Goal: Task Accomplishment & Management: Complete application form

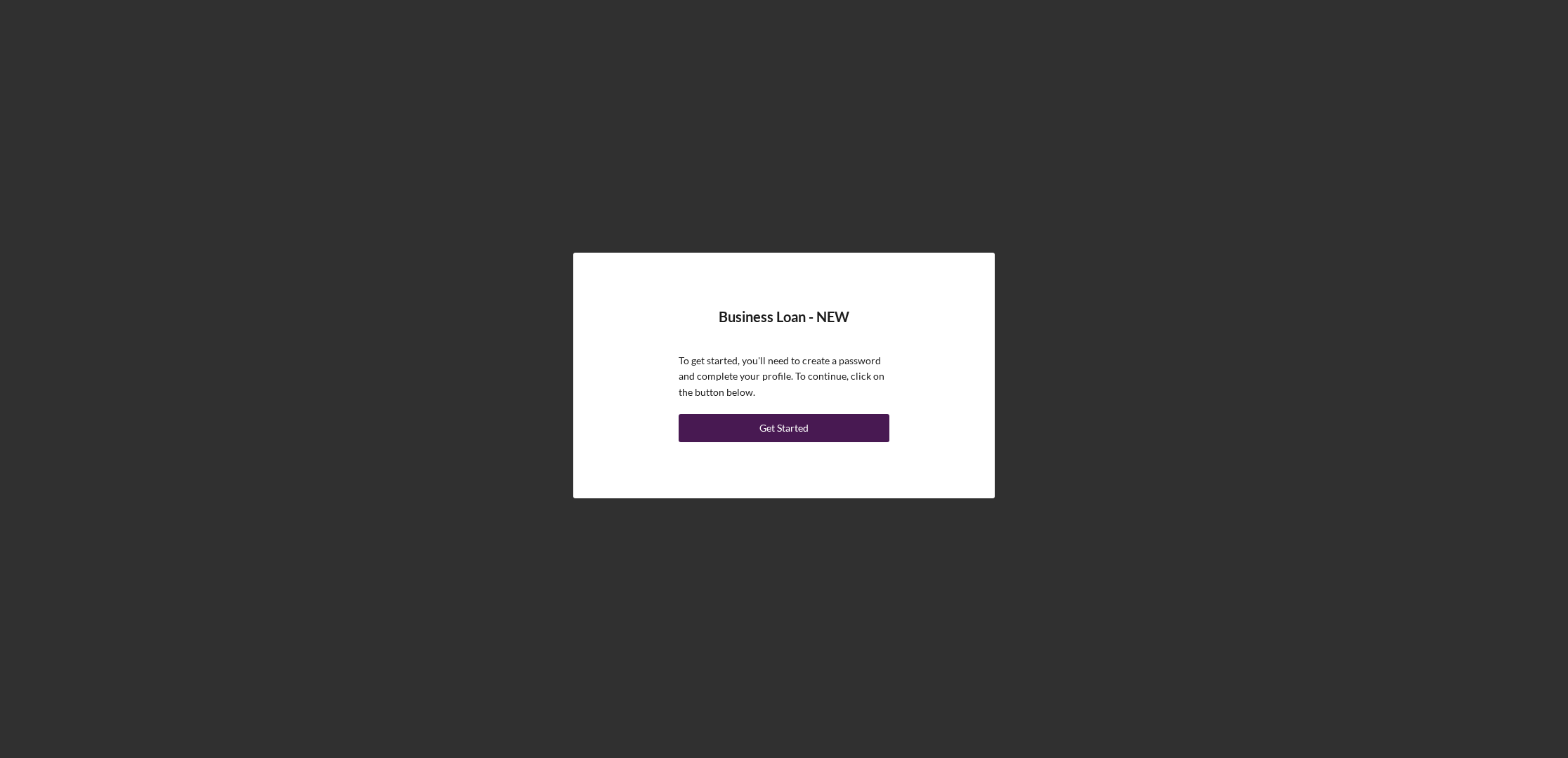
click at [751, 424] on button "Get Started" at bounding box center [783, 428] width 210 height 28
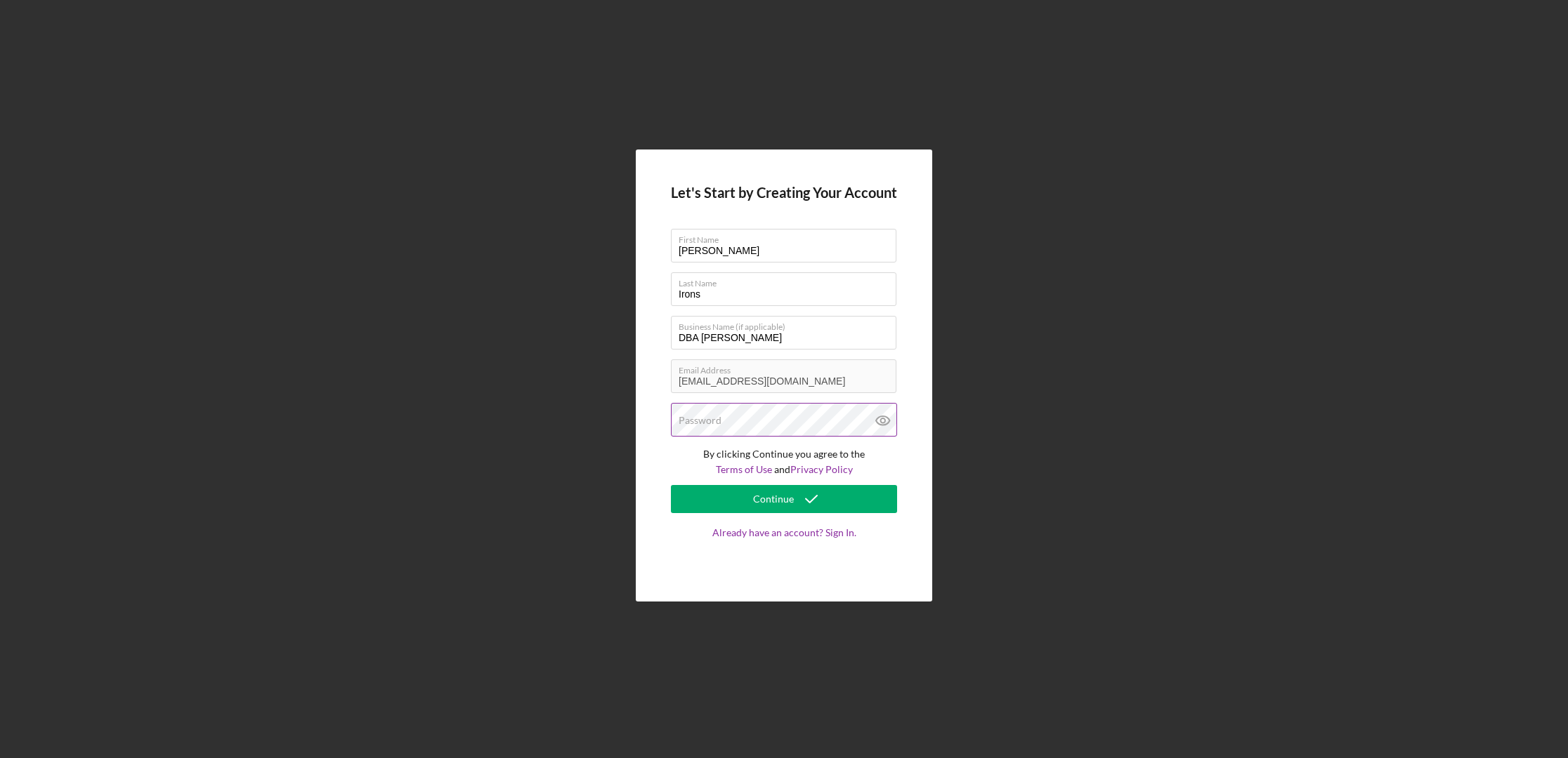
click at [710, 424] on label "Password" at bounding box center [699, 421] width 43 height 11
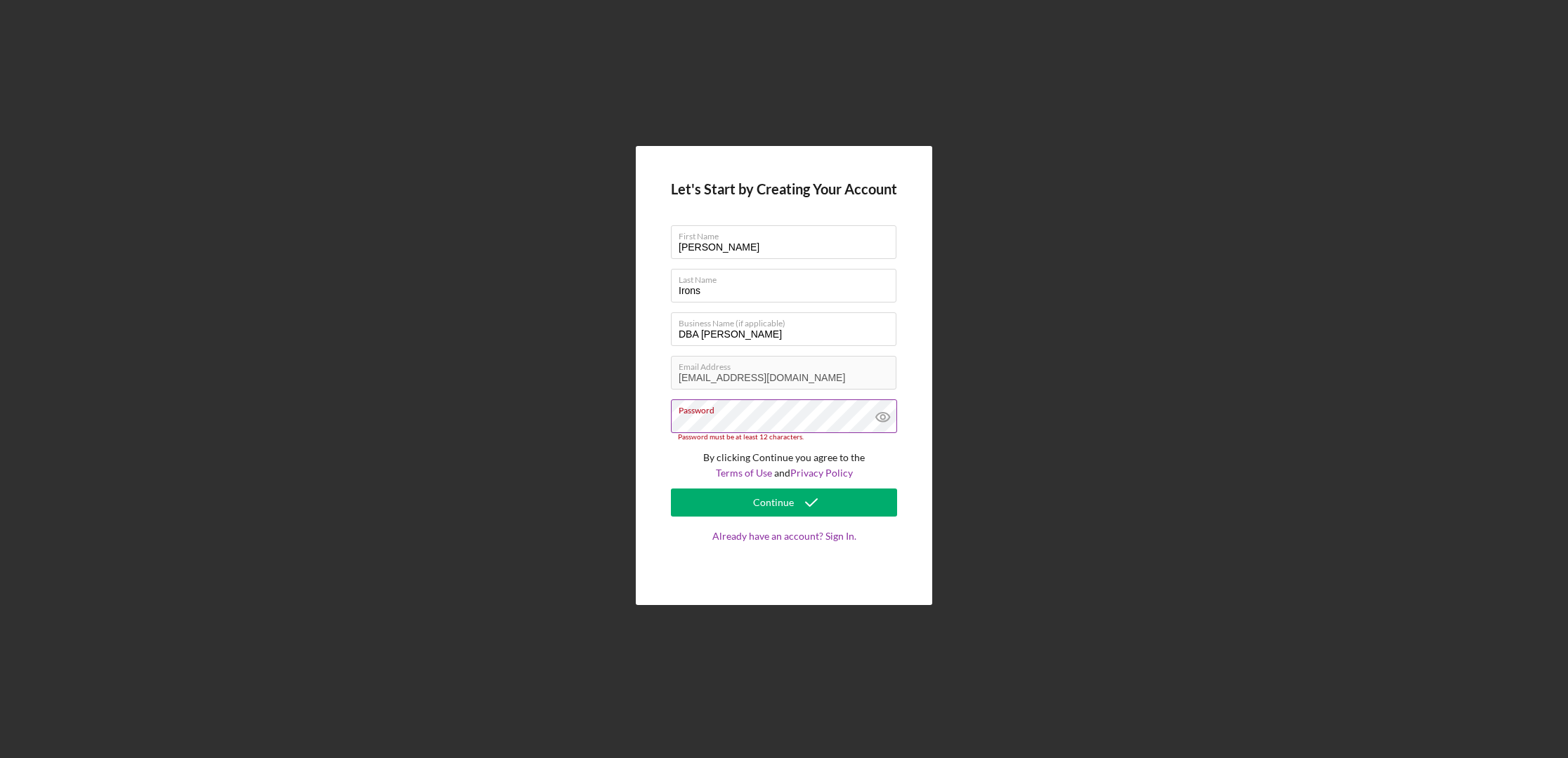
click at [889, 417] on icon at bounding box center [882, 417] width 35 height 35
click at [886, 421] on icon at bounding box center [882, 417] width 14 height 9
click at [835, 512] on button "Continue" at bounding box center [784, 503] width 226 height 28
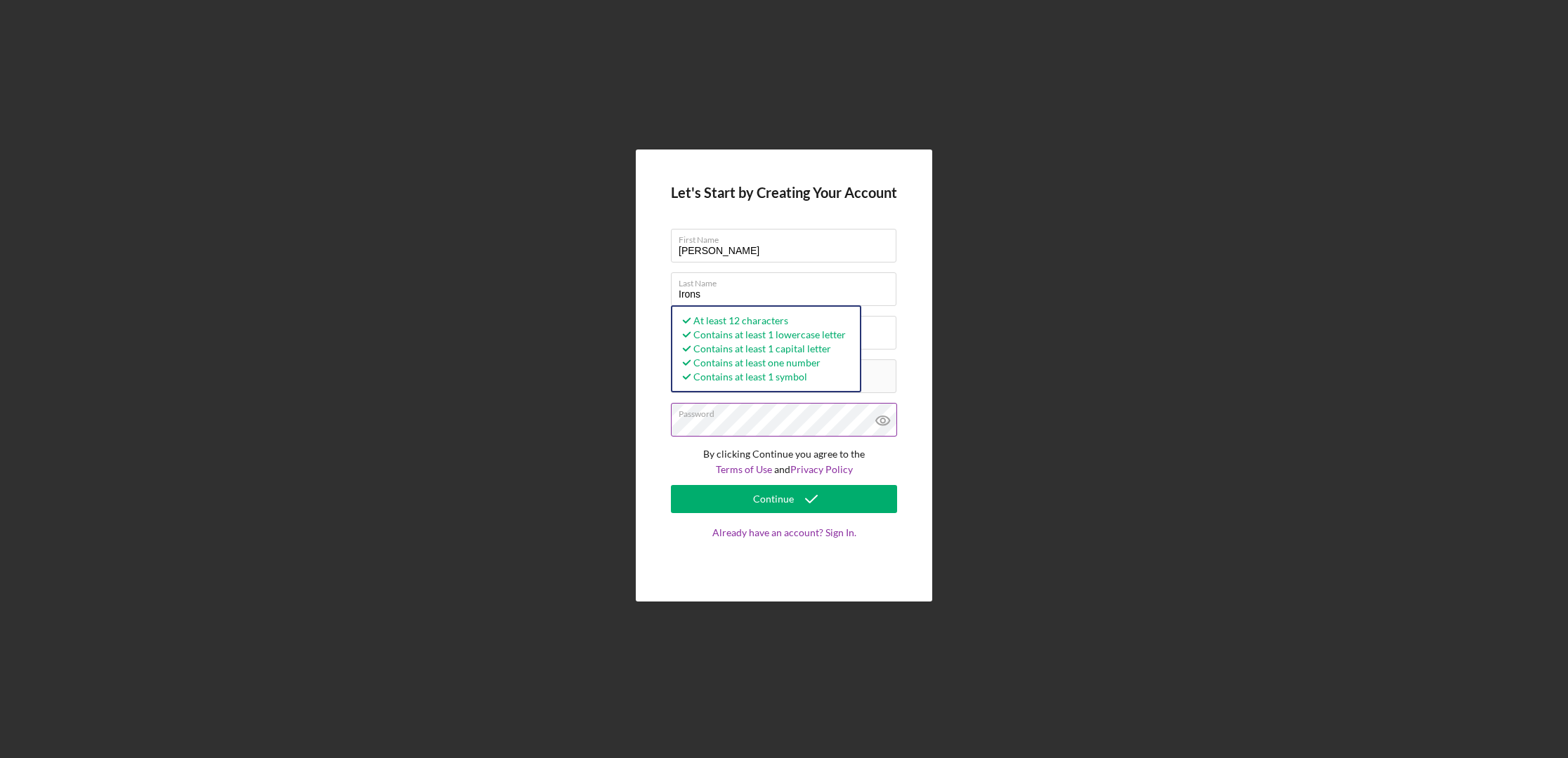
click at [887, 416] on icon at bounding box center [882, 421] width 14 height 9
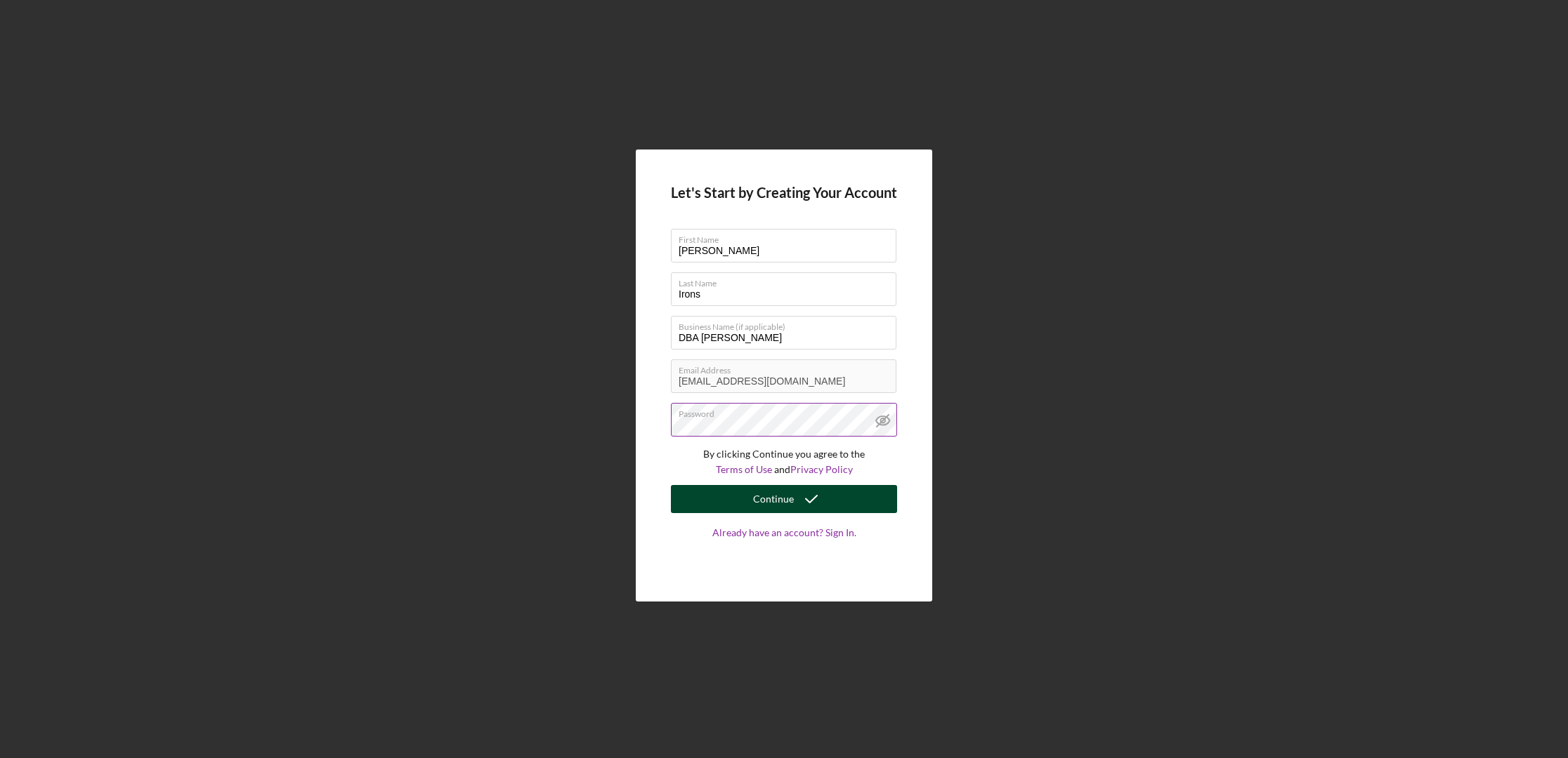
click at [813, 490] on icon "submit" at bounding box center [811, 499] width 35 height 35
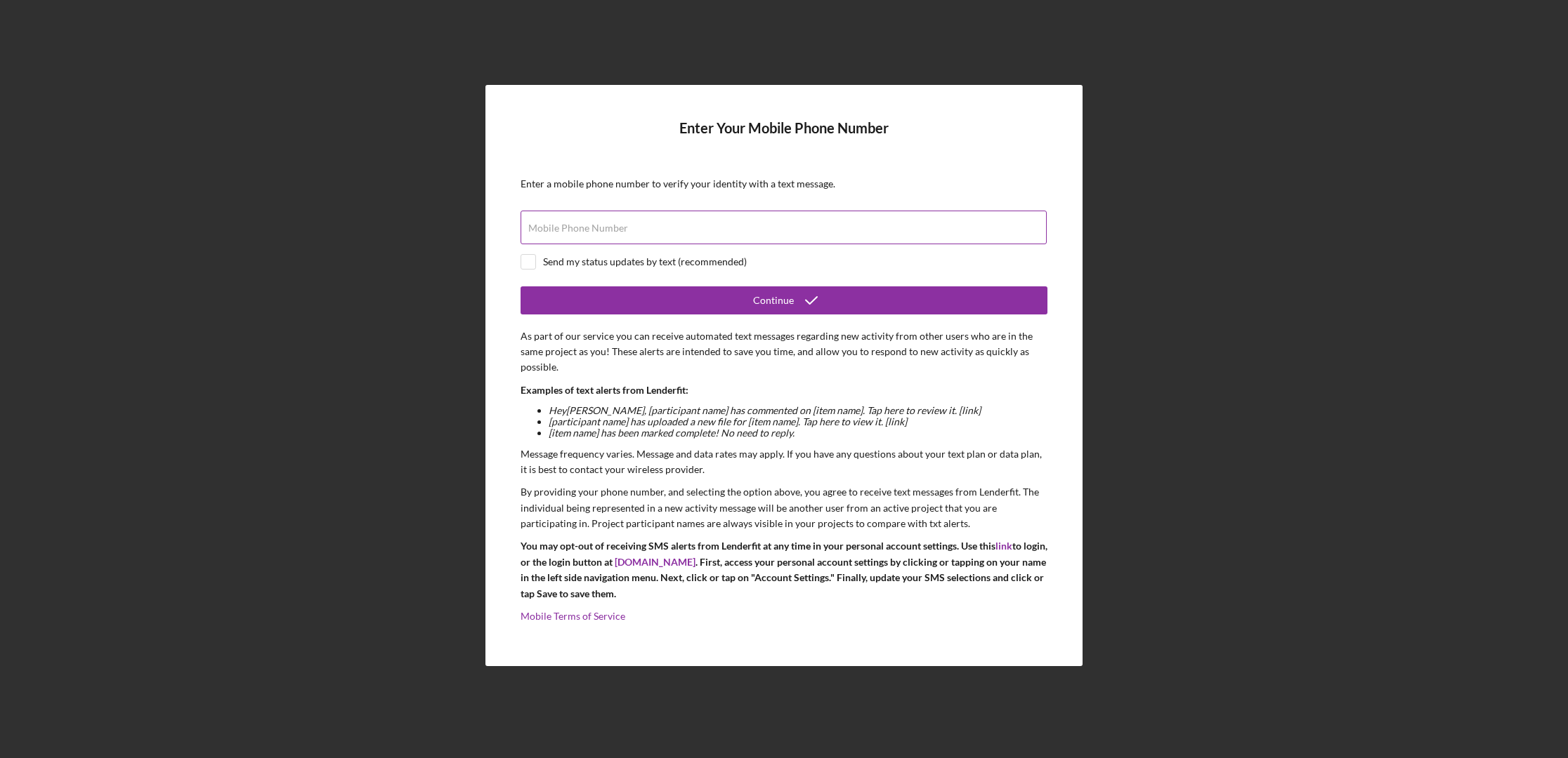
click at [587, 224] on label "Mobile Phone Number" at bounding box center [578, 228] width 100 height 11
click at [587, 224] on input "Mobile Phone Number" at bounding box center [783, 227] width 526 height 34
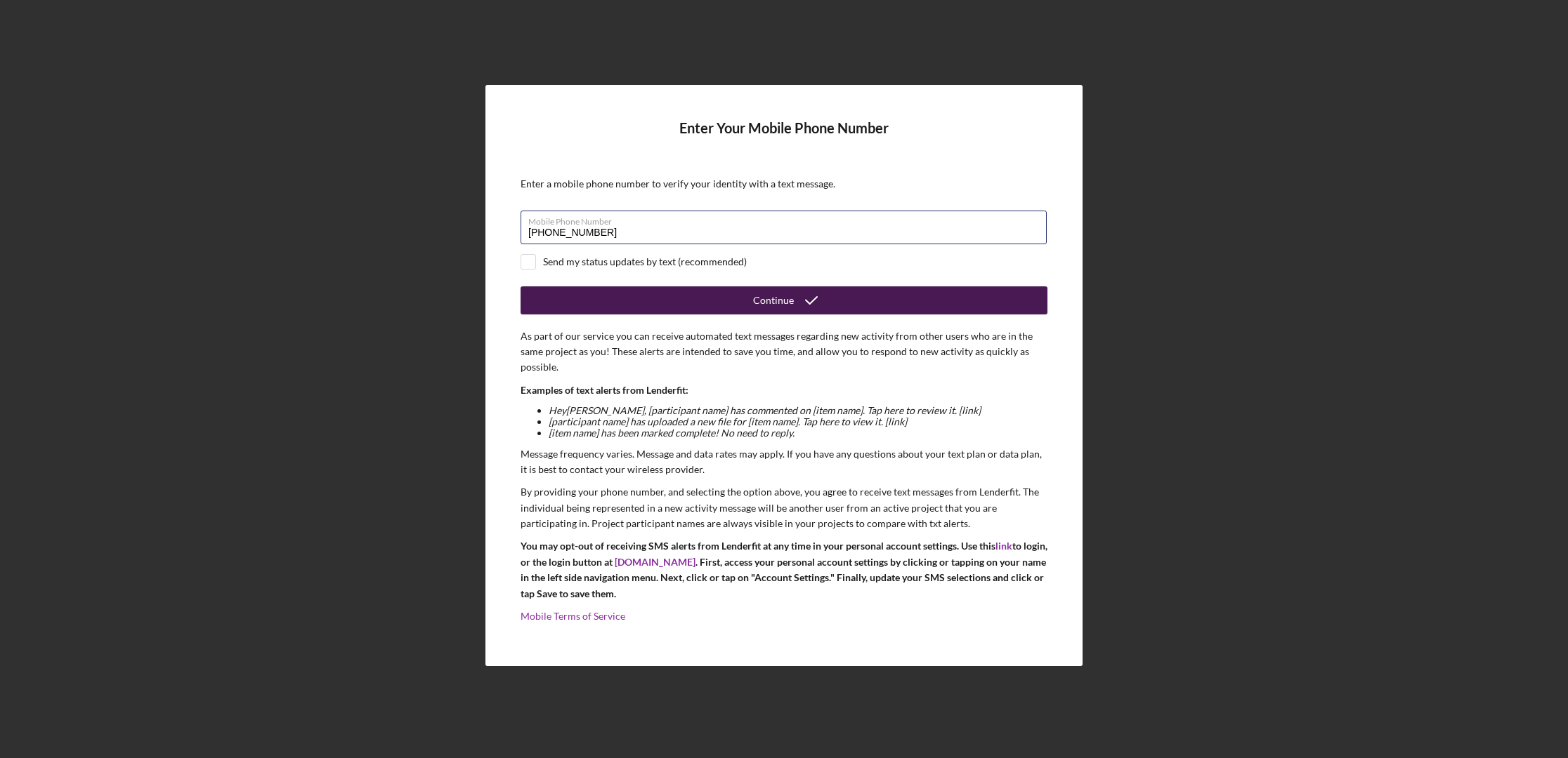
type input "[PHONE_NUMBER]"
click at [634, 301] on button "Continue" at bounding box center [783, 300] width 527 height 28
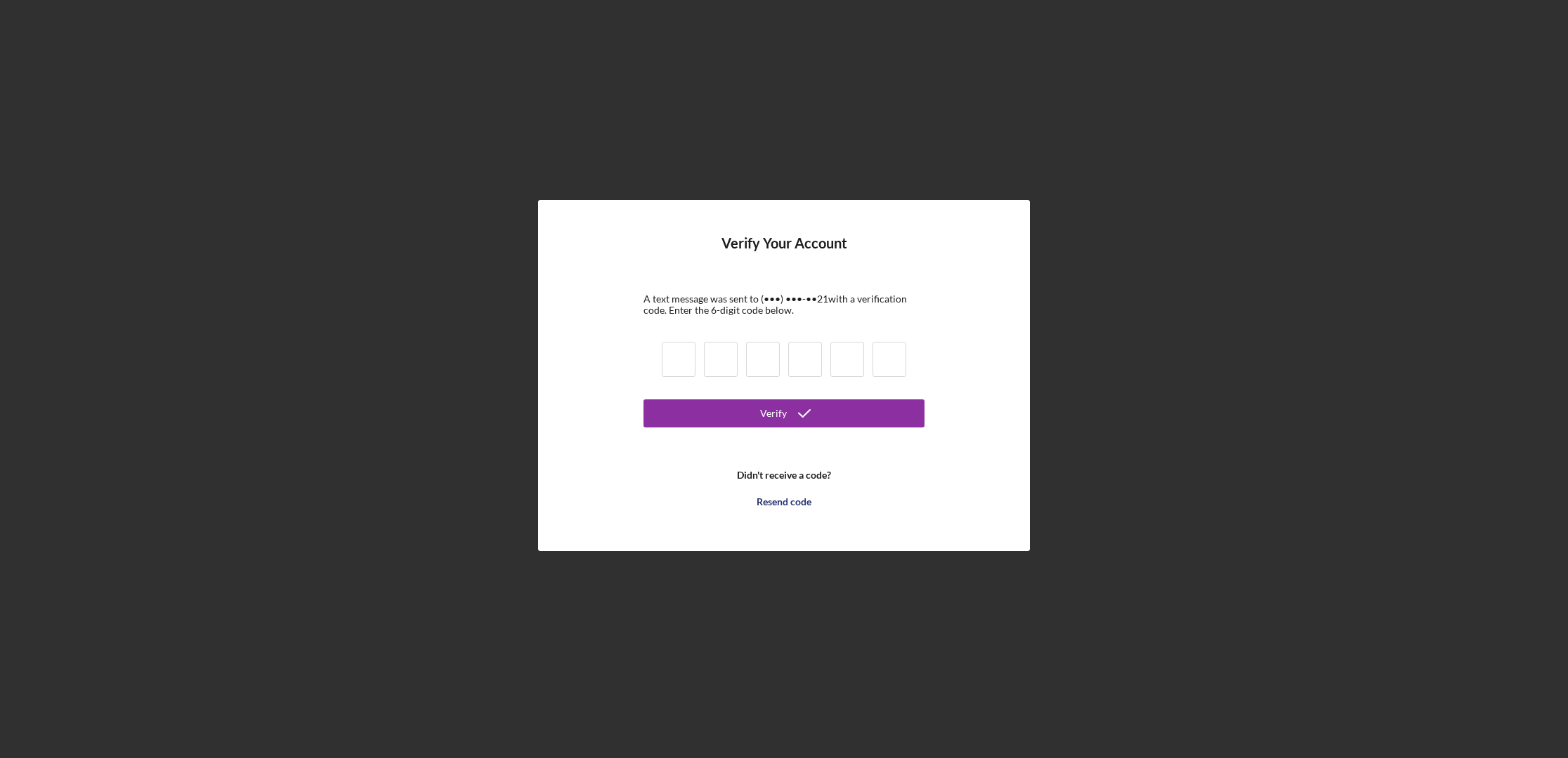
click at [683, 355] on input at bounding box center [678, 359] width 34 height 35
type input "0"
type input "9"
type input "1"
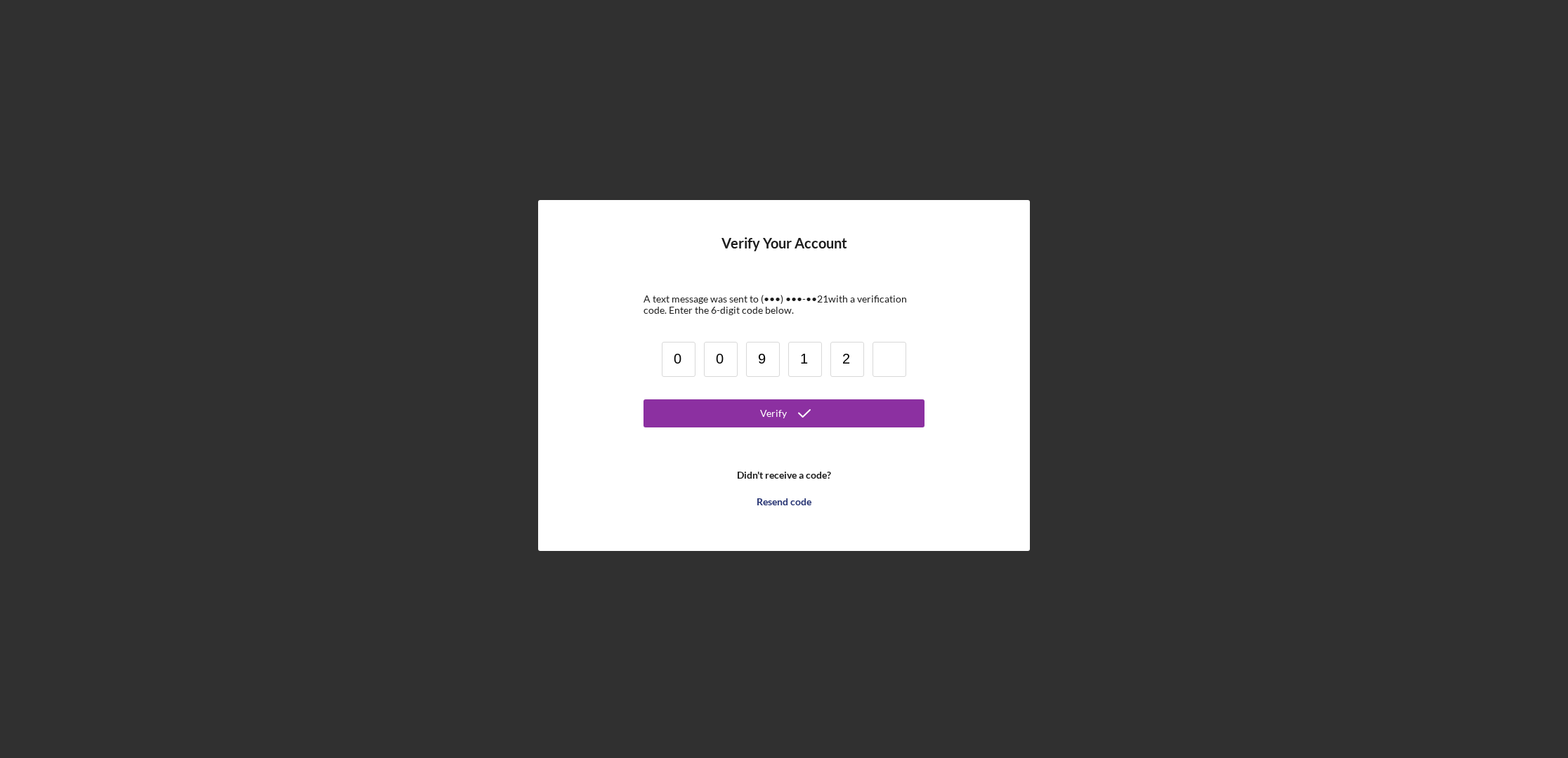
type input "2"
type input "1"
click at [839, 413] on button "Verify" at bounding box center [784, 413] width 281 height 28
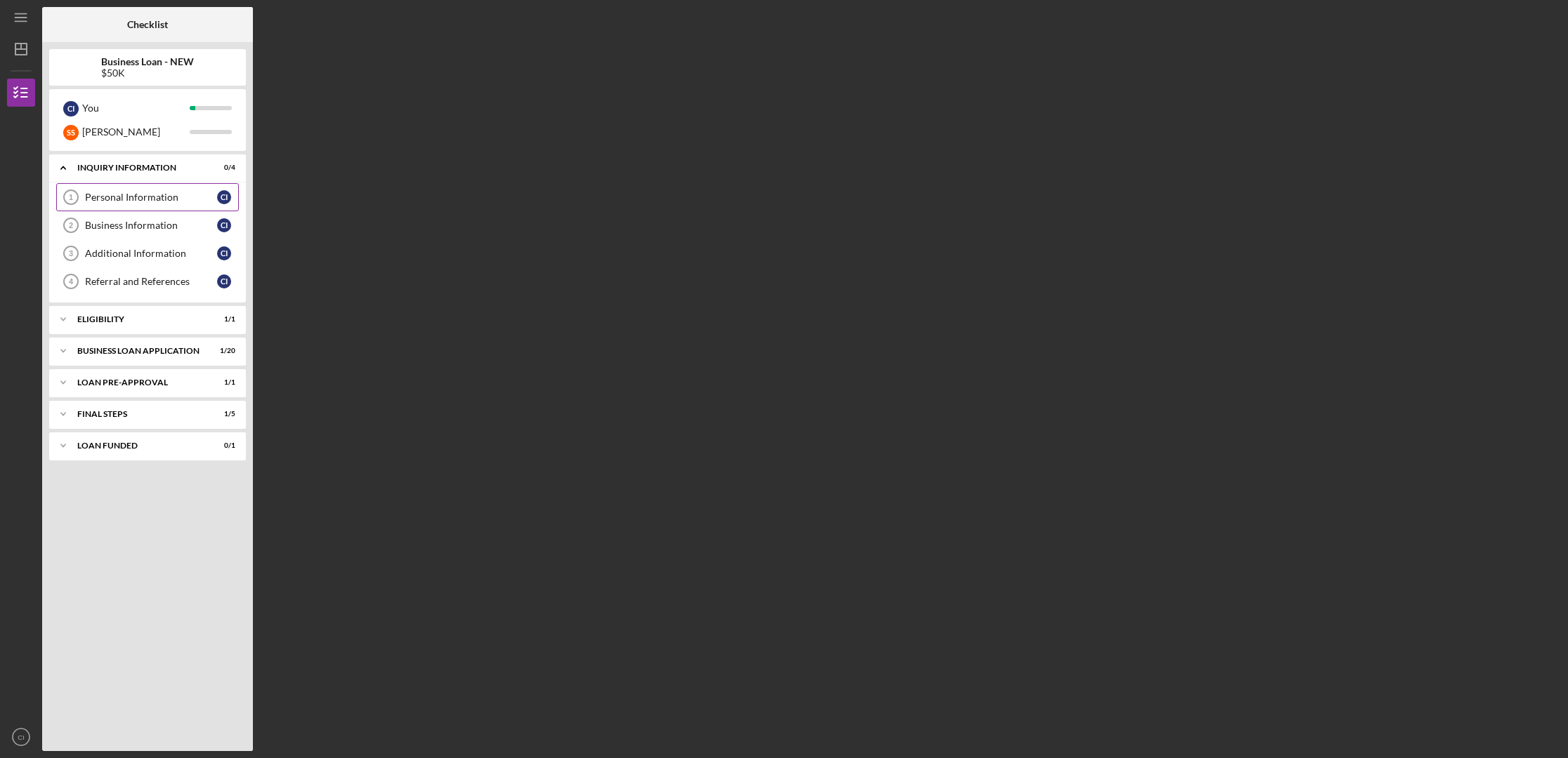
click at [158, 197] on div "Personal Information" at bounding box center [151, 198] width 132 height 11
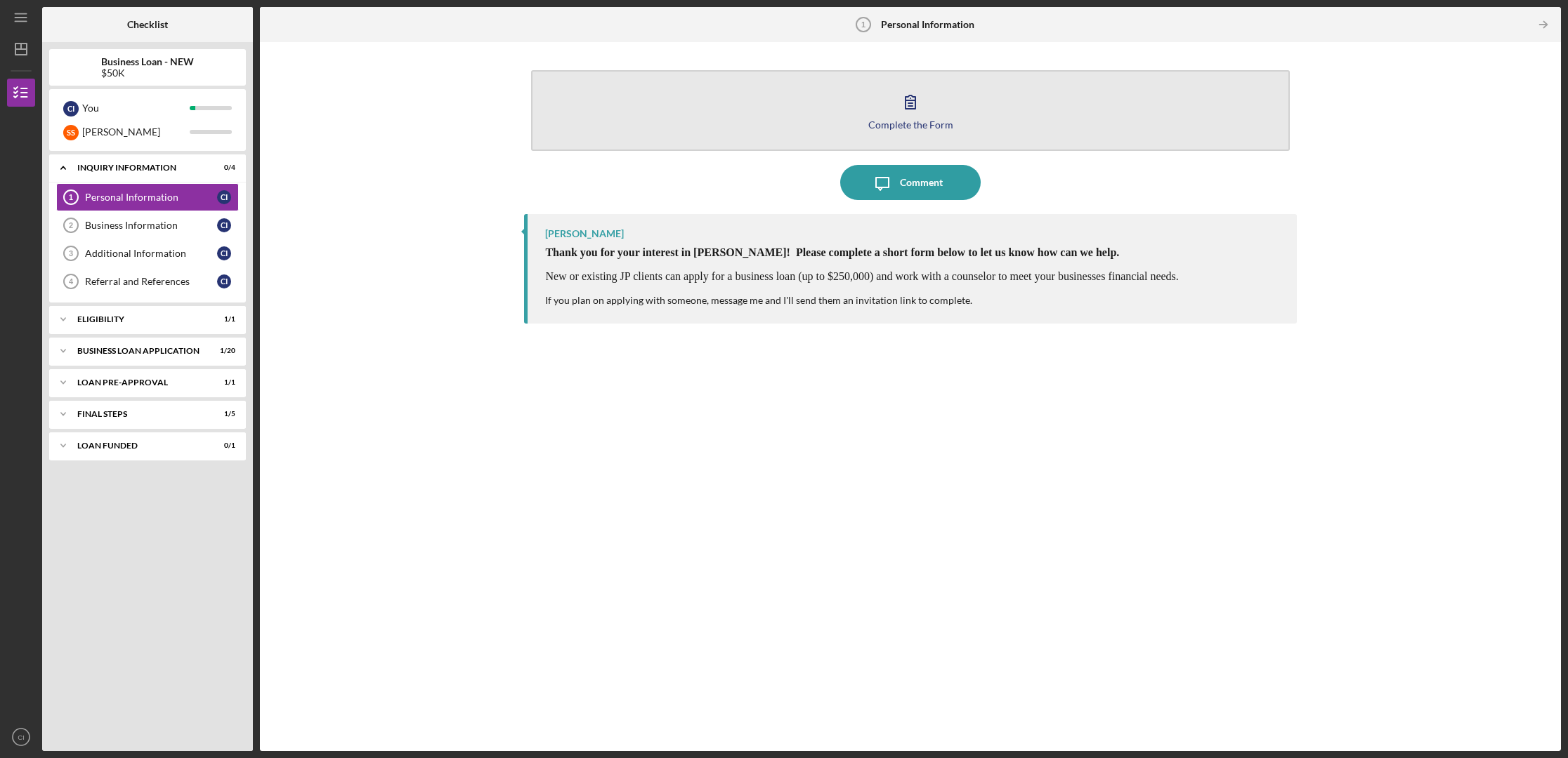
click at [915, 125] on div "Complete the Form" at bounding box center [910, 124] width 85 height 10
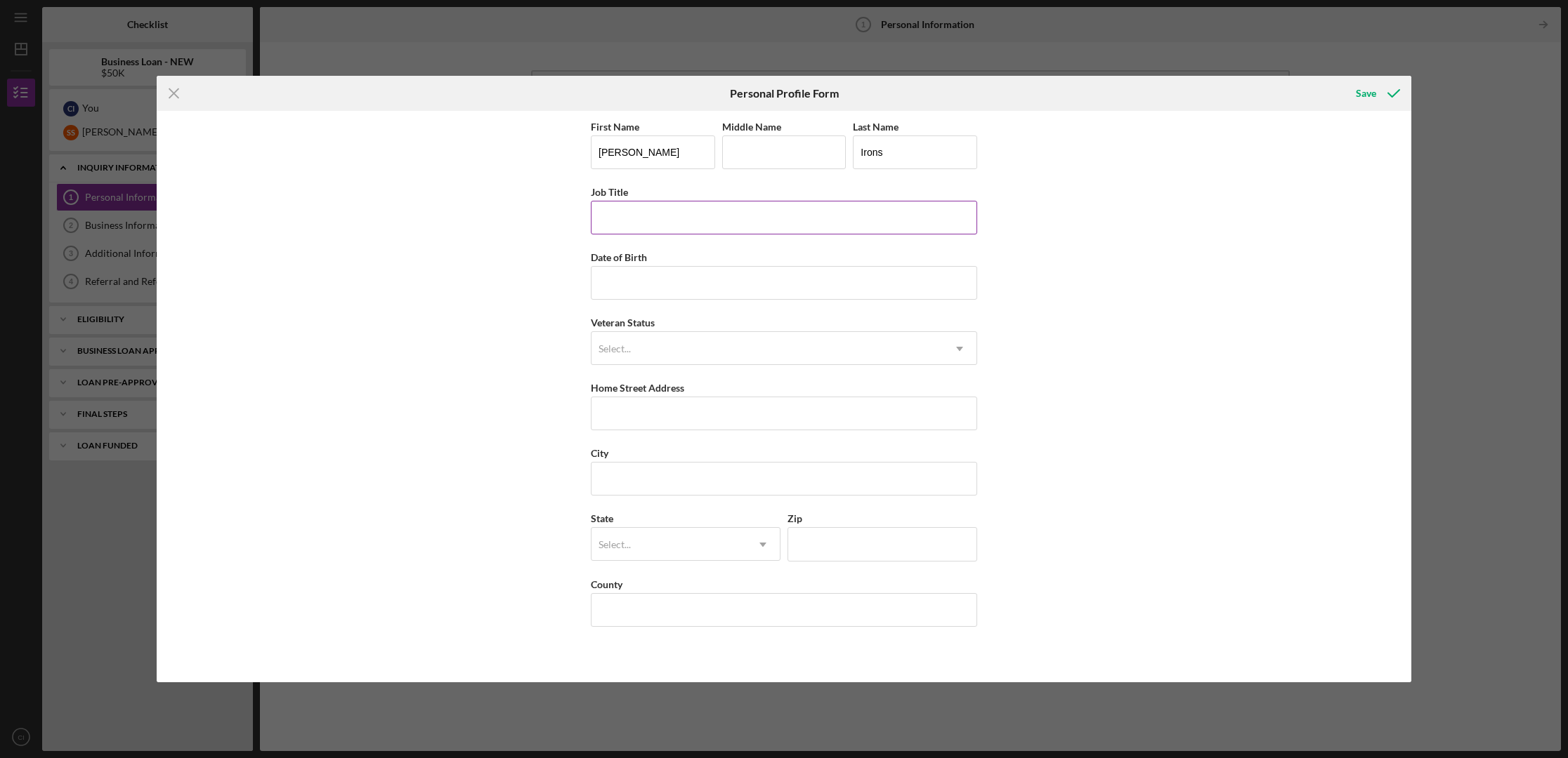
click at [665, 213] on input "Job Title" at bounding box center [784, 218] width 386 height 34
type input "Director - Test"
type input "[DATE]"
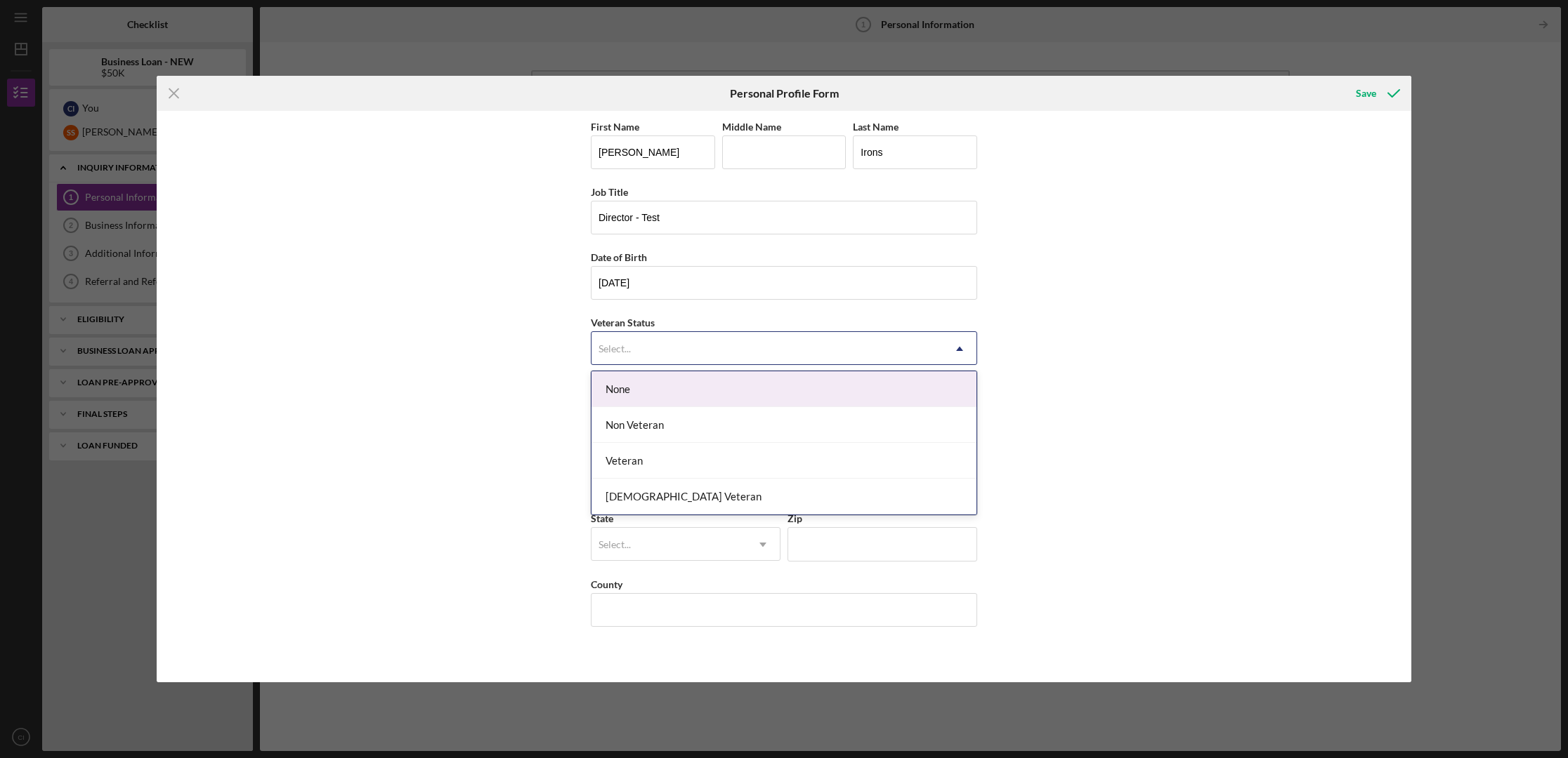
click at [677, 355] on div "Select..." at bounding box center [767, 348] width 351 height 32
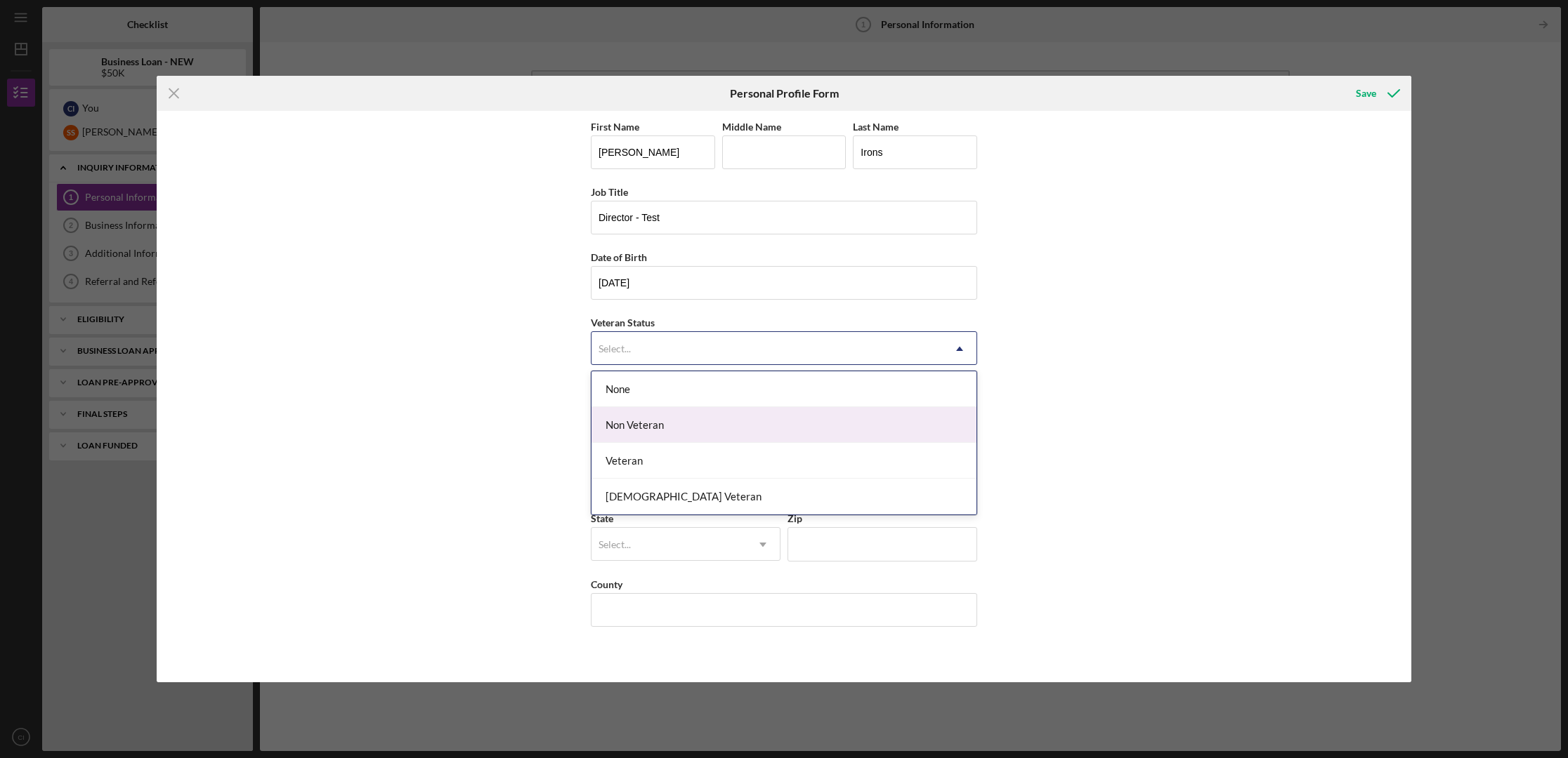
click at [668, 426] on div "Non Veteran" at bounding box center [783, 424] width 385 height 36
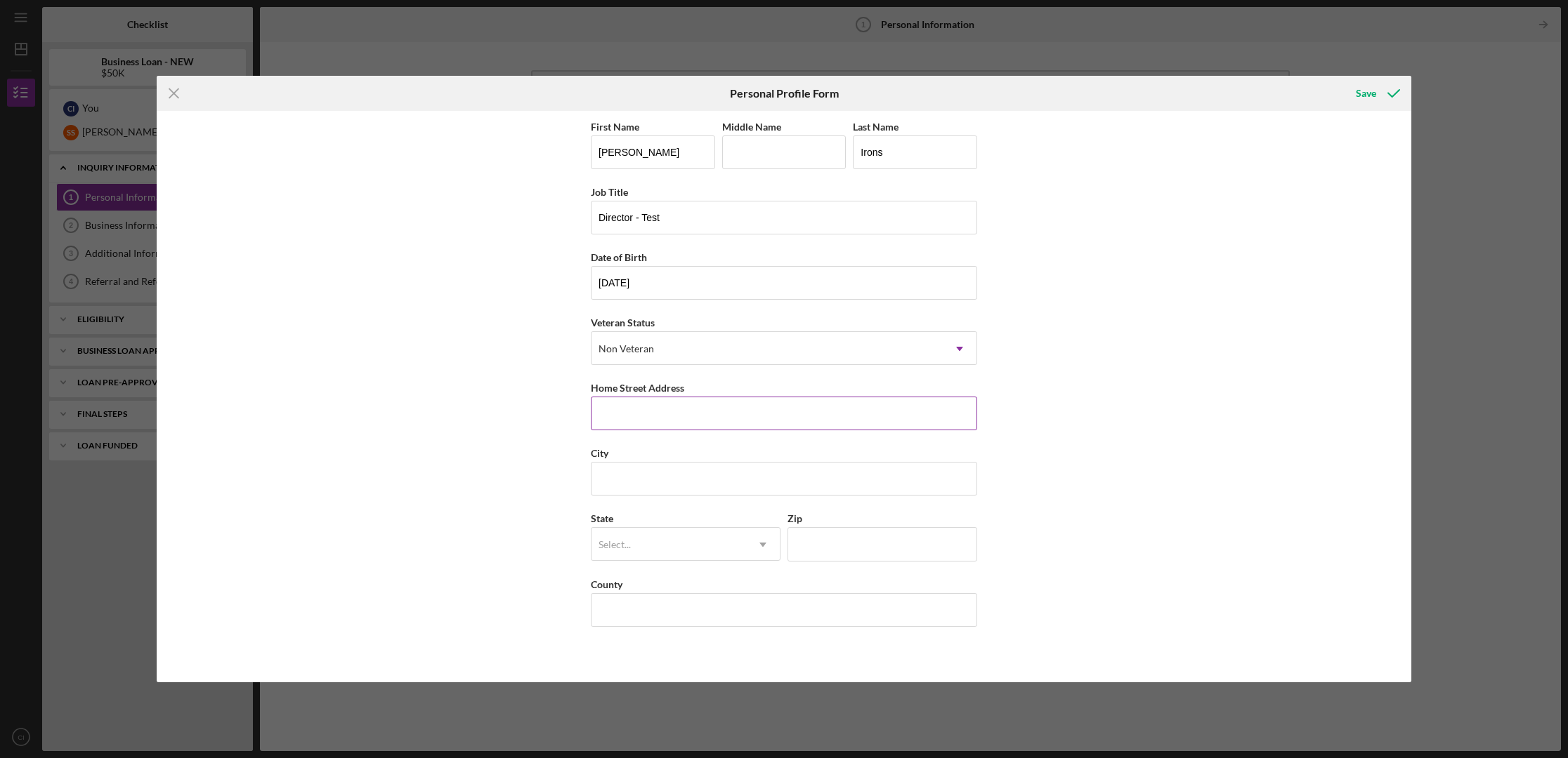
click at [611, 412] on input "Home Street Address" at bounding box center [784, 413] width 386 height 34
type input "[STREET_ADDRESS]"
type input "[GEOGRAPHIC_DATA]"
type input "[US_STATE]"
type input "65897"
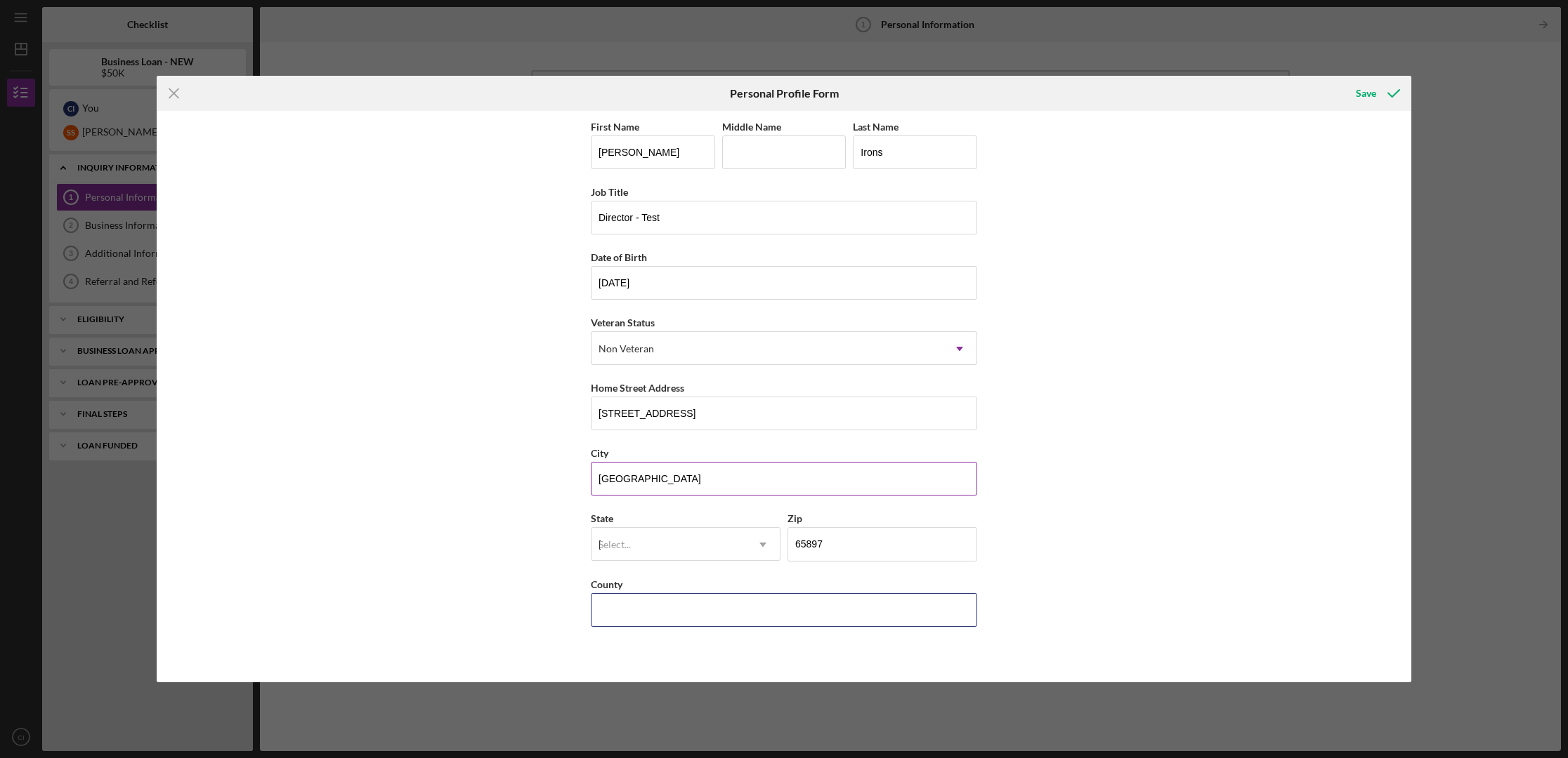
type input "[GEOGRAPHIC_DATA]"
click at [865, 545] on input "65897" at bounding box center [882, 544] width 189 height 34
type input "65806"
click at [1111, 589] on div "First Name [PERSON_NAME] Middle Name Last Name Irons Job Title Director - Test …" at bounding box center [783, 397] width 1255 height 571
click at [701, 582] on div "MO" at bounding box center [685, 584] width 188 height 36
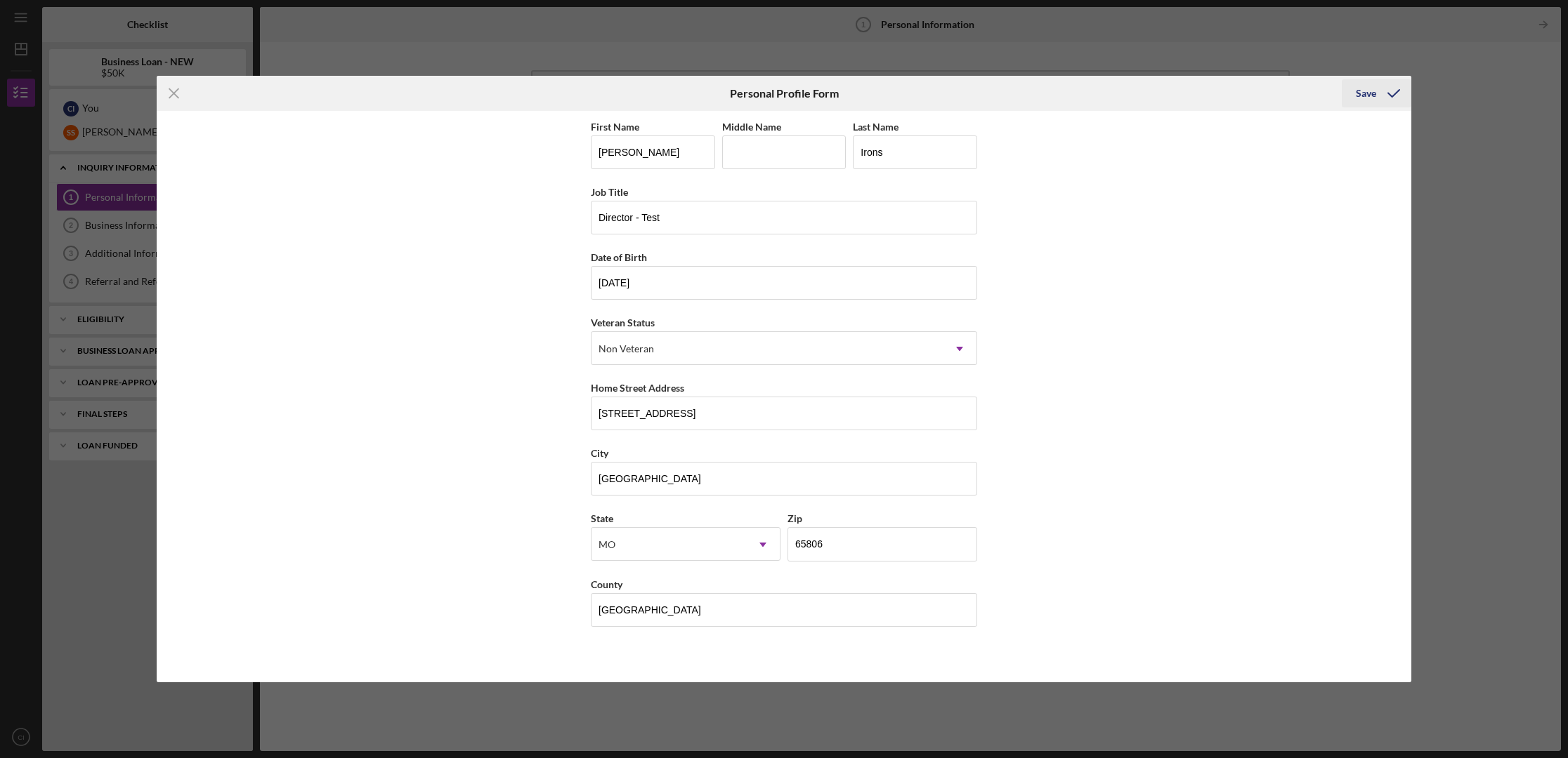
click at [1213, 96] on div "Save" at bounding box center [1366, 93] width 20 height 28
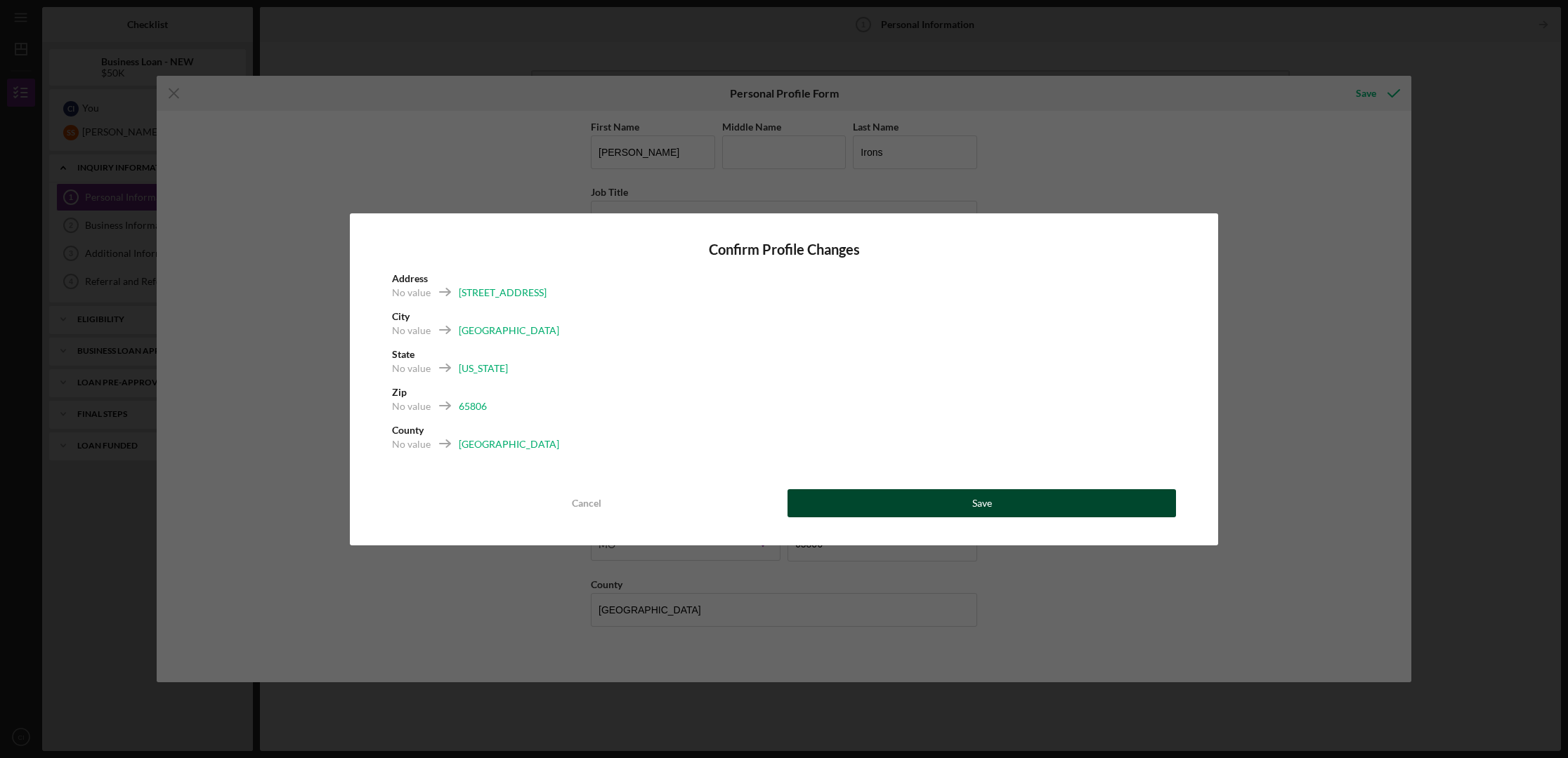
click at [1053, 502] on button "Save" at bounding box center [982, 503] width 389 height 28
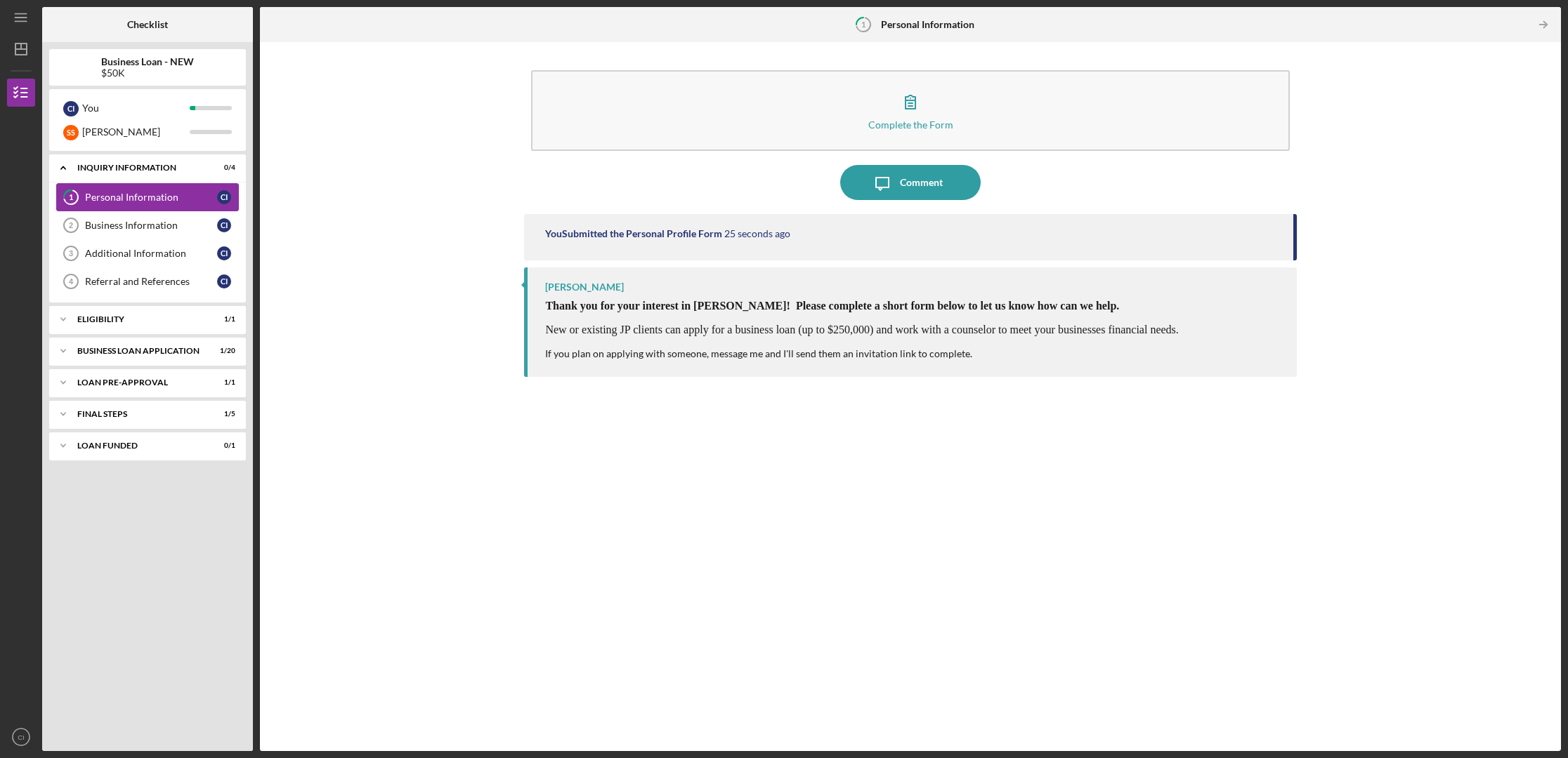
click at [123, 197] on div "Personal Information" at bounding box center [151, 198] width 132 height 11
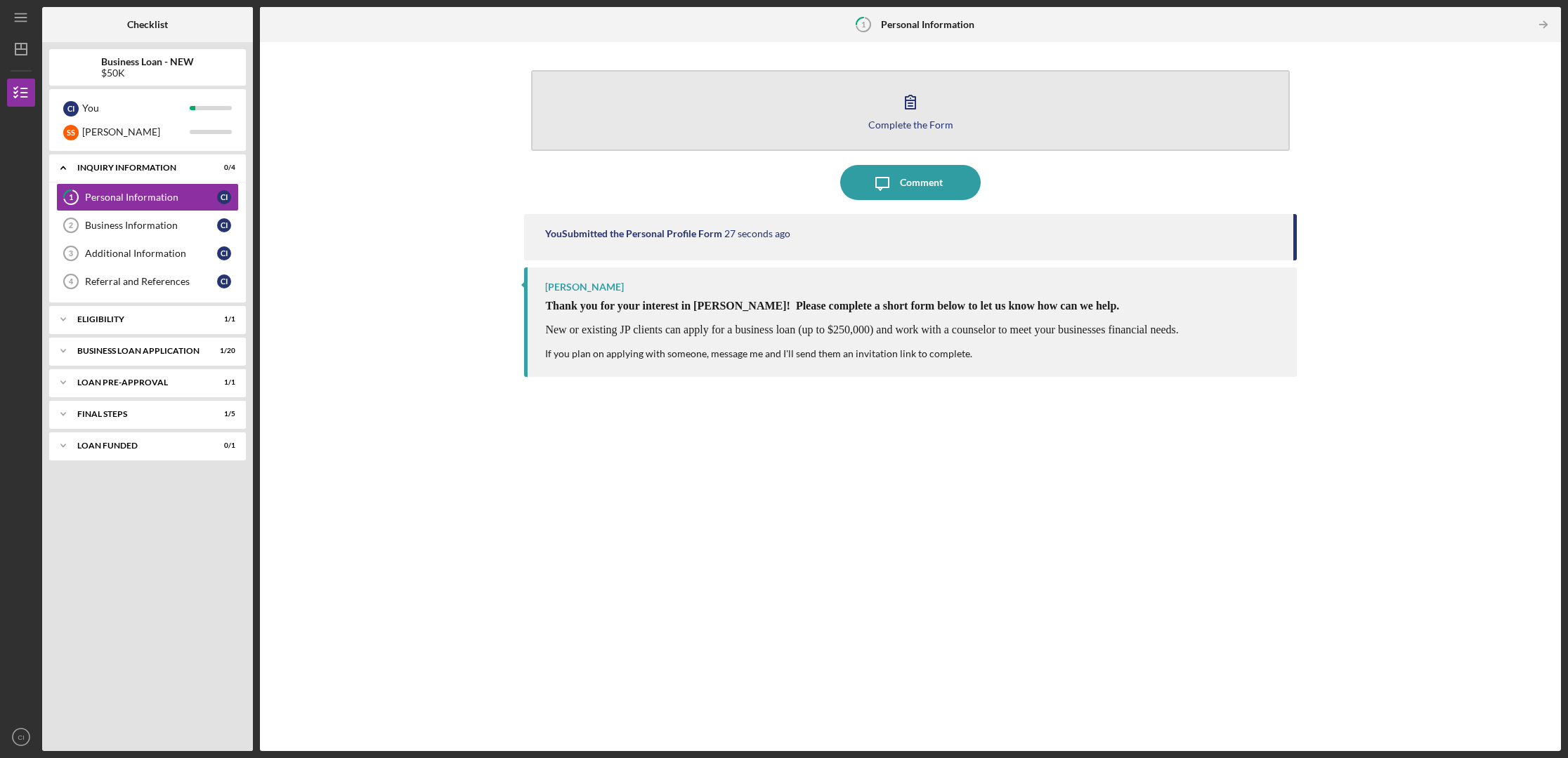
click at [925, 115] on icon "button" at bounding box center [910, 102] width 35 height 35
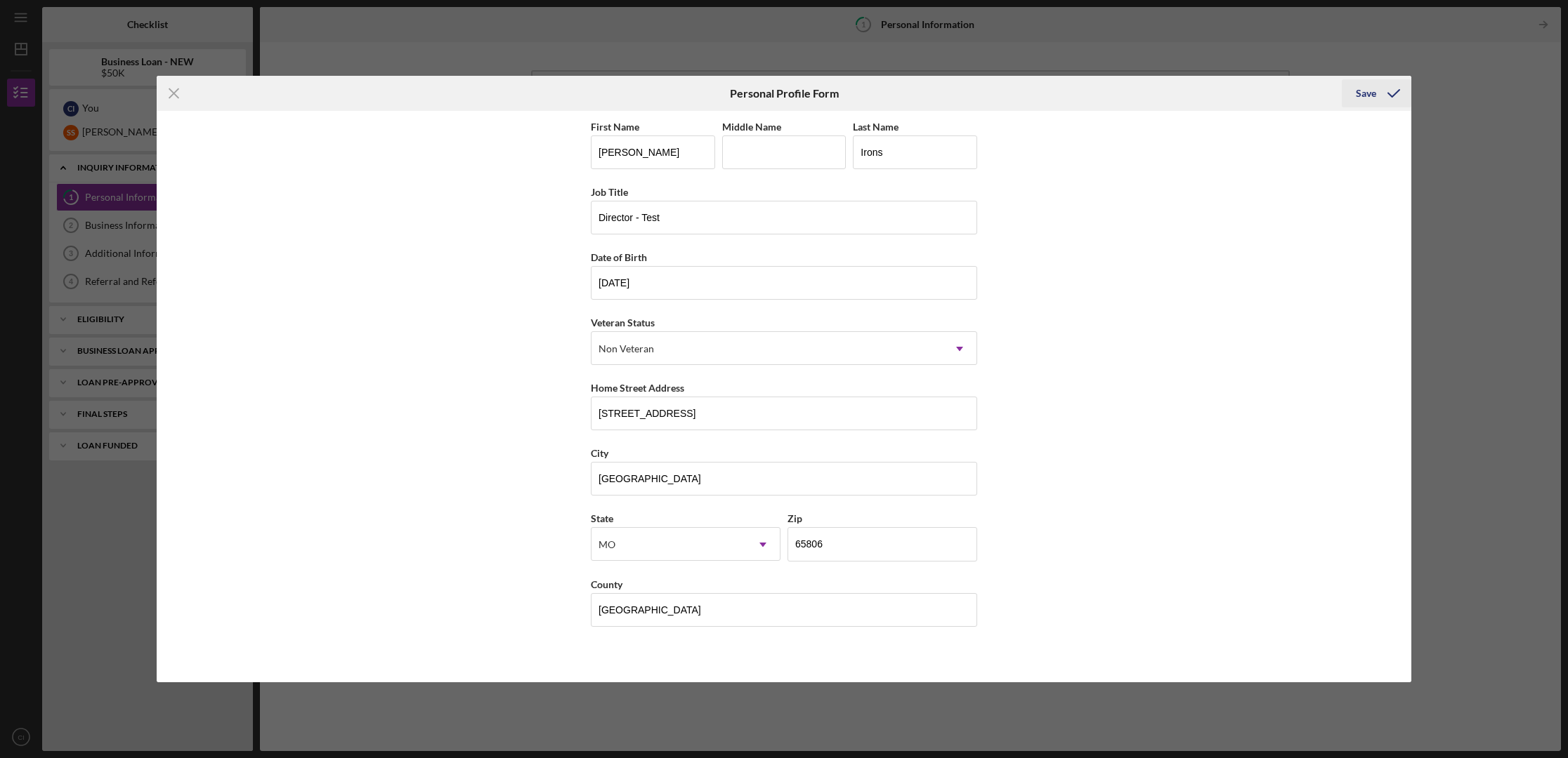
click at [1213, 94] on div "Save" at bounding box center [1366, 93] width 20 height 28
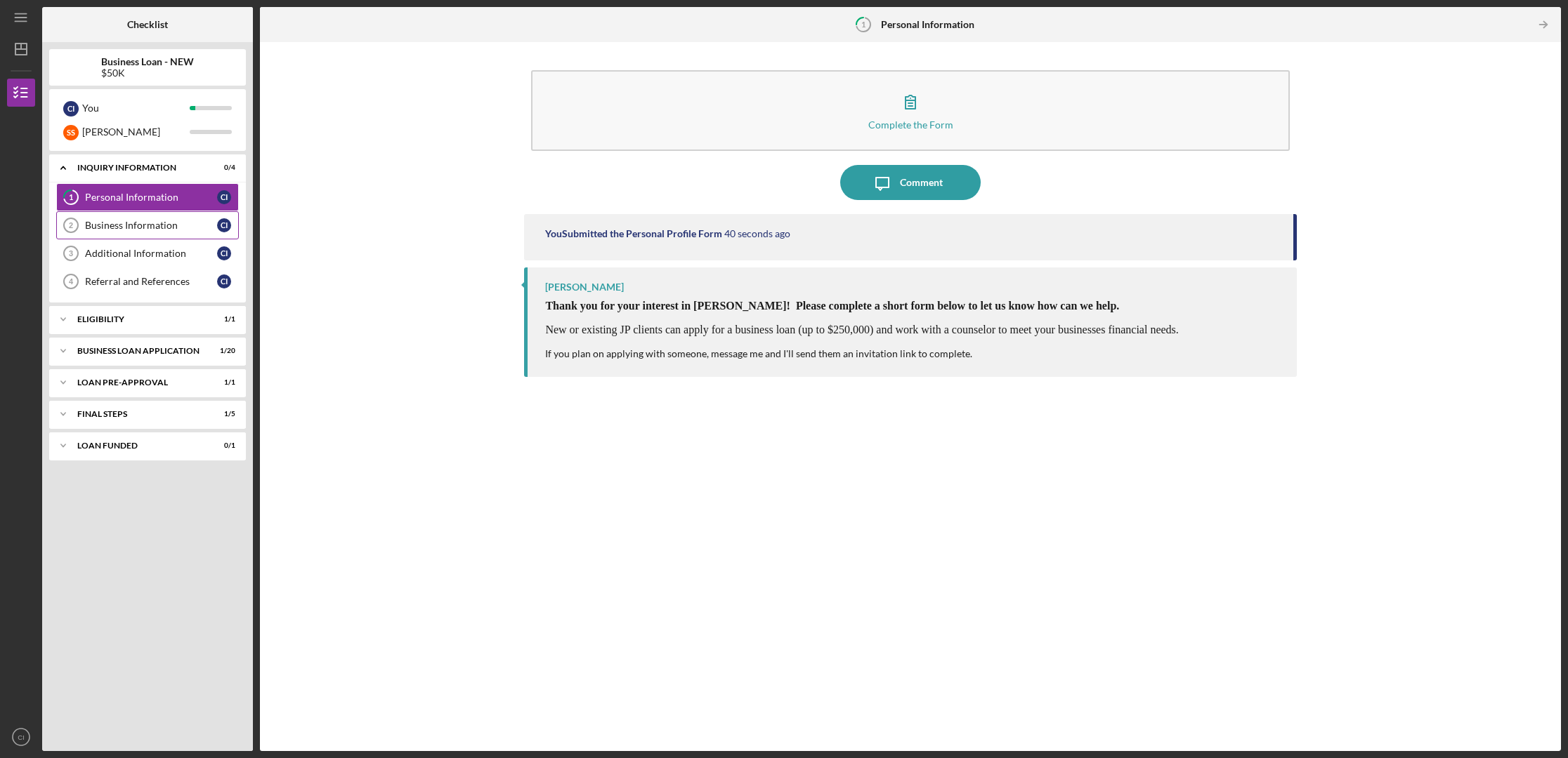
click at [106, 230] on div "Business Information" at bounding box center [151, 225] width 132 height 11
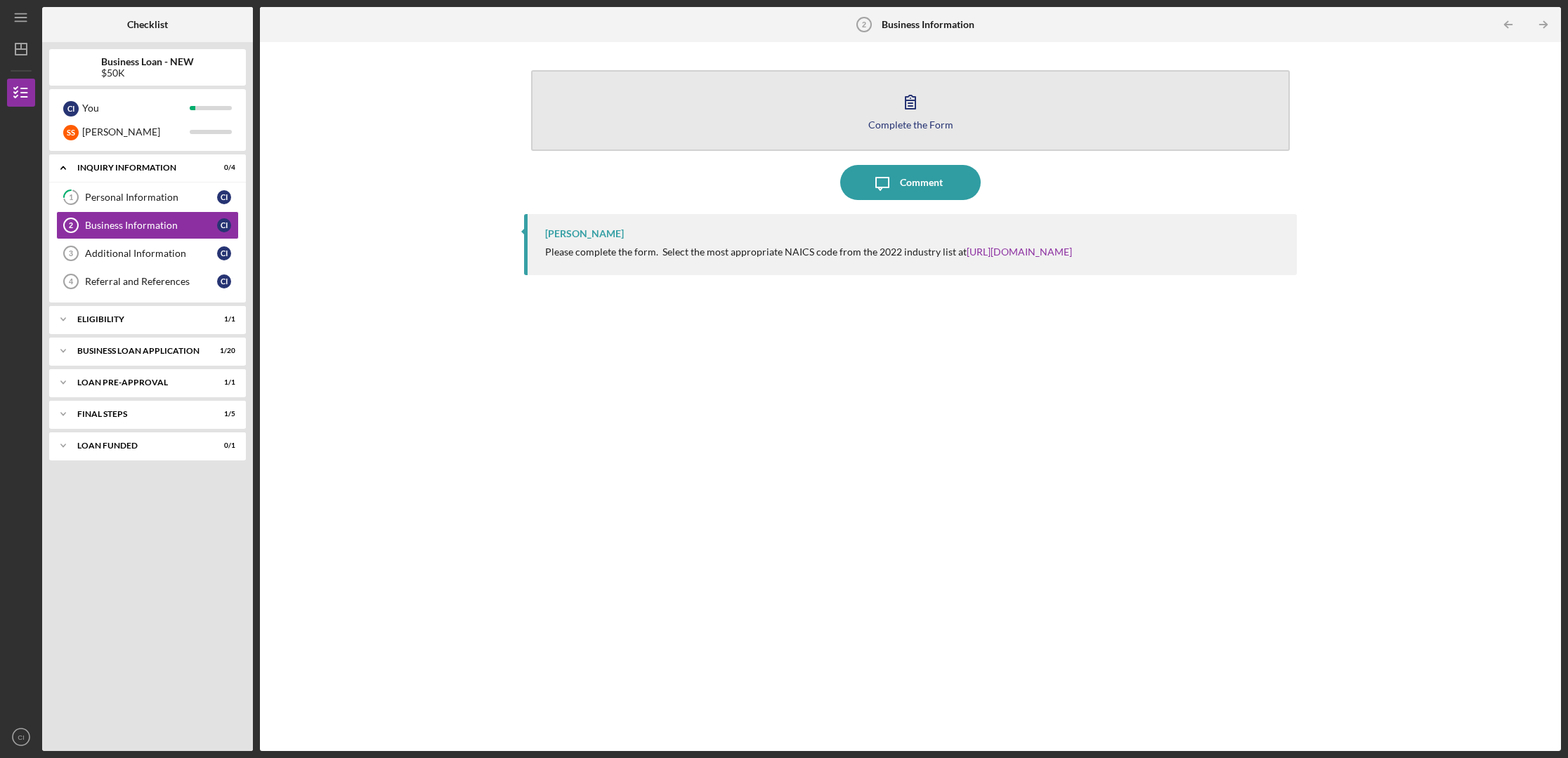
click at [913, 123] on div "Complete the Form" at bounding box center [910, 124] width 85 height 10
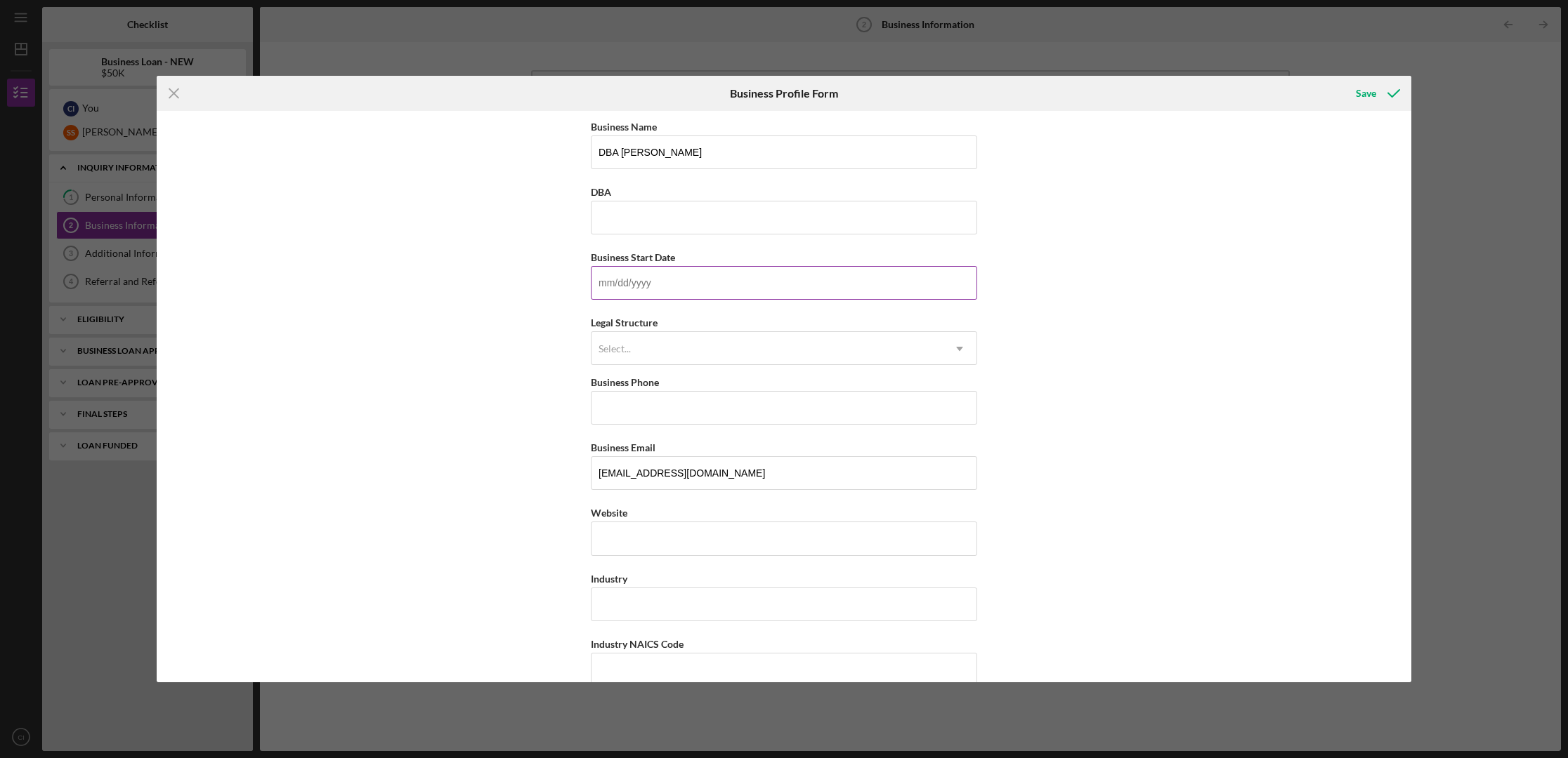
click at [640, 280] on input "Business Start Date" at bounding box center [784, 283] width 386 height 34
type input "[DATE]"
click at [683, 345] on div "Select..." at bounding box center [767, 348] width 351 height 32
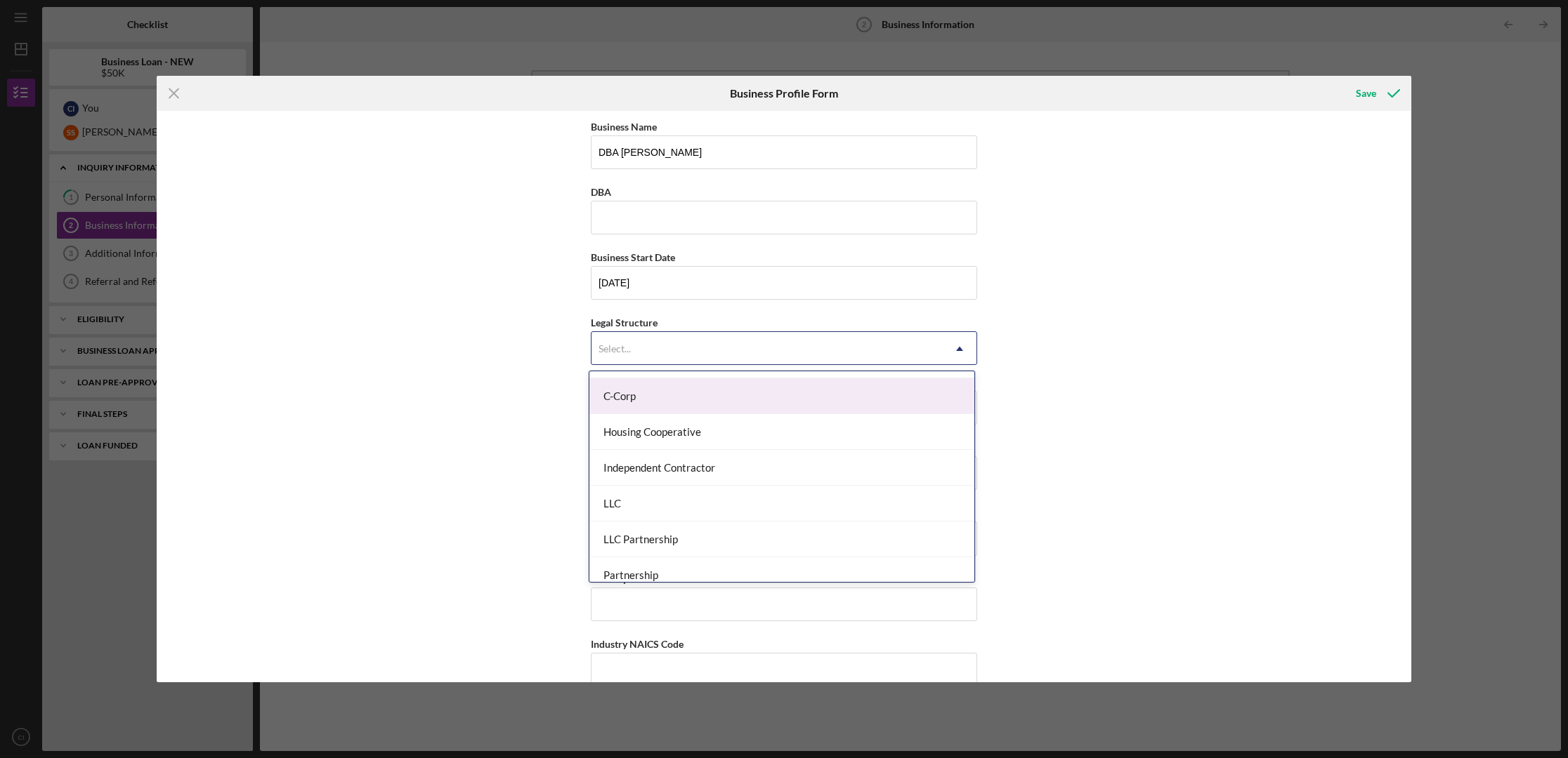
scroll to position [159, 0]
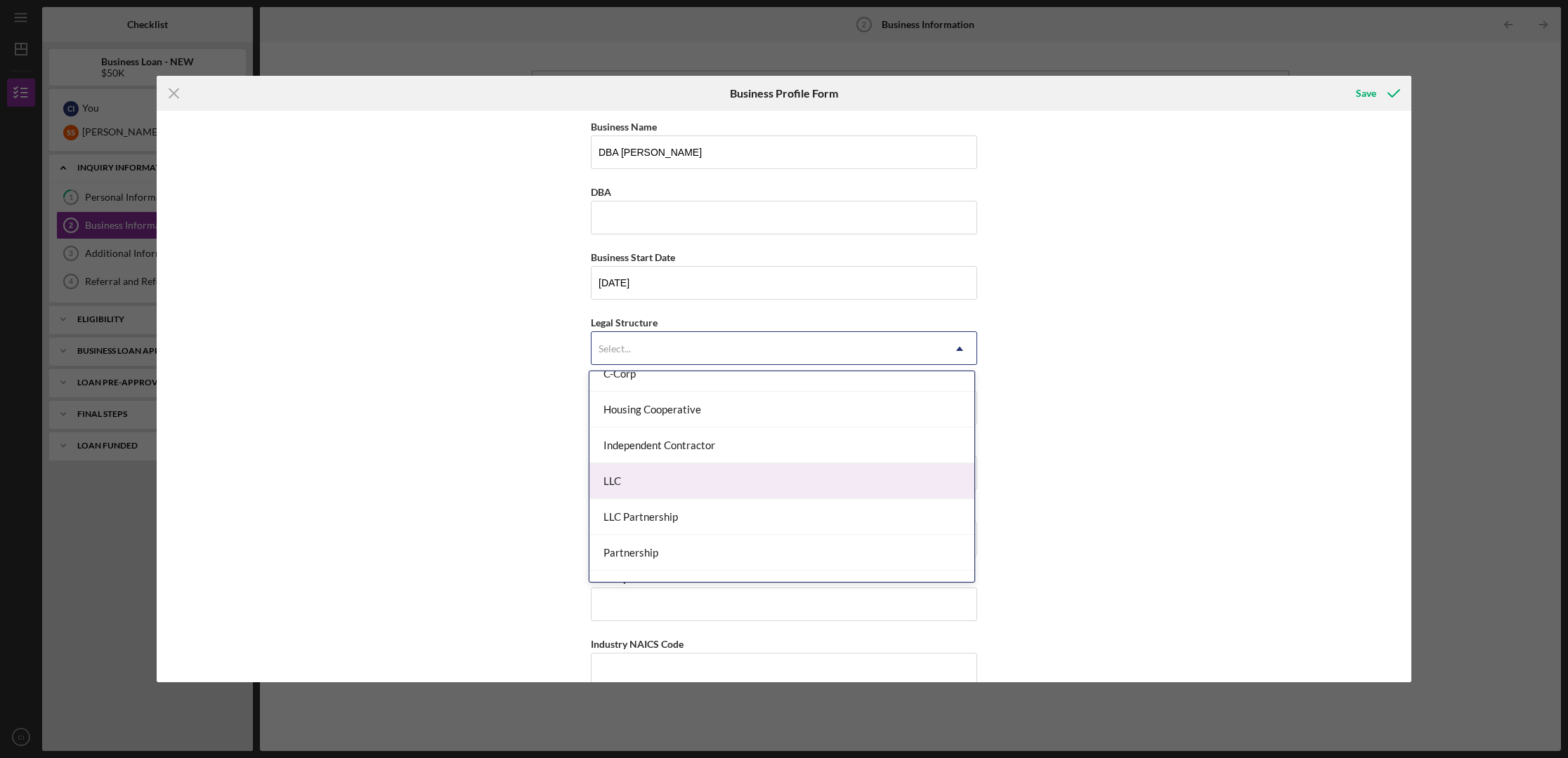
click at [718, 476] on div "LLC" at bounding box center [781, 481] width 385 height 36
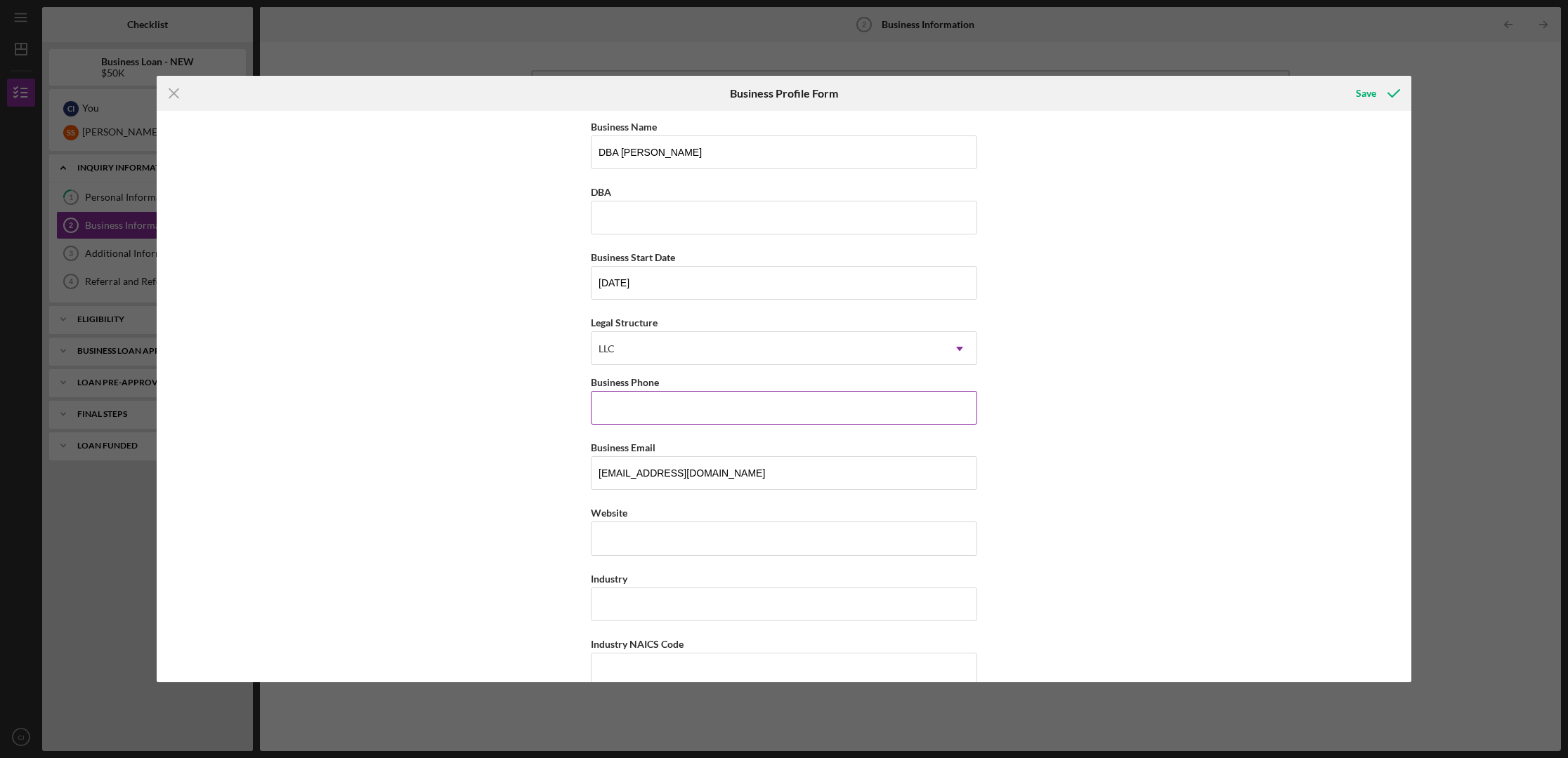
click at [639, 413] on input "Business Phone" at bounding box center [784, 408] width 386 height 34
type input "[PHONE_NUMBER]"
click at [639, 603] on input "Industry" at bounding box center [784, 605] width 386 height 34
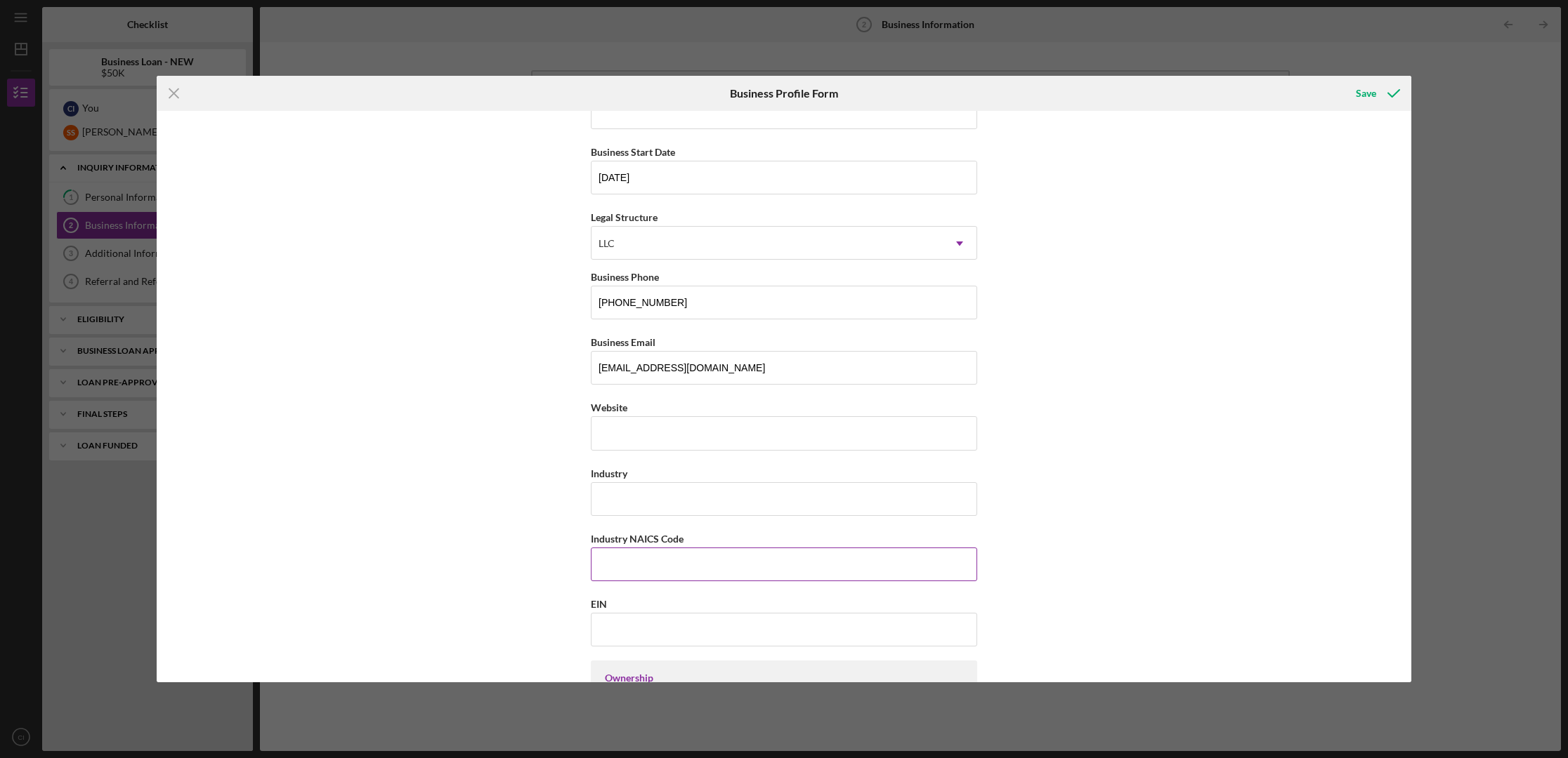
click at [644, 571] on input "Industry NAICS Code" at bounding box center [784, 564] width 386 height 34
click at [672, 497] on input "Industry" at bounding box center [784, 499] width 386 height 34
click at [687, 629] on input "EIN" at bounding box center [784, 629] width 386 height 34
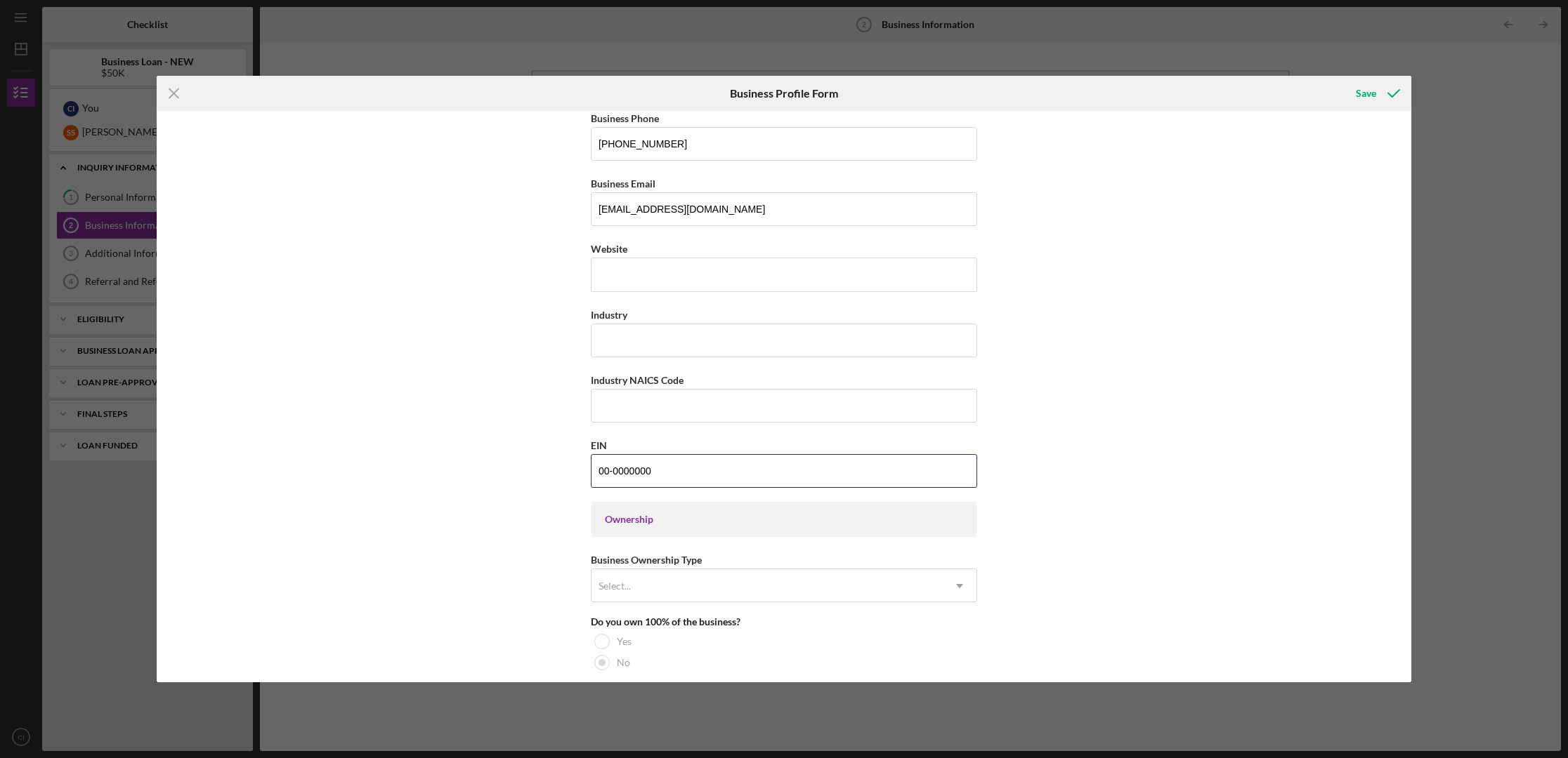
scroll to position [389, 0]
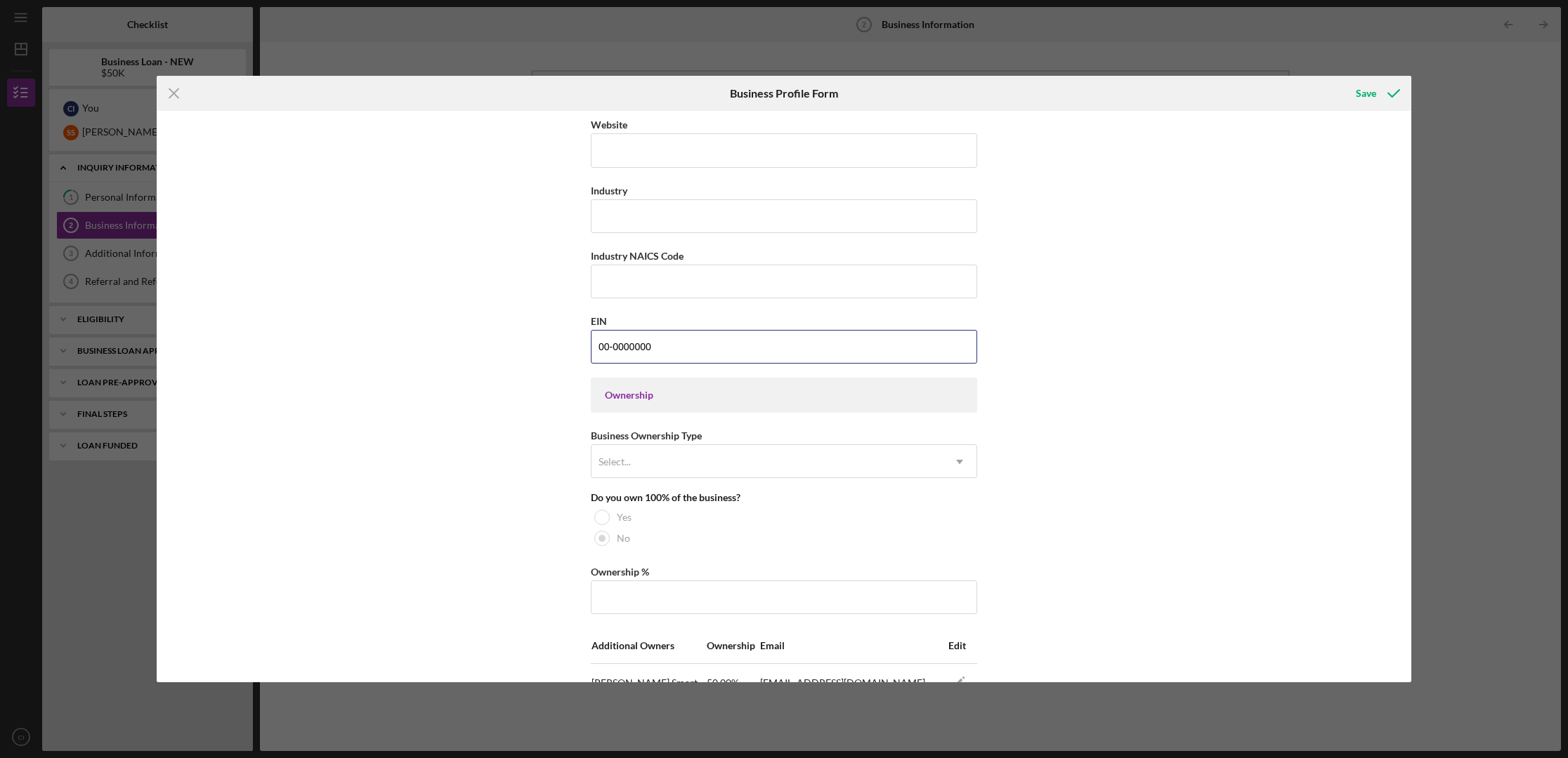
type input "00-0000000"
click at [663, 397] on div "Ownership" at bounding box center [784, 395] width 358 height 11
click at [627, 401] on div "Ownership" at bounding box center [784, 395] width 386 height 35
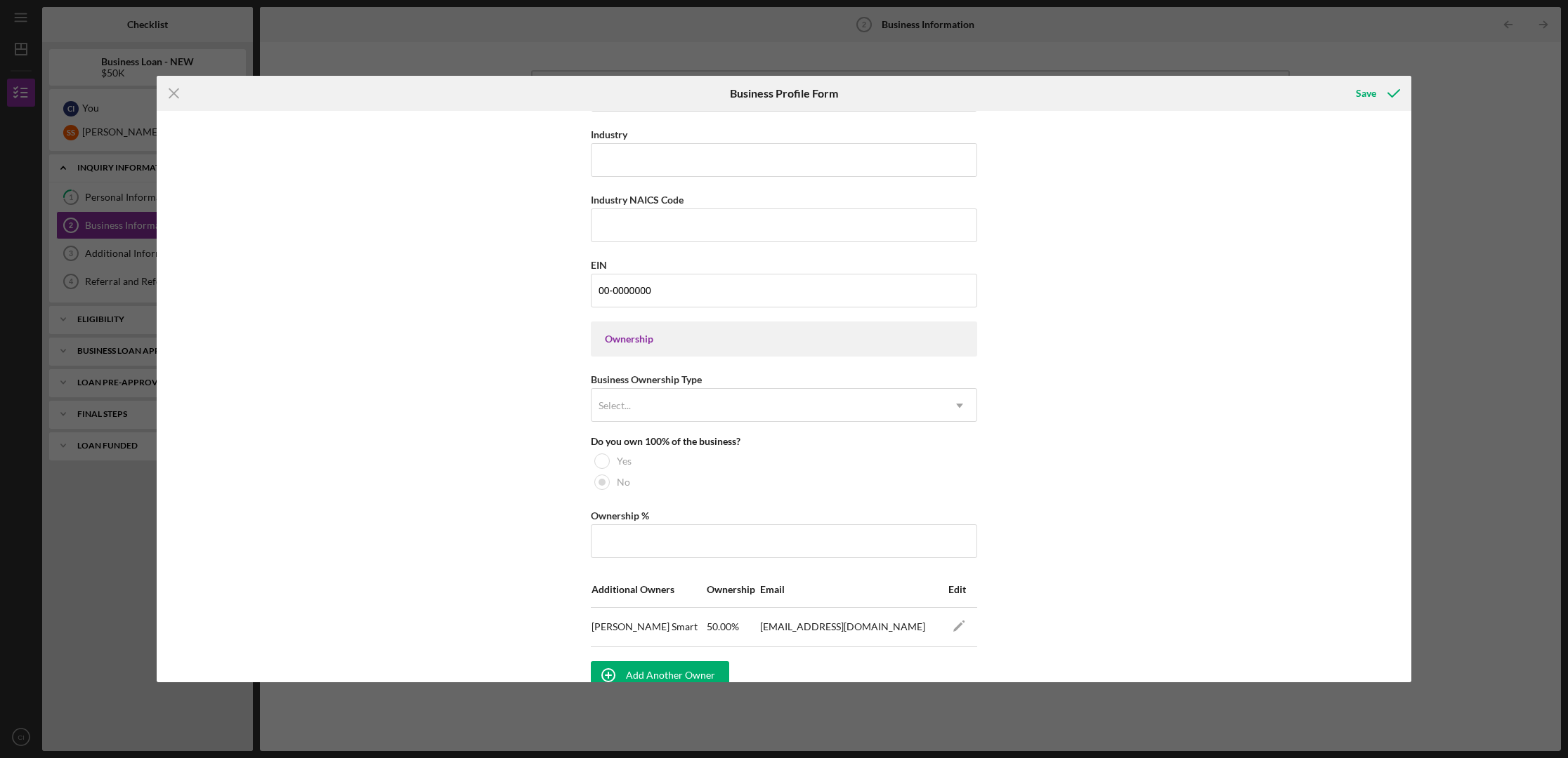
scroll to position [447, 0]
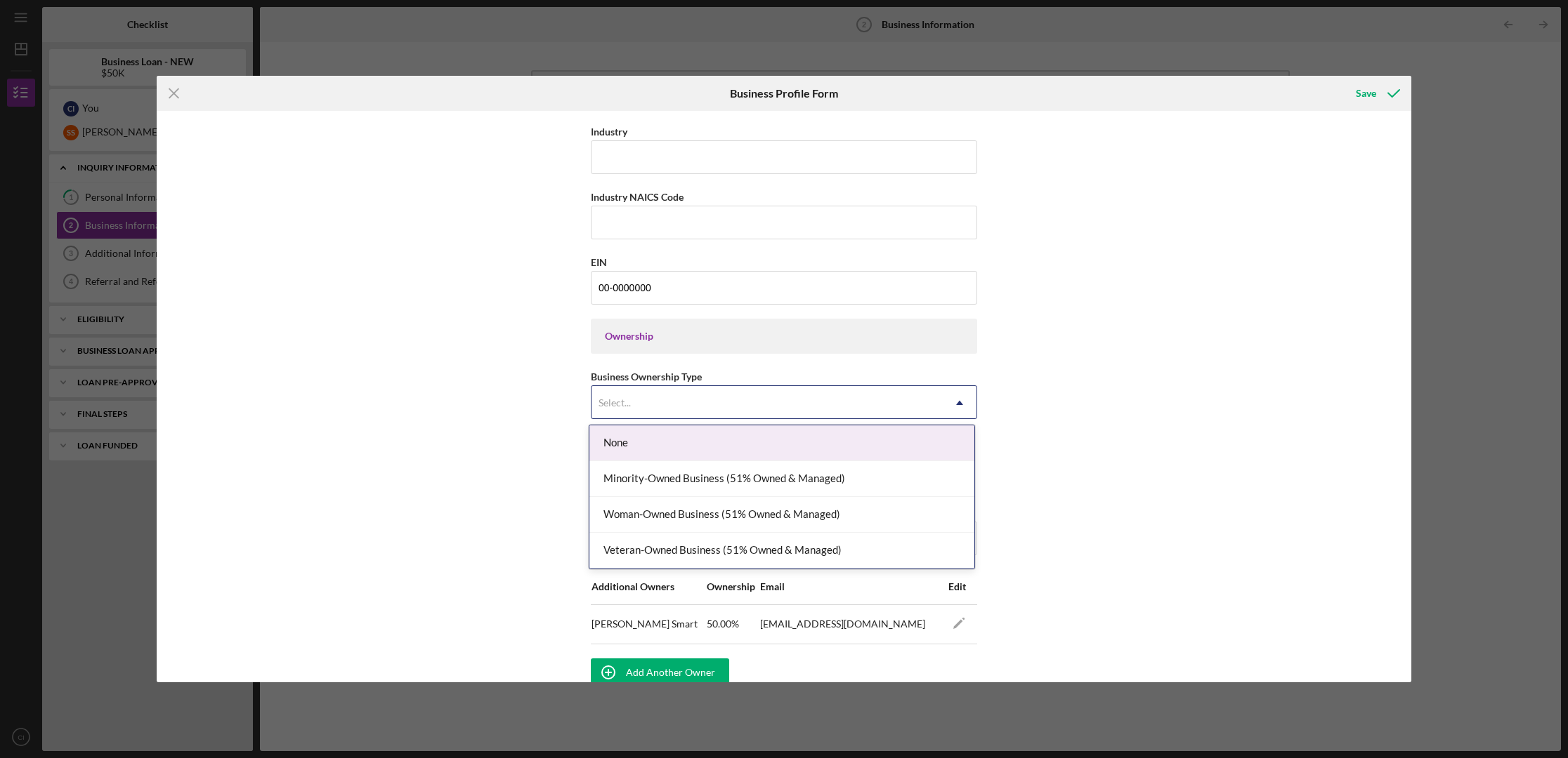
click at [631, 404] on div "Select..." at bounding box center [767, 402] width 351 height 32
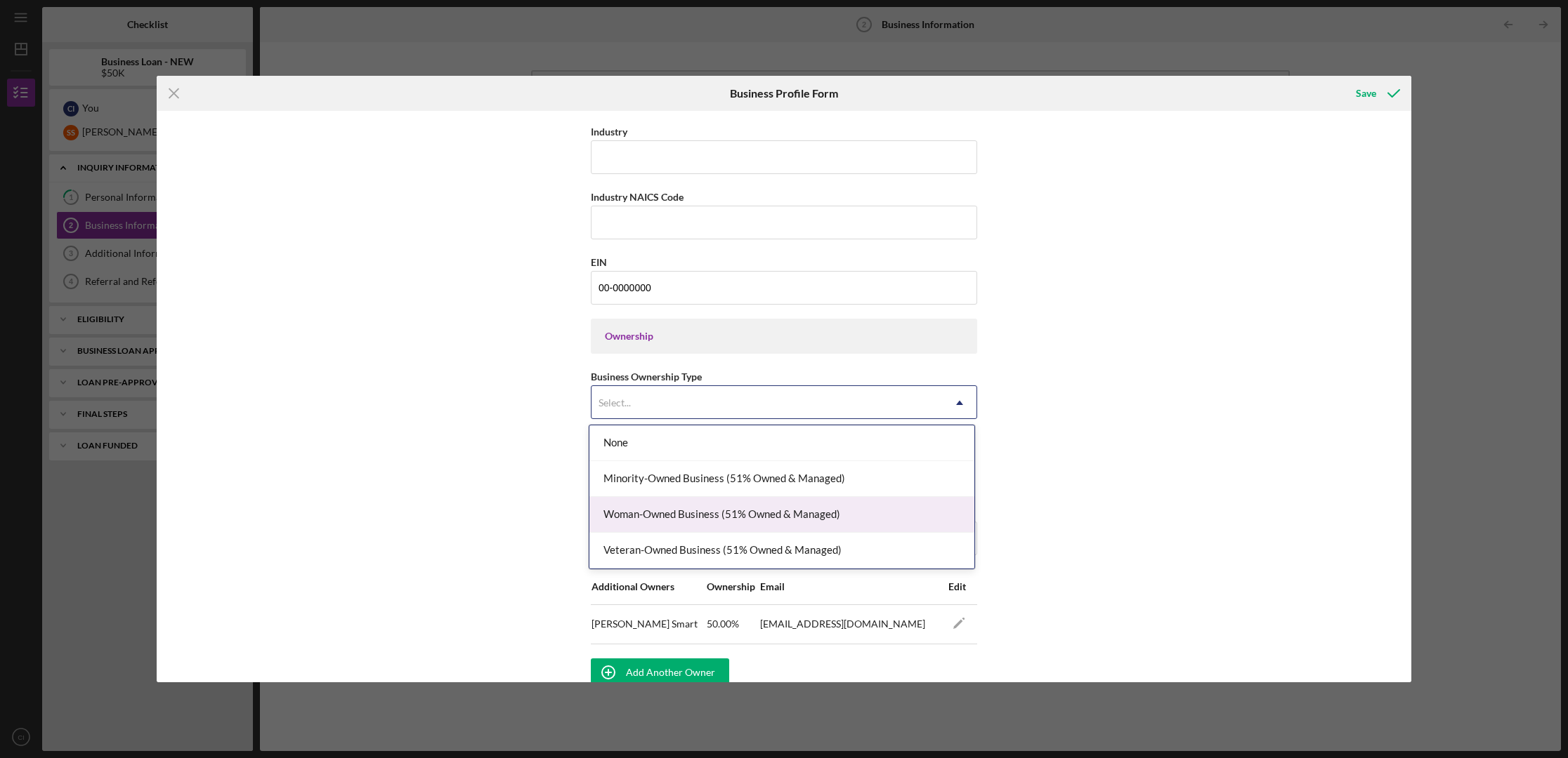
click at [677, 512] on div "Woman-Owned Business (51% Owned & Managed)" at bounding box center [781, 515] width 385 height 36
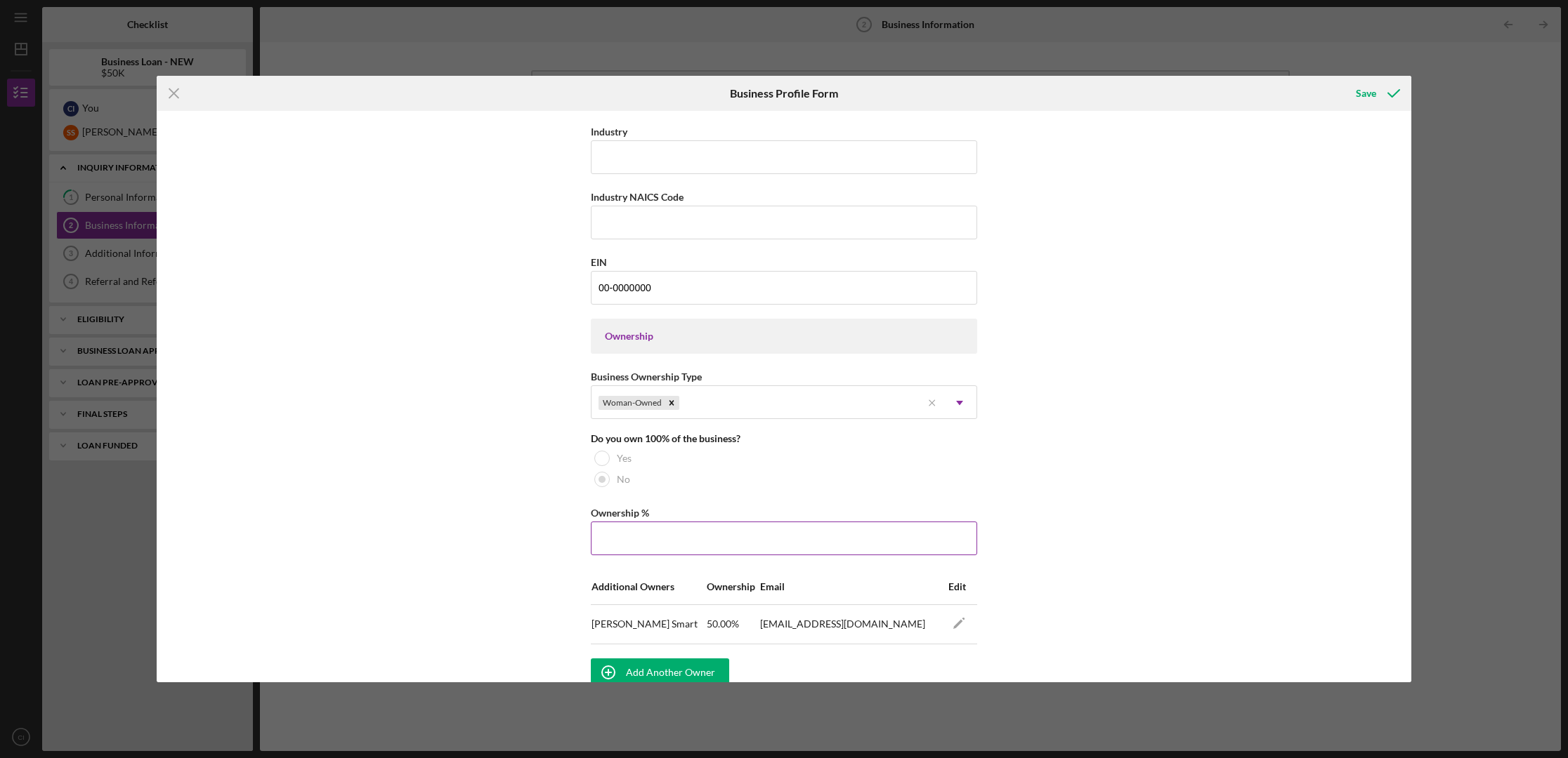
click at [612, 535] on input "Ownership %" at bounding box center [784, 538] width 386 height 34
type input "50.00%"
click at [1155, 481] on div "Business Name DBA [PERSON_NAME] DBA Business Start Date [DATE] Legal Structure …" at bounding box center [783, 397] width 1255 height 571
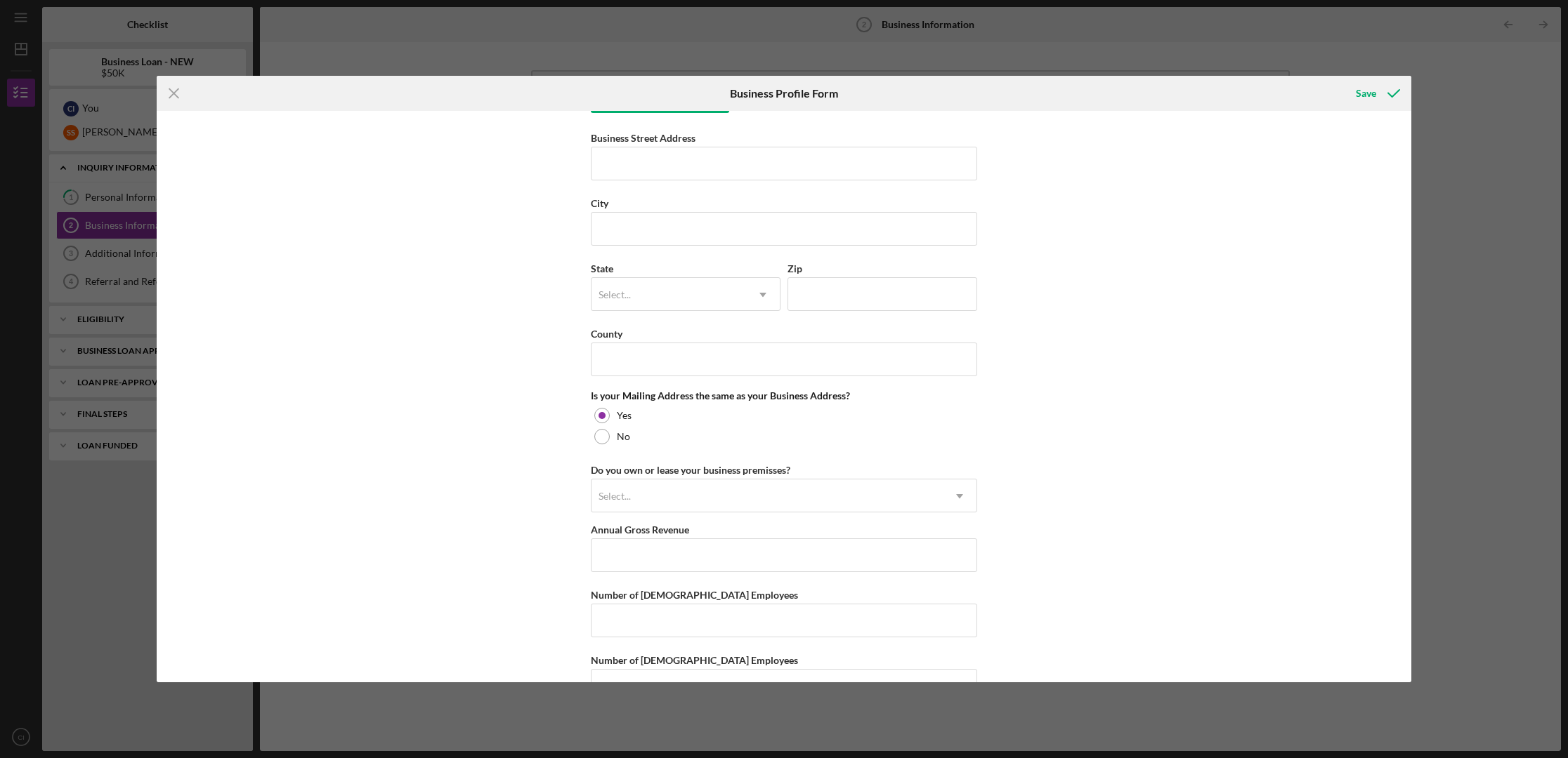
scroll to position [1022, 0]
click at [653, 164] on input "Business Street Address" at bounding box center [784, 163] width 386 height 34
type input "[STREET_ADDRESS]"
click at [619, 225] on input "City" at bounding box center [784, 228] width 386 height 34
type input "[GEOGRAPHIC_DATA]"
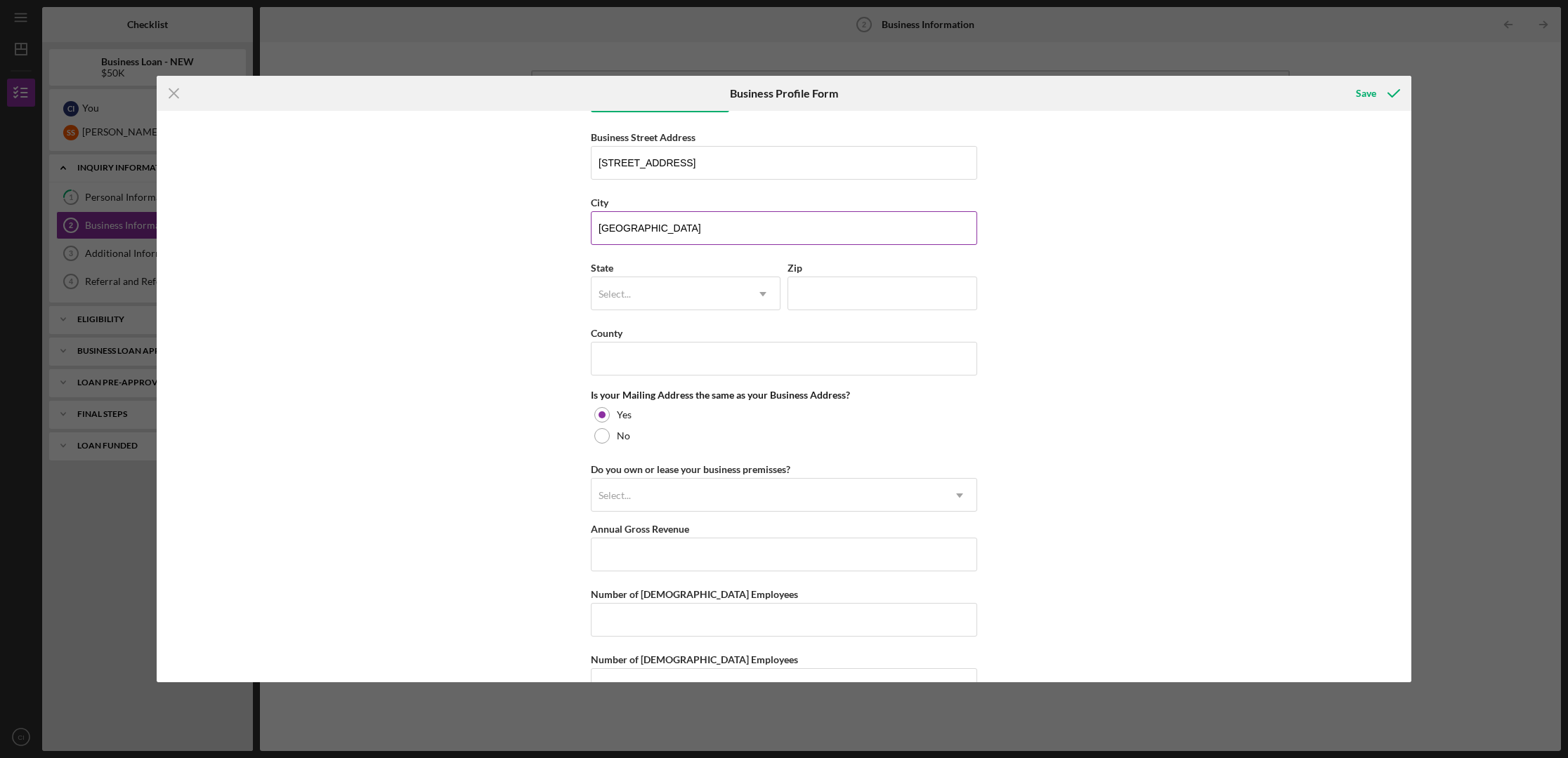
type input "[US_STATE] SBDC at [US_STATE][GEOGRAPHIC_DATA]"
type input "65897"
type input "[US_STATE]"
click at [838, 293] on input "65897" at bounding box center [882, 293] width 189 height 34
type input "65806"
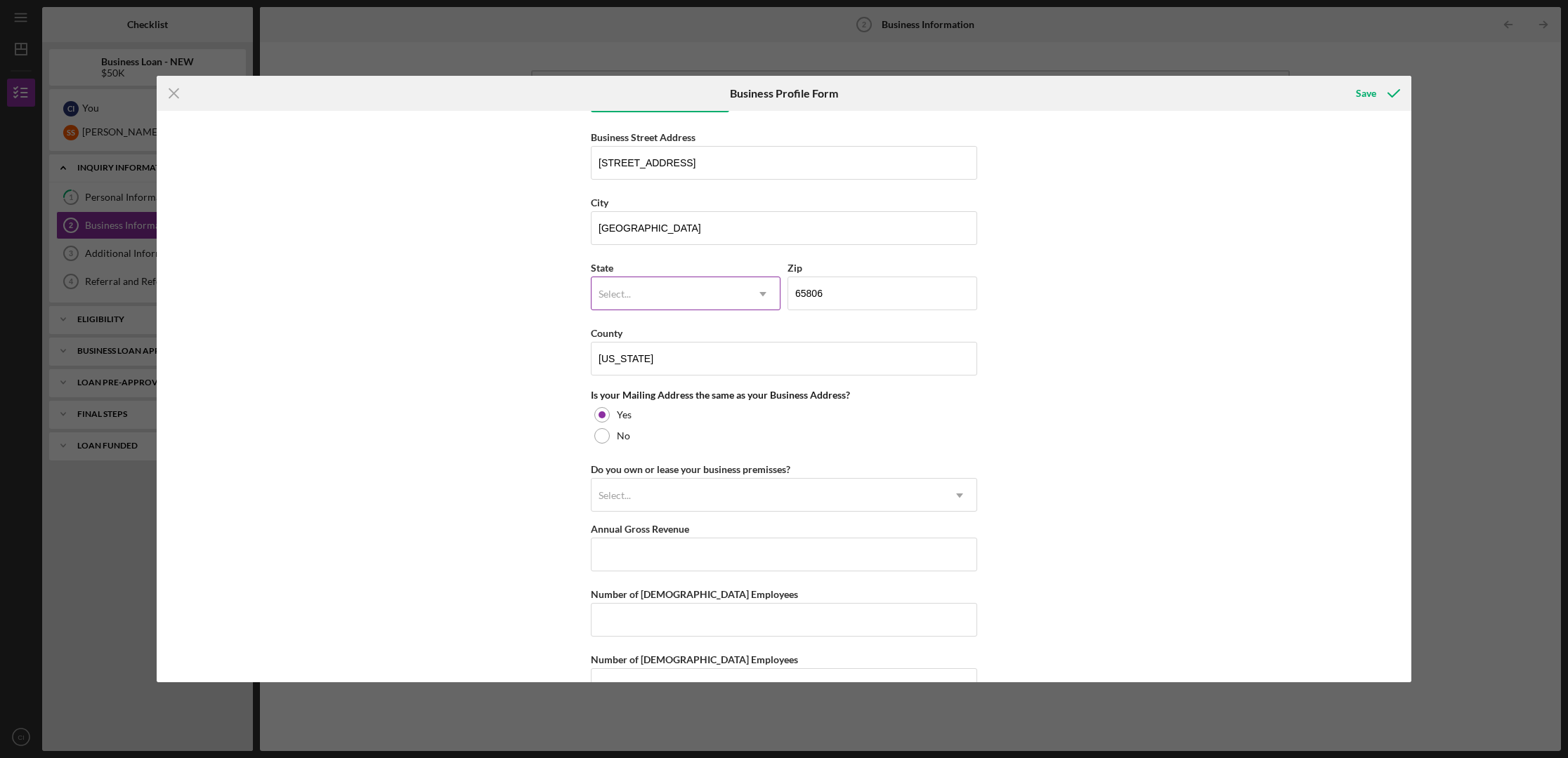
click at [710, 307] on div "Select..." at bounding box center [668, 294] width 154 height 32
type input "mo"
click at [680, 373] on div "MO" at bounding box center [683, 368] width 188 height 36
drag, startPoint x: 645, startPoint y: 357, endPoint x: 551, endPoint y: 354, distance: 94.0
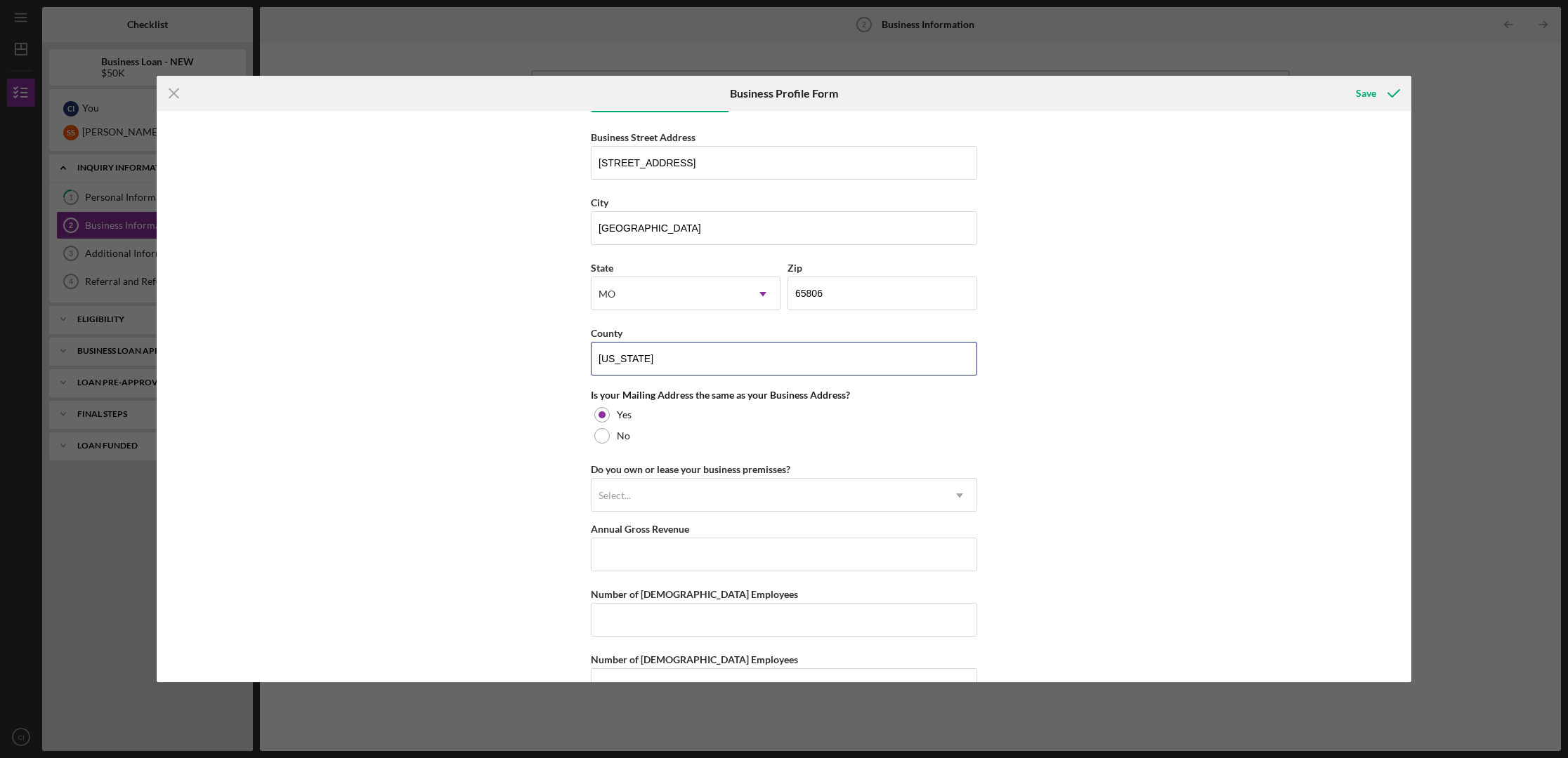
click at [551, 354] on div "Business Name DBA [PERSON_NAME] DBA [US_STATE] SBDC at [US_STATE][GEOGRAPHIC_DA…" at bounding box center [783, 397] width 1255 height 571
type input "C"
type input "[PERSON_NAME]"
click at [1104, 424] on div "Business Name DBA [PERSON_NAME] DBA [US_STATE] SBDC at [US_STATE][GEOGRAPHIC_DA…" at bounding box center [783, 397] width 1255 height 571
click at [676, 492] on div "Select..." at bounding box center [767, 495] width 351 height 32
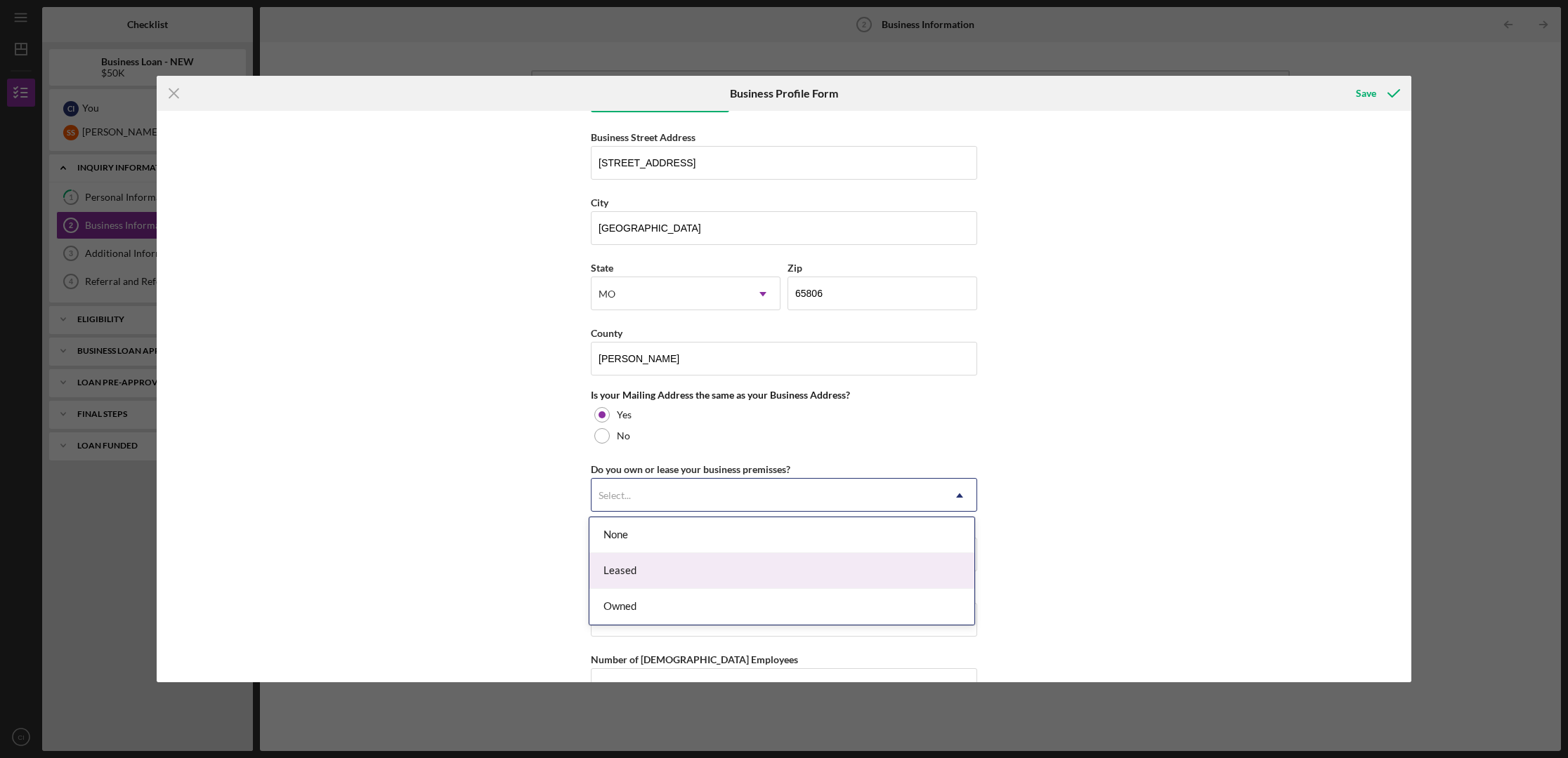
click at [636, 570] on div "Leased" at bounding box center [781, 571] width 385 height 36
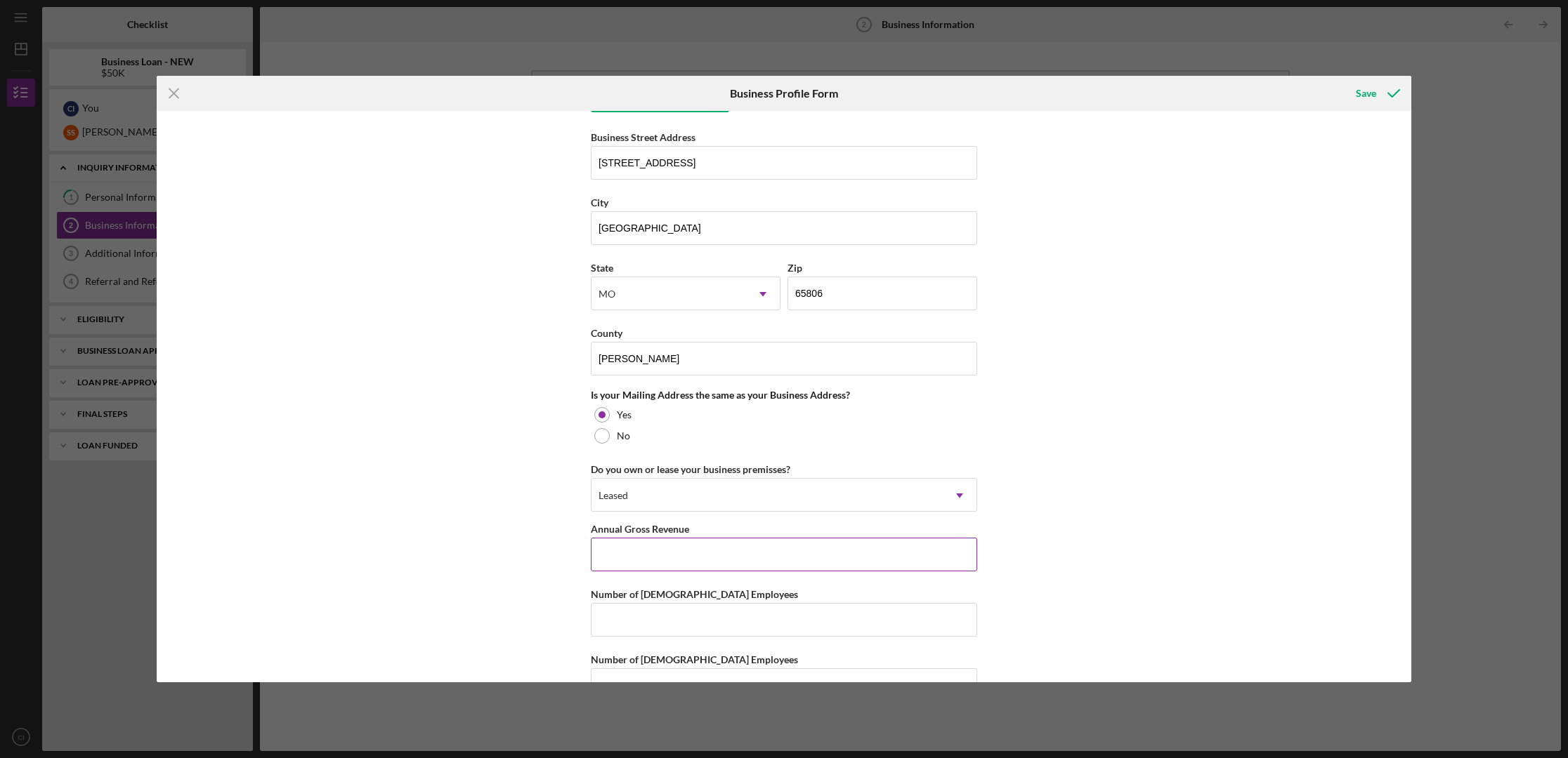
click at [754, 551] on input "Annual Gross Revenue" at bounding box center [784, 554] width 386 height 34
type input "$500,000"
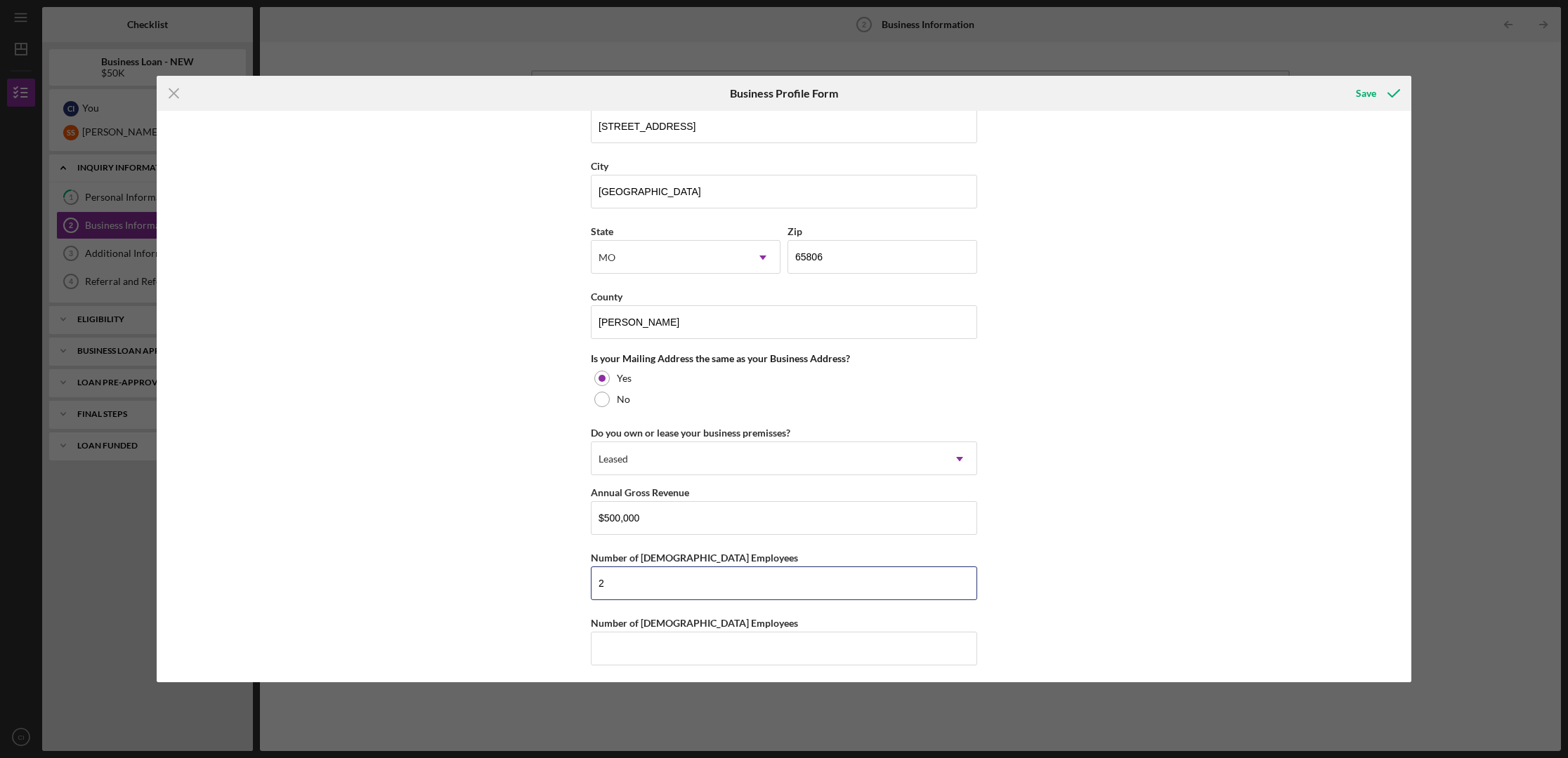
scroll to position [1061, 0]
type input "2"
click at [610, 636] on input "Number of [DEMOGRAPHIC_DATA] Employees" at bounding box center [784, 645] width 386 height 34
type input "2"
click at [1213, 94] on div "Save" at bounding box center [1366, 93] width 20 height 28
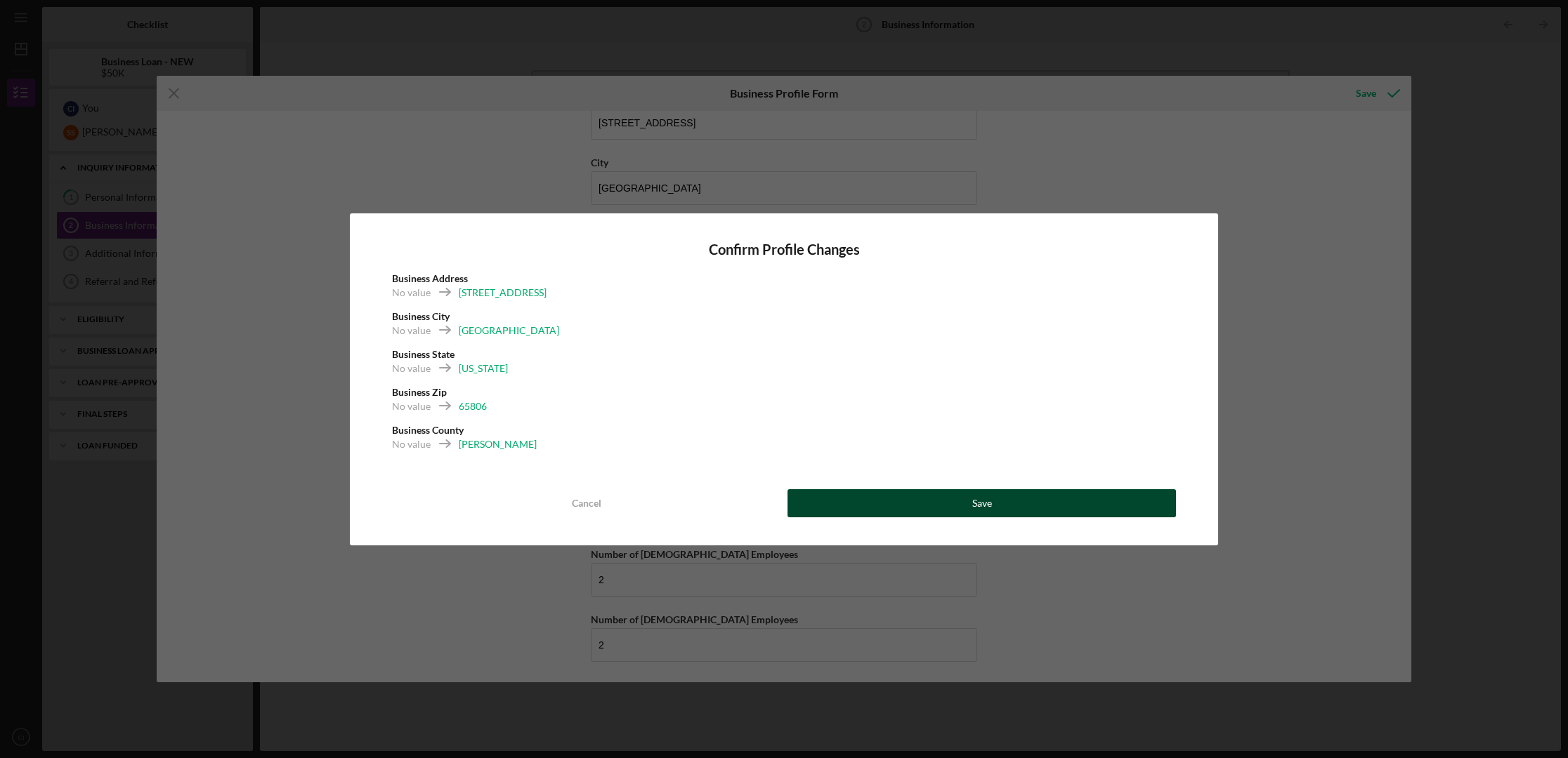
click at [1030, 506] on button "Save" at bounding box center [982, 503] width 389 height 28
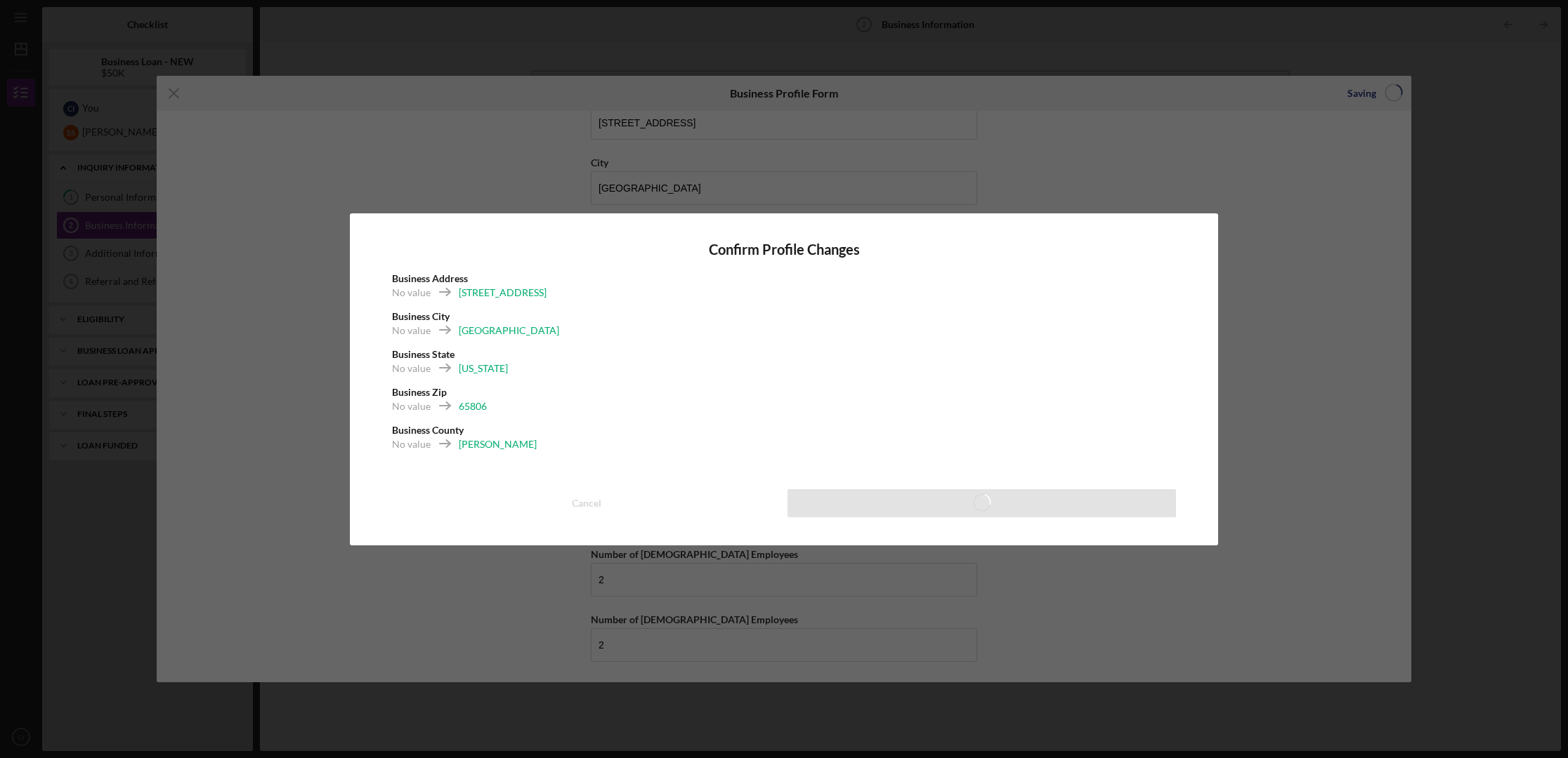
type input "50.00%"
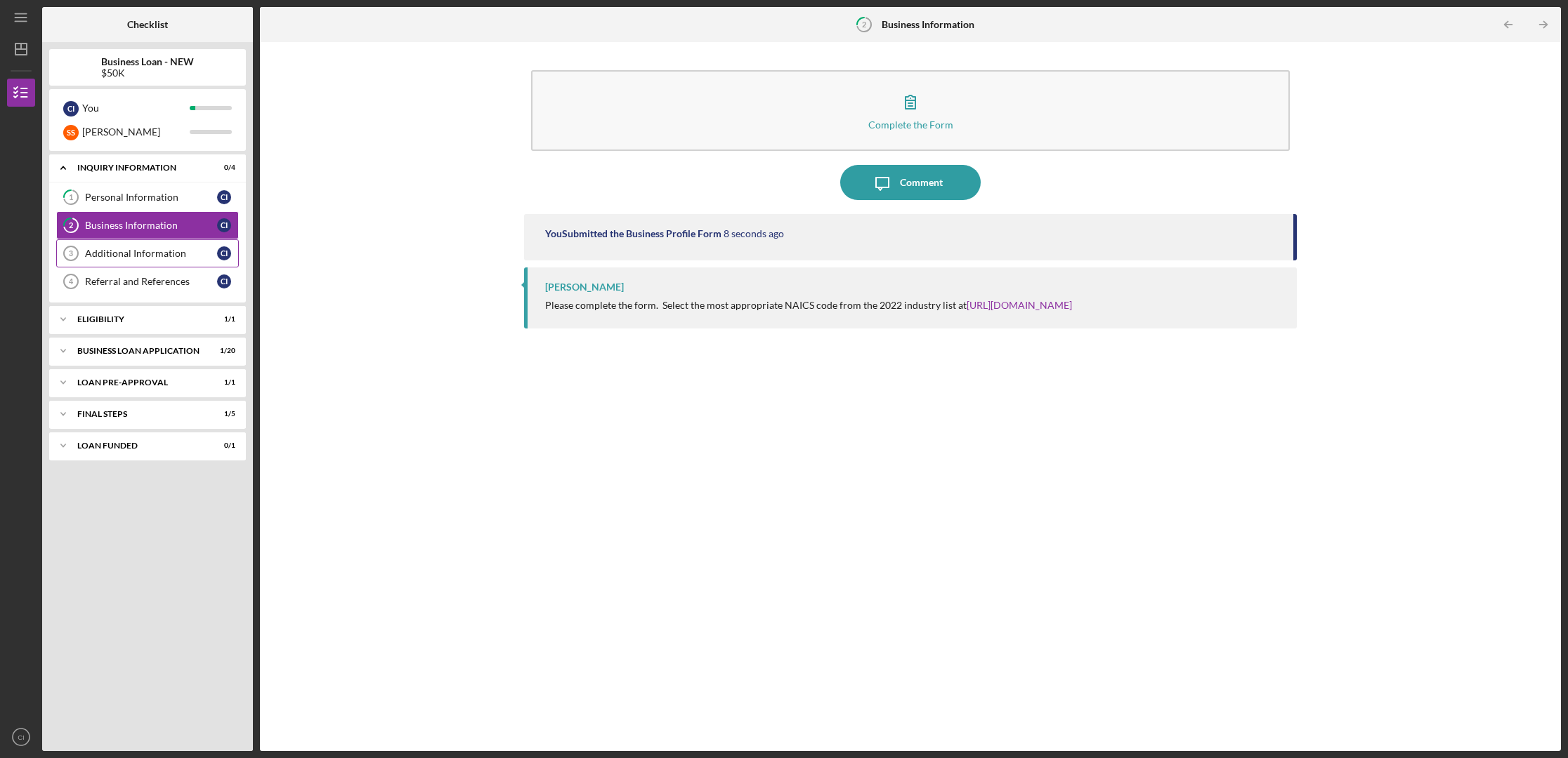
click at [106, 253] on div "Additional Information" at bounding box center [151, 254] width 132 height 11
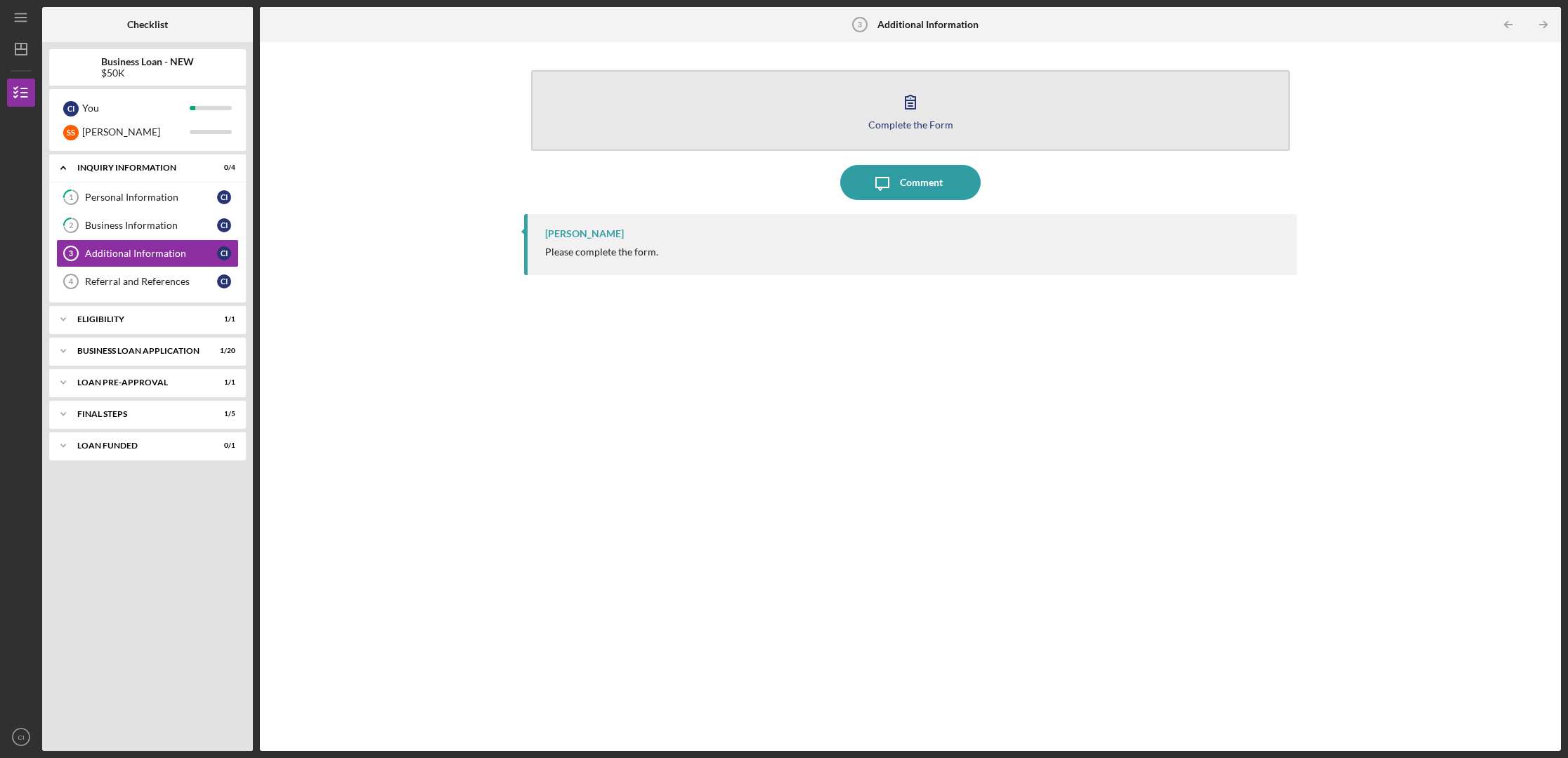
click at [900, 119] on div "Complete the Form" at bounding box center [910, 124] width 85 height 10
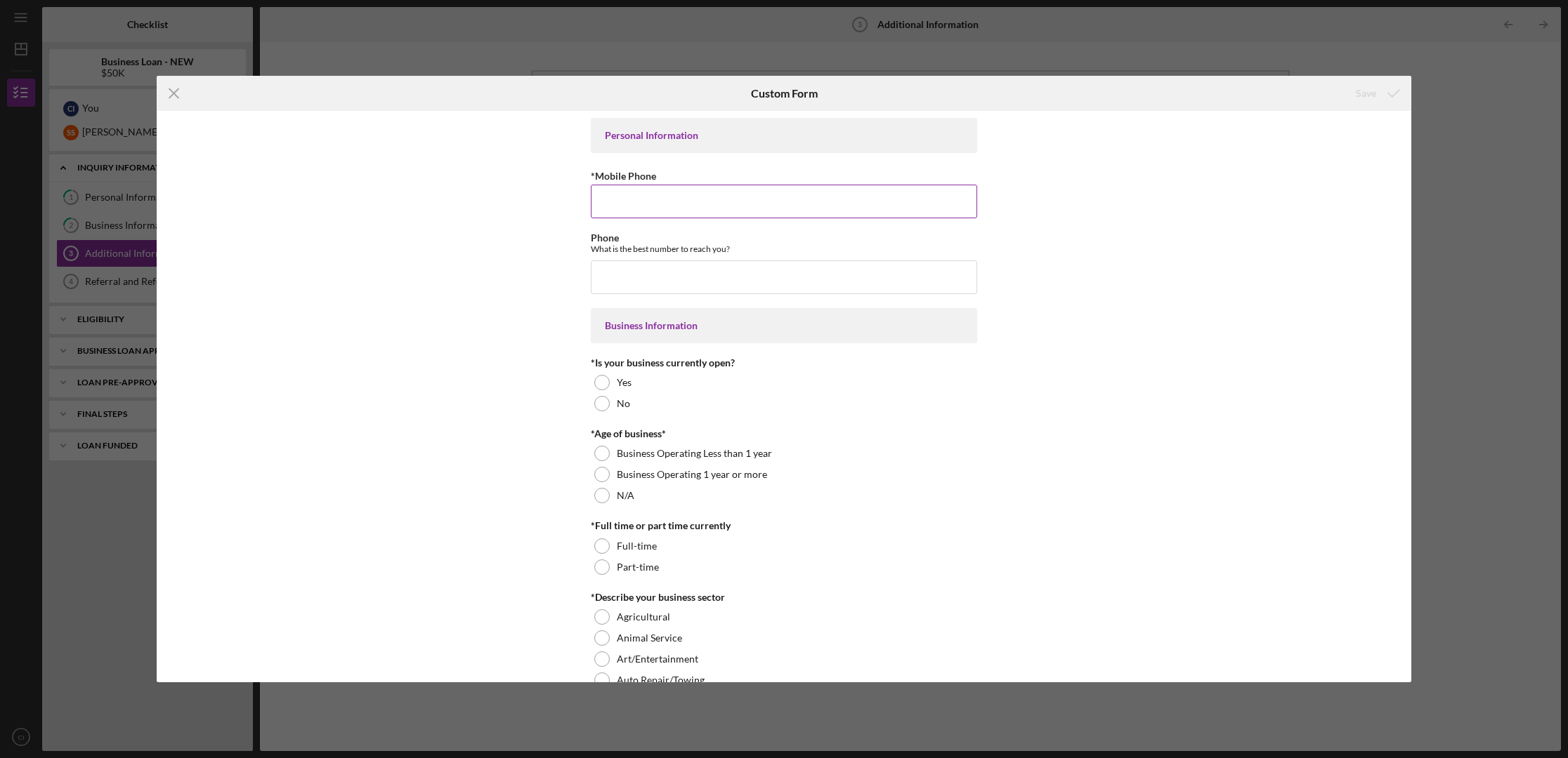
click at [660, 200] on input "*Mobile Phone" at bounding box center [784, 201] width 386 height 34
type input "[PHONE_NUMBER]"
drag, startPoint x: 681, startPoint y: 202, endPoint x: 548, endPoint y: 198, distance: 133.1
click at [548, 198] on div "Personal Information *Mobile Phone [PHONE_NUMBER] Phone What is the best number…" at bounding box center [783, 397] width 1255 height 571
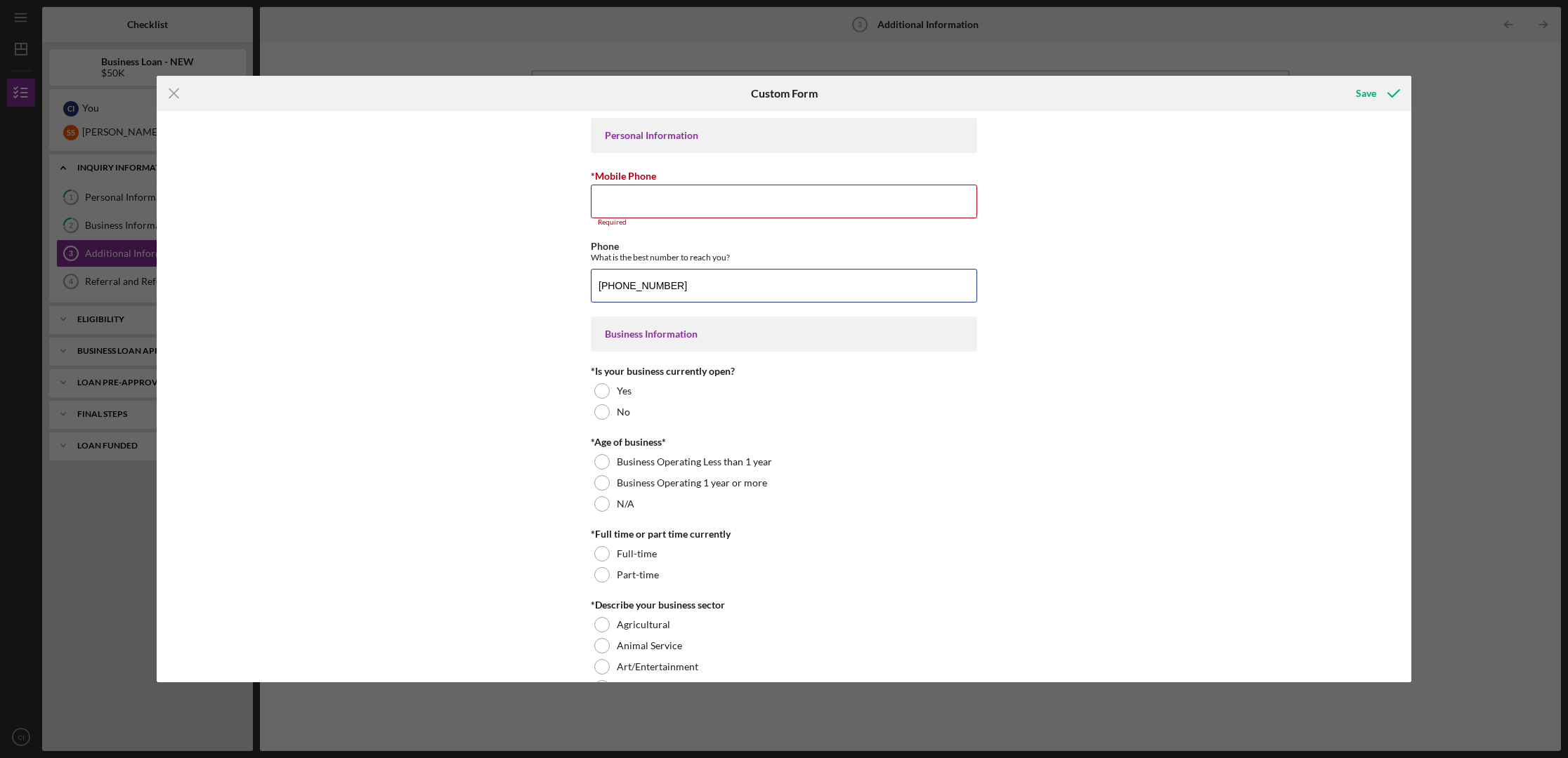
drag, startPoint x: 672, startPoint y: 284, endPoint x: 483, endPoint y: 270, distance: 189.5
click at [483, 270] on div "Personal Information *Mobile Phone Required Phone What is the best number to re…" at bounding box center [783, 397] width 1255 height 571
click at [492, 285] on div "Personal Information *Mobile Phone Required Phone What is the best number to re…" at bounding box center [783, 397] width 1255 height 571
click at [616, 202] on input "*Mobile Phone" at bounding box center [784, 201] width 386 height 34
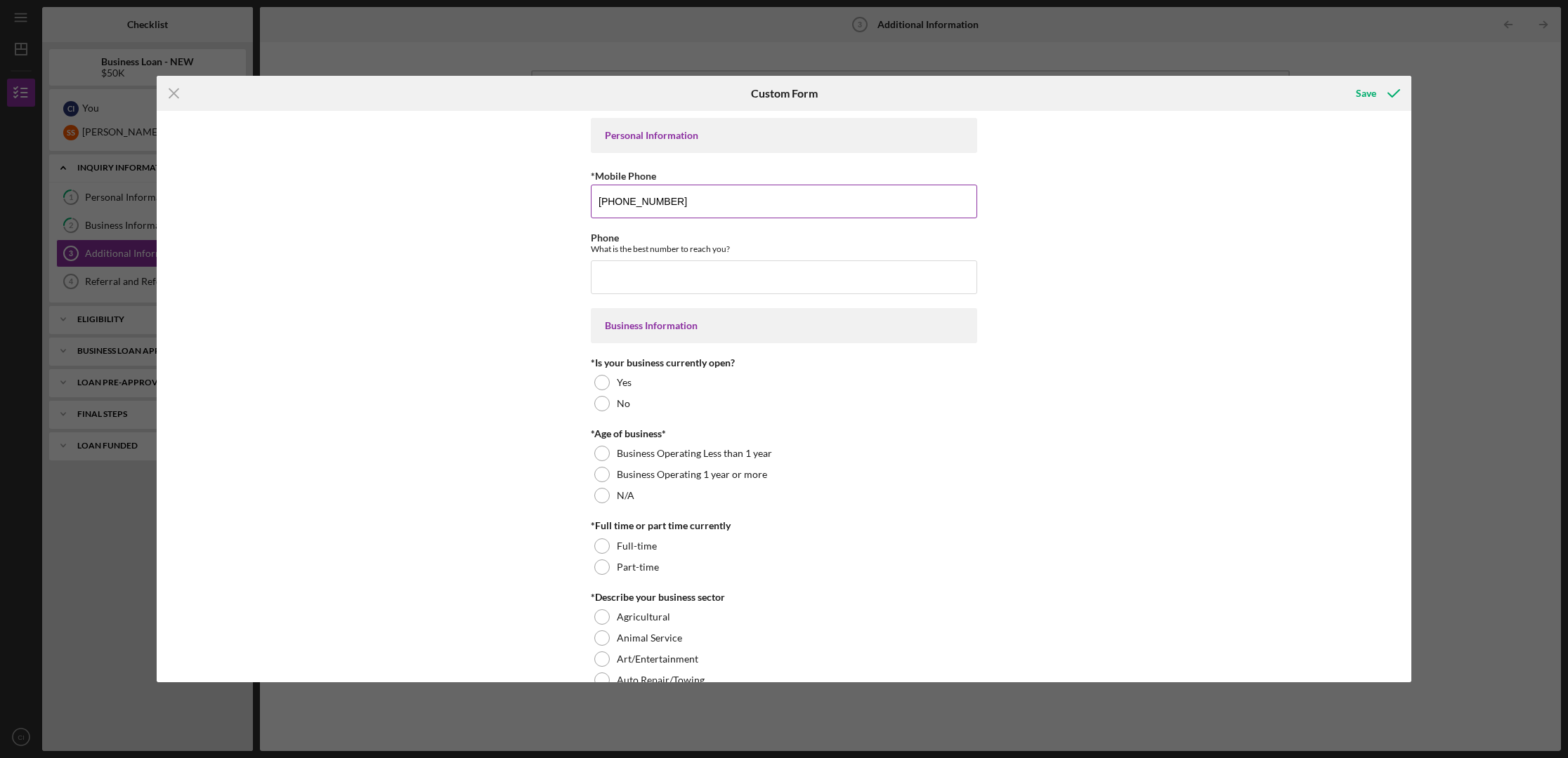
type input "[PHONE_NUMBER]"
click at [597, 382] on div at bounding box center [601, 382] width 16 height 16
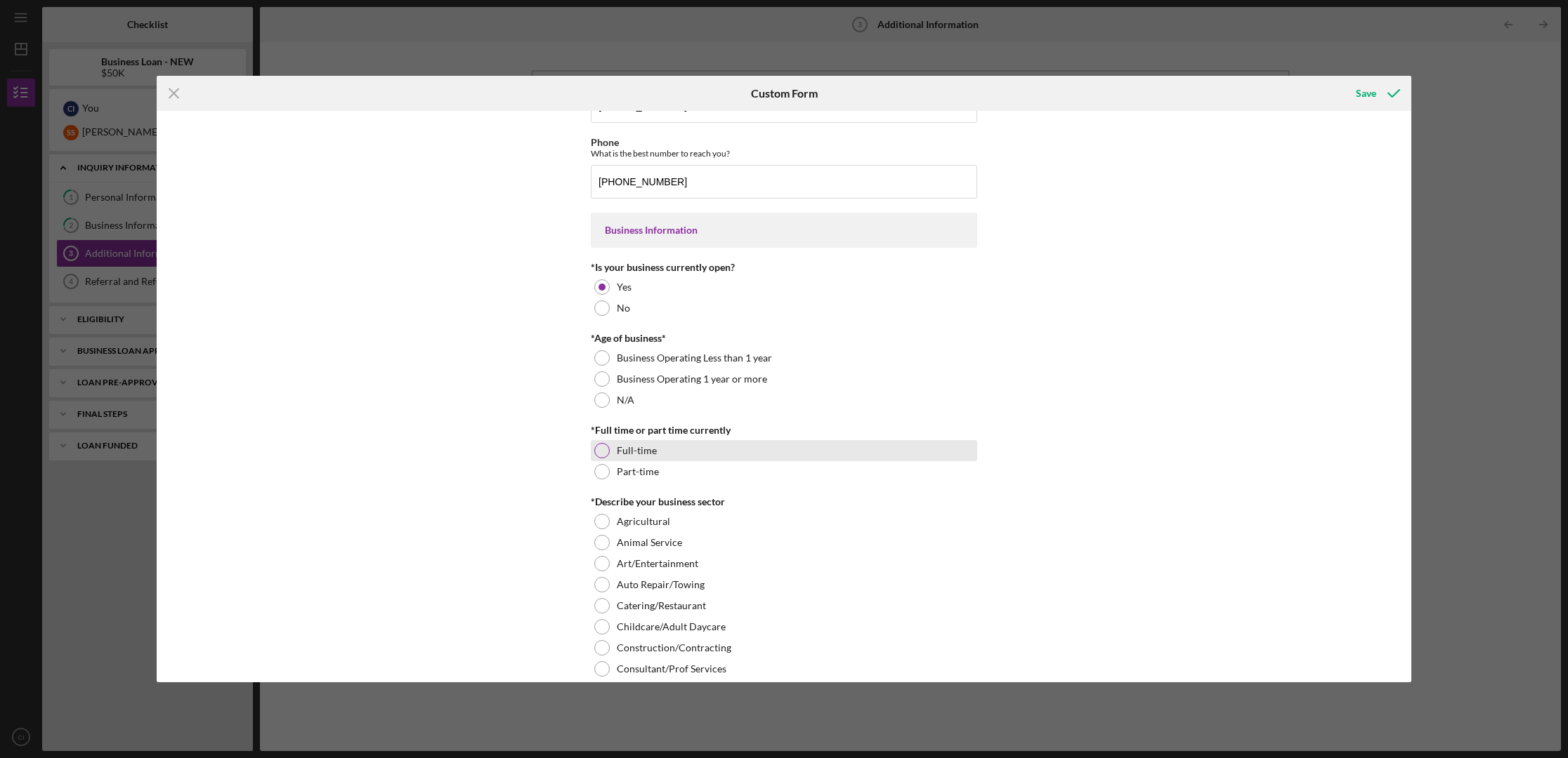
scroll to position [100, 0]
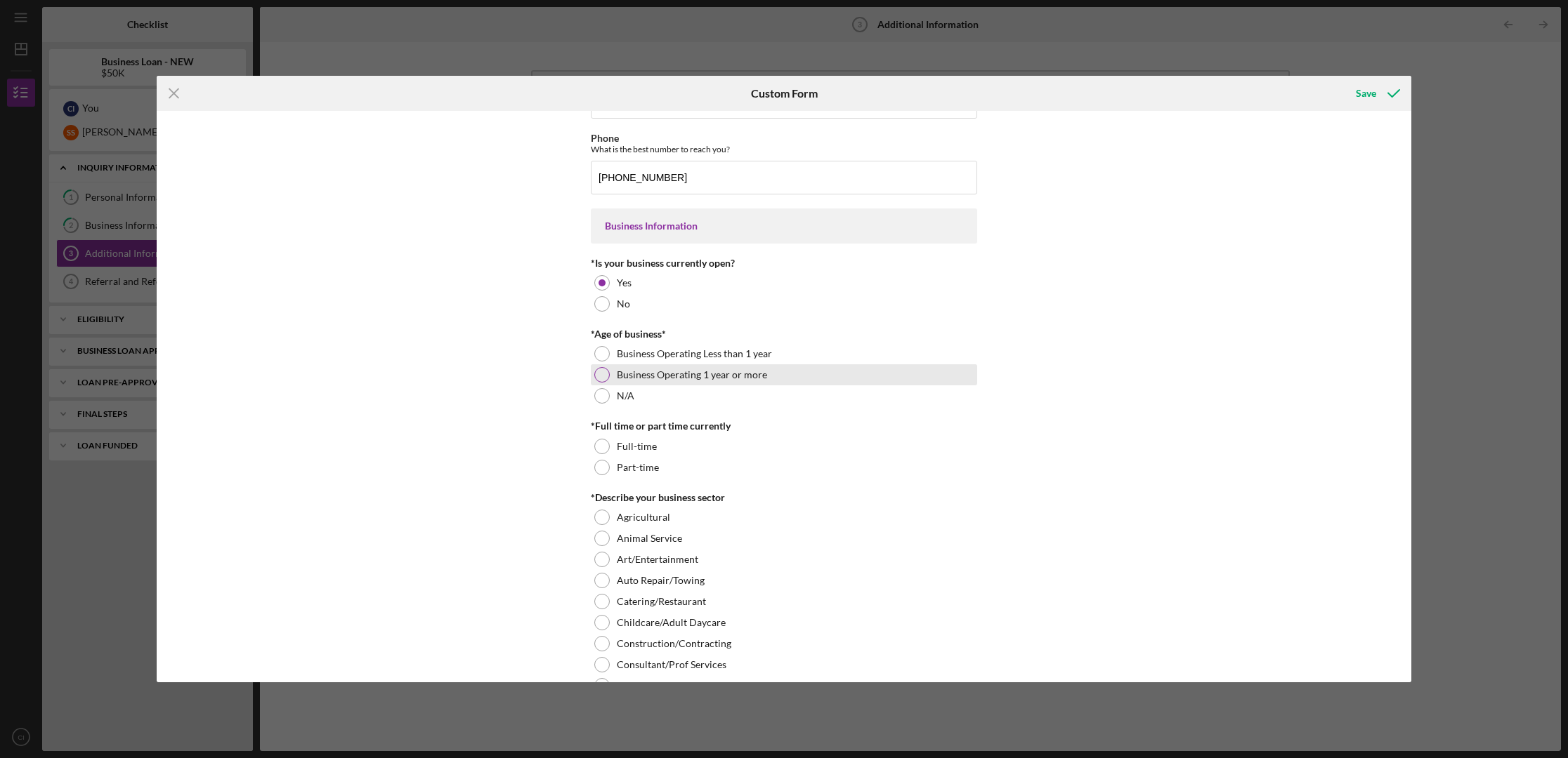
click at [602, 371] on div at bounding box center [601, 375] width 16 height 16
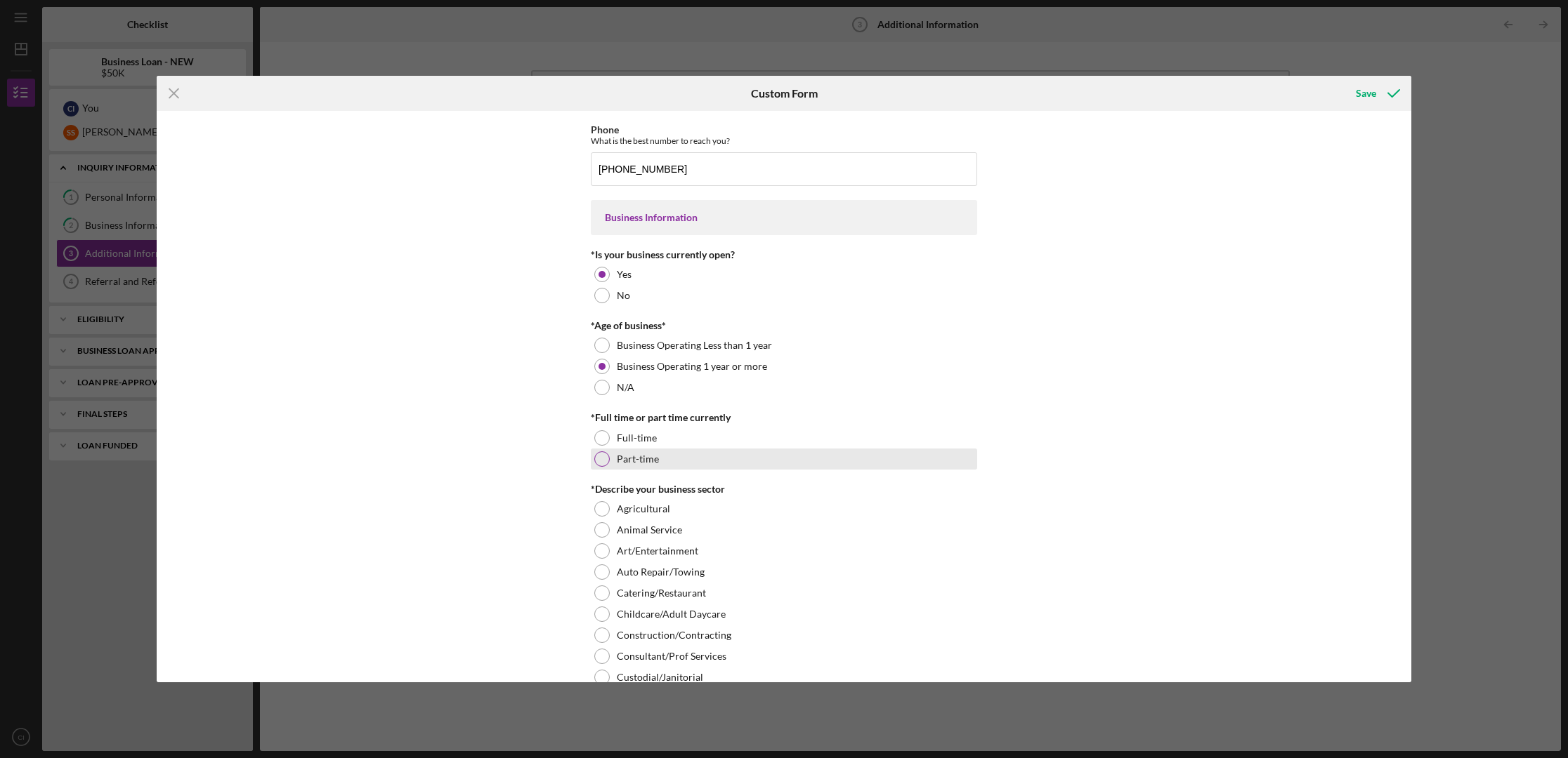
scroll to position [119, 0]
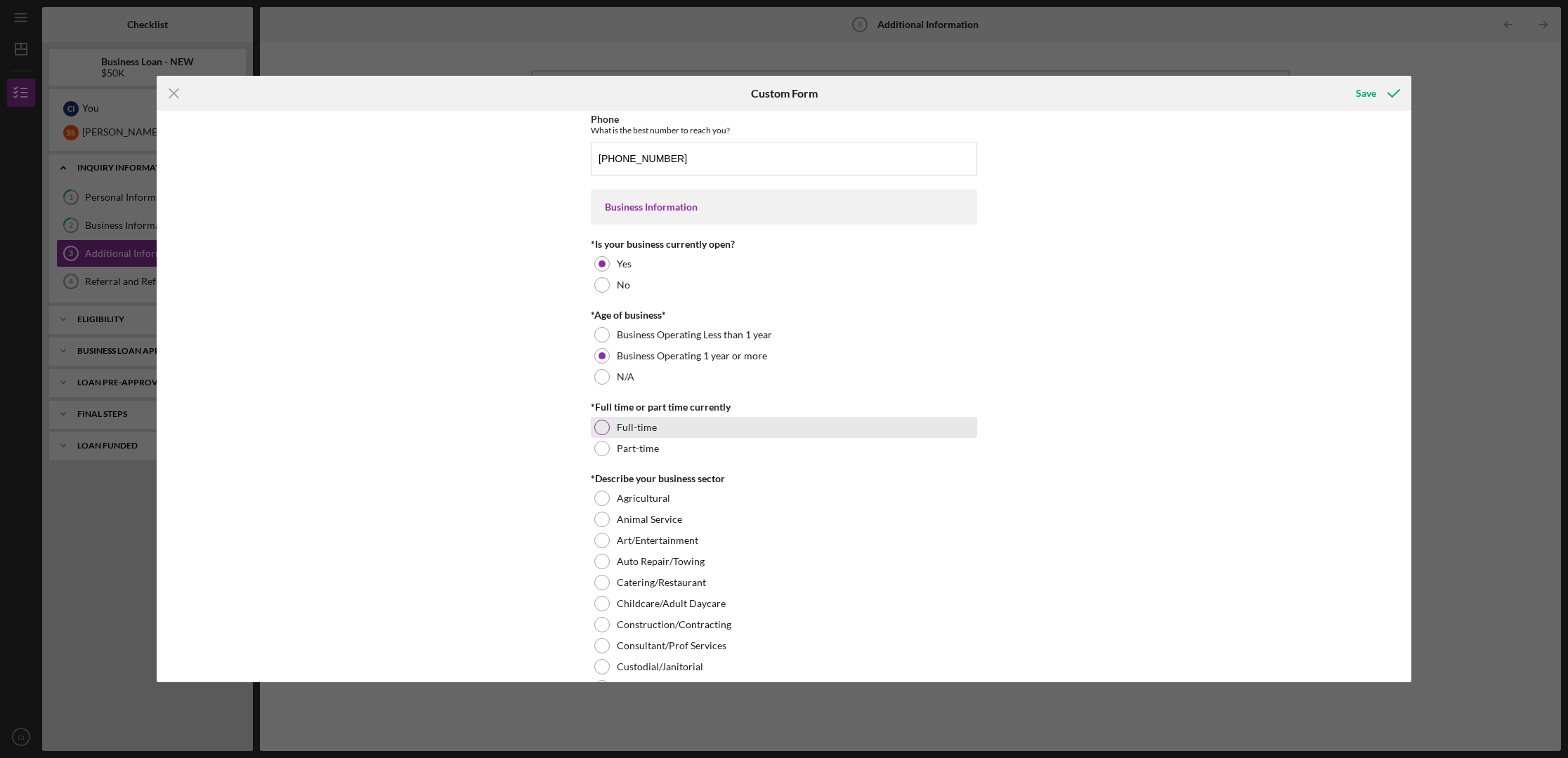
click at [600, 430] on div at bounding box center [601, 427] width 16 height 16
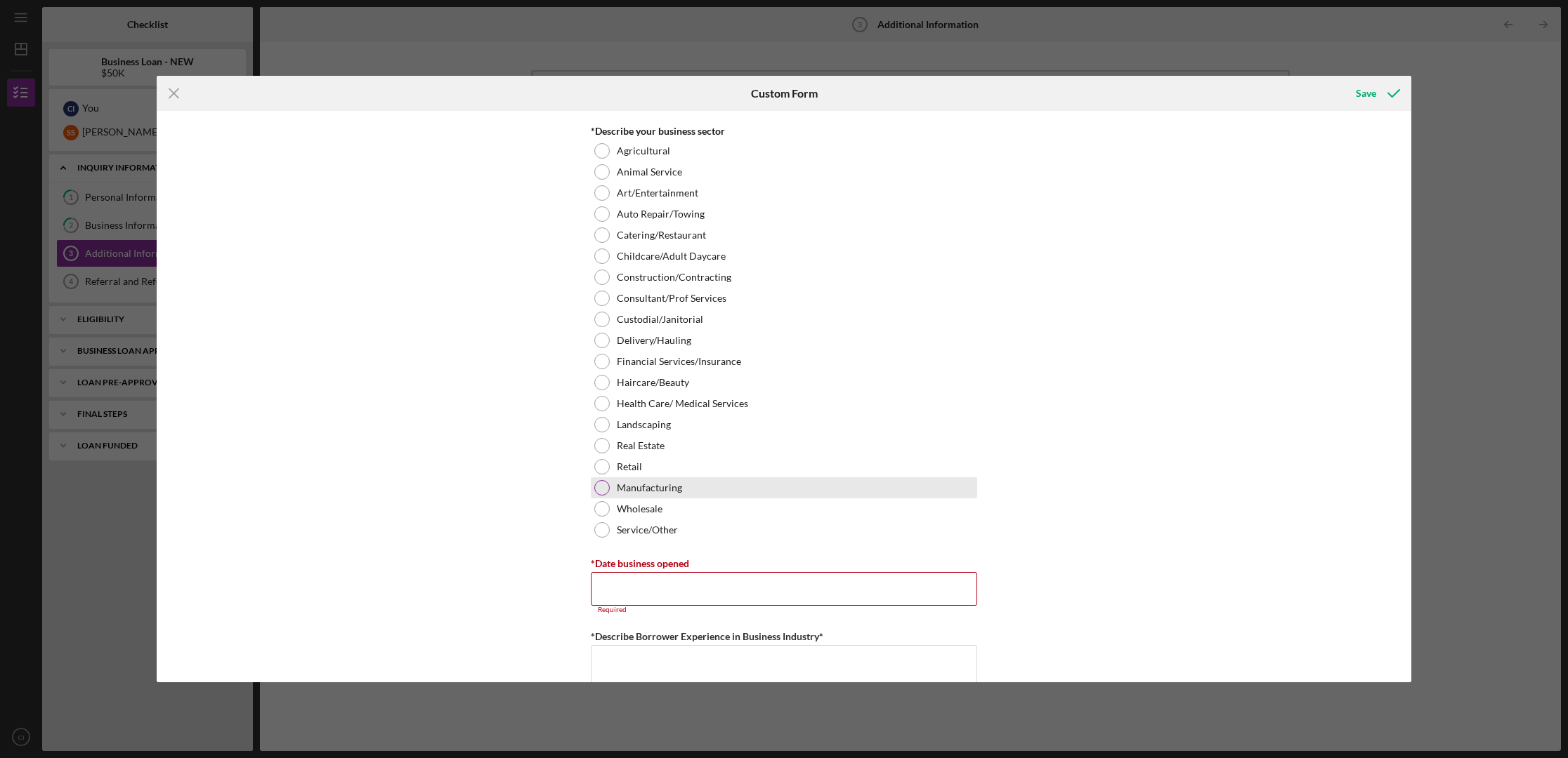
scroll to position [467, 0]
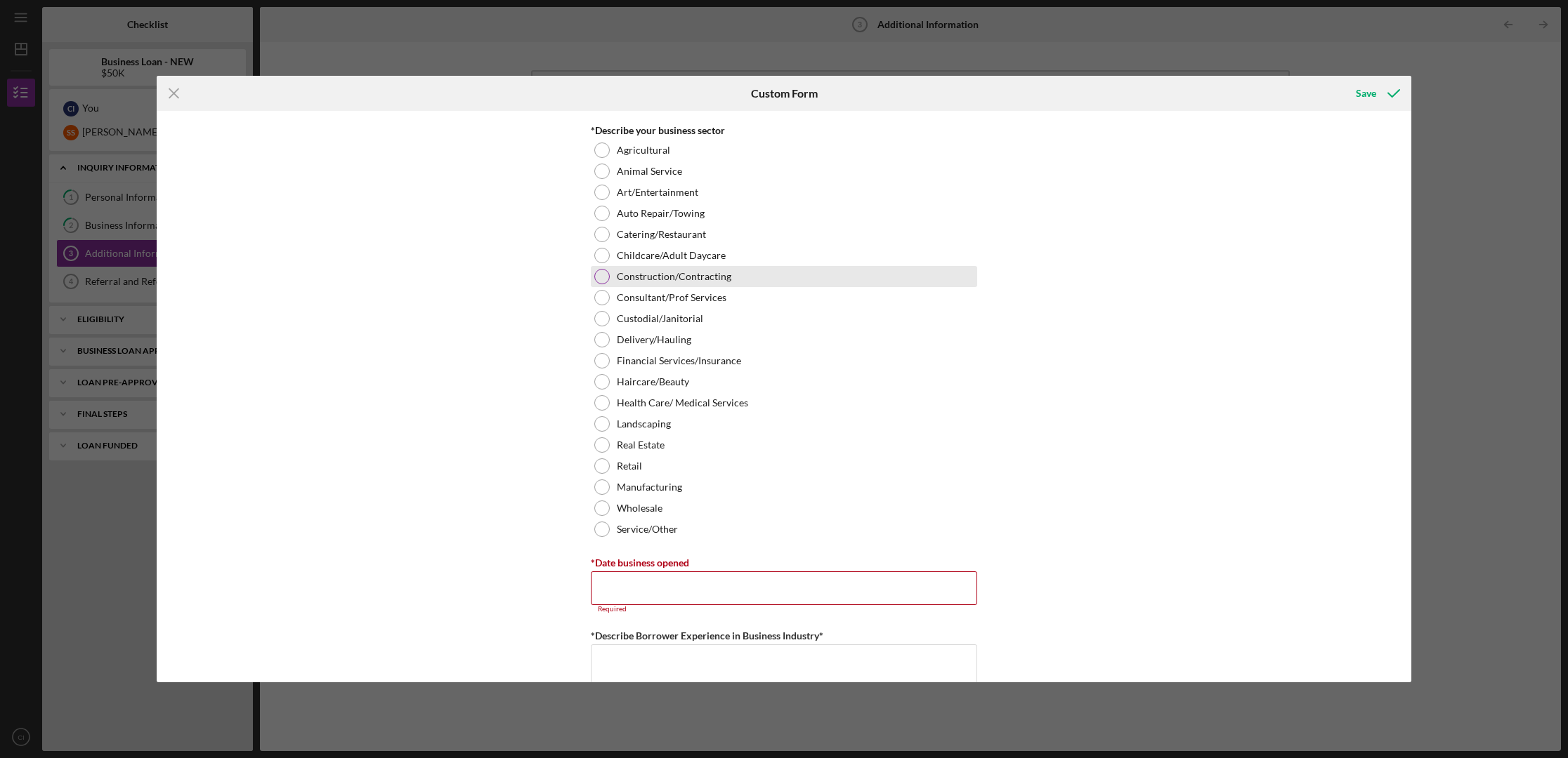
click at [713, 272] on label "Construction/Contracting" at bounding box center [674, 277] width 115 height 11
click at [651, 583] on input "*Date business opened" at bounding box center [784, 588] width 386 height 34
type input "[DATE]"
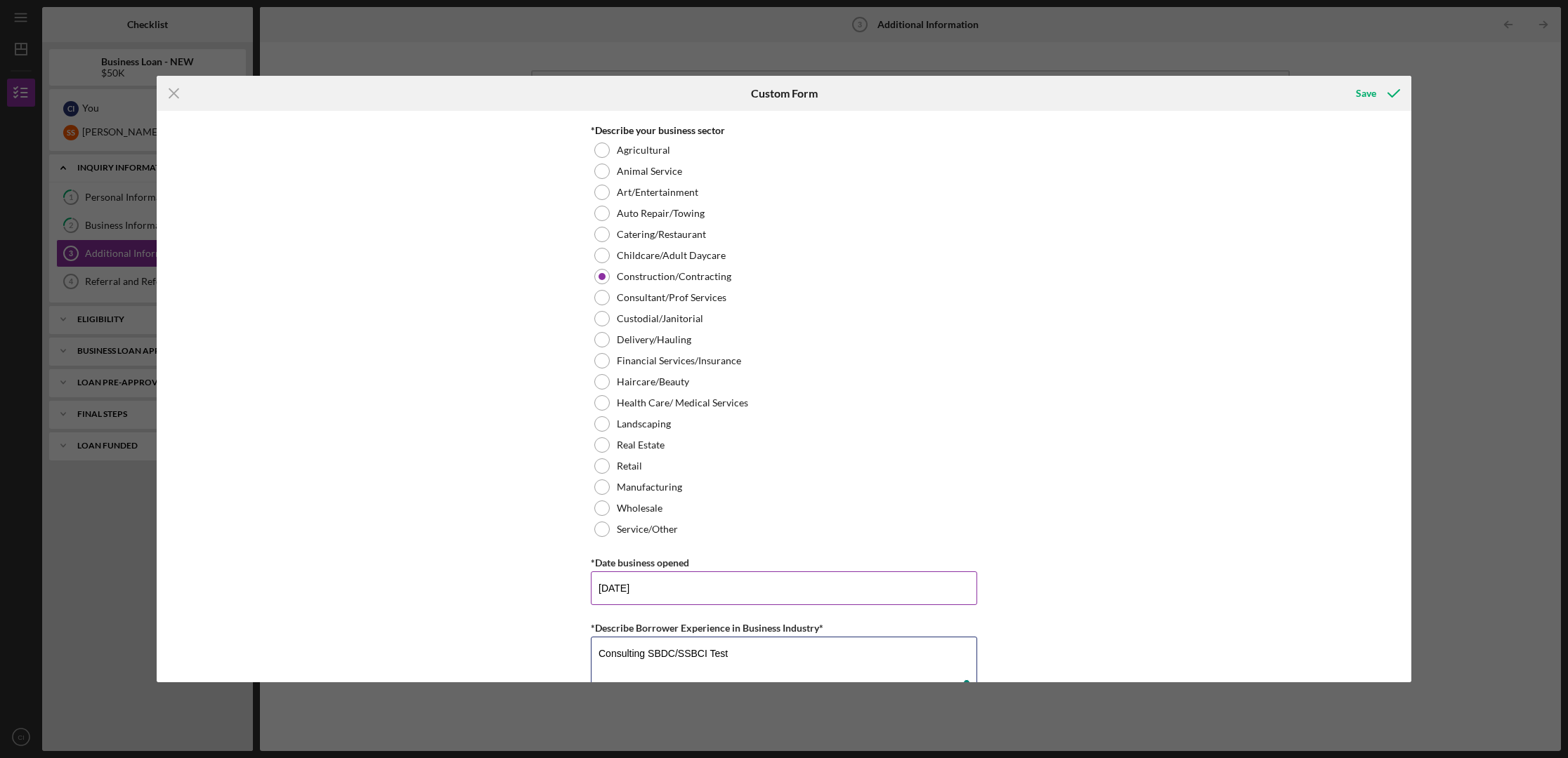
type textarea "Consulting SBDC/SSBCI Test"
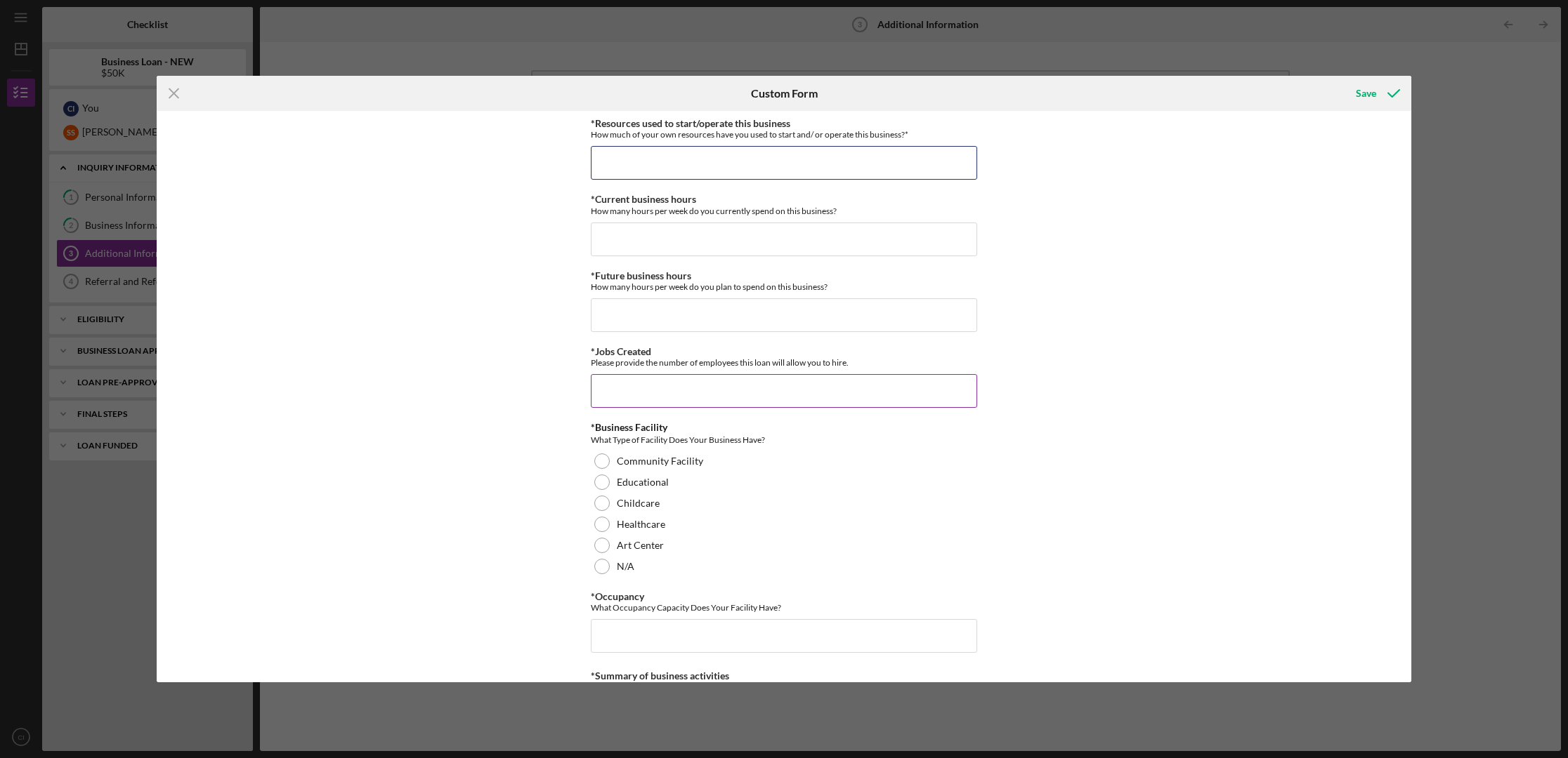
scroll to position [1067, 0]
type input "$2"
type input "$50,000"
type input "5"
type input "40"
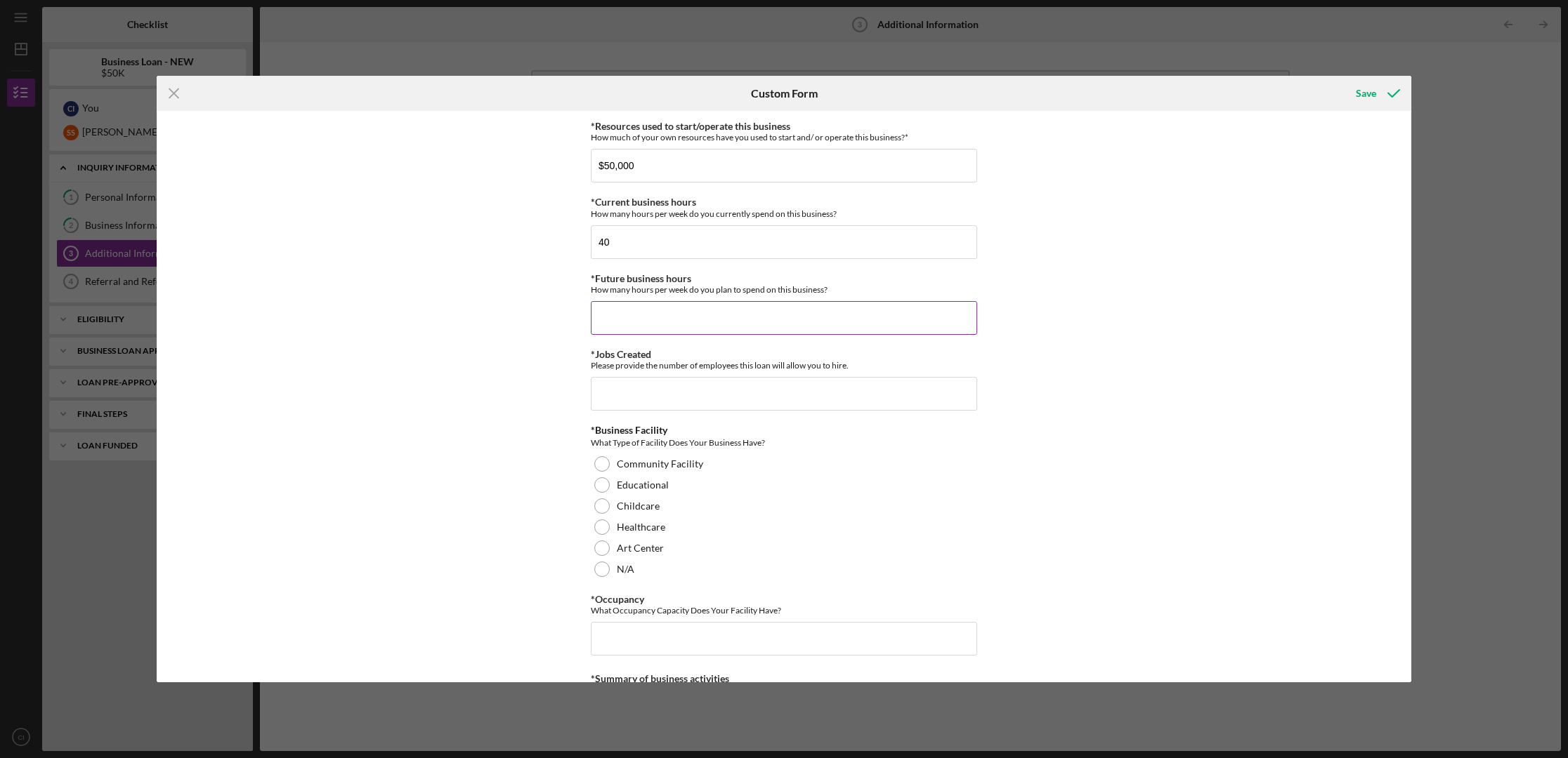
click at [624, 320] on input "*Future business hours" at bounding box center [784, 318] width 386 height 34
type input "40"
click at [615, 397] on input "*Jobs Created" at bounding box center [784, 393] width 386 height 34
type input "2"
click at [595, 483] on div at bounding box center [601, 485] width 16 height 16
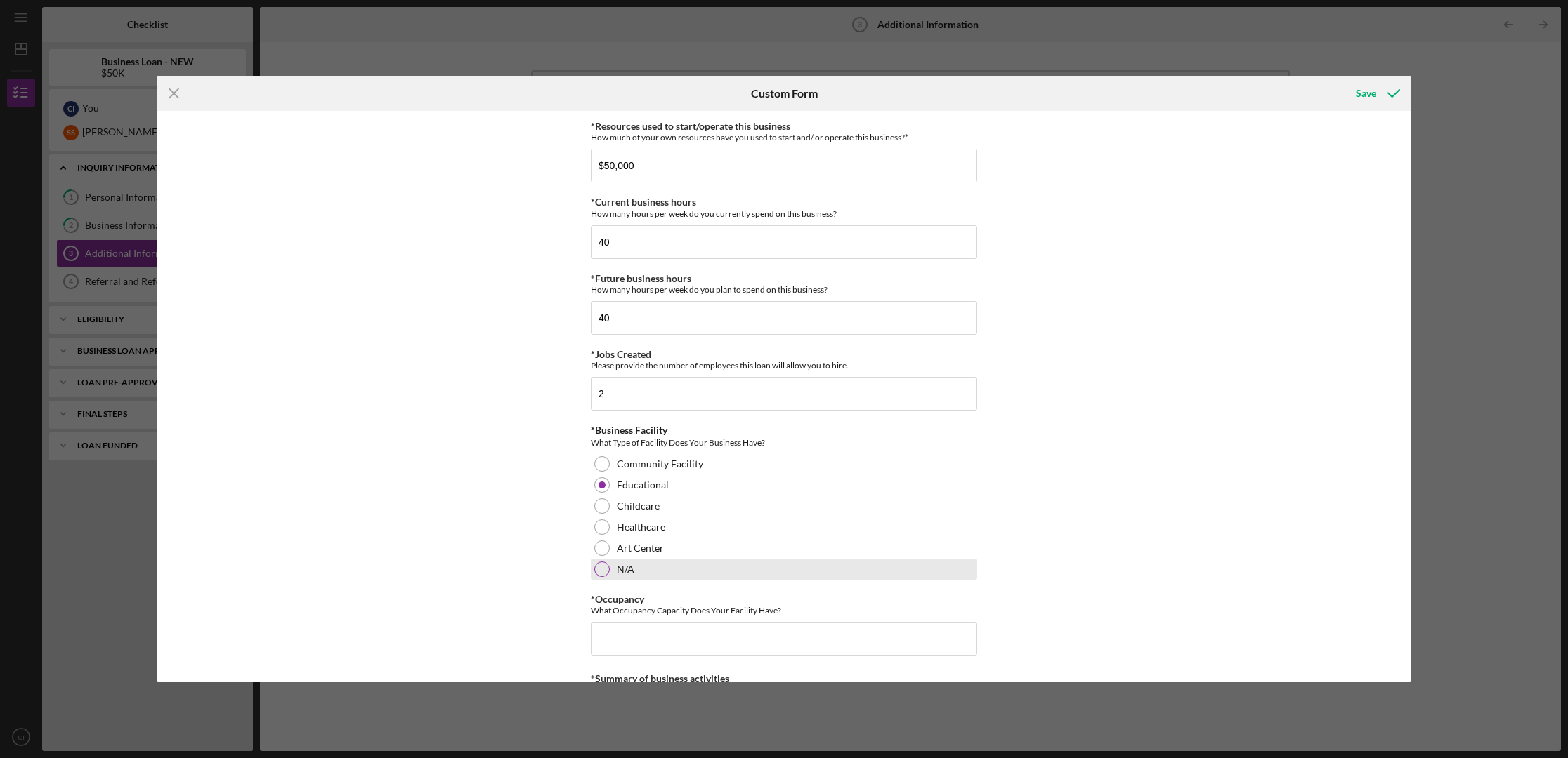
click at [599, 567] on div at bounding box center [601, 569] width 16 height 16
click at [612, 636] on input "*Occupancy" at bounding box center [784, 639] width 386 height 34
click at [602, 571] on div at bounding box center [601, 569] width 16 height 16
click at [611, 636] on input "*Occupancy" at bounding box center [784, 639] width 386 height 34
type input "25"
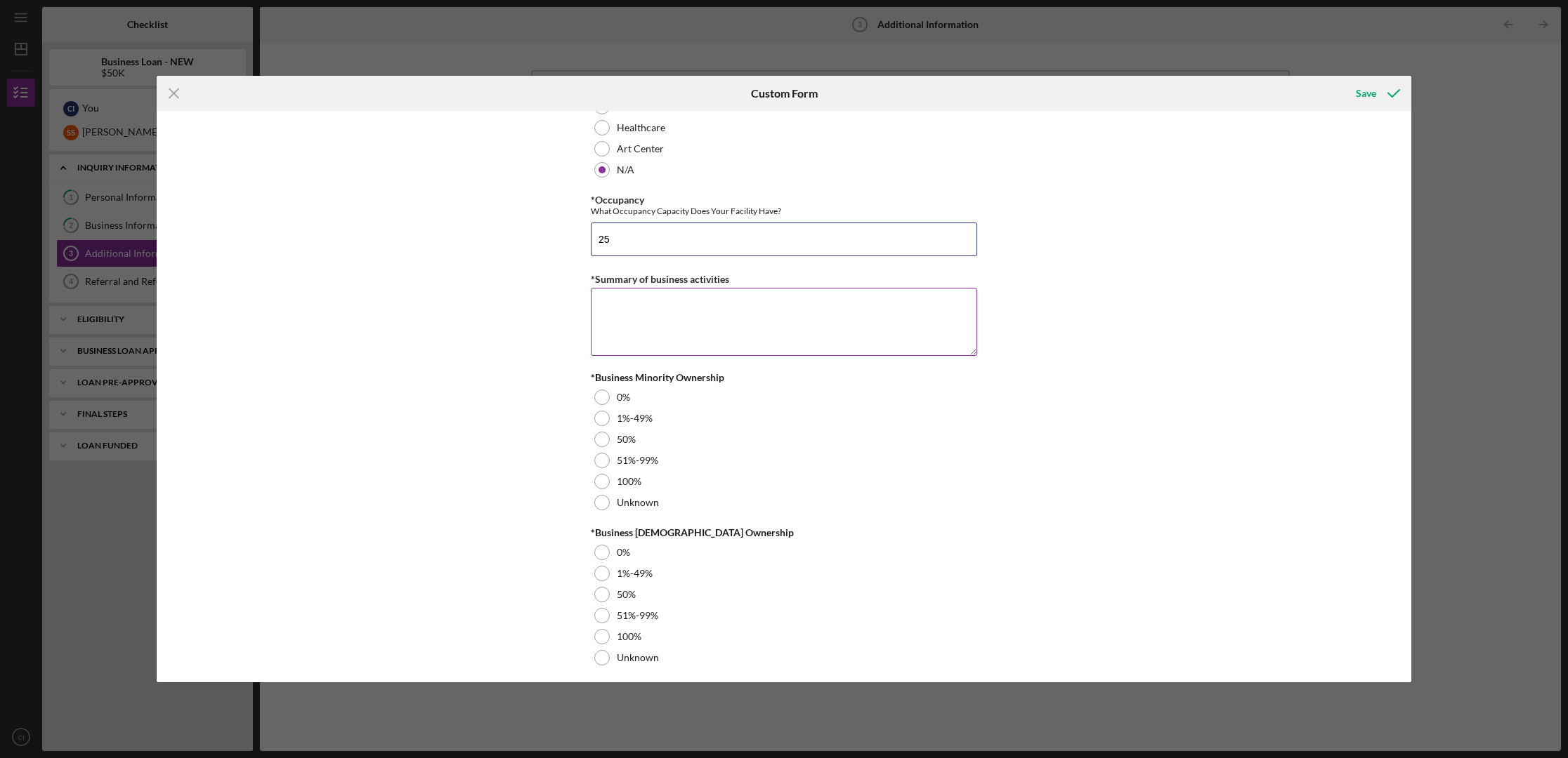
scroll to position [1472, 0]
drag, startPoint x: 620, startPoint y: 235, endPoint x: 556, endPoint y: 229, distance: 64.3
click at [556, 229] on div "Personal Information *Mobile Phone [PHONE_NUMBER] Phone What is the best number…" at bounding box center [783, 397] width 1255 height 571
type input "25"
click at [645, 314] on textarea "*Summary of business activities" at bounding box center [784, 314] width 386 height 67
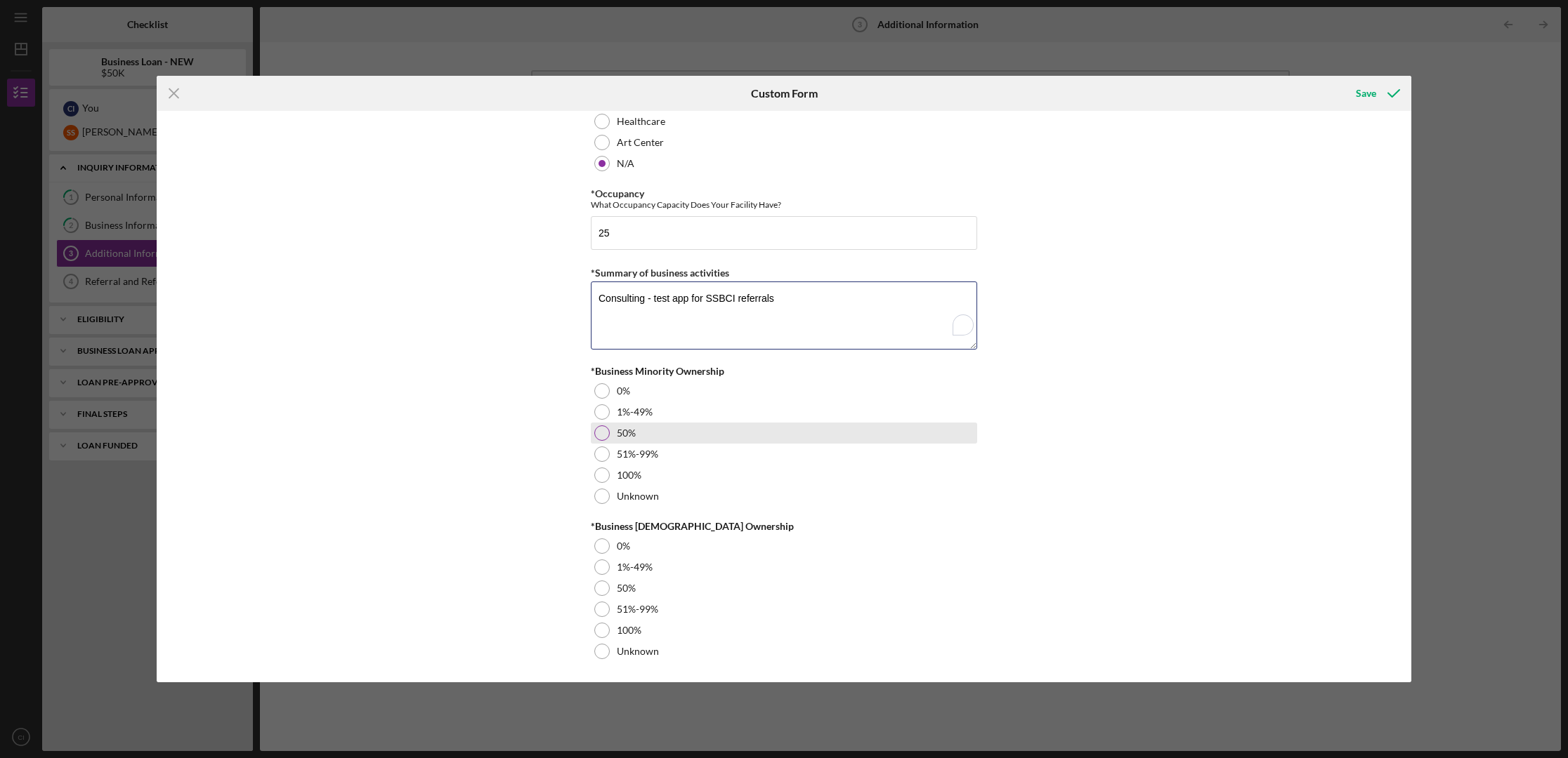
type textarea "Consulting - test app for SSBCI referrals"
click at [597, 433] on div at bounding box center [601, 433] width 16 height 16
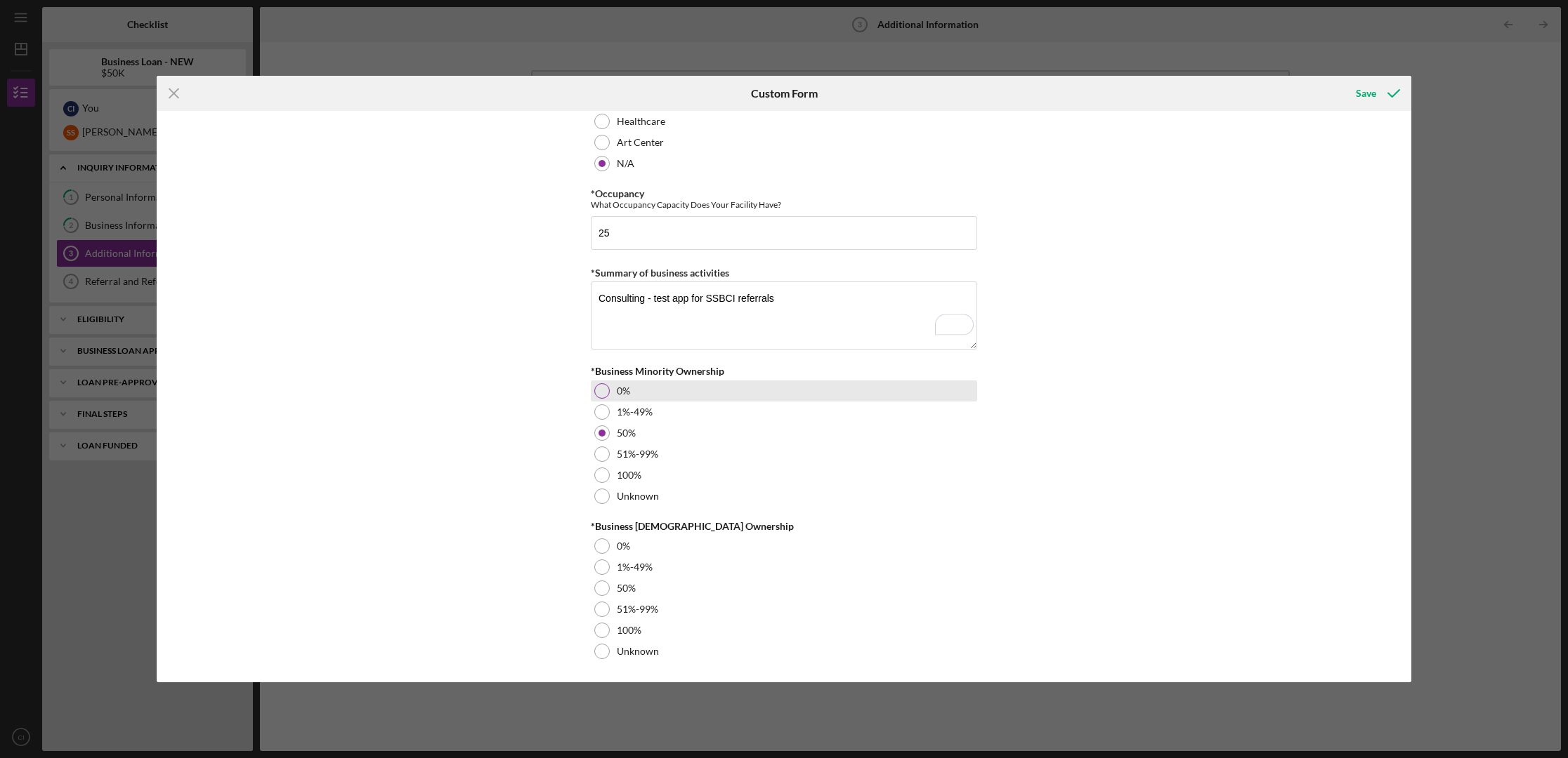
click at [599, 395] on div at bounding box center [601, 390] width 16 height 16
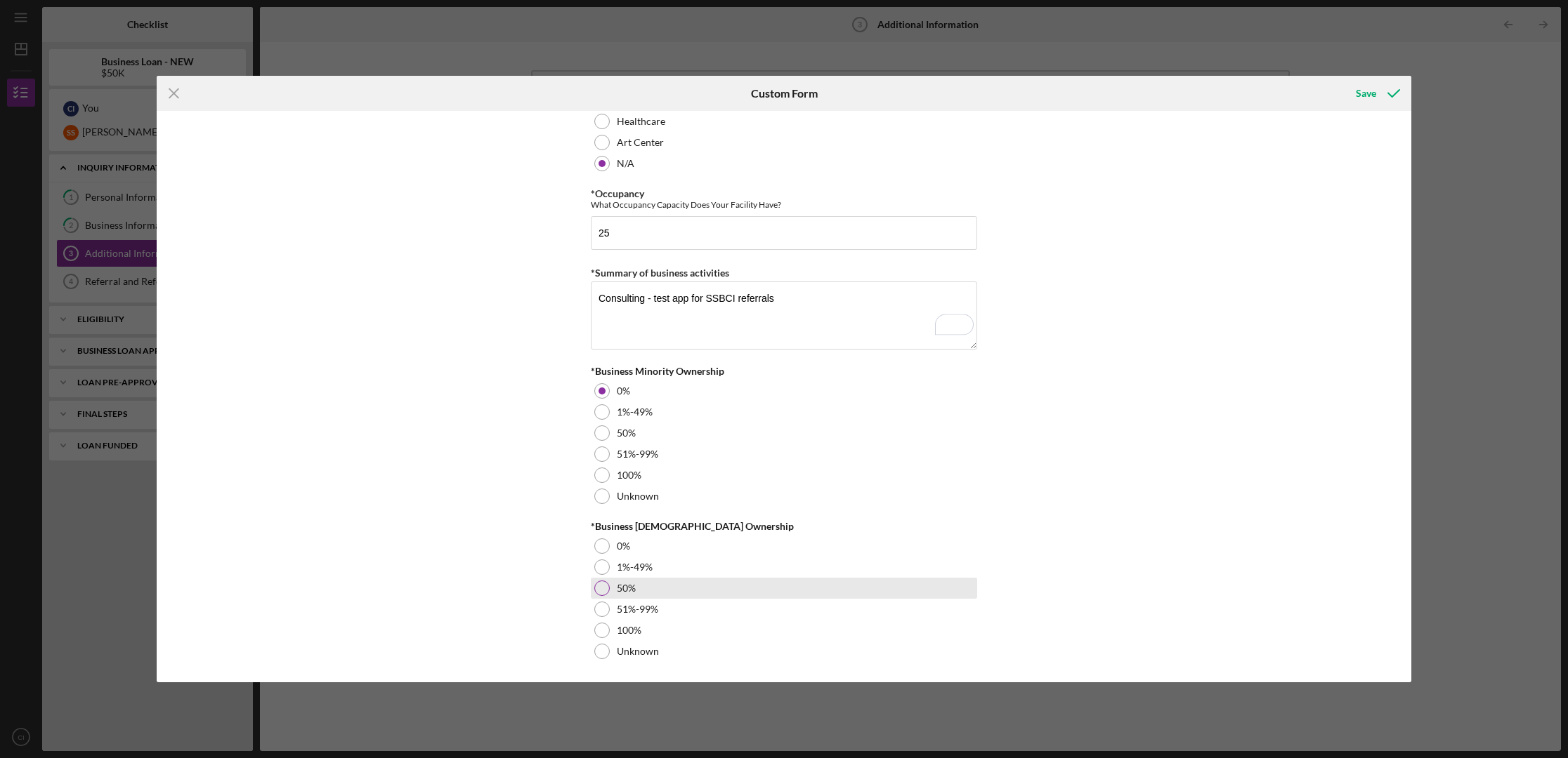
click at [601, 591] on div at bounding box center [601, 588] width 16 height 16
click at [1213, 93] on div "Save" at bounding box center [1366, 93] width 20 height 28
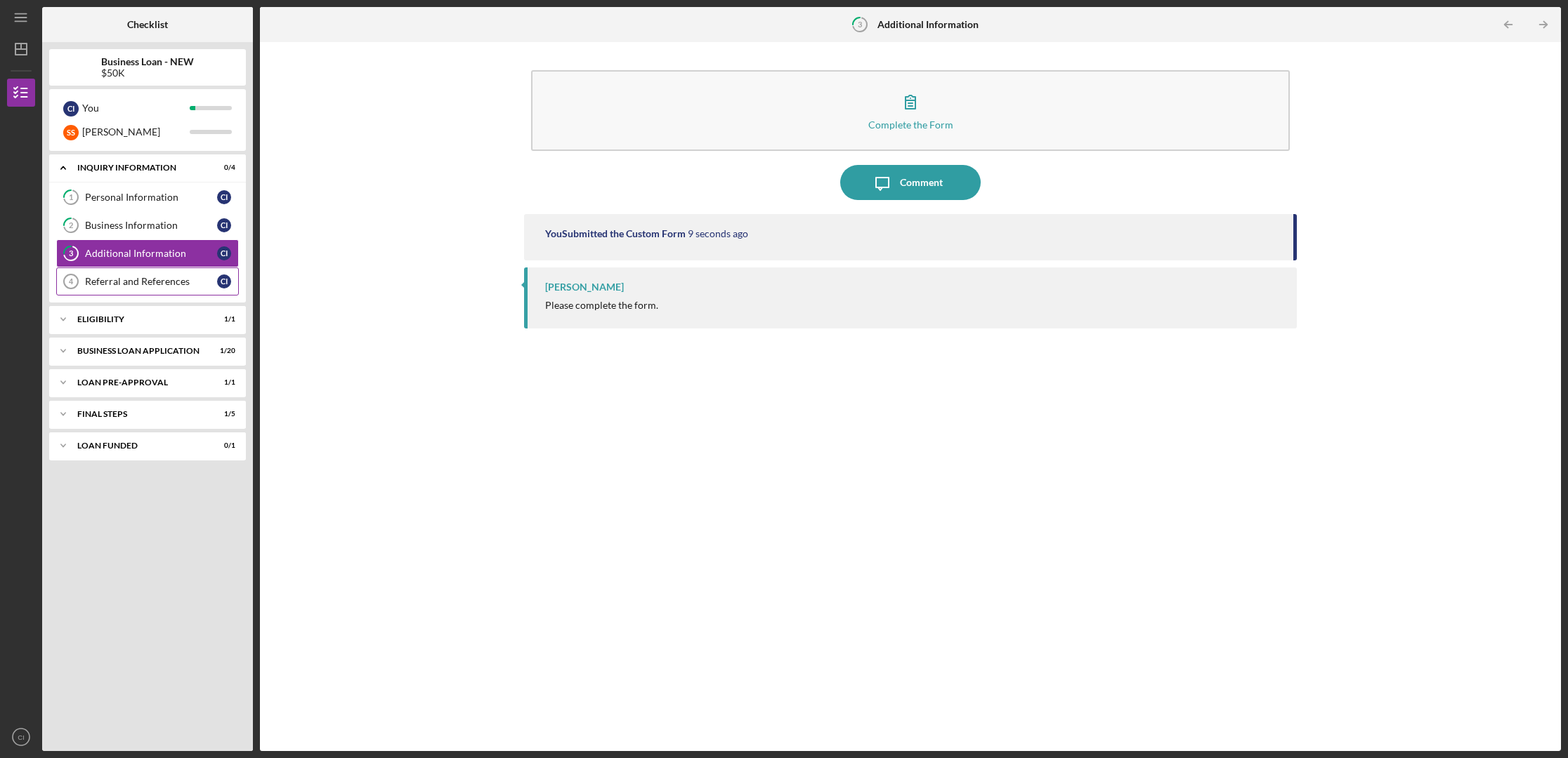
click at [159, 282] on div "Referral and References" at bounding box center [151, 281] width 132 height 11
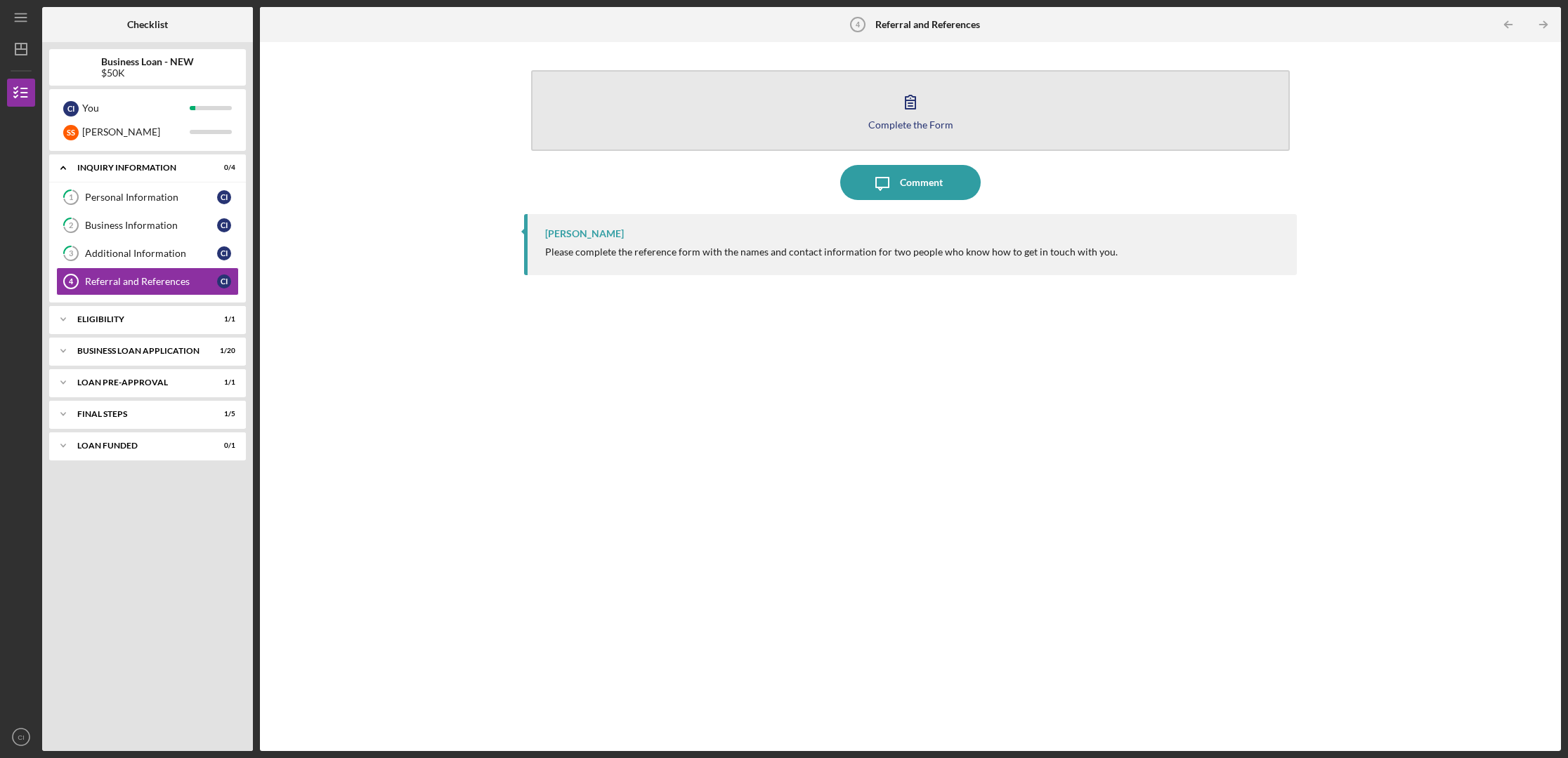
click at [896, 119] on button "Complete the Form Form" at bounding box center [910, 110] width 757 height 81
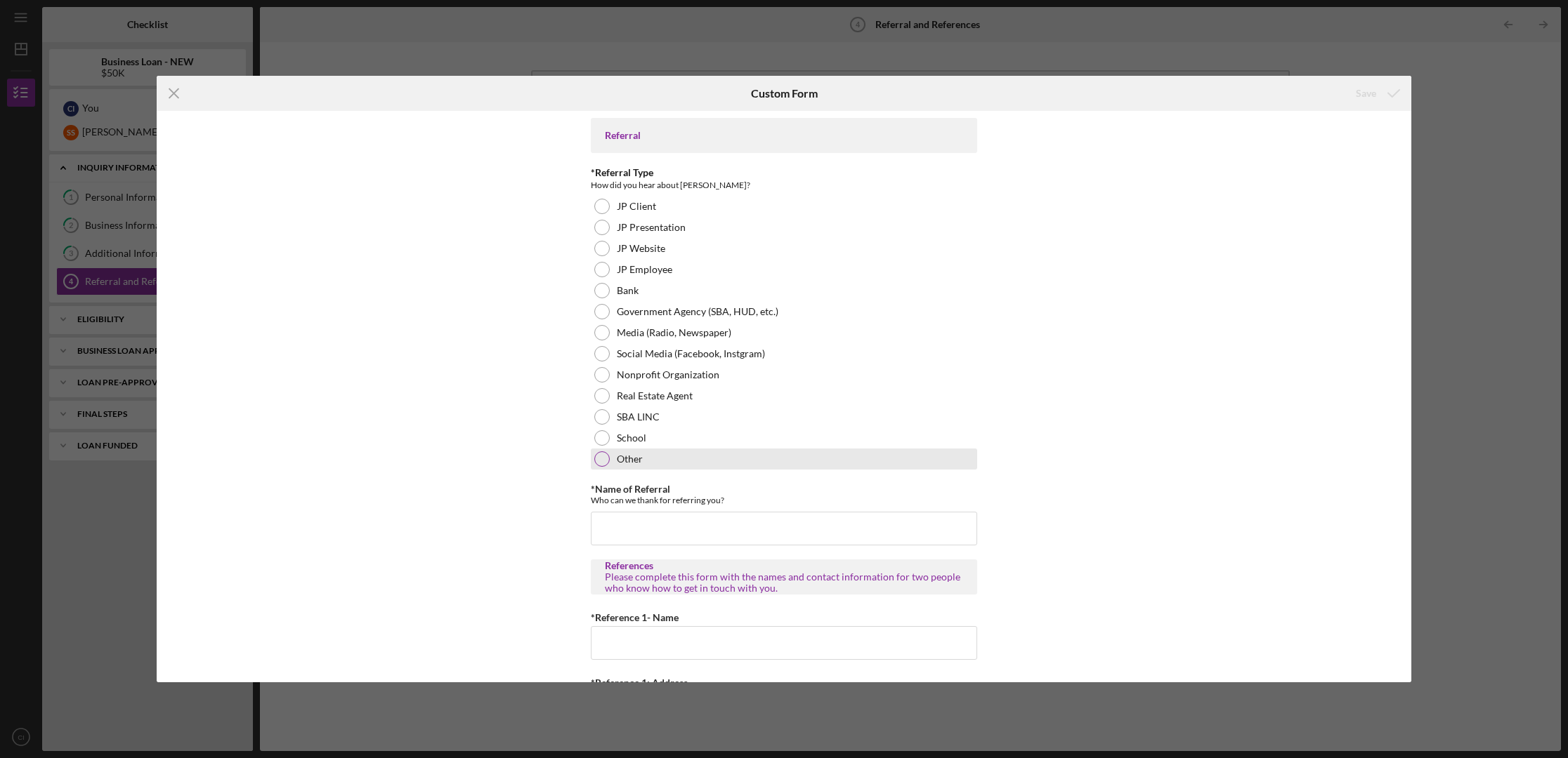
click at [633, 458] on label "Other" at bounding box center [630, 459] width 26 height 11
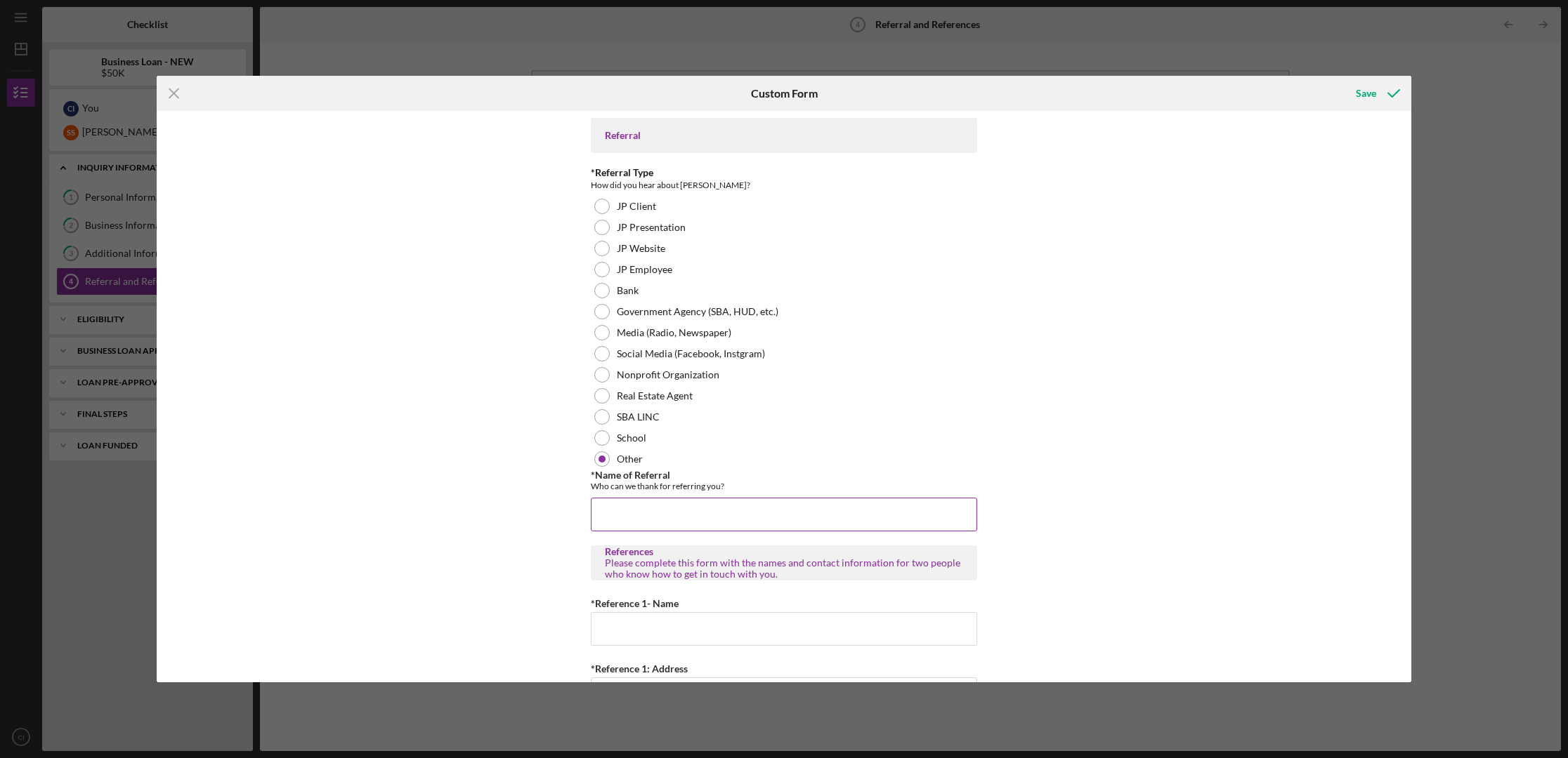
click at [630, 521] on input "*Name of Referral" at bounding box center [784, 515] width 386 height 34
type input "SSBCI"
click at [618, 629] on input "*Reference 1- Name" at bounding box center [784, 628] width 386 height 34
type input "efactory"
click at [674, 511] on input "SSBCI" at bounding box center [784, 515] width 386 height 34
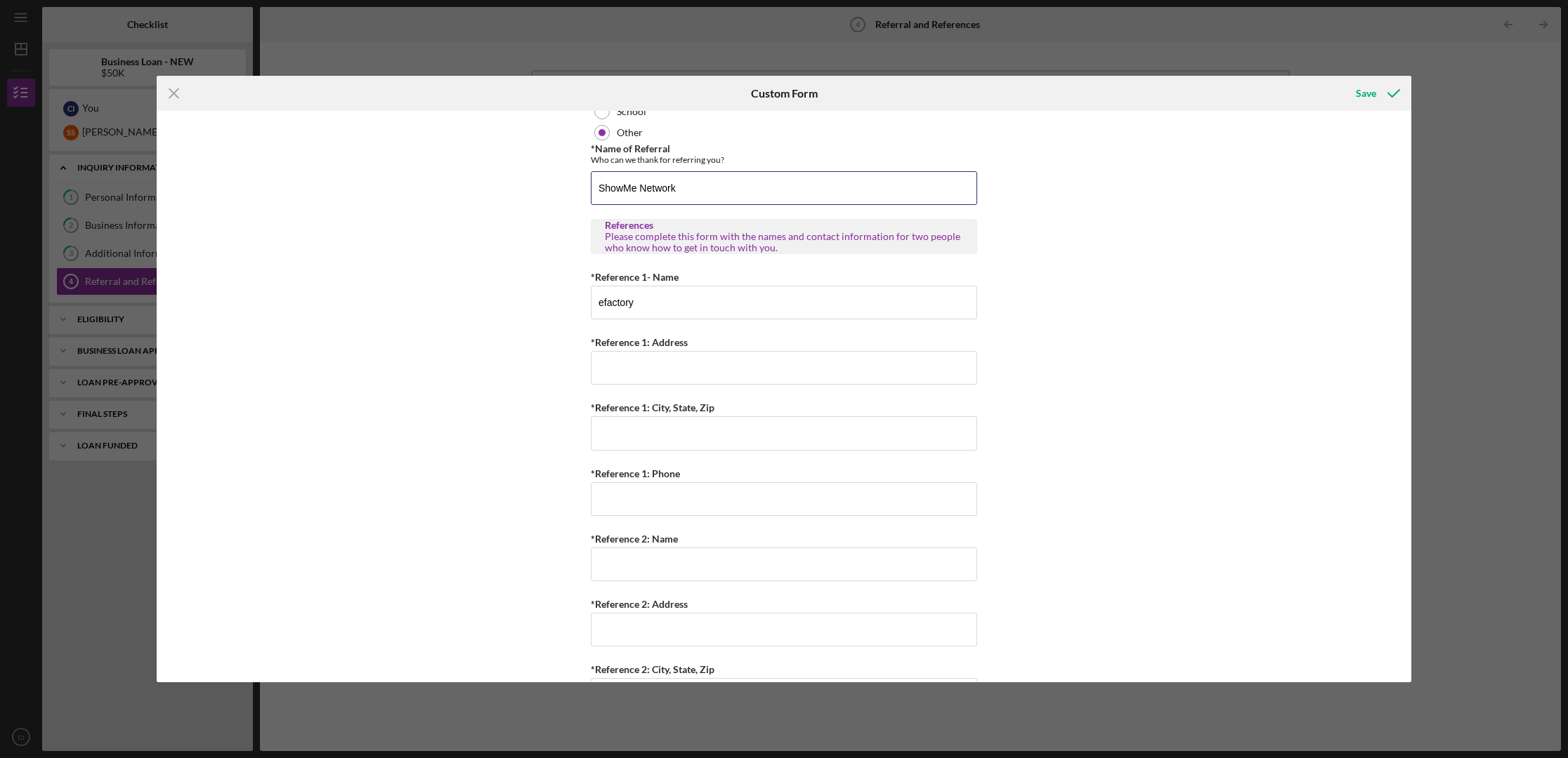
scroll to position [442, 0]
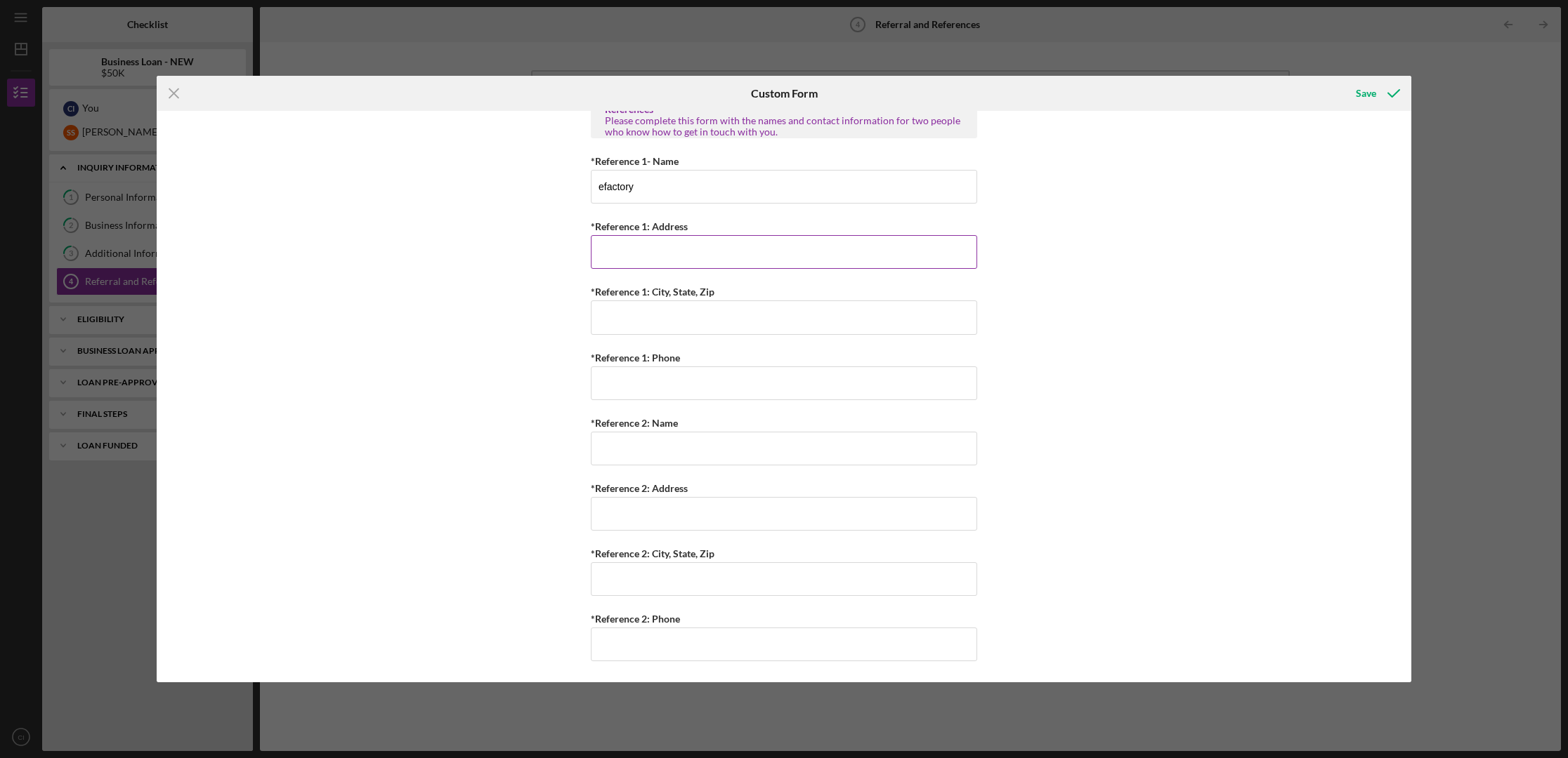
type input "ShowMe Network"
click at [663, 255] on input "*Reference 1: Address" at bounding box center [784, 252] width 386 height 34
type input "[STREET_ADDRESS]"
type input "[GEOGRAPHIC_DATA]"
type input "[PHONE_NUMBER]"
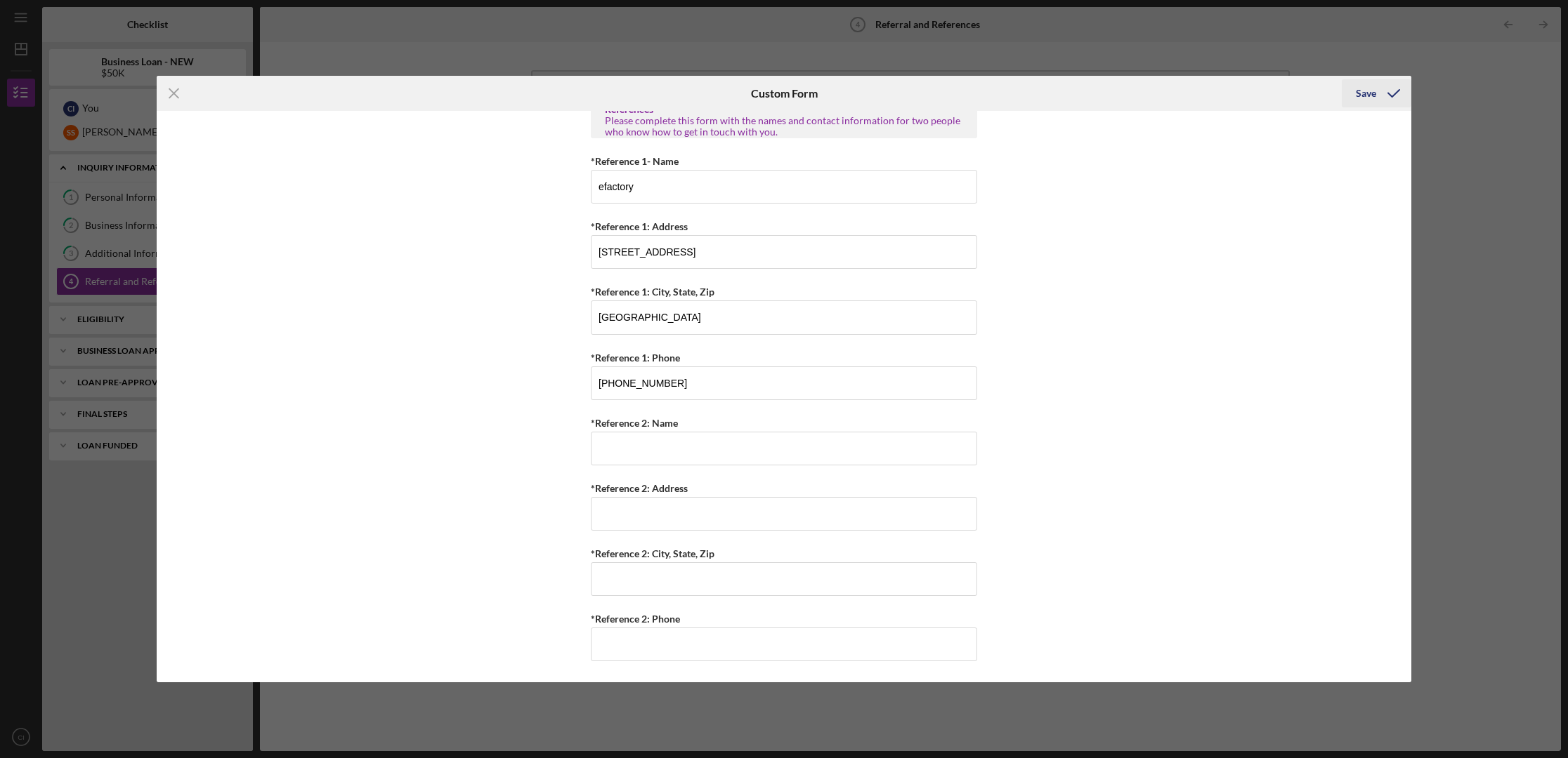
click at [1213, 94] on div "Save" at bounding box center [1366, 93] width 20 height 28
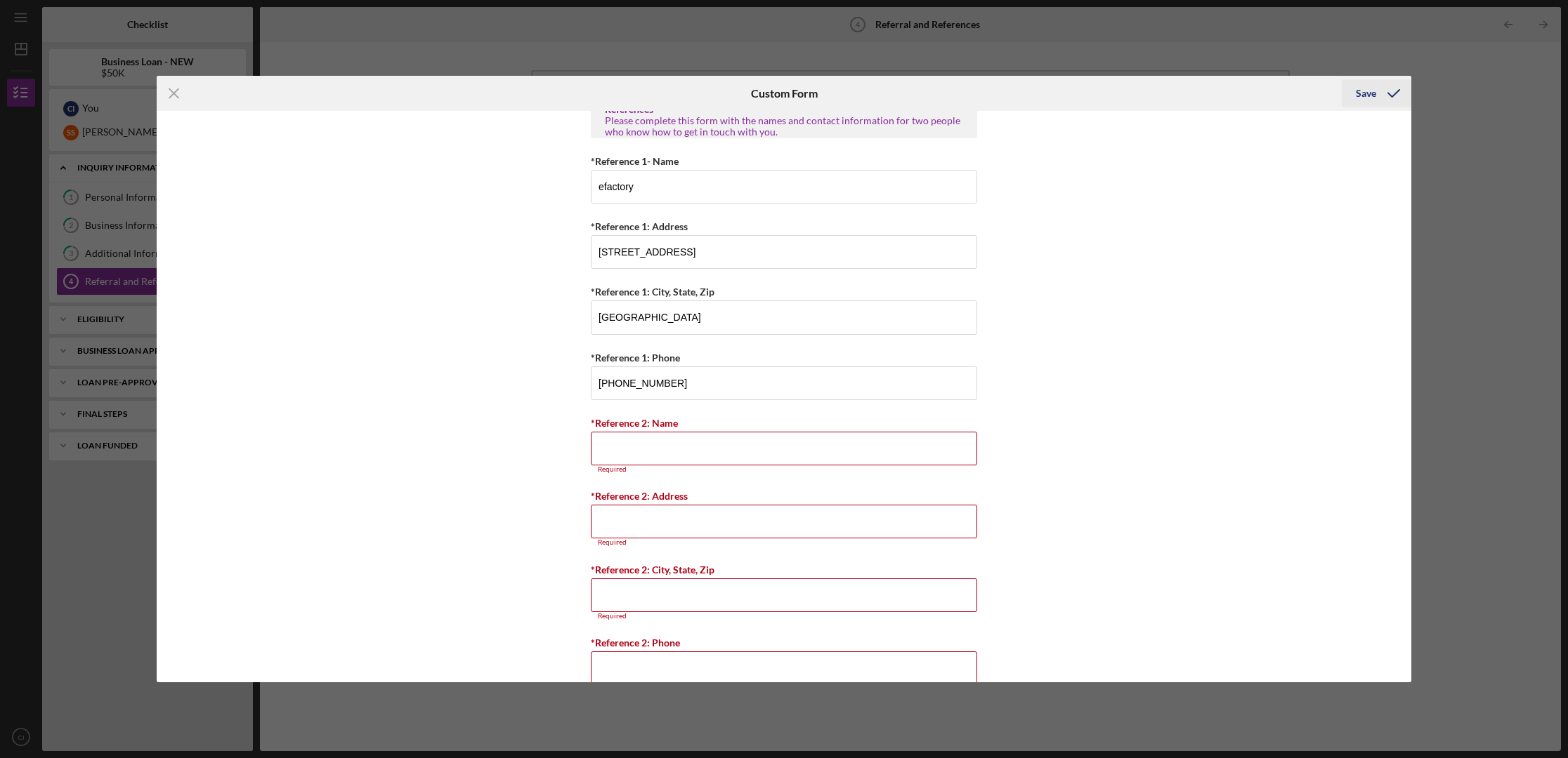
scroll to position [475, 0]
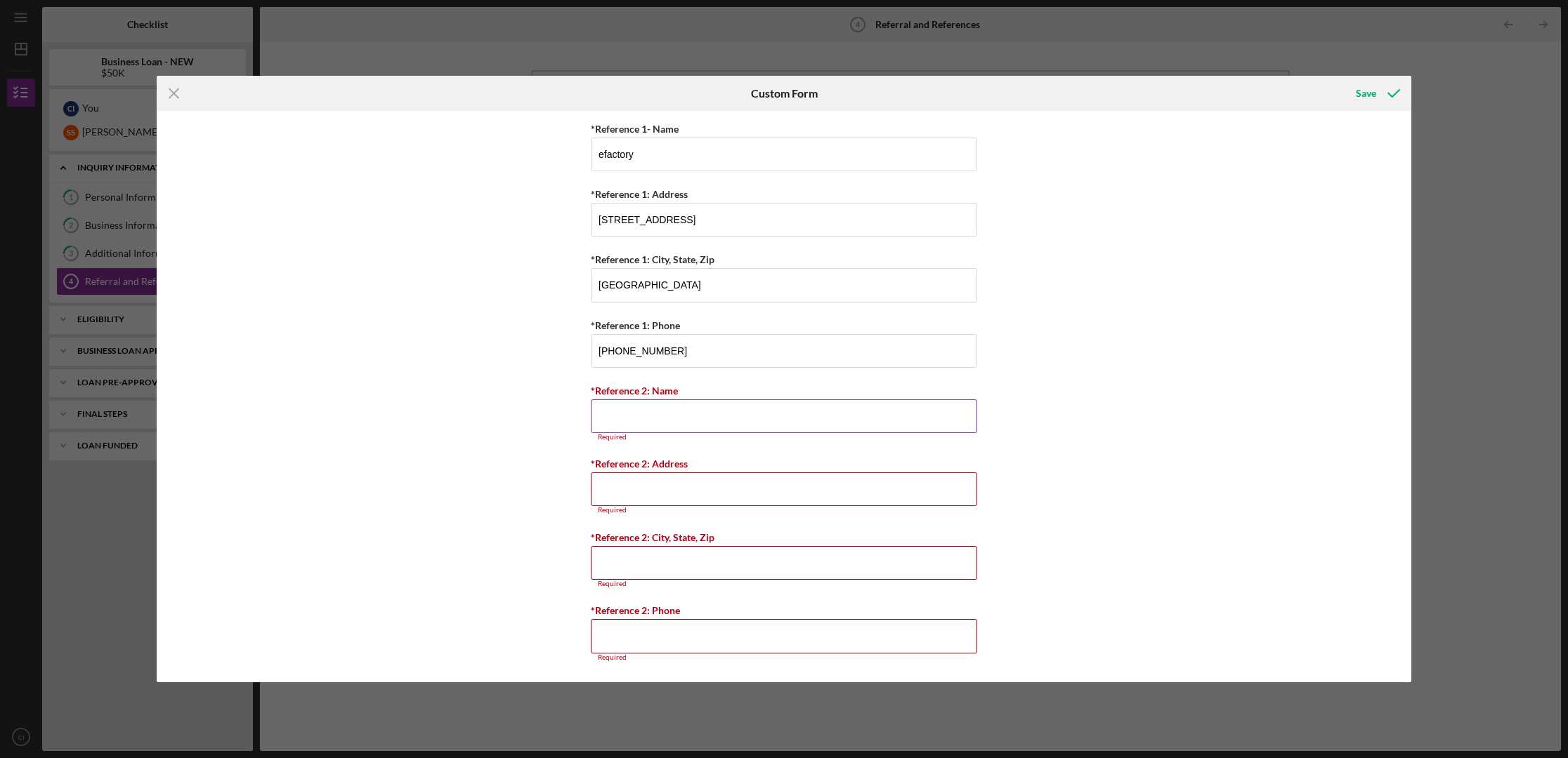
click at [665, 413] on input "*Reference 2: Name" at bounding box center [784, 416] width 386 height 34
type input "Test"
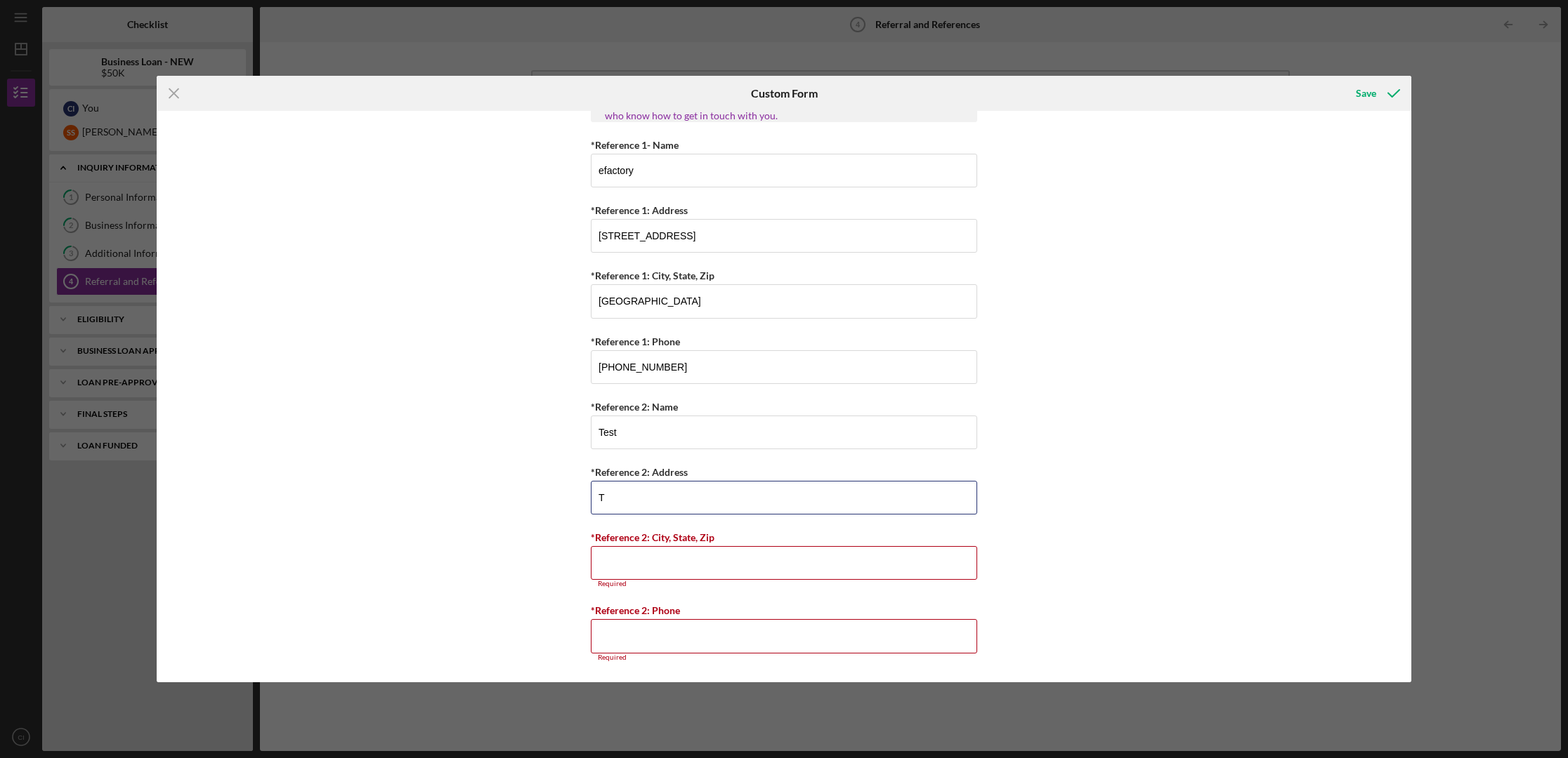
scroll to position [458, 0]
type input "Test"
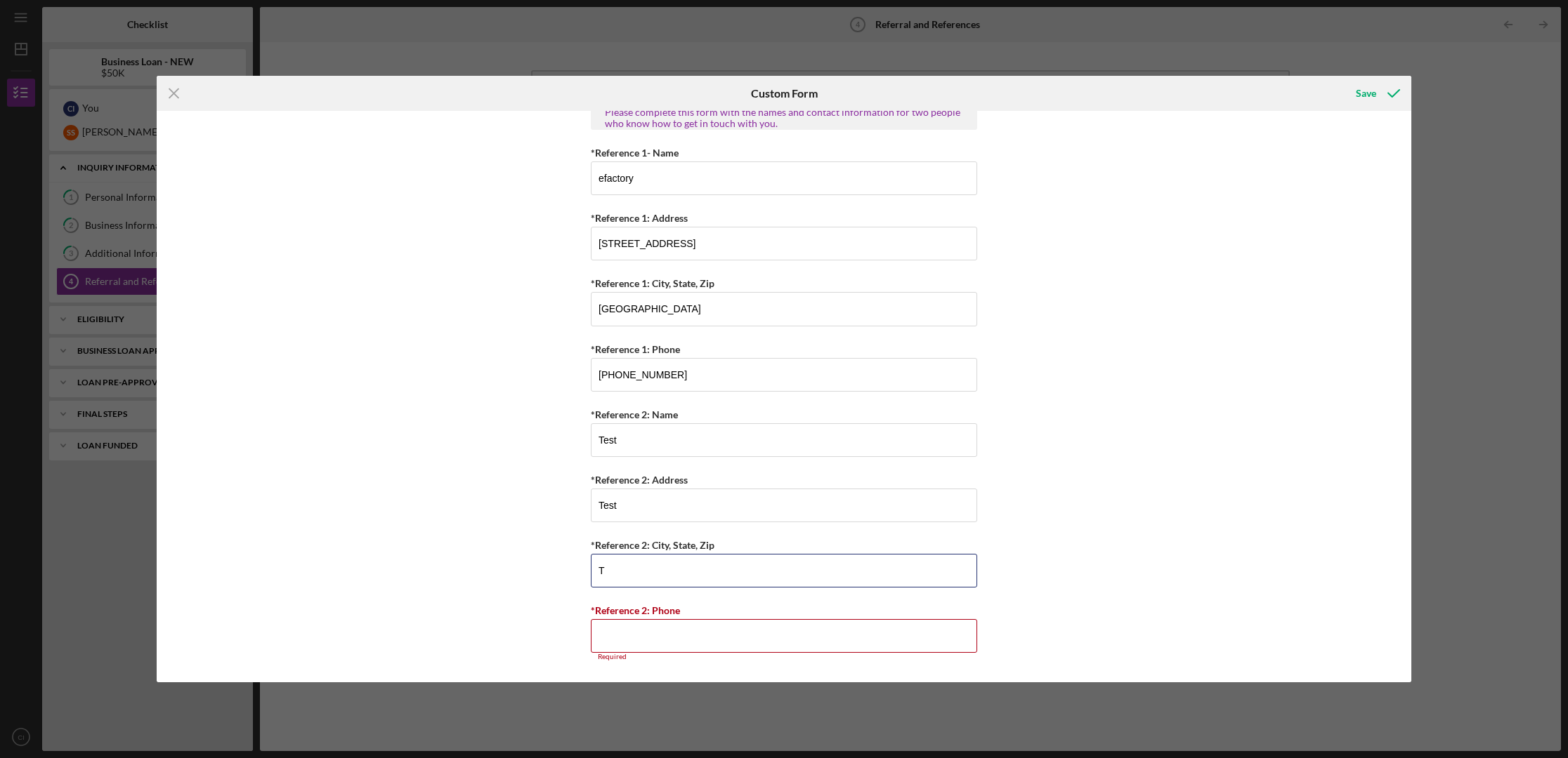
scroll to position [450, 0]
type input "Test"
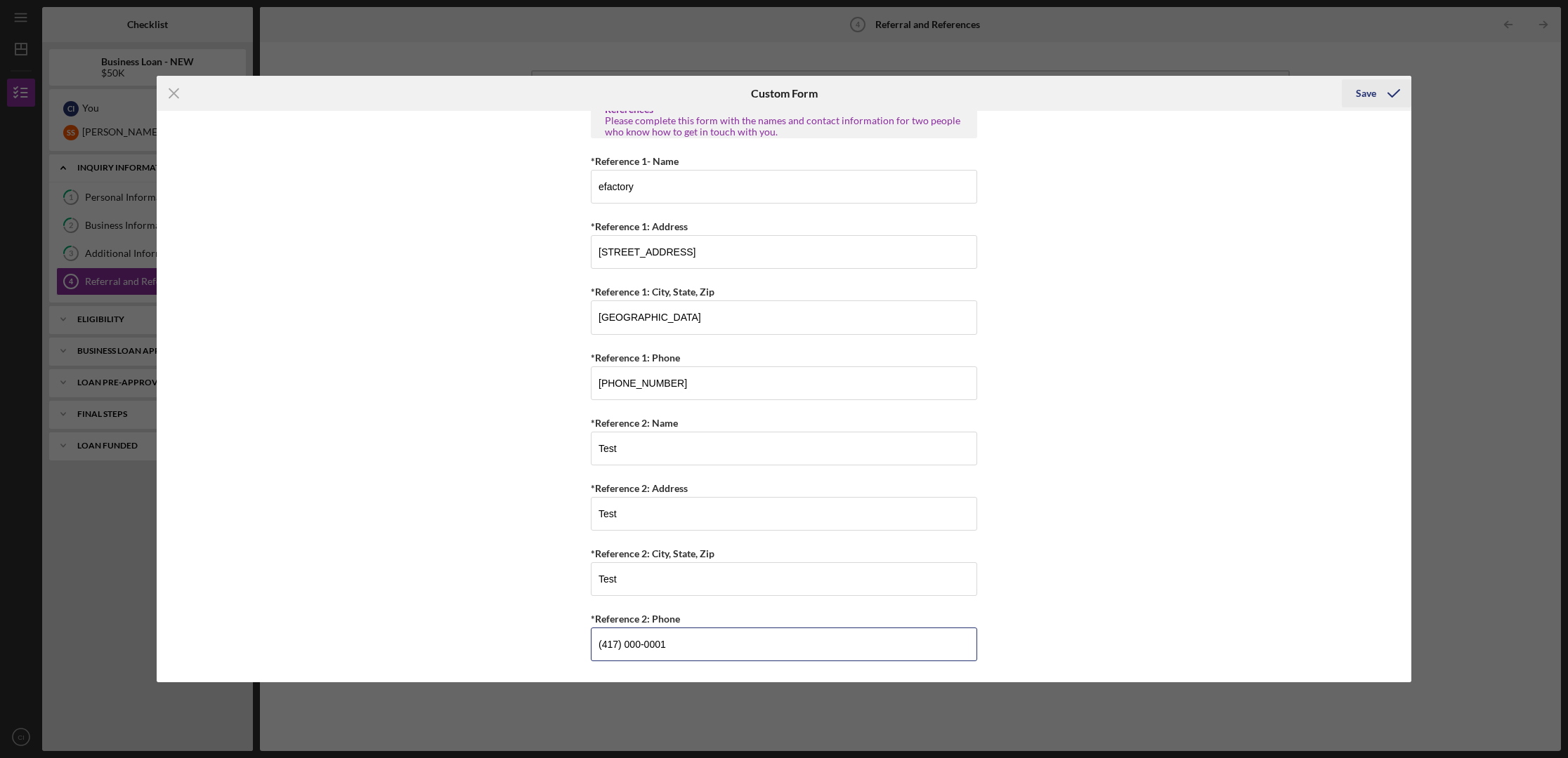
type input "(417) 000-0001"
click at [1213, 97] on div "Save" at bounding box center [1366, 93] width 20 height 28
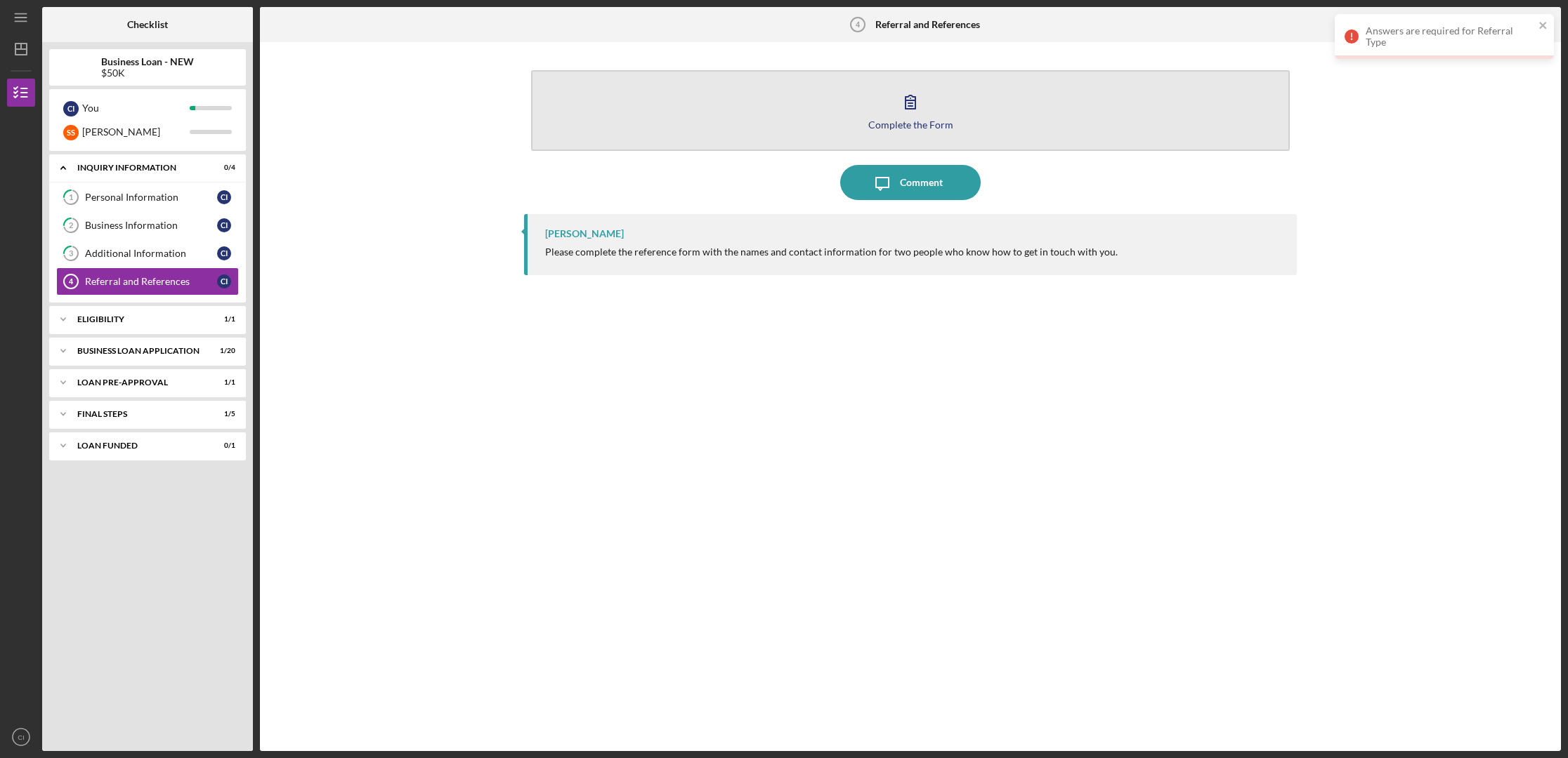
click at [913, 102] on icon "button" at bounding box center [910, 102] width 35 height 35
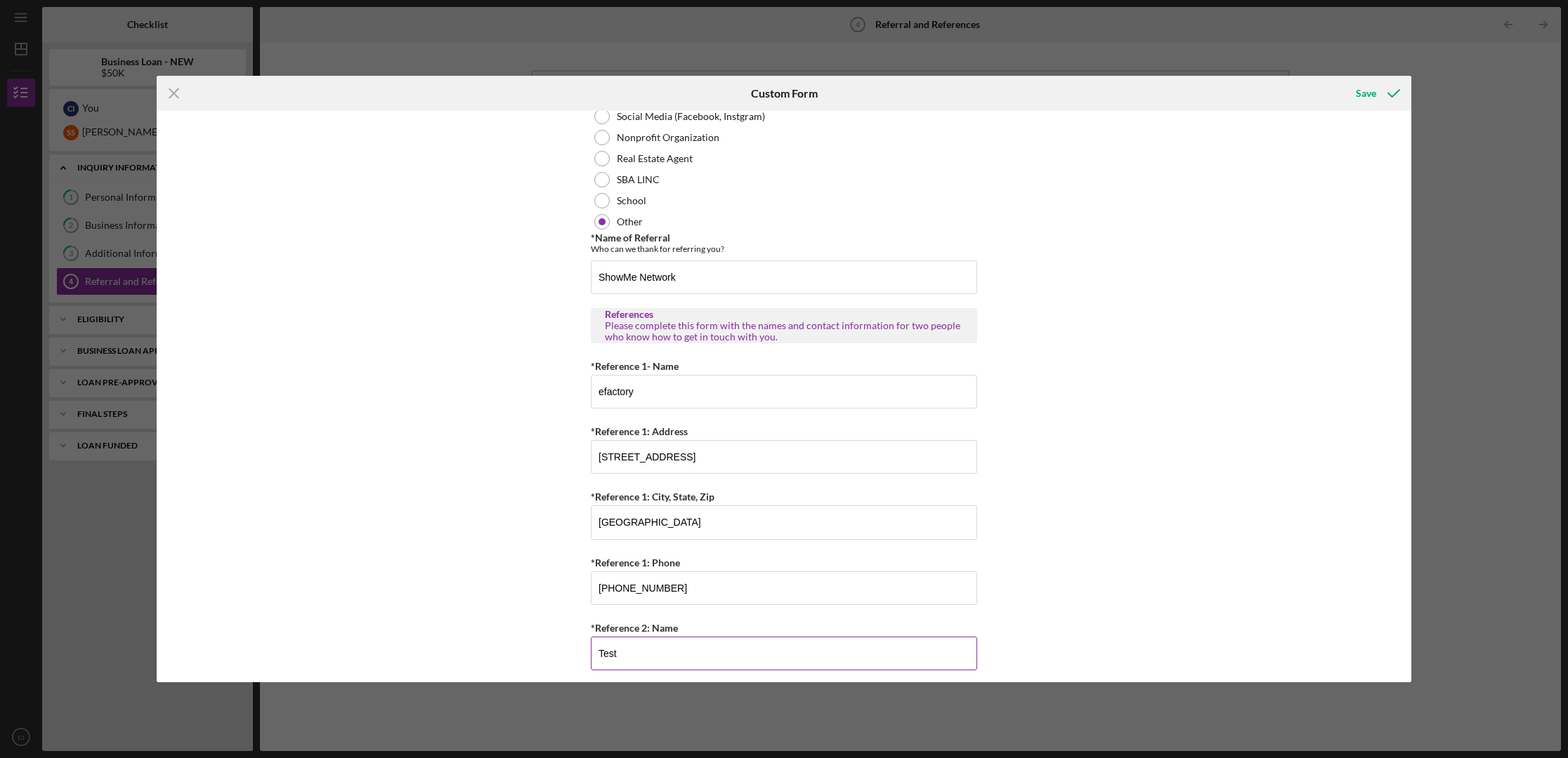
scroll to position [17, 0]
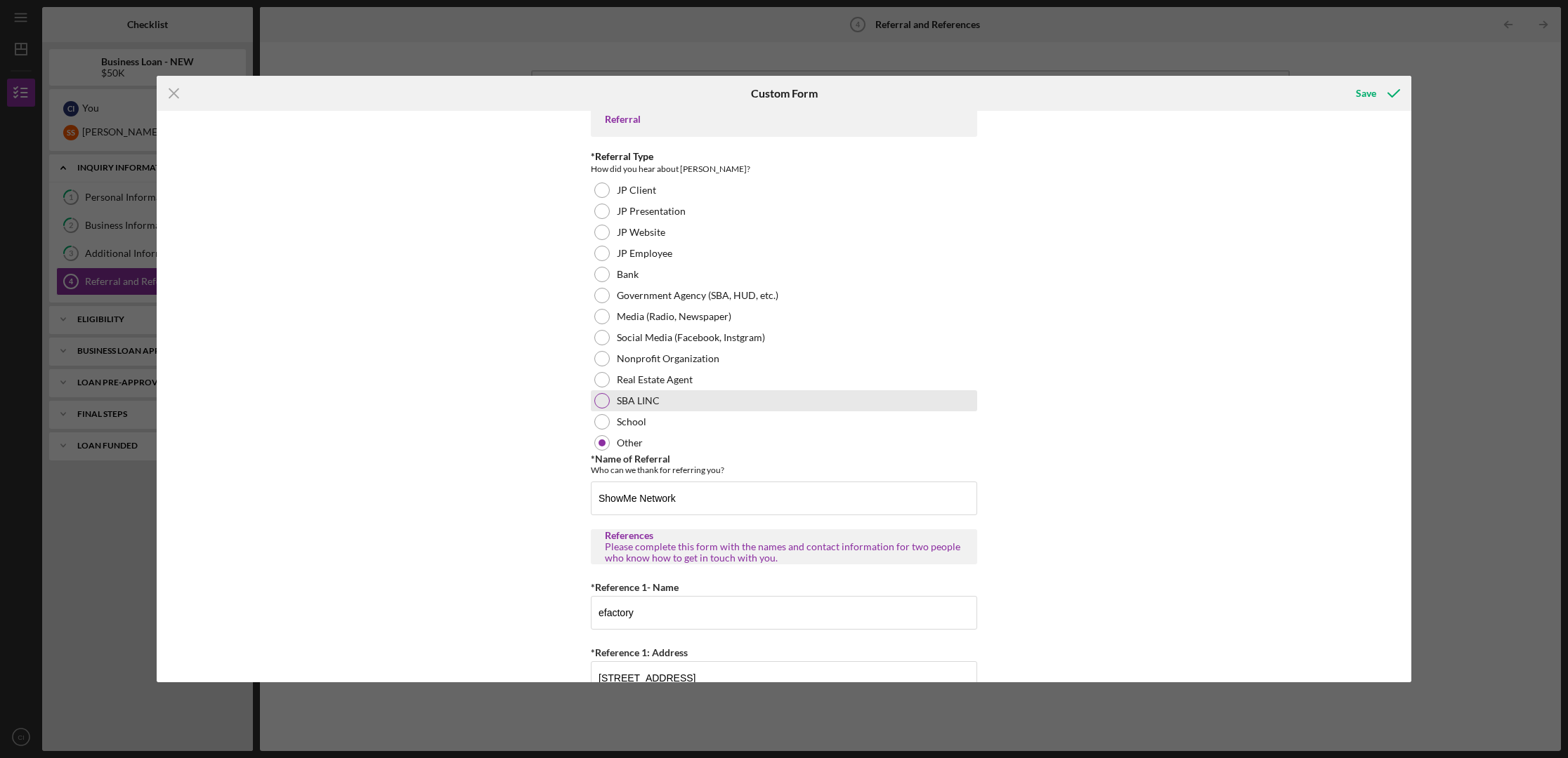
click at [603, 397] on div at bounding box center [601, 401] width 16 height 16
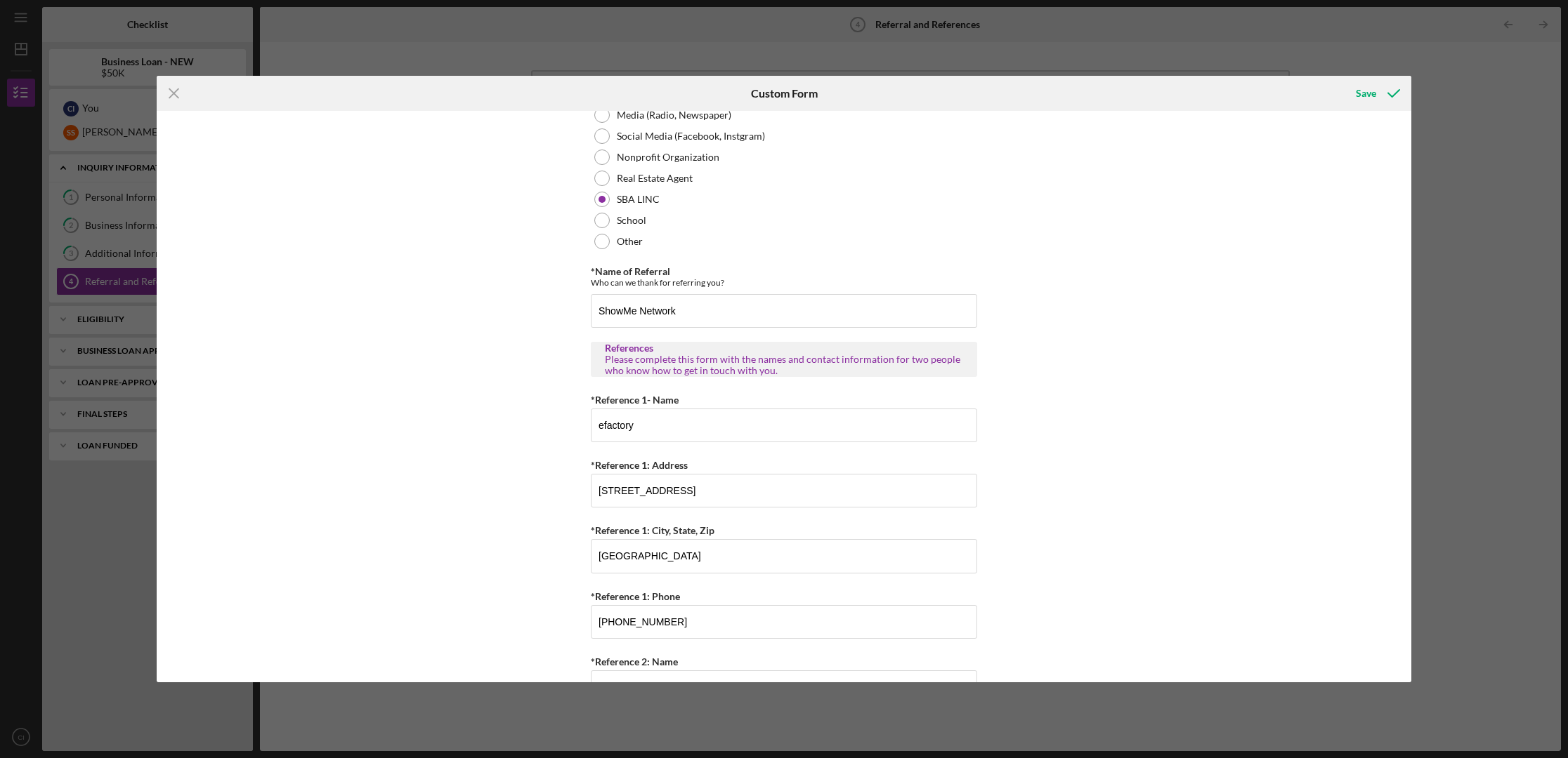
scroll to position [457, 0]
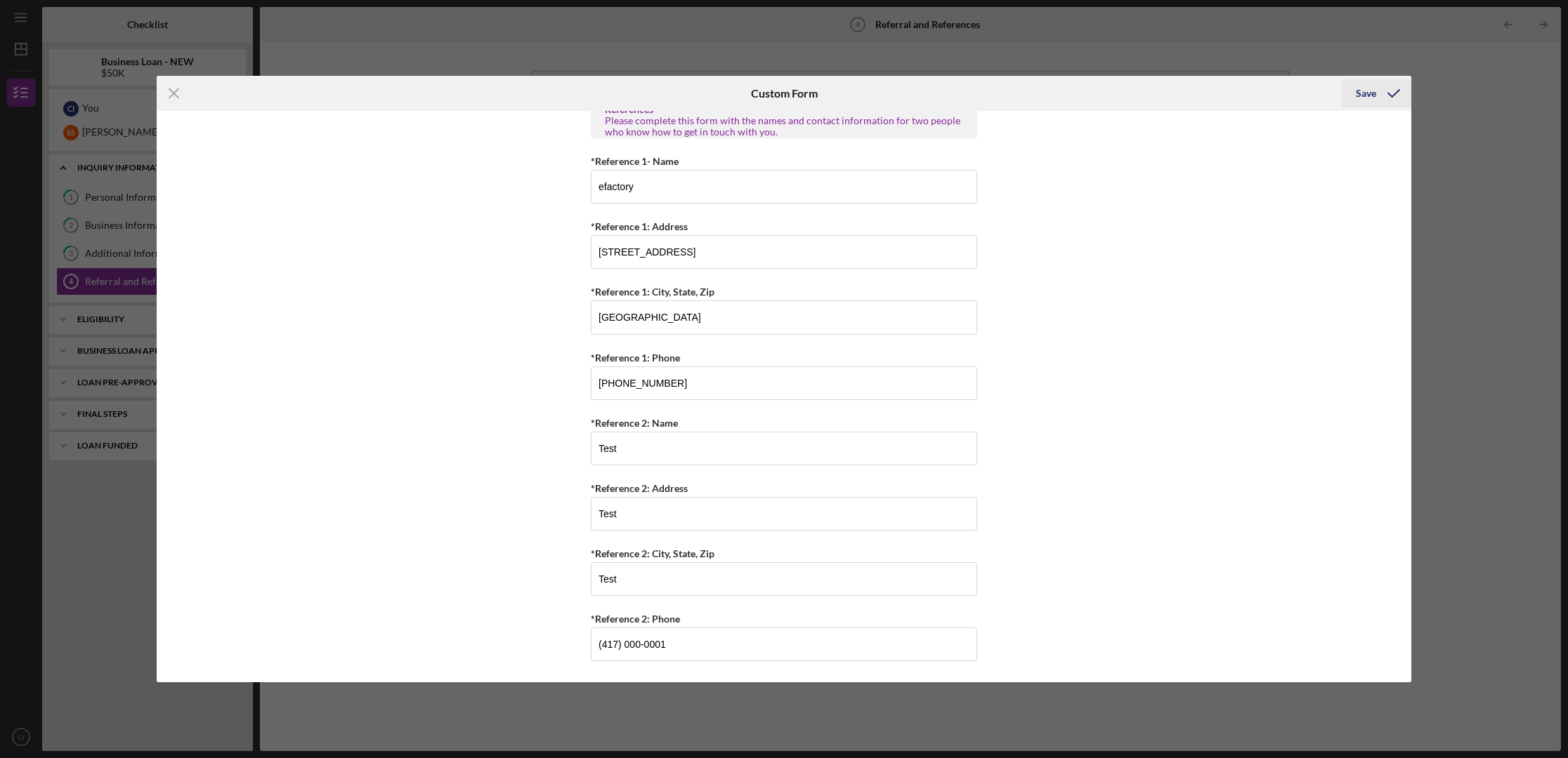
click at [1213, 92] on div "Save" at bounding box center [1366, 93] width 20 height 28
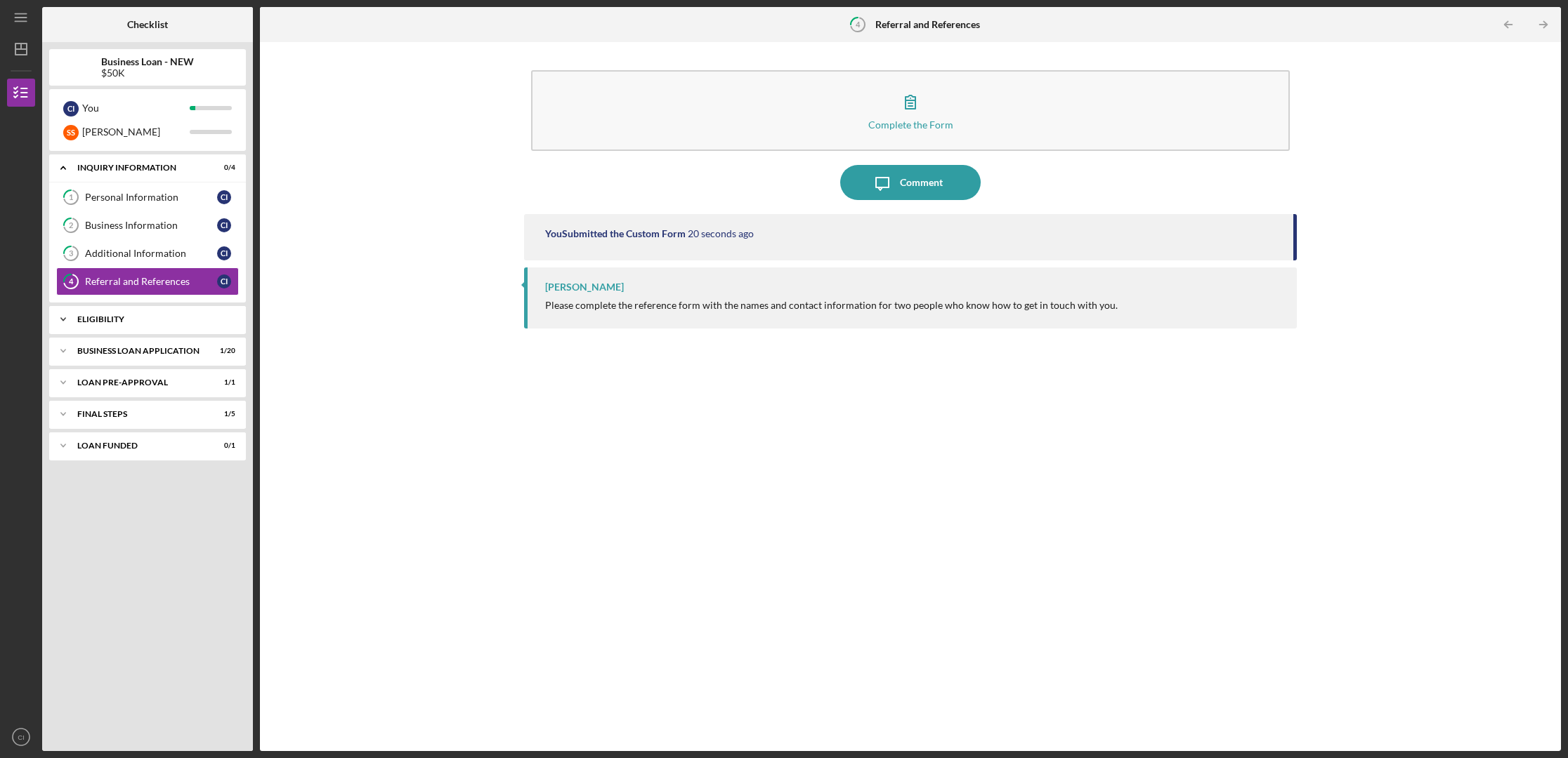
click at [97, 317] on div "ELIGIBILITY" at bounding box center [153, 319] width 151 height 8
click at [106, 349] on div "Eligibility Phase" at bounding box center [151, 349] width 132 height 11
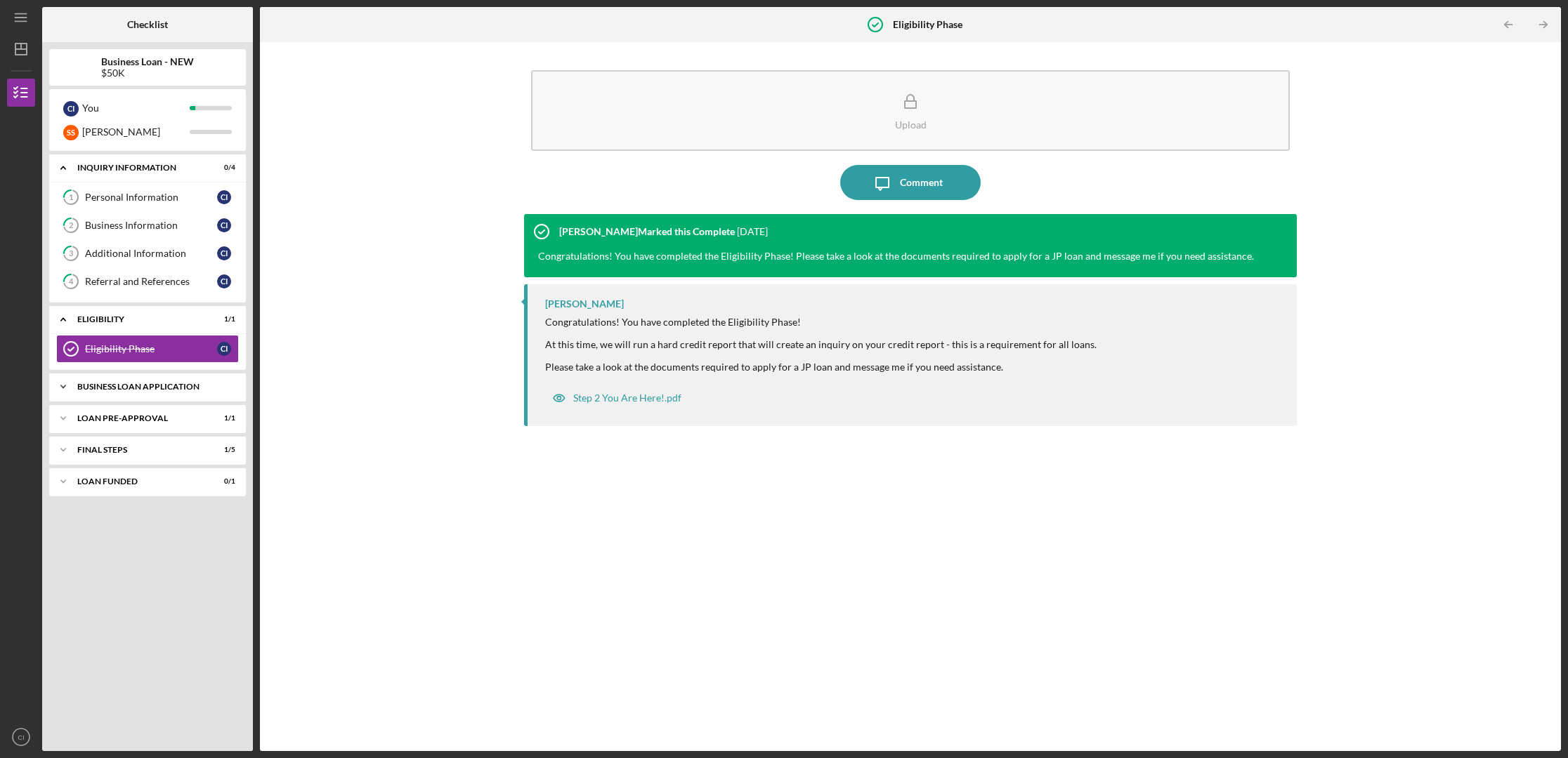
click at [180, 389] on div "BUSINESS LOAN APPLICATION" at bounding box center [153, 386] width 151 height 8
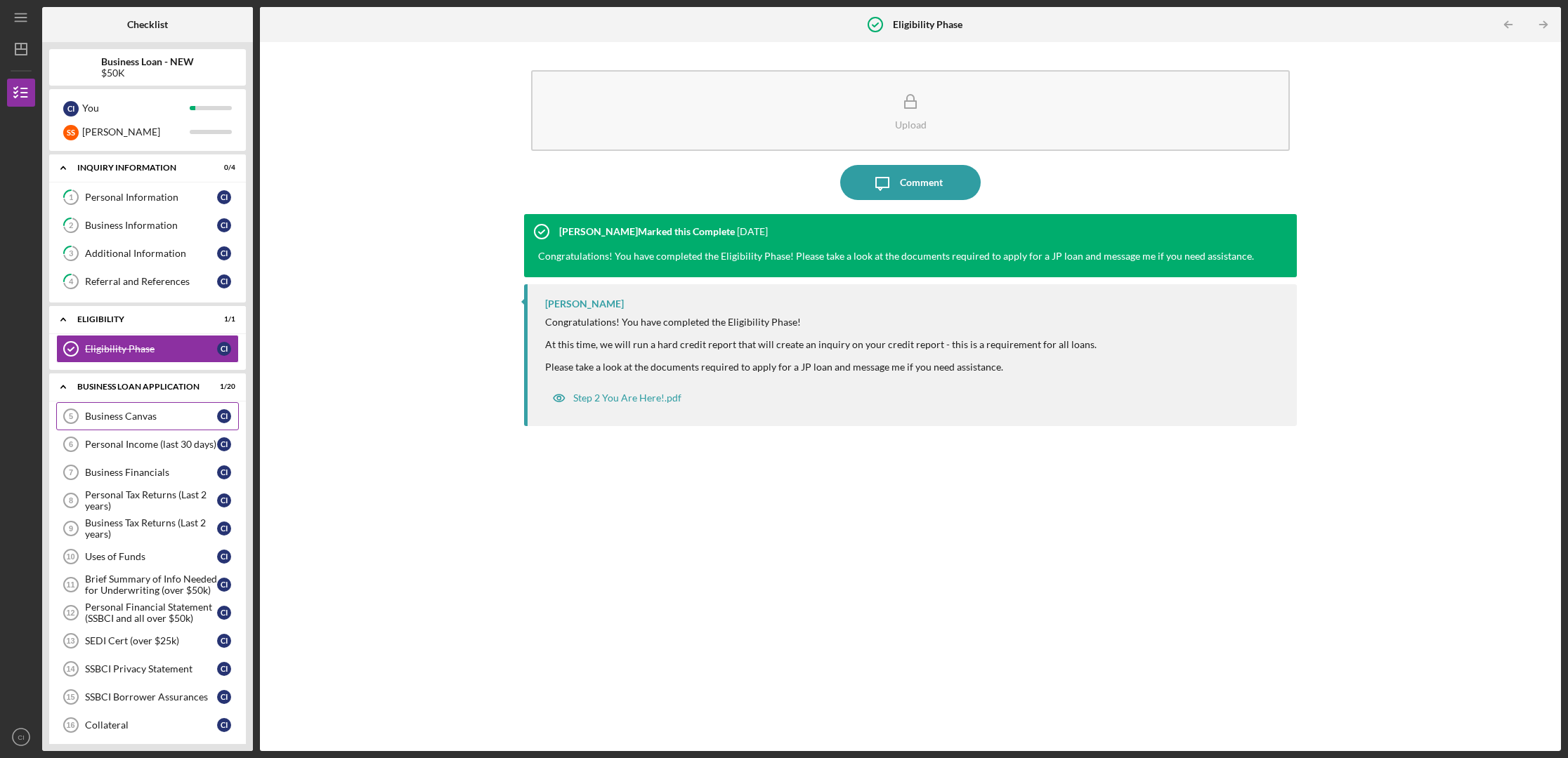
click at [133, 417] on div "Business Canvas" at bounding box center [151, 416] width 132 height 11
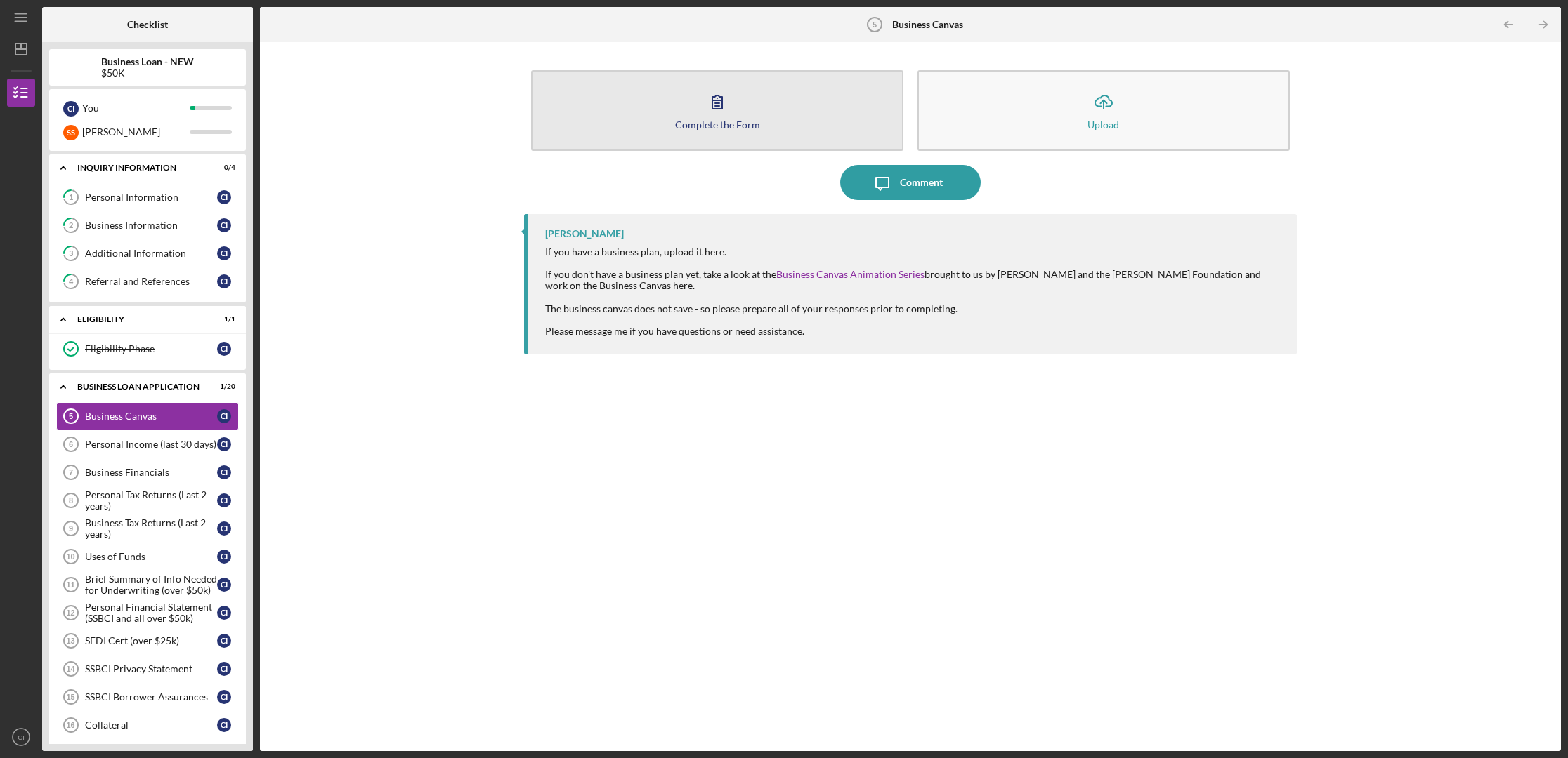
click at [709, 125] on div "Complete the Form" at bounding box center [717, 124] width 85 height 10
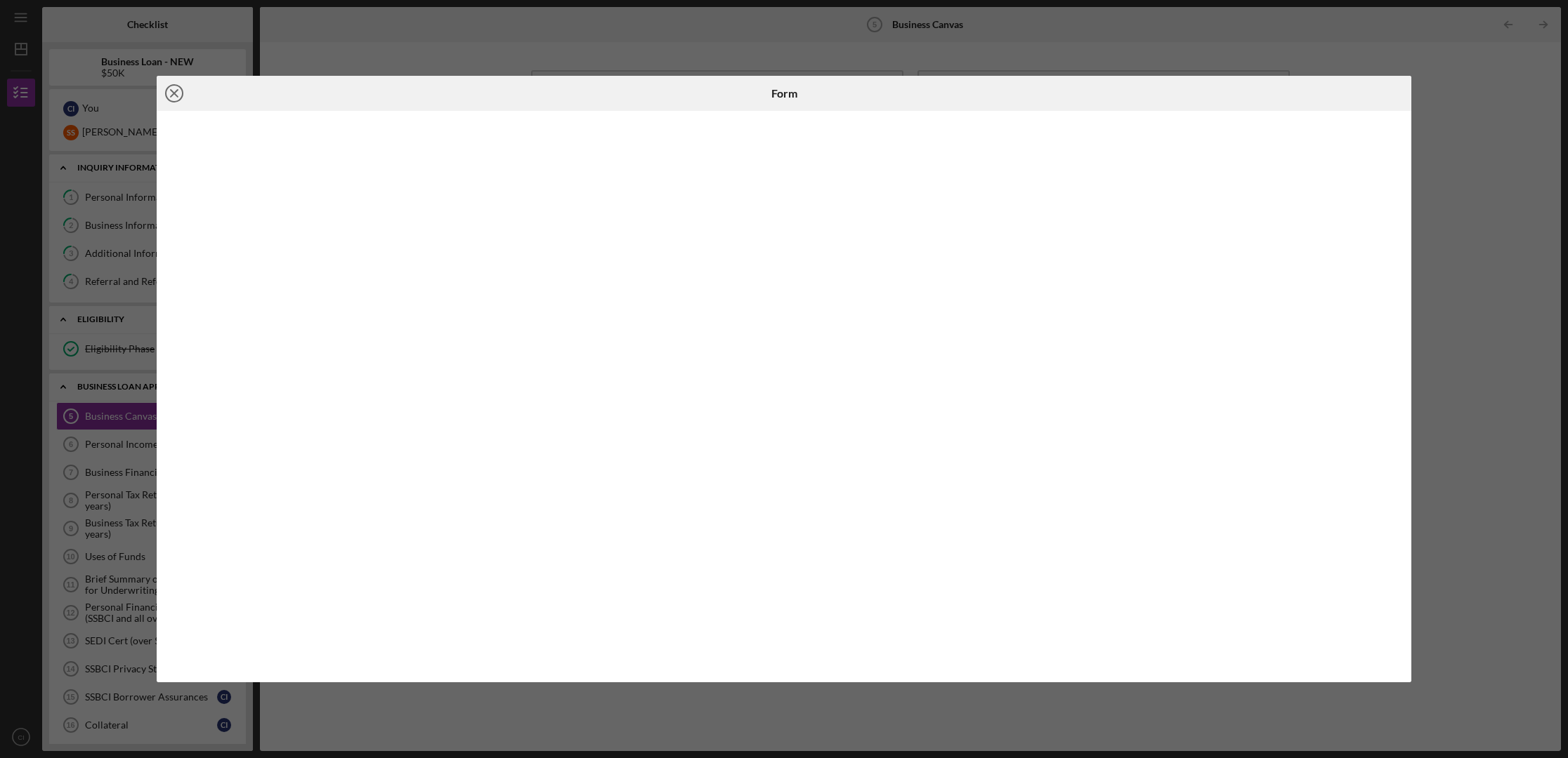
click at [176, 94] on icon "Icon/Close" at bounding box center [174, 94] width 35 height 35
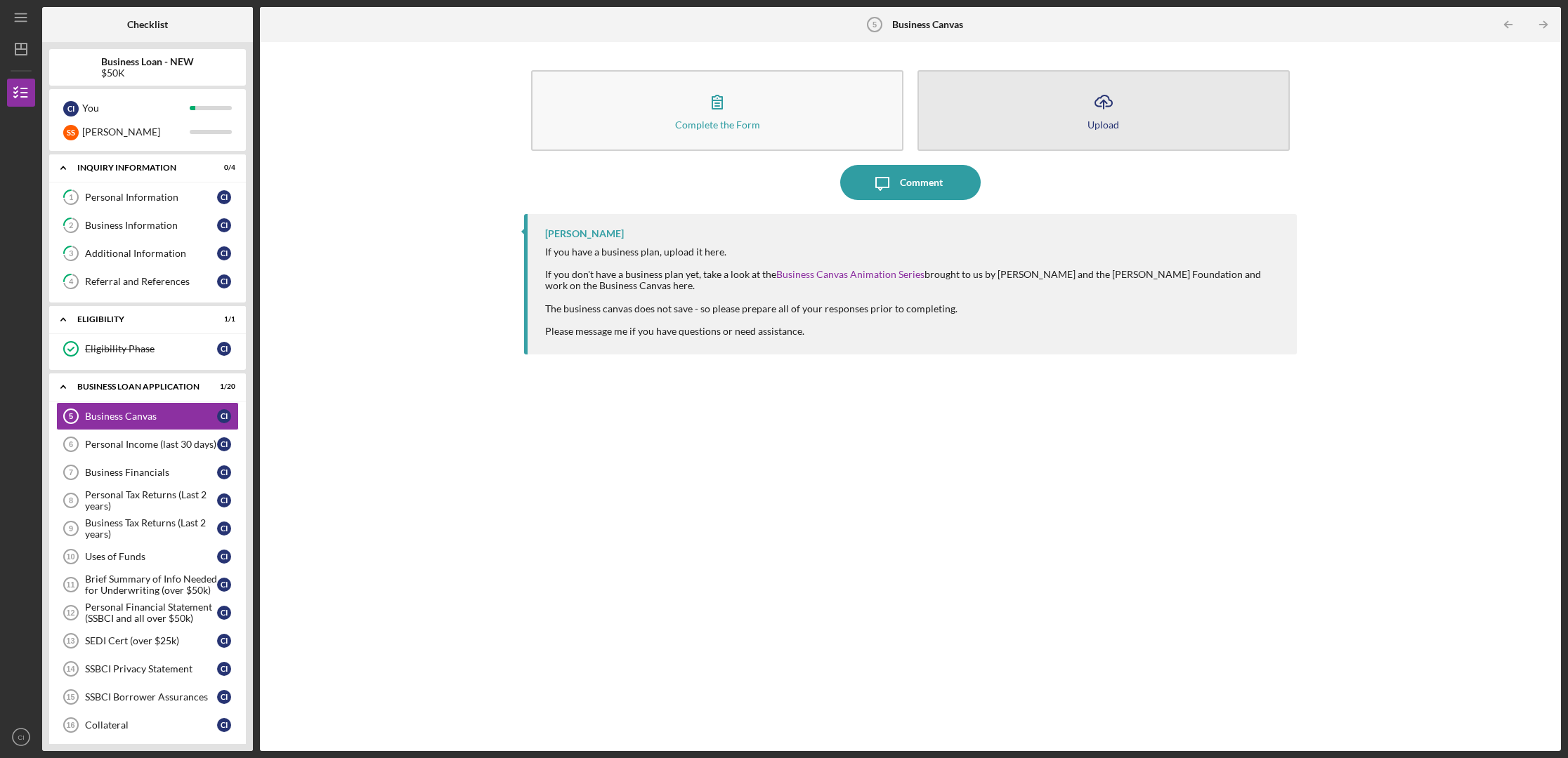
click at [1102, 122] on div "Upload" at bounding box center [1103, 124] width 31 height 10
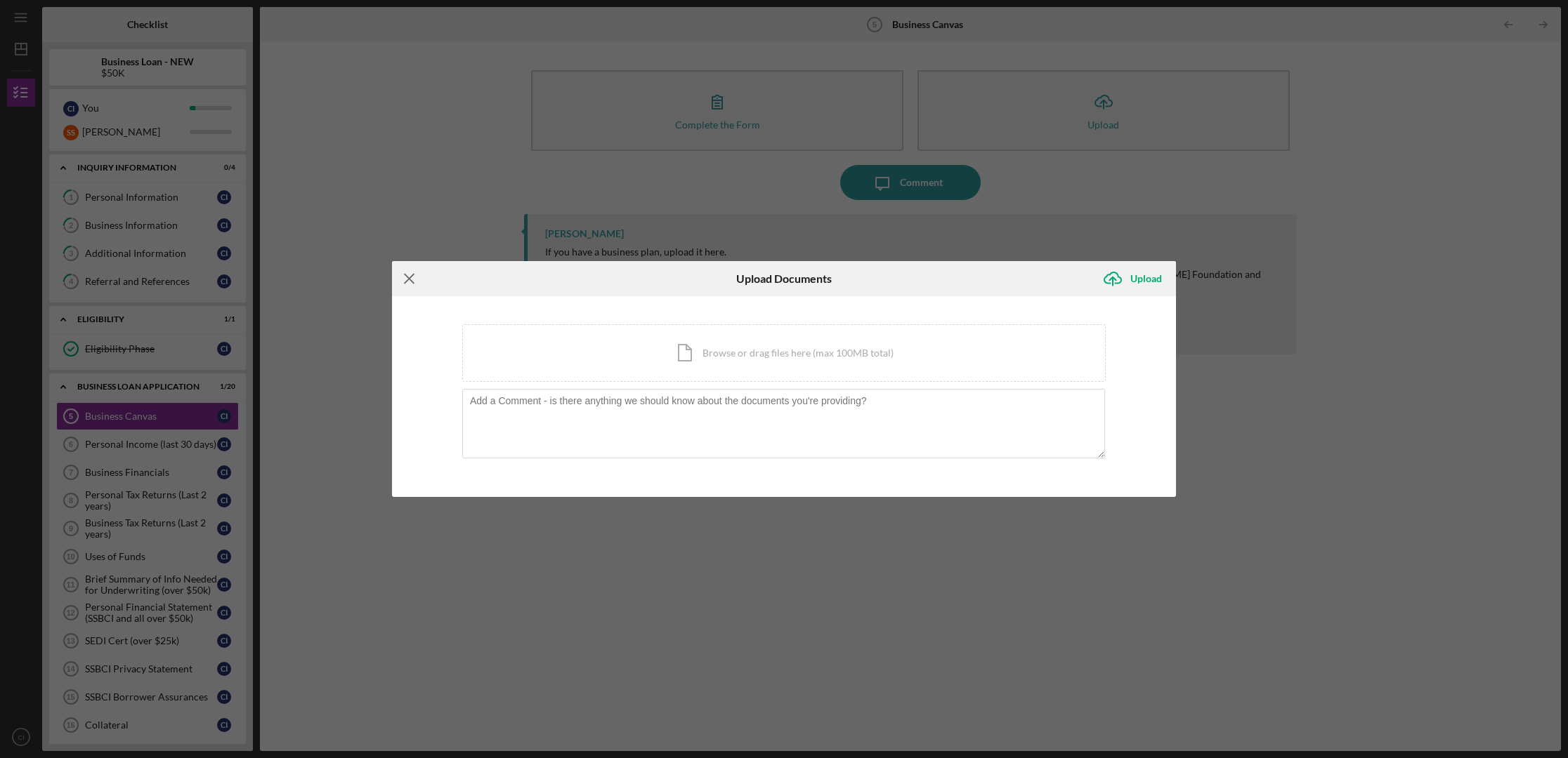
click at [411, 283] on icon "Icon/Menu Close" at bounding box center [409, 278] width 35 height 35
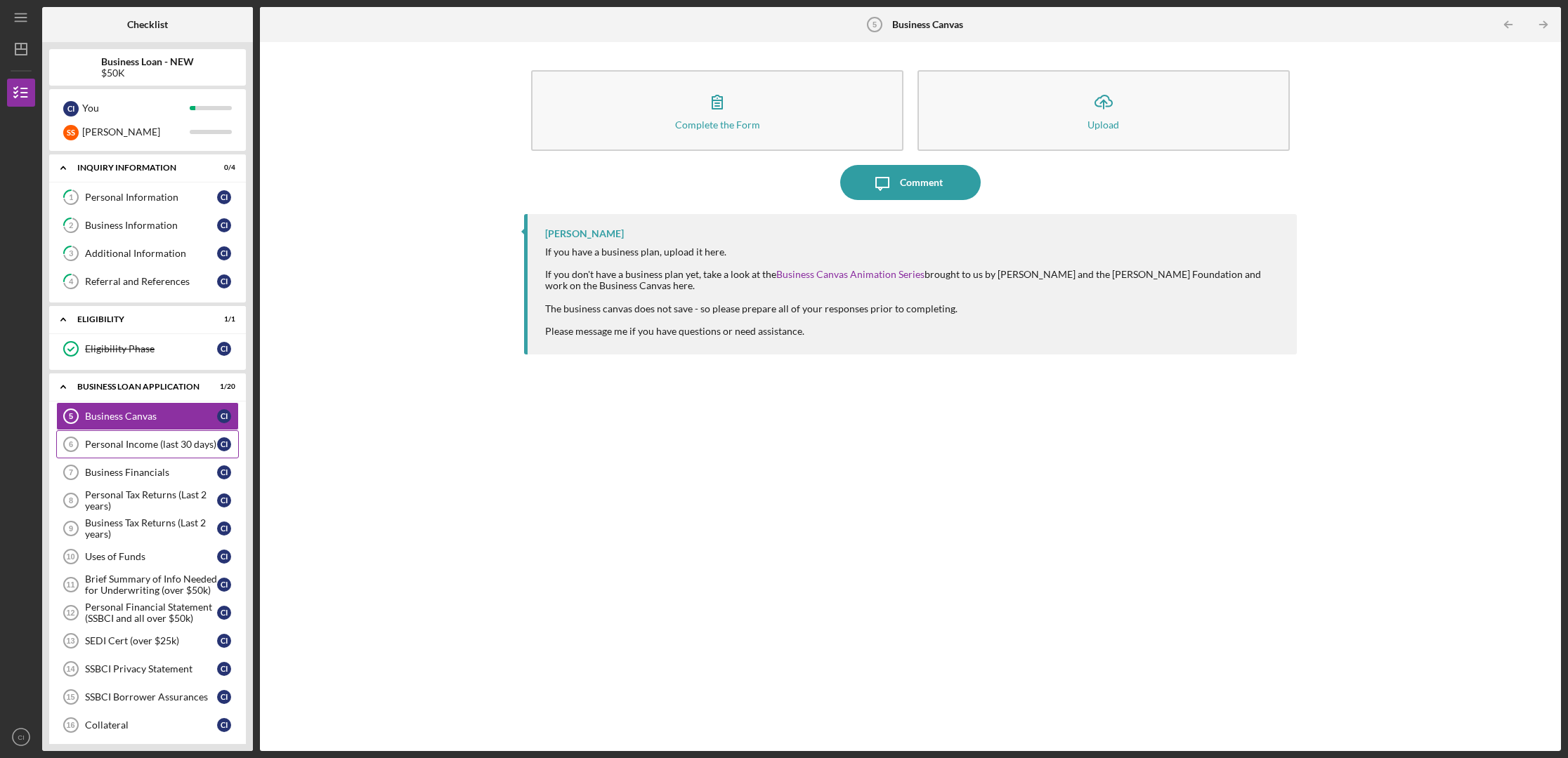
click at [123, 446] on div "Personal Income (last 30 days)" at bounding box center [151, 445] width 132 height 11
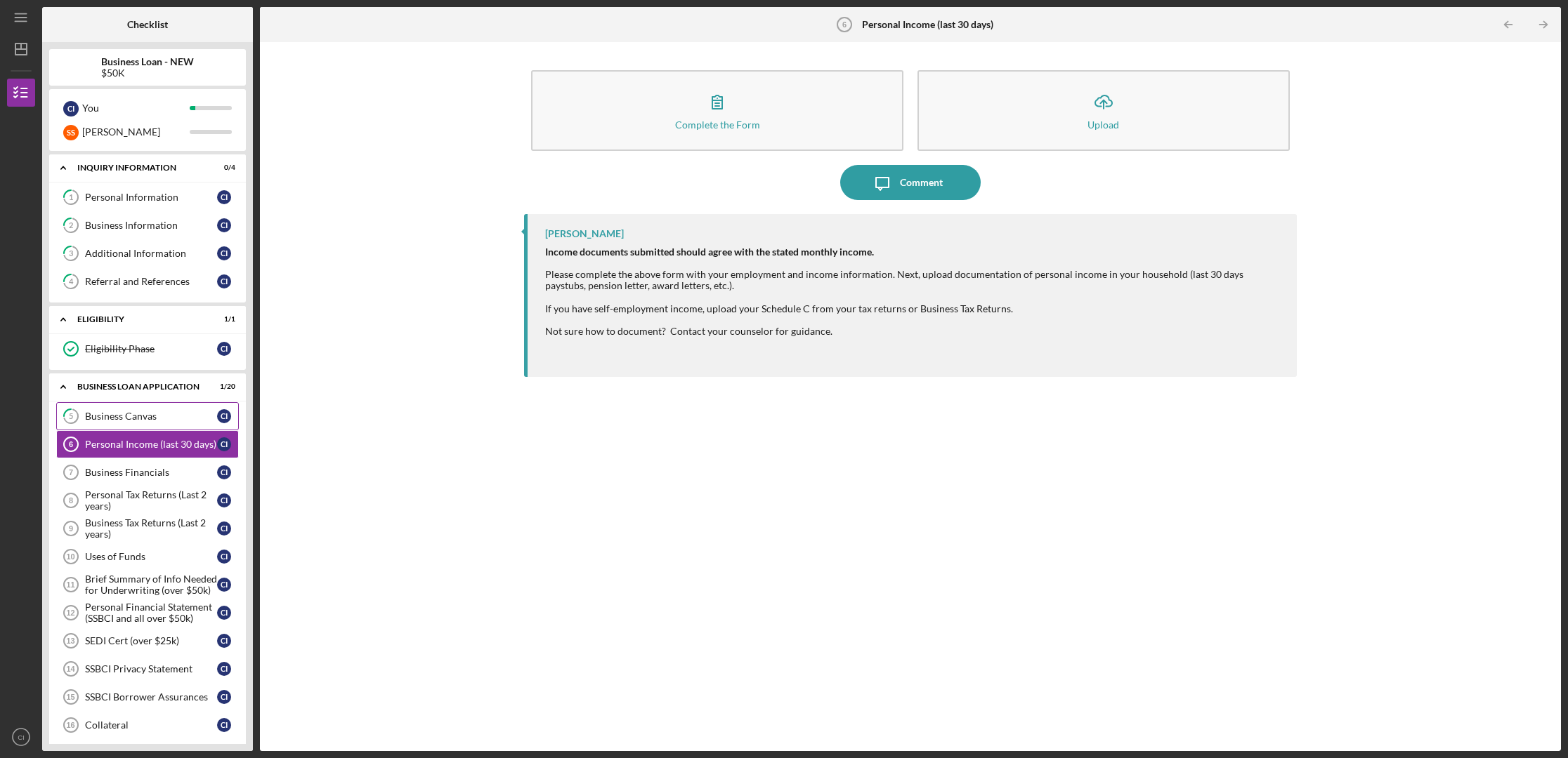
click at [105, 415] on div "Business Canvas" at bounding box center [151, 416] width 132 height 11
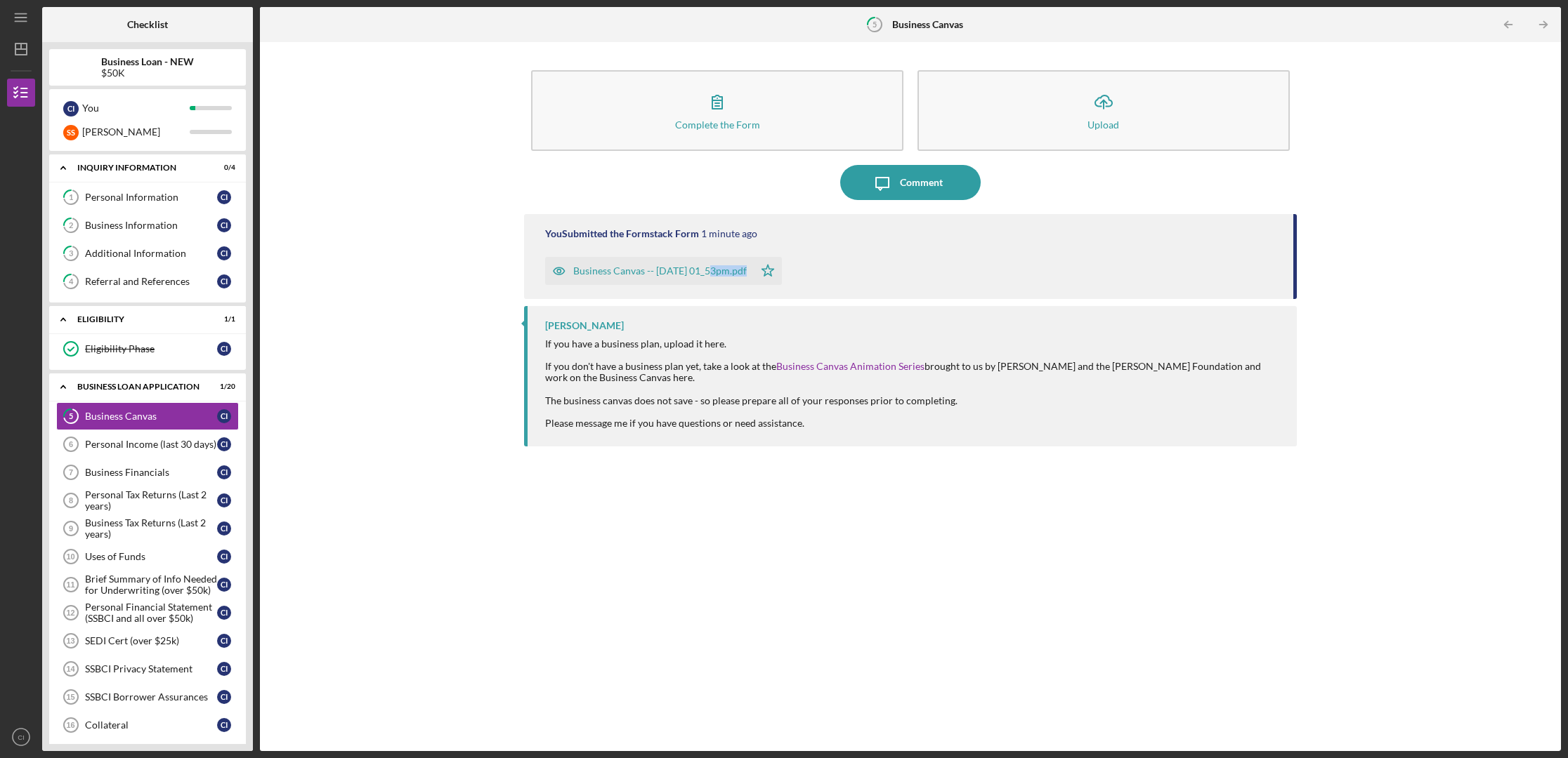
click at [622, 272] on div "Business Canvas -- [DATE] 01_53pm.pdf" at bounding box center [660, 271] width 174 height 11
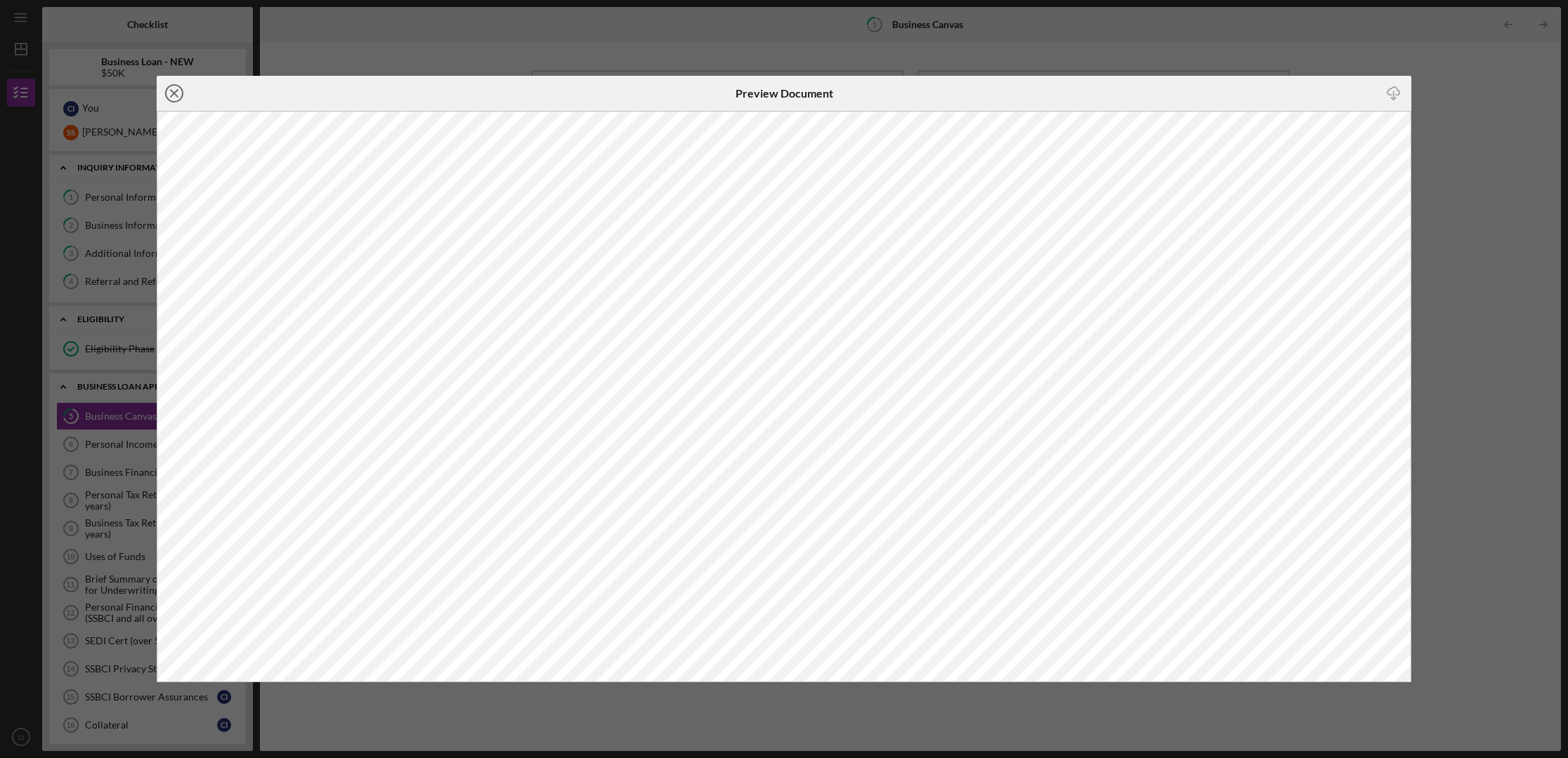
click at [175, 94] on line at bounding box center [175, 94] width 7 height 7
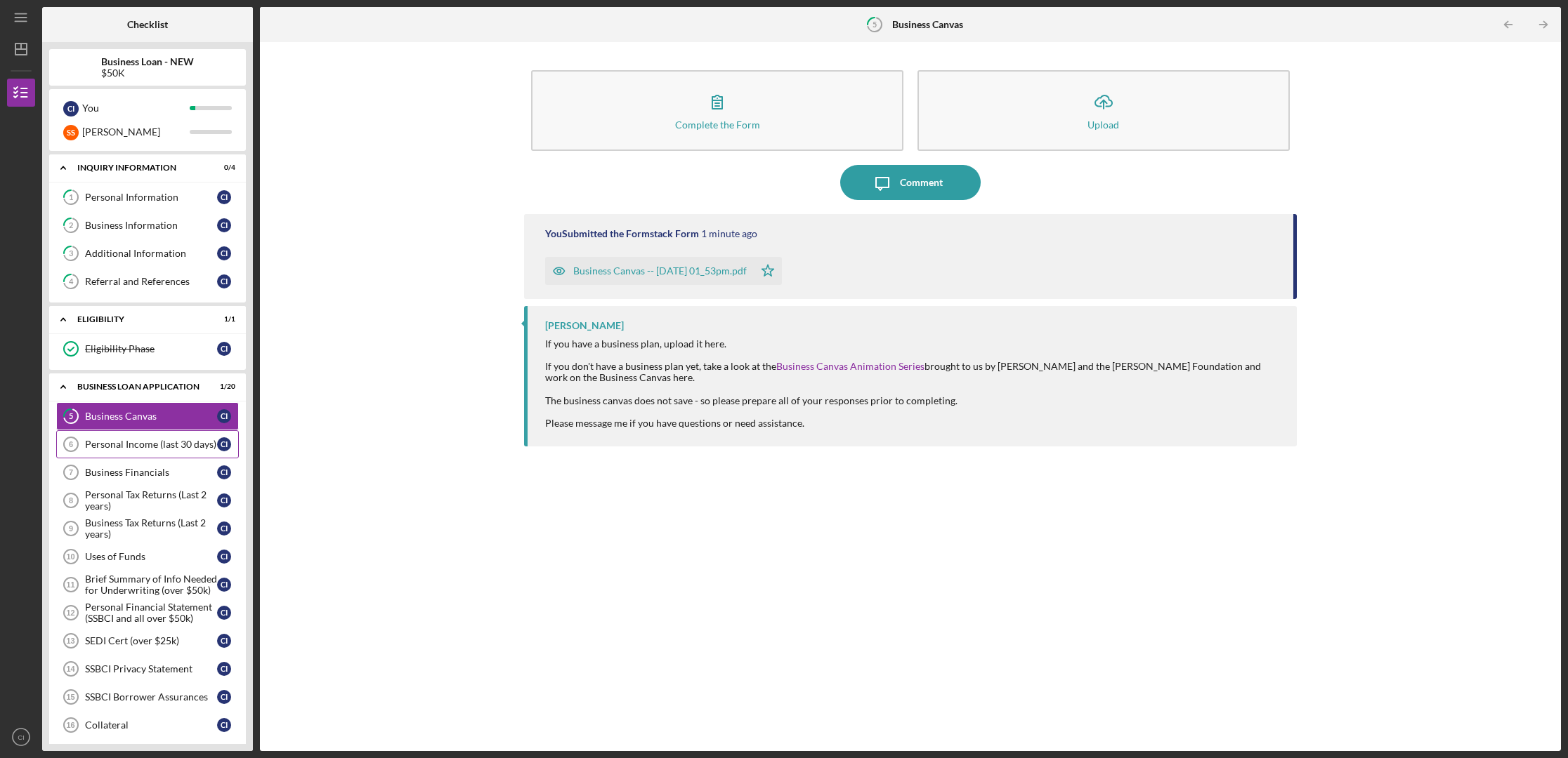
click at [142, 443] on div "Personal Income (last 30 days)" at bounding box center [151, 445] width 132 height 11
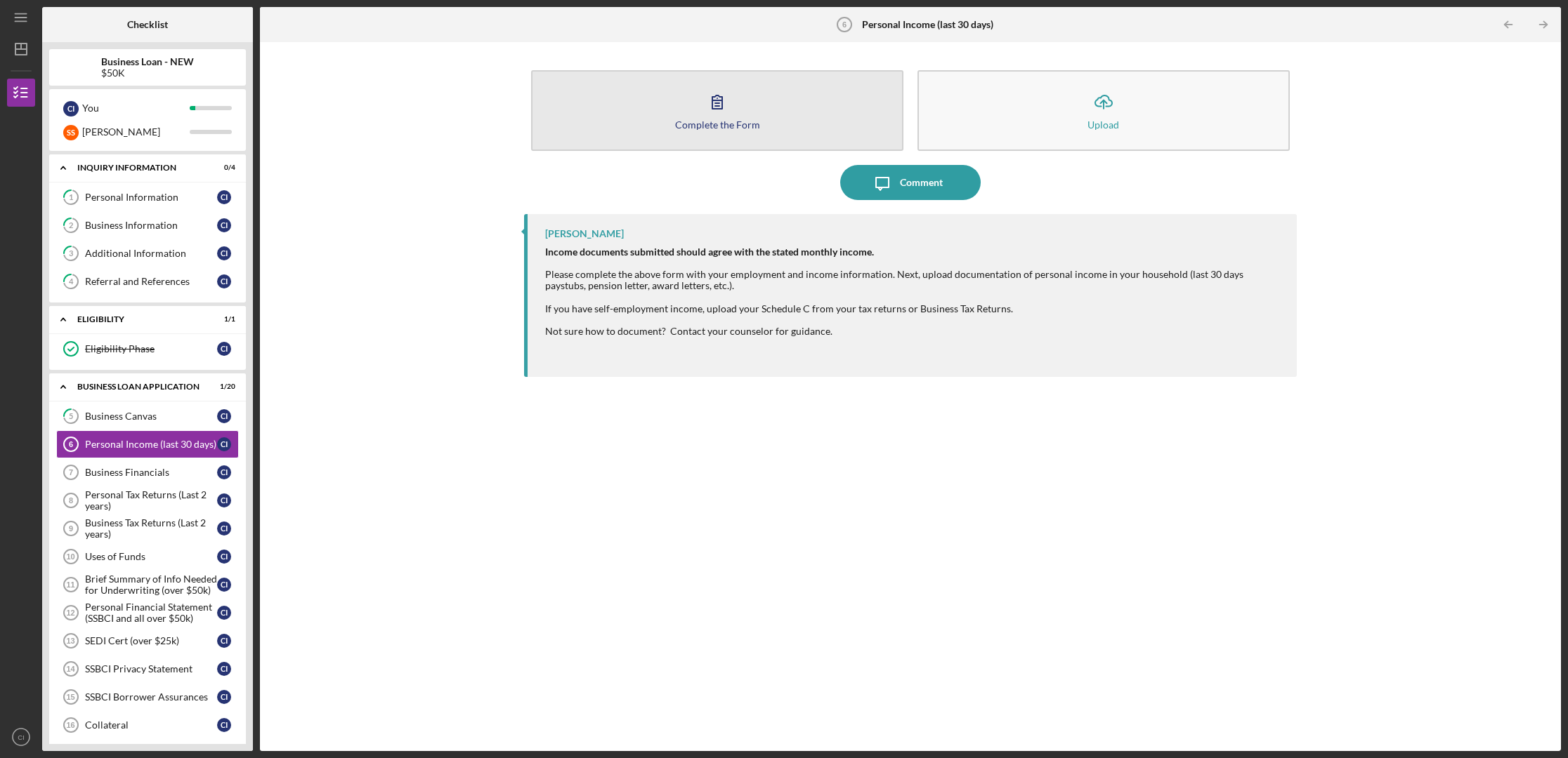
click at [719, 102] on icon "button" at bounding box center [717, 102] width 35 height 35
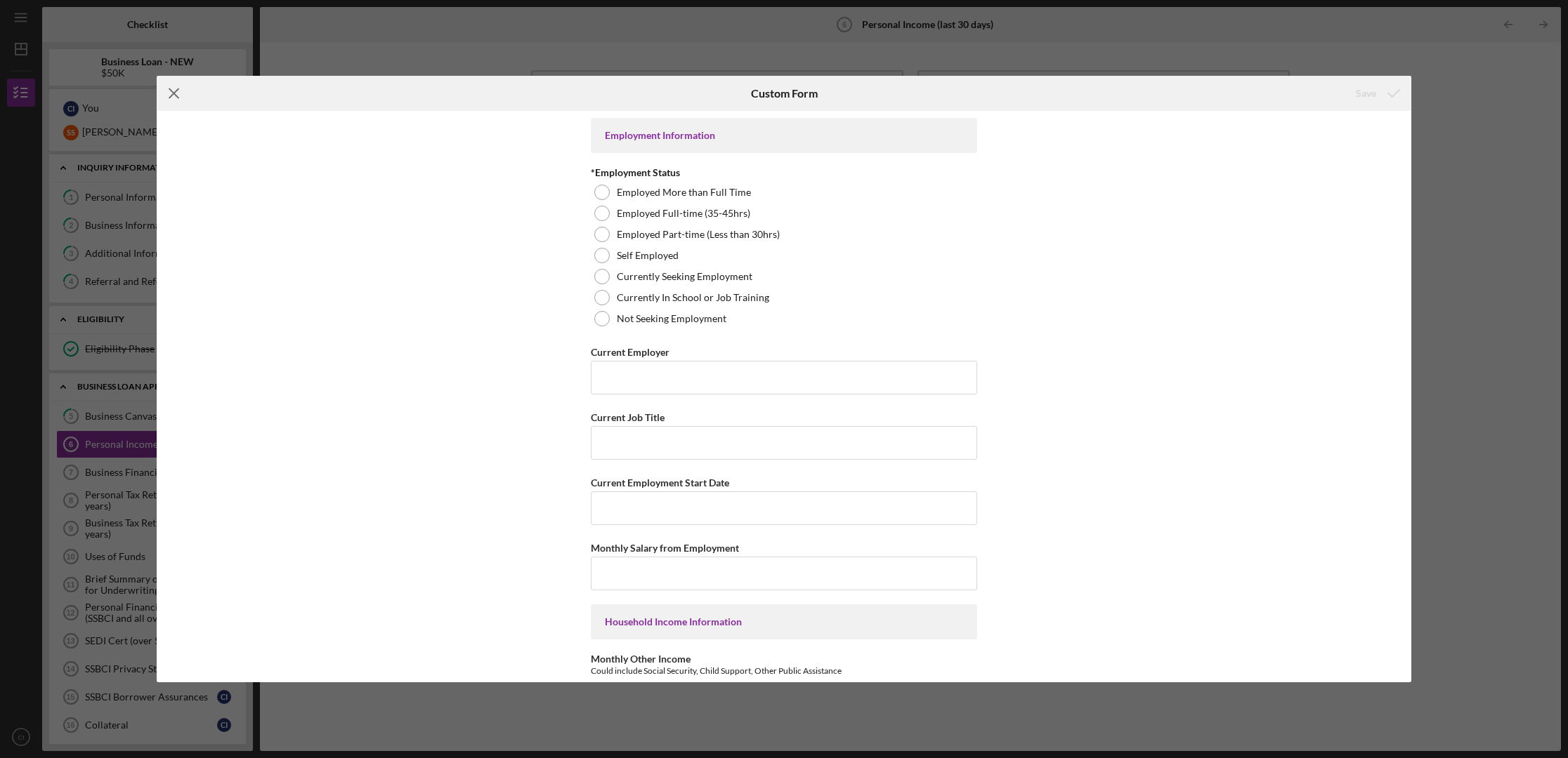
click at [175, 96] on icon "Icon/Menu Close" at bounding box center [174, 94] width 35 height 35
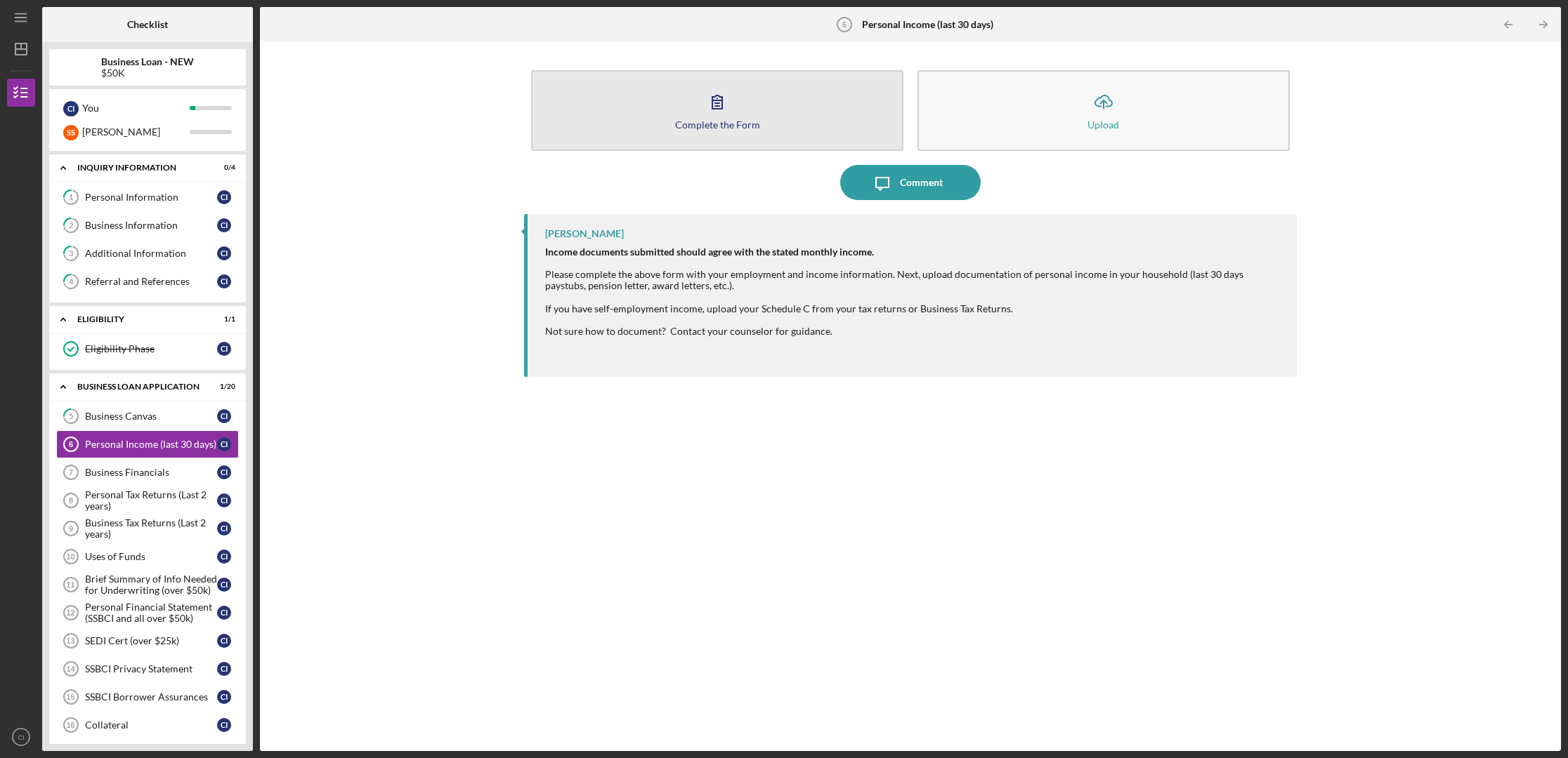
click at [713, 115] on icon "button" at bounding box center [717, 102] width 35 height 35
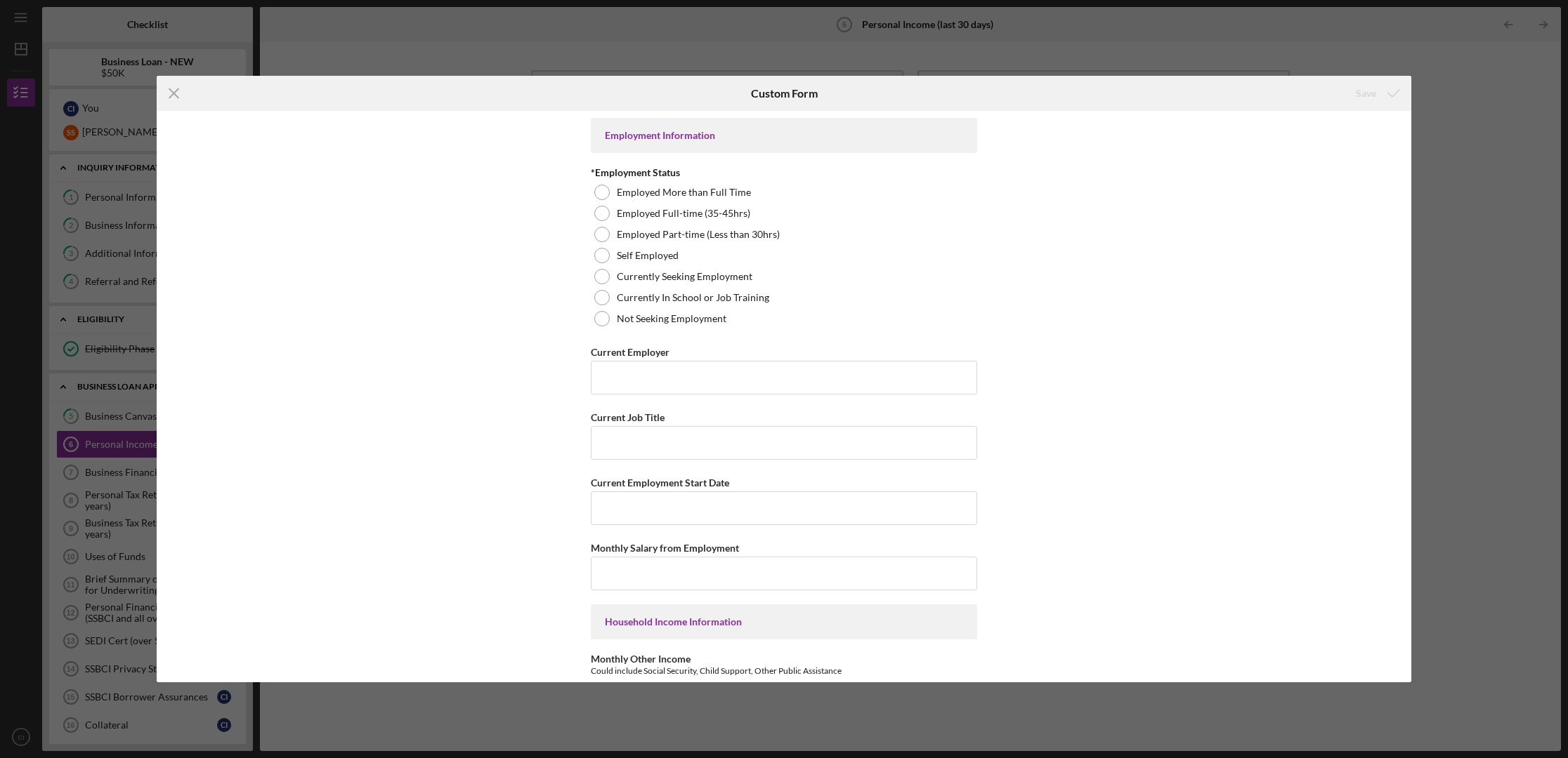
click at [1213, 382] on div "Employment Information *Employment Status Employed More than Full Time Employed…" at bounding box center [783, 397] width 1255 height 571
click at [1213, 240] on div "Employment Information *Employment Status Employed More than Full Time Employed…" at bounding box center [783, 397] width 1255 height 571
click at [169, 96] on line at bounding box center [174, 94] width 9 height 9
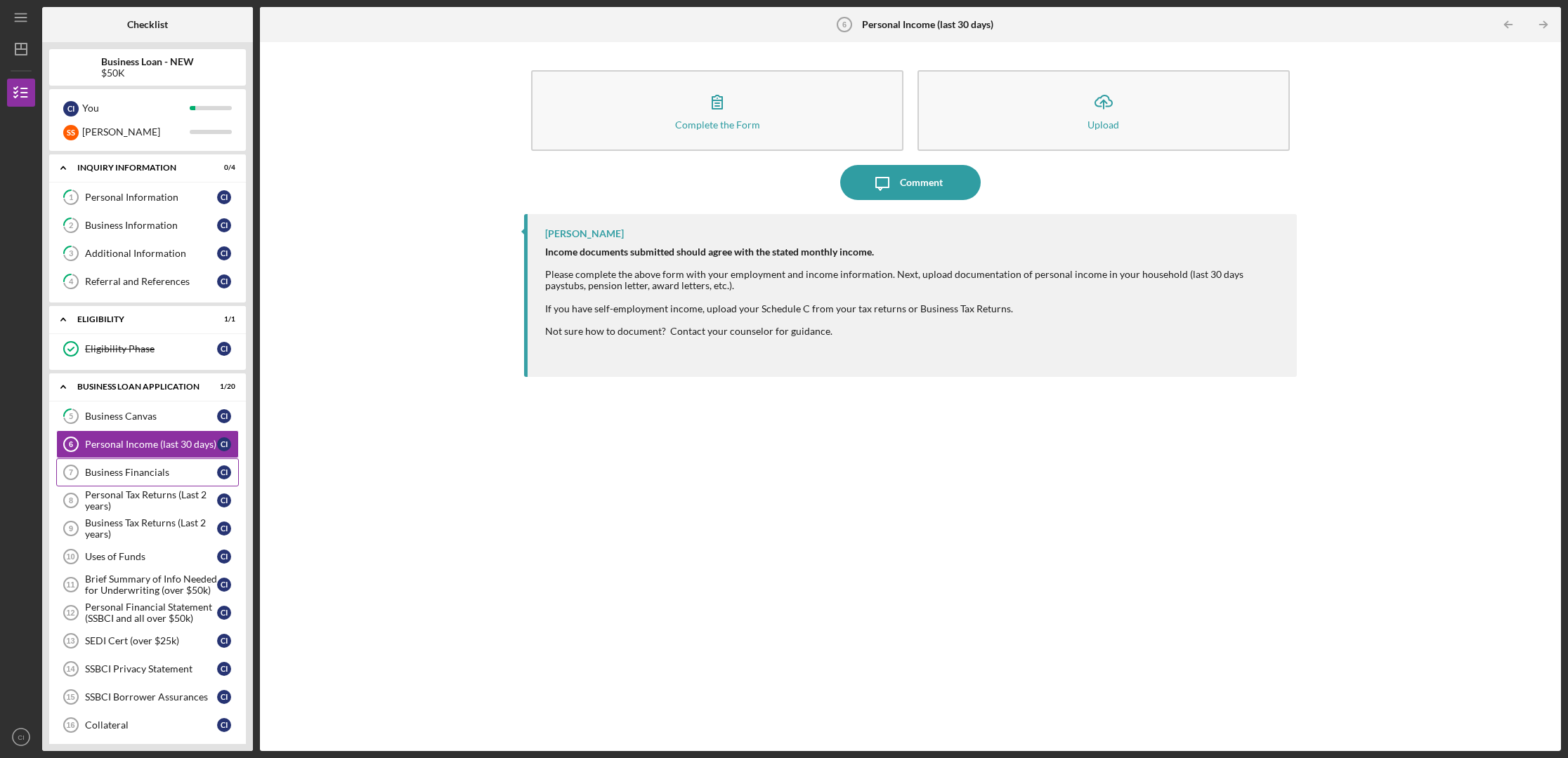
click at [135, 472] on div "Business Financials" at bounding box center [151, 472] width 132 height 11
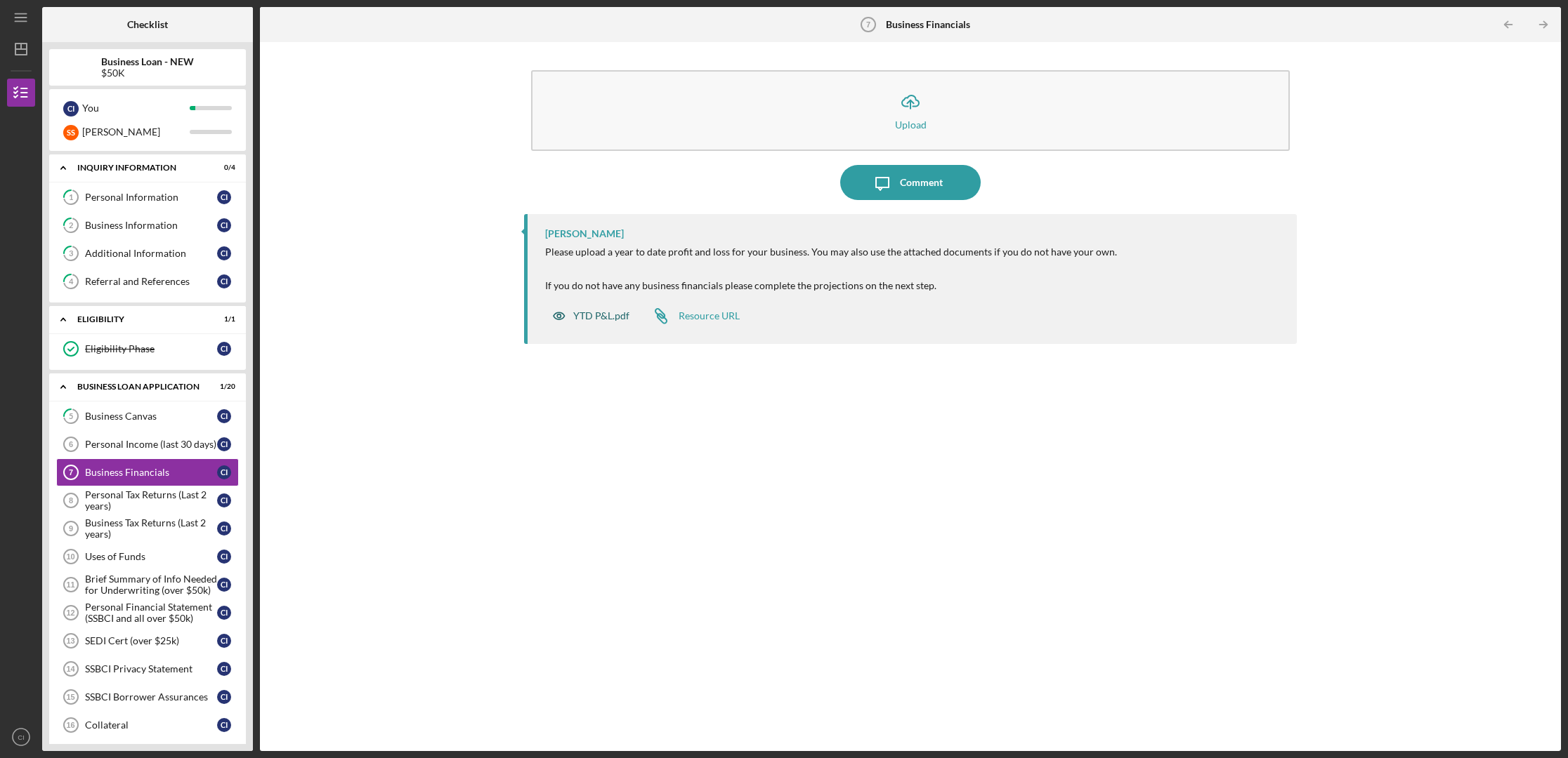
click at [604, 315] on div "YTD P&L.pdf" at bounding box center [601, 316] width 56 height 11
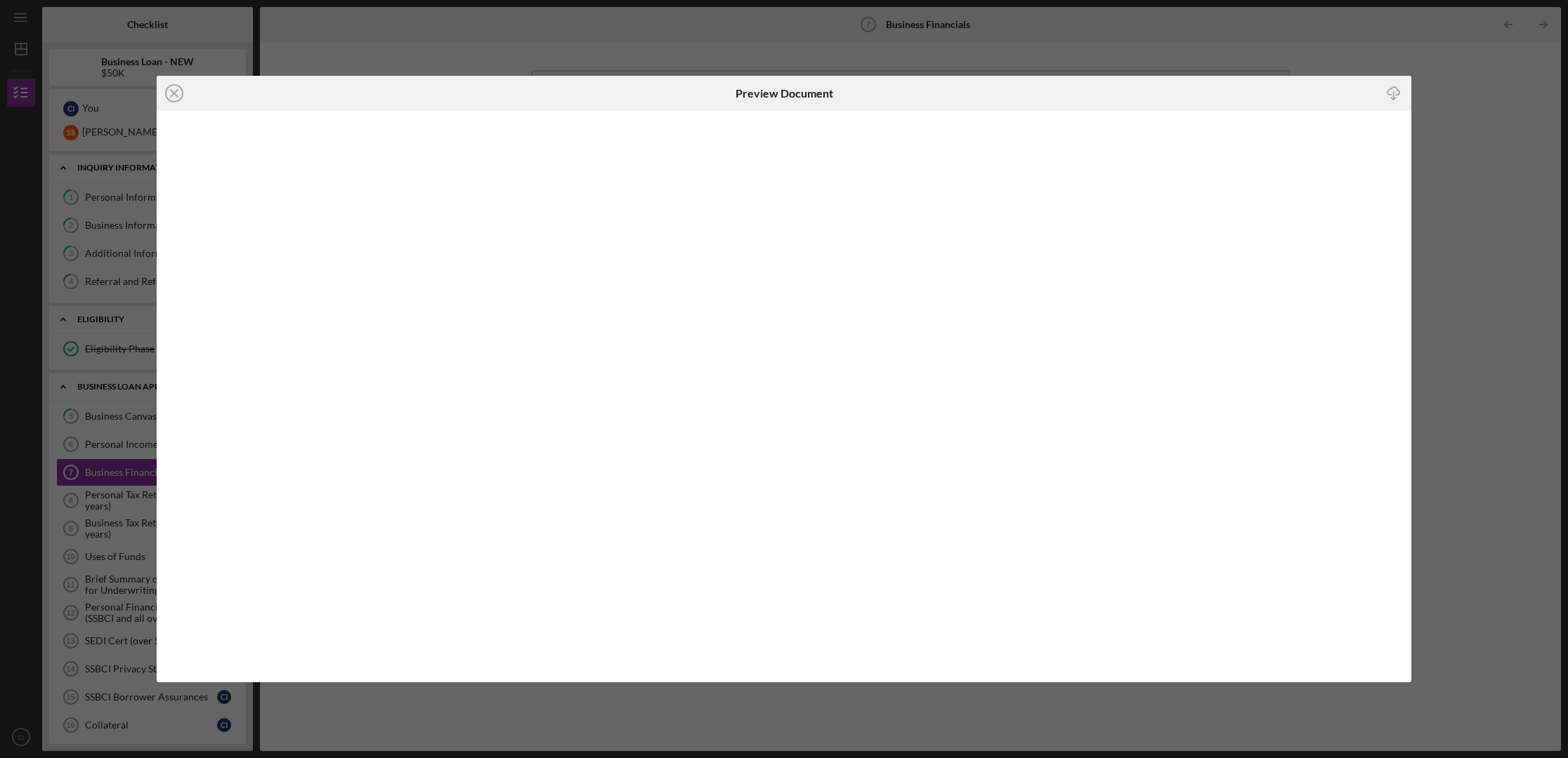
click at [1213, 97] on polyline "button" at bounding box center [1392, 98] width 5 height 2
click at [175, 97] on icon "Icon/Close" at bounding box center [174, 94] width 35 height 35
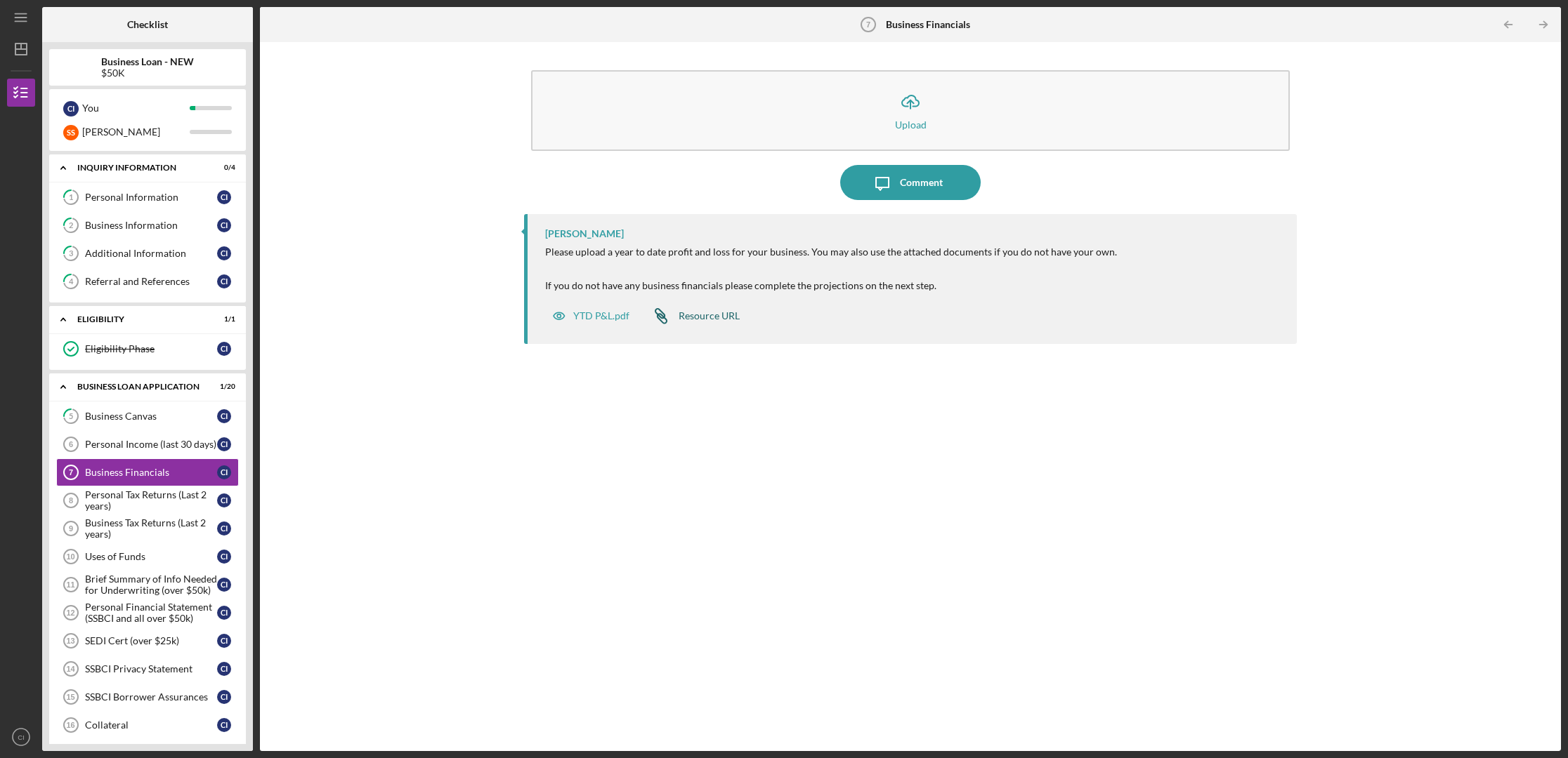
click at [710, 317] on div "Resource URL" at bounding box center [709, 316] width 61 height 11
click at [159, 501] on div "Personal Tax Returns (Last 2 years)" at bounding box center [151, 501] width 132 height 22
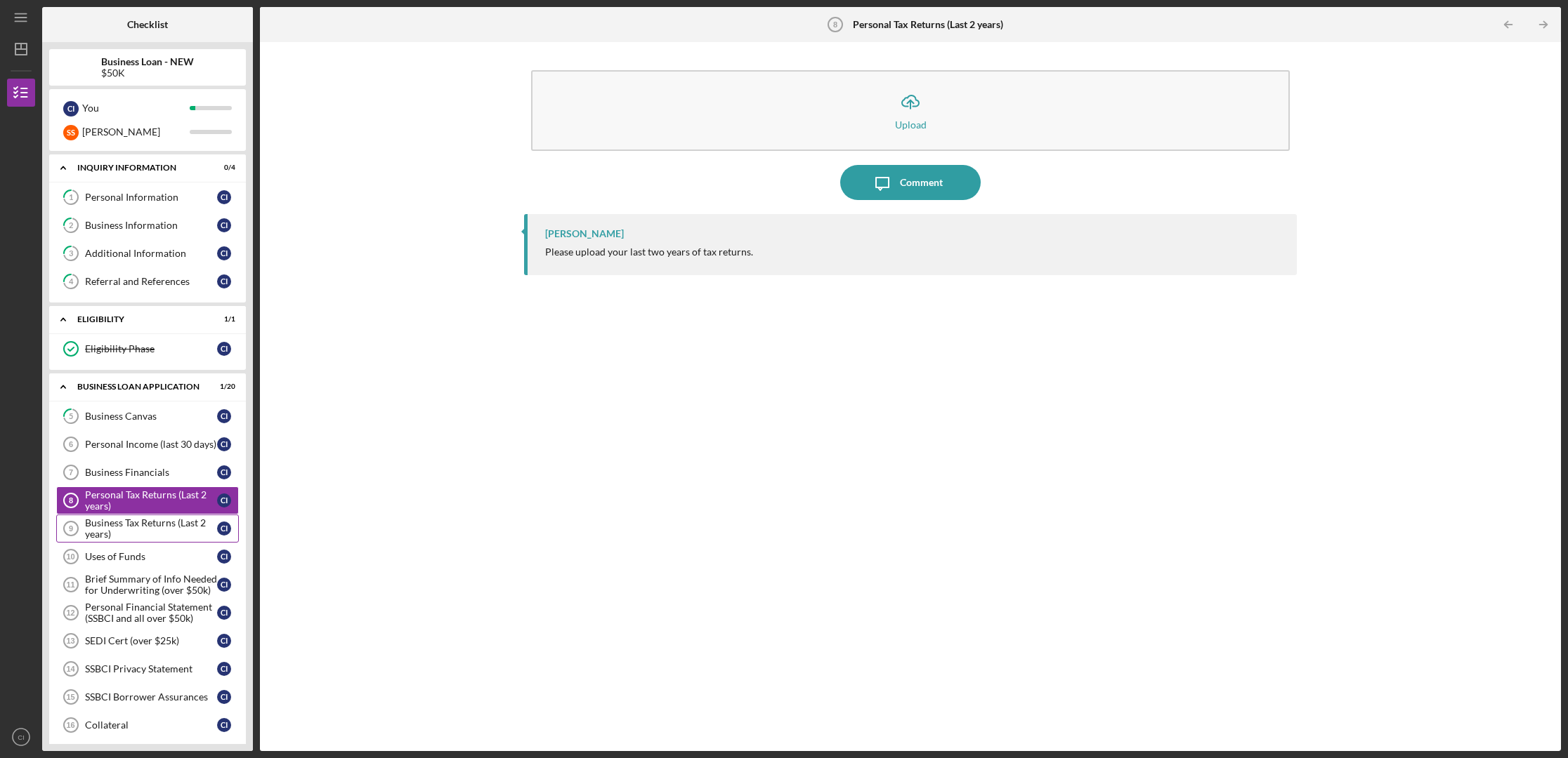
click at [142, 523] on div "Business Tax Returns (Last 2 years)" at bounding box center [151, 528] width 132 height 22
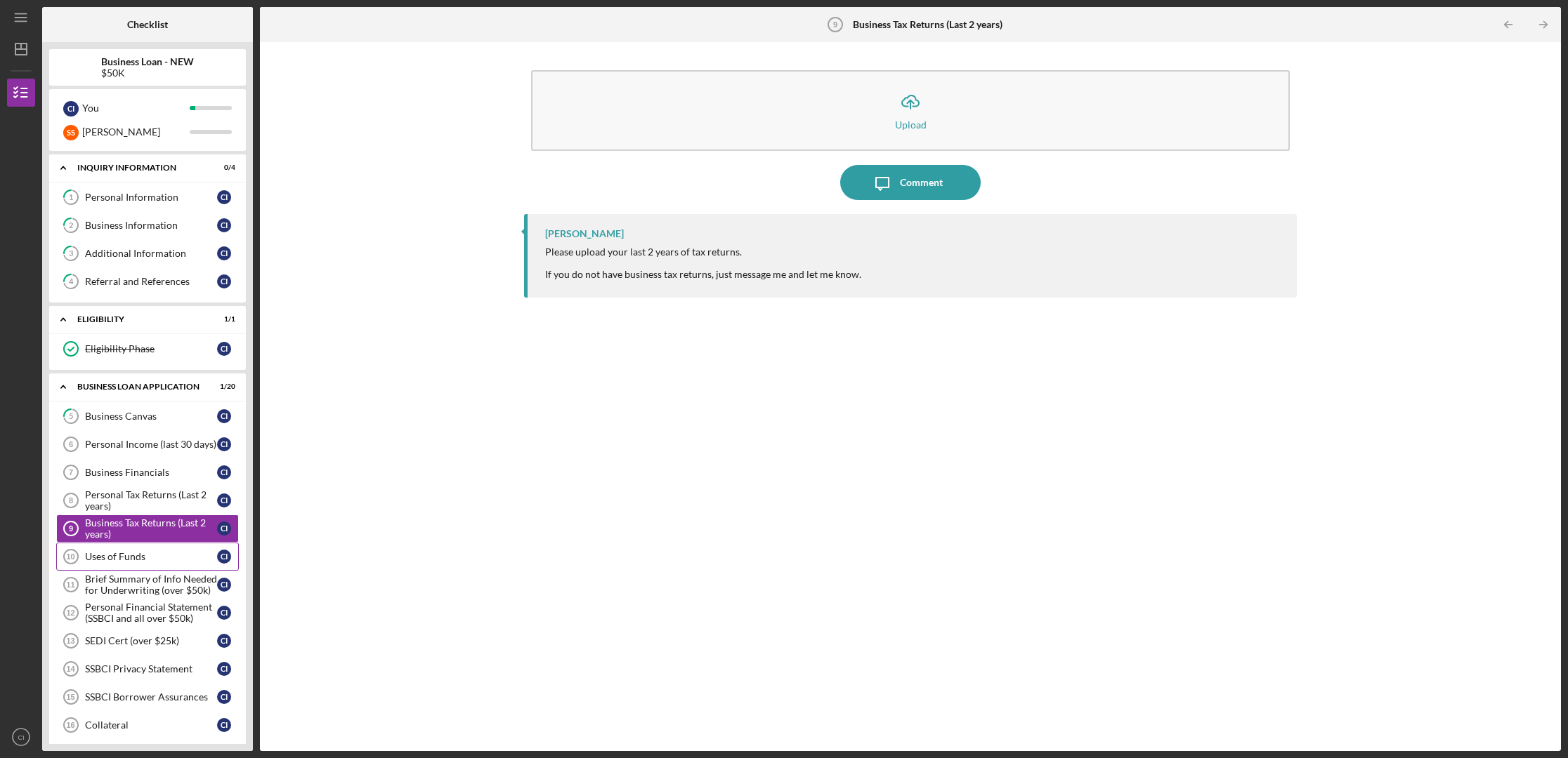
click at [140, 556] on div "Uses of Funds" at bounding box center [151, 557] width 132 height 11
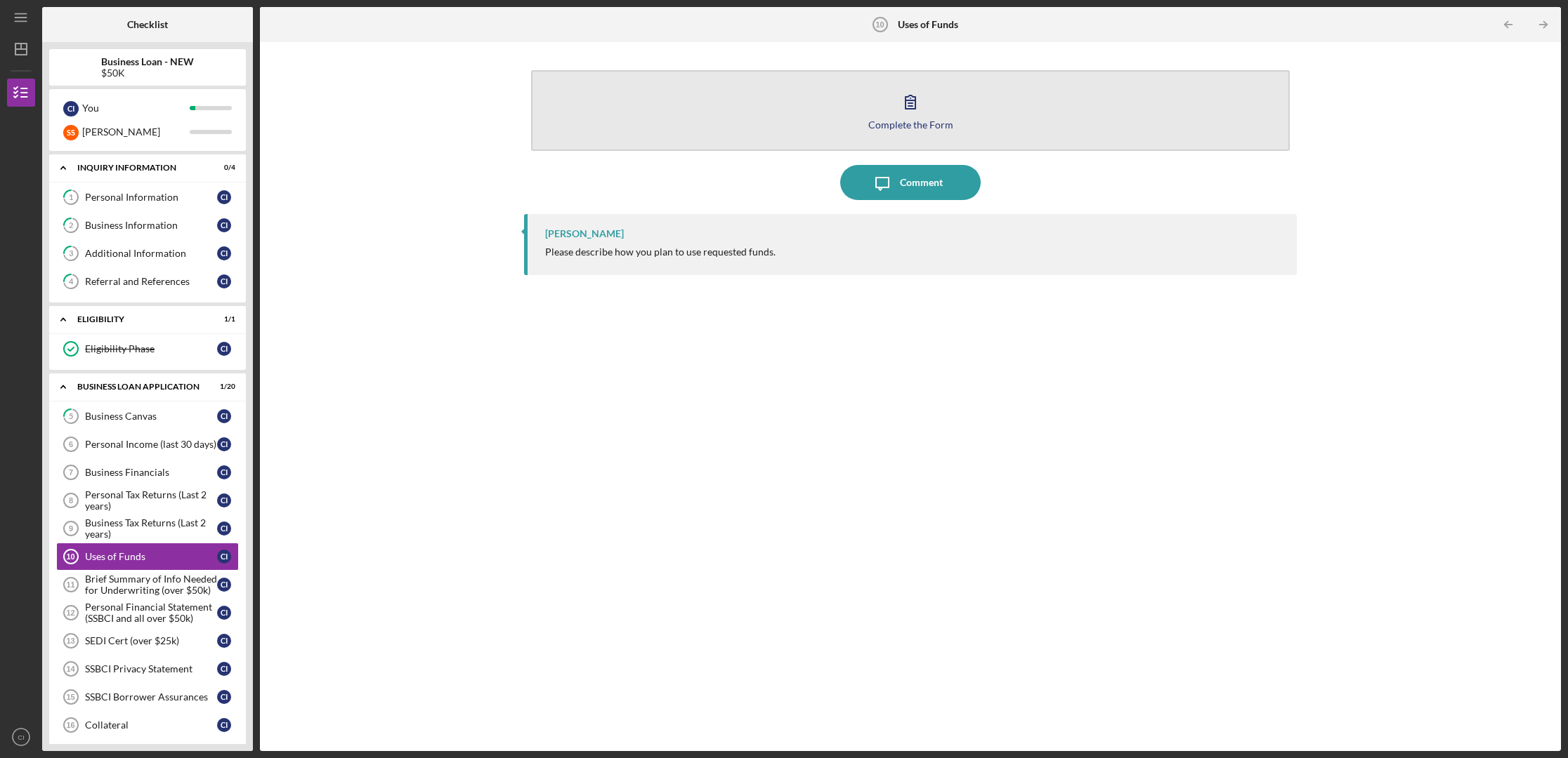
click at [915, 115] on icon "button" at bounding box center [910, 102] width 35 height 35
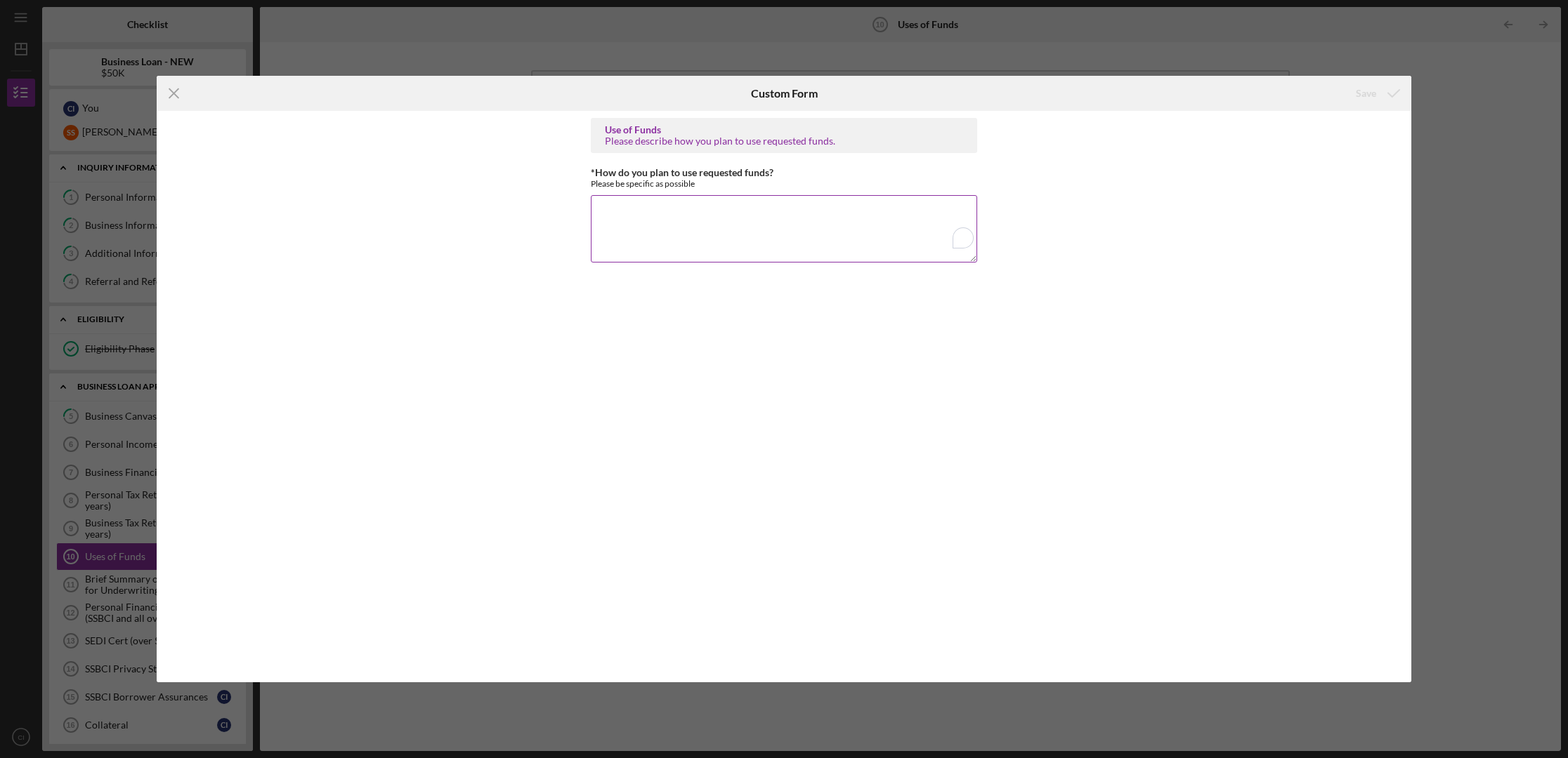
click at [754, 231] on textarea "*How do you plan to use requested funds?" at bounding box center [784, 228] width 386 height 67
type textarea "Test"
click at [1213, 95] on div "Save" at bounding box center [1366, 93] width 20 height 28
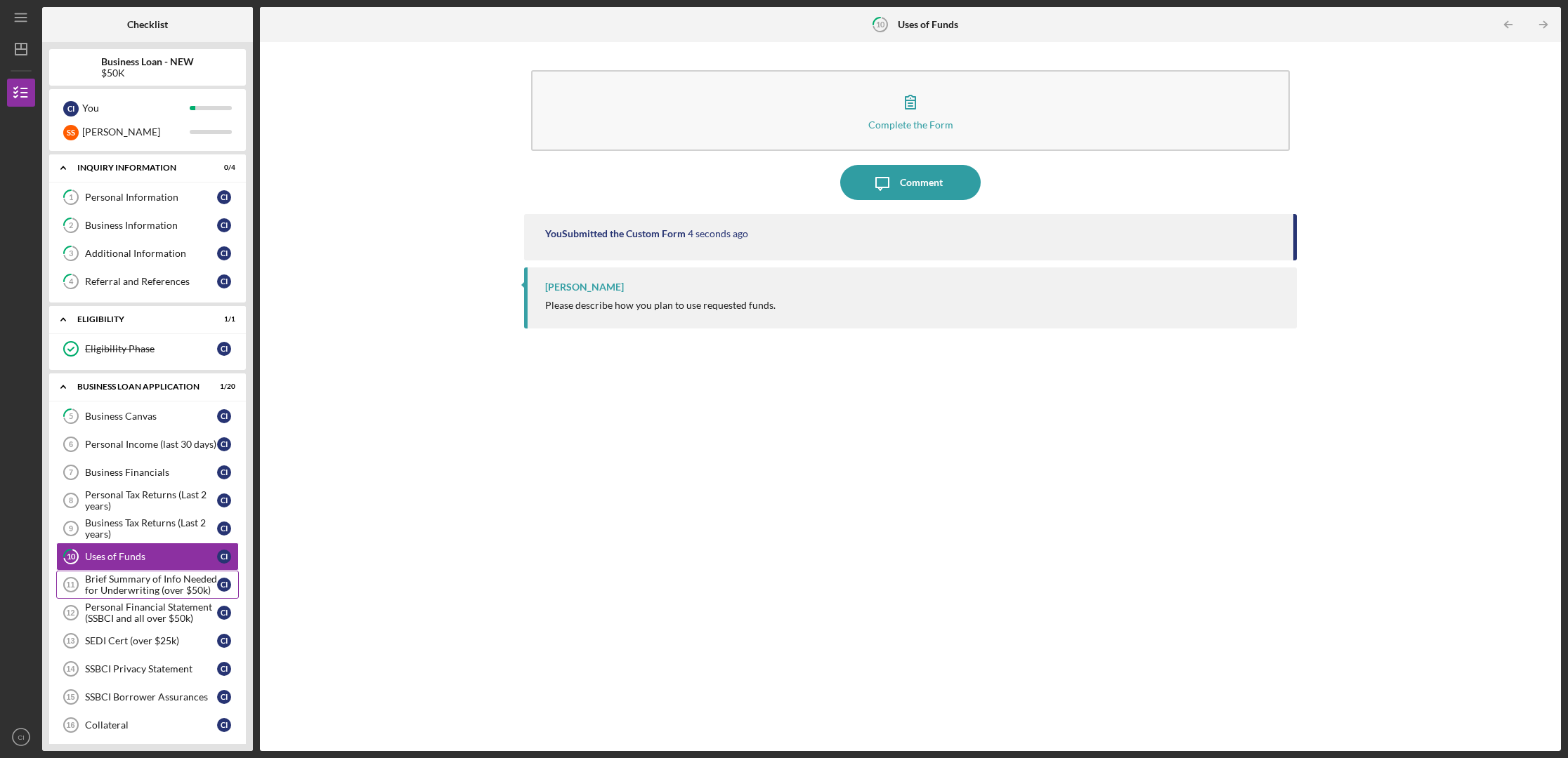
click at [146, 588] on div "Brief Summary of Info Needed for Underwriting (over $50k)" at bounding box center [151, 584] width 132 height 22
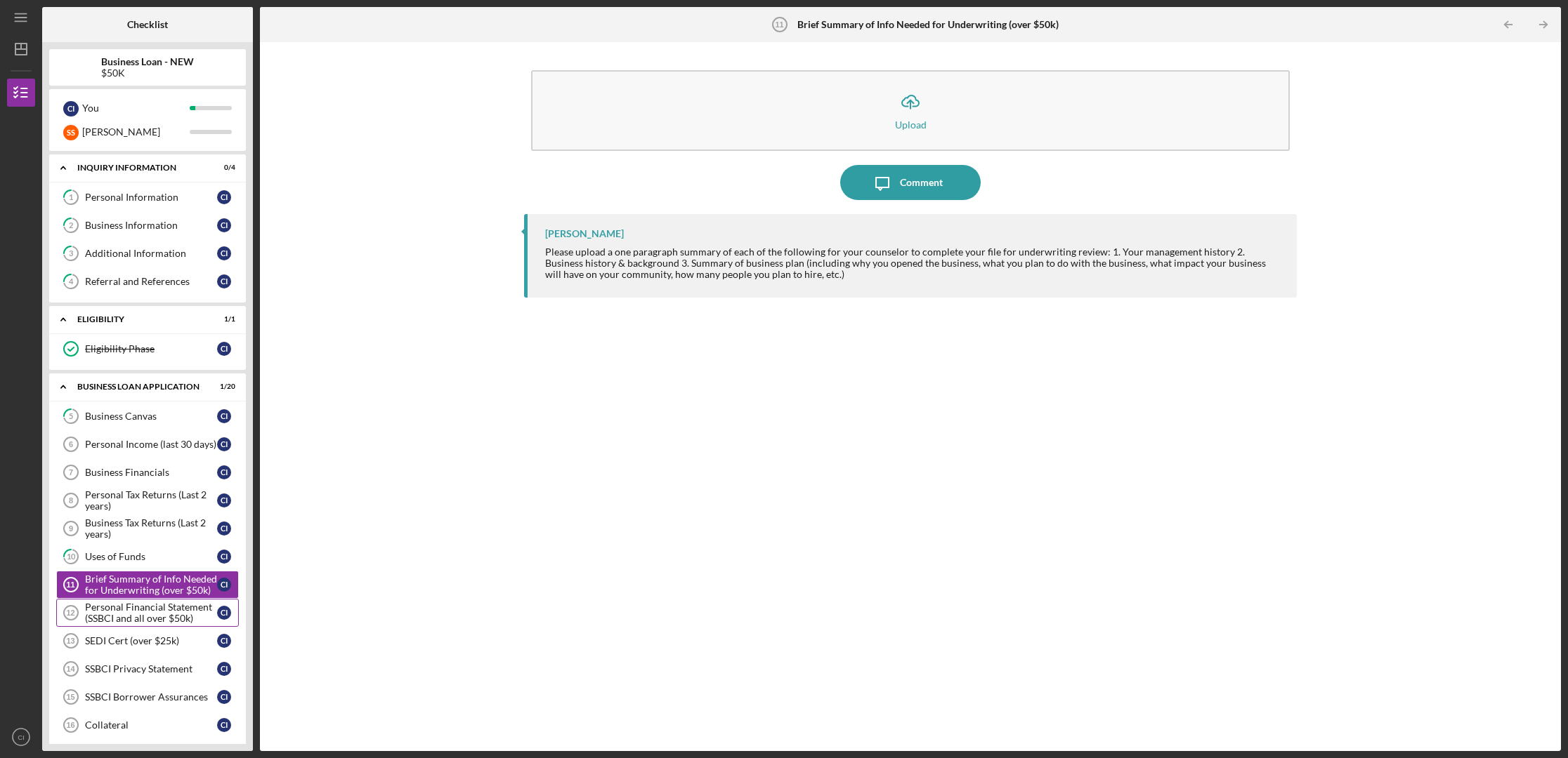
click at [120, 618] on div "Personal Financial Statement (SSBCI and all over $50k)" at bounding box center [151, 613] width 132 height 22
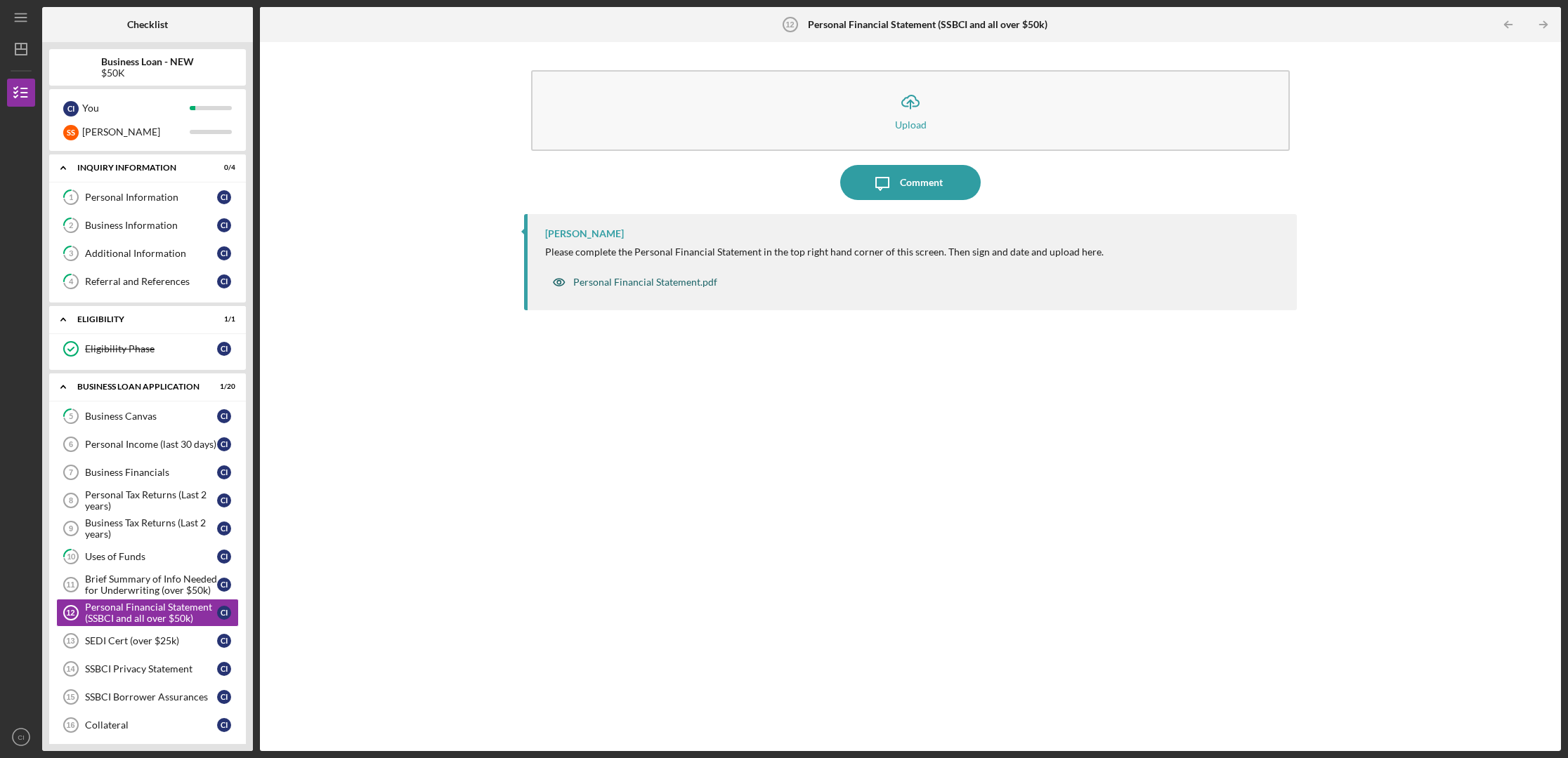
click at [654, 284] on div "Personal Financial Statement.pdf" at bounding box center [645, 282] width 144 height 11
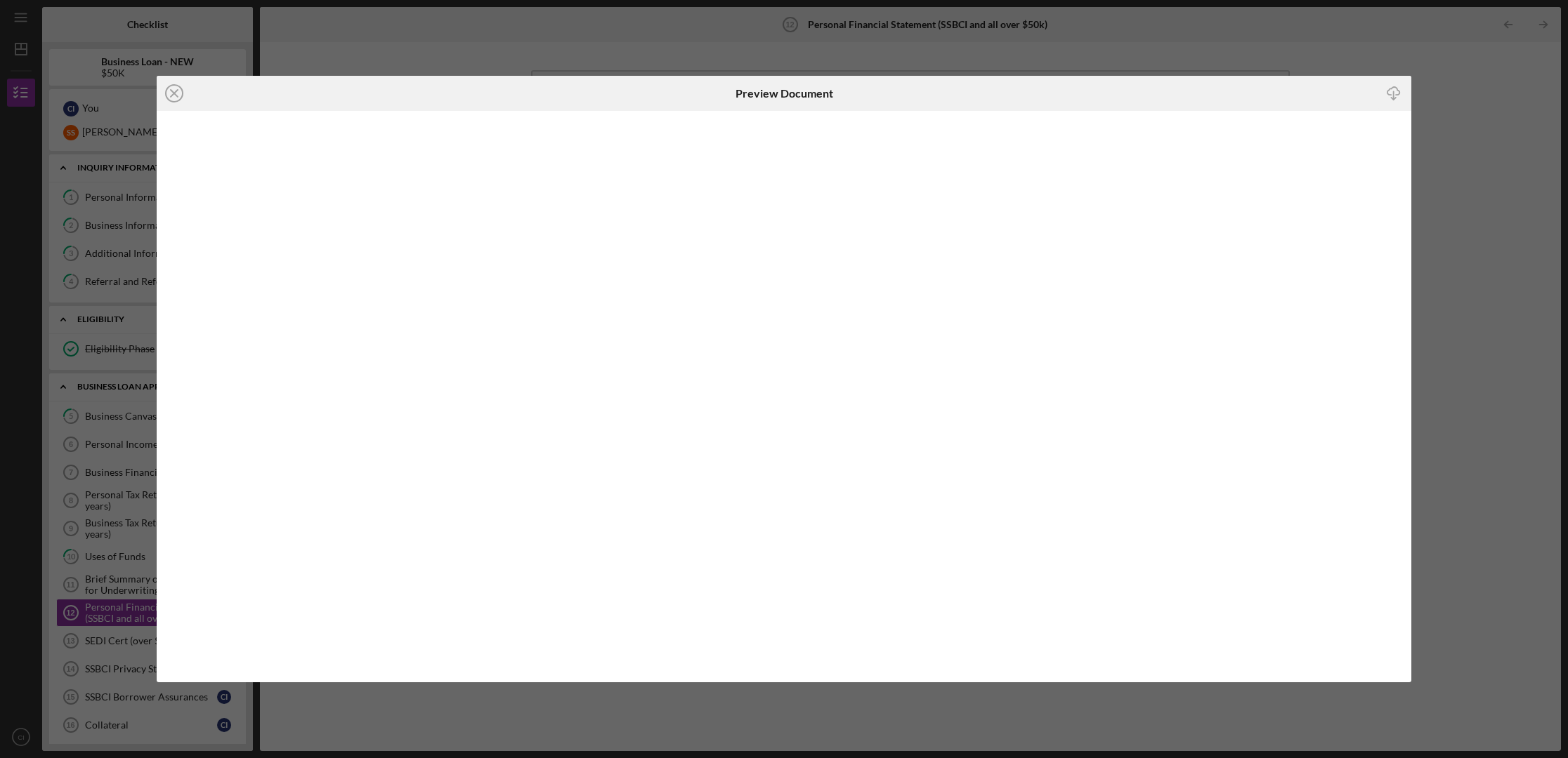
click at [1213, 96] on line "button" at bounding box center [1392, 95] width 0 height 7
click at [176, 93] on icon "Icon/Close" at bounding box center [174, 94] width 35 height 35
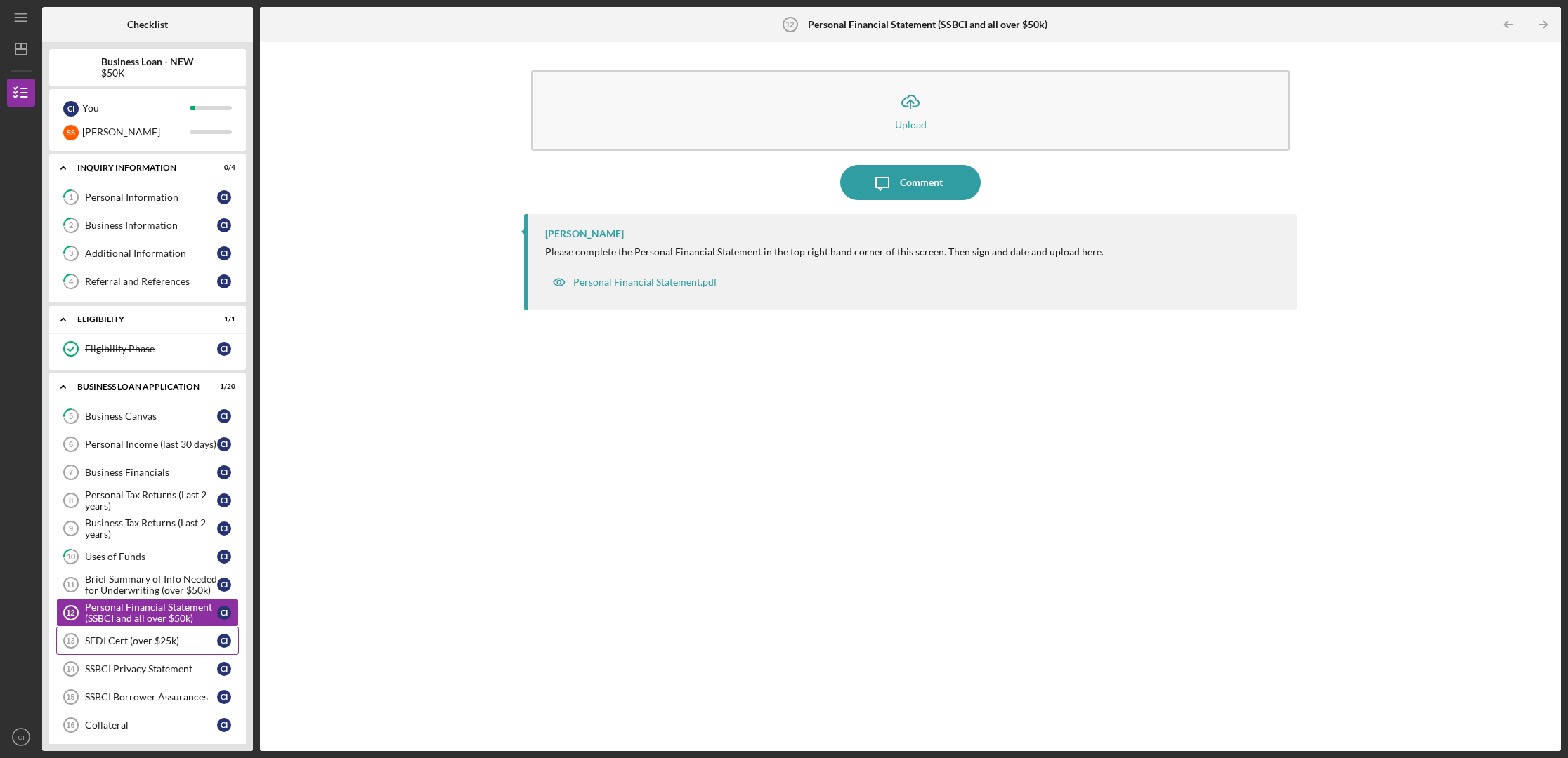
click at [120, 636] on div "SEDI Cert (over $25k)" at bounding box center [151, 641] width 132 height 11
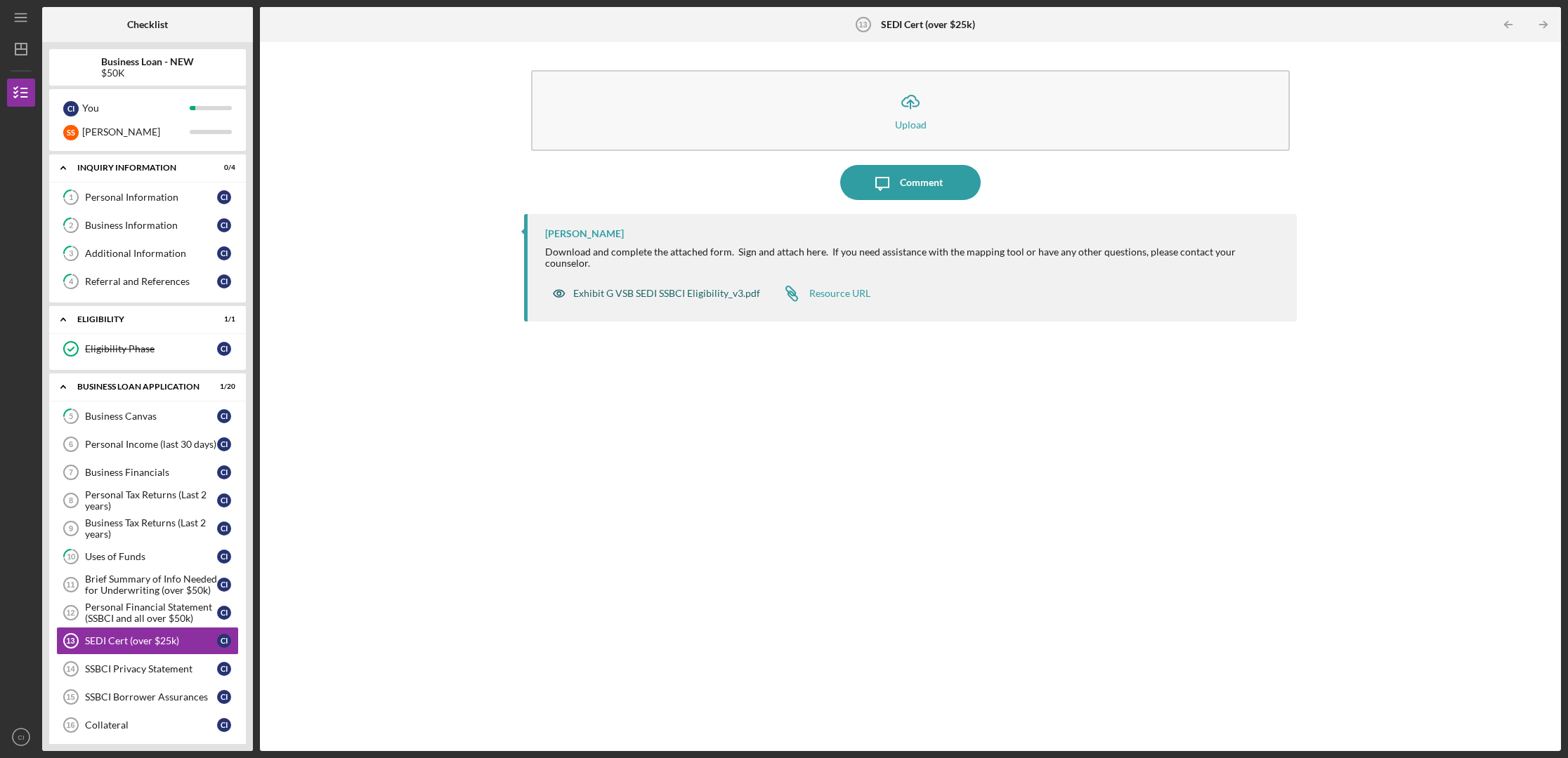
click at [662, 288] on div "Exhibit G VSB SEDI SSBCI Eligibility_v3.pdf" at bounding box center [666, 293] width 187 height 11
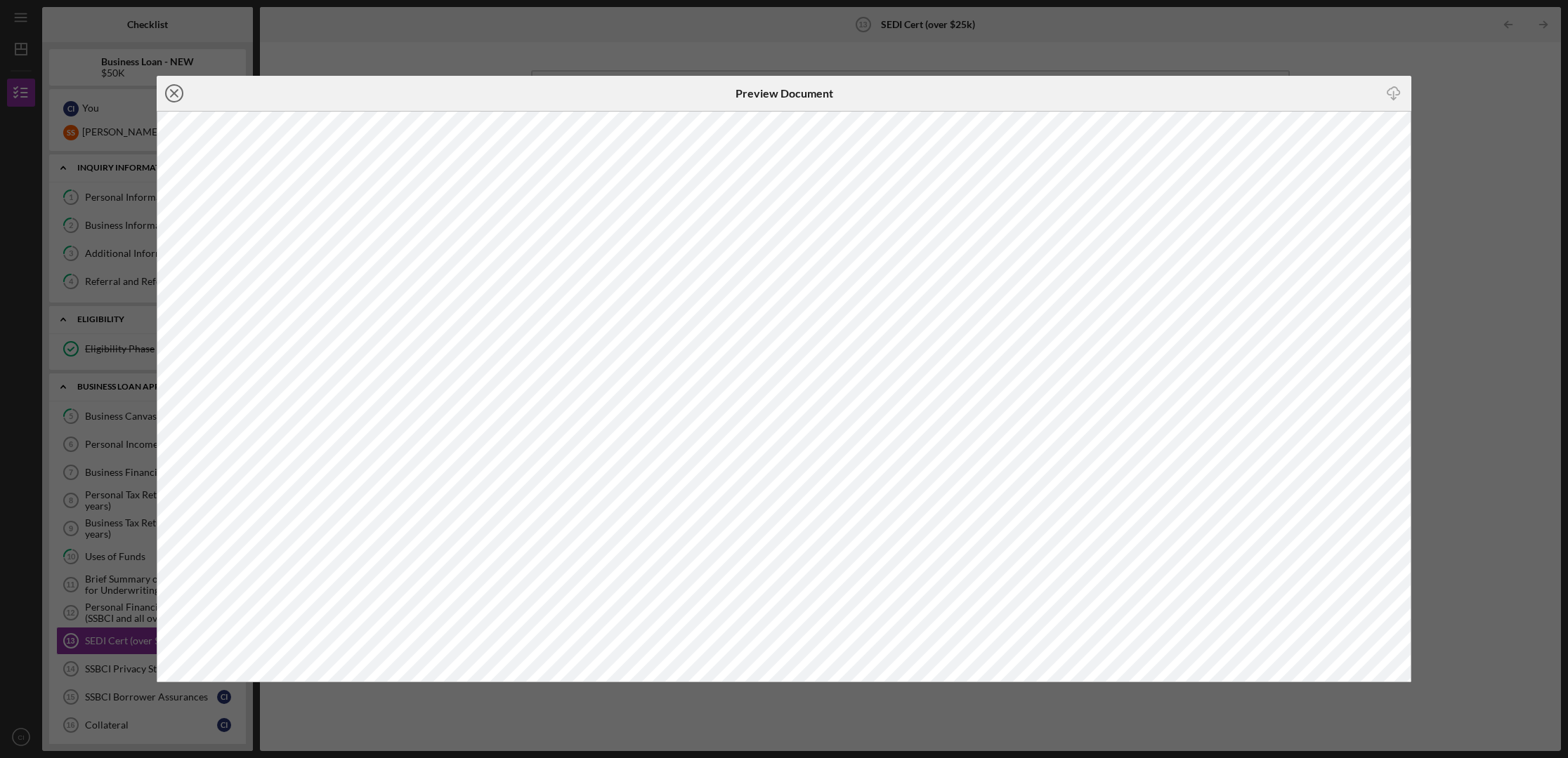
click at [177, 93] on icon "Icon/Close" at bounding box center [174, 94] width 35 height 35
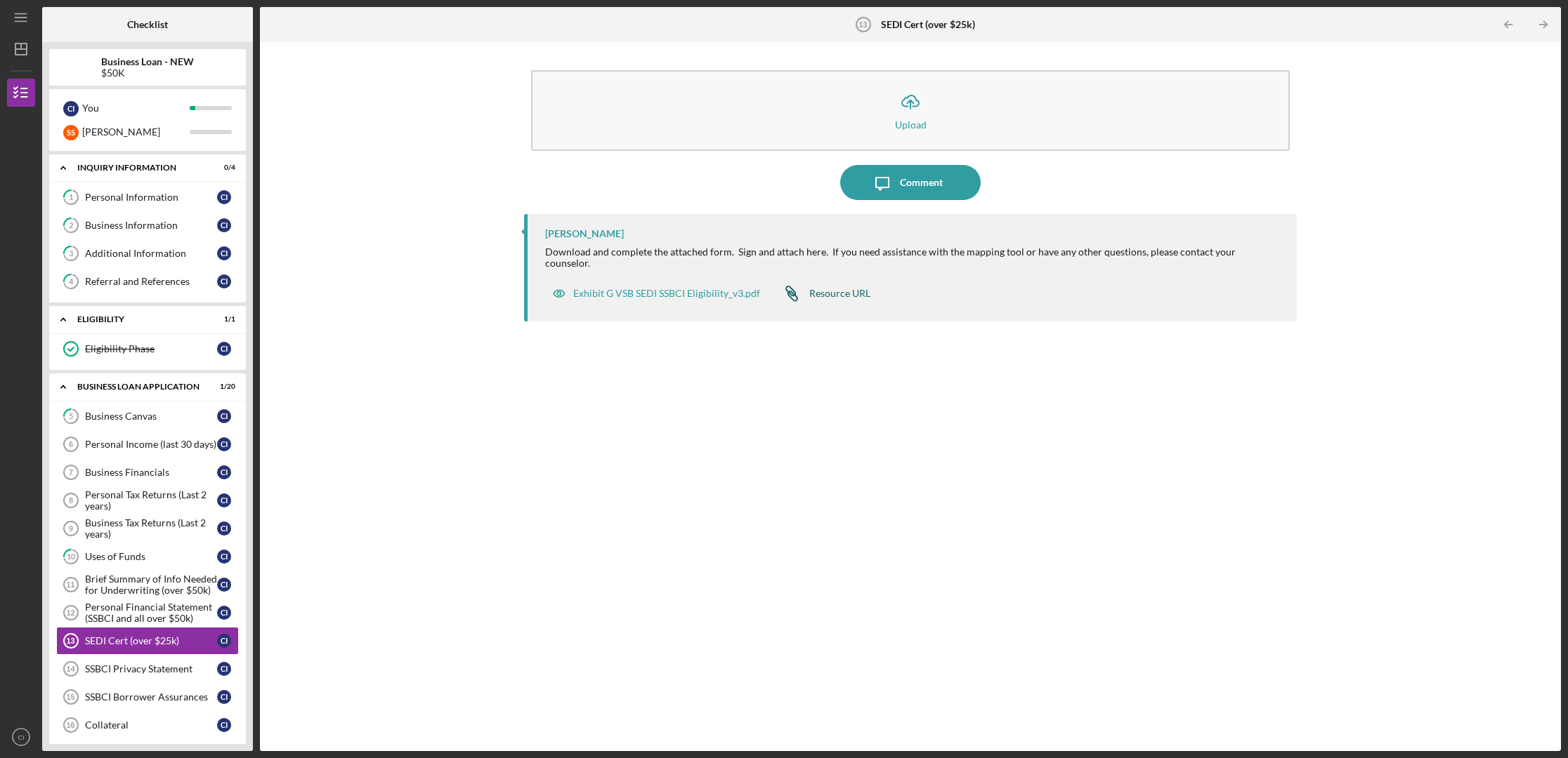
click at [848, 288] on div "Resource URL" at bounding box center [839, 293] width 61 height 11
click at [121, 636] on div "SSBCI Privacy Statement" at bounding box center [151, 669] width 132 height 11
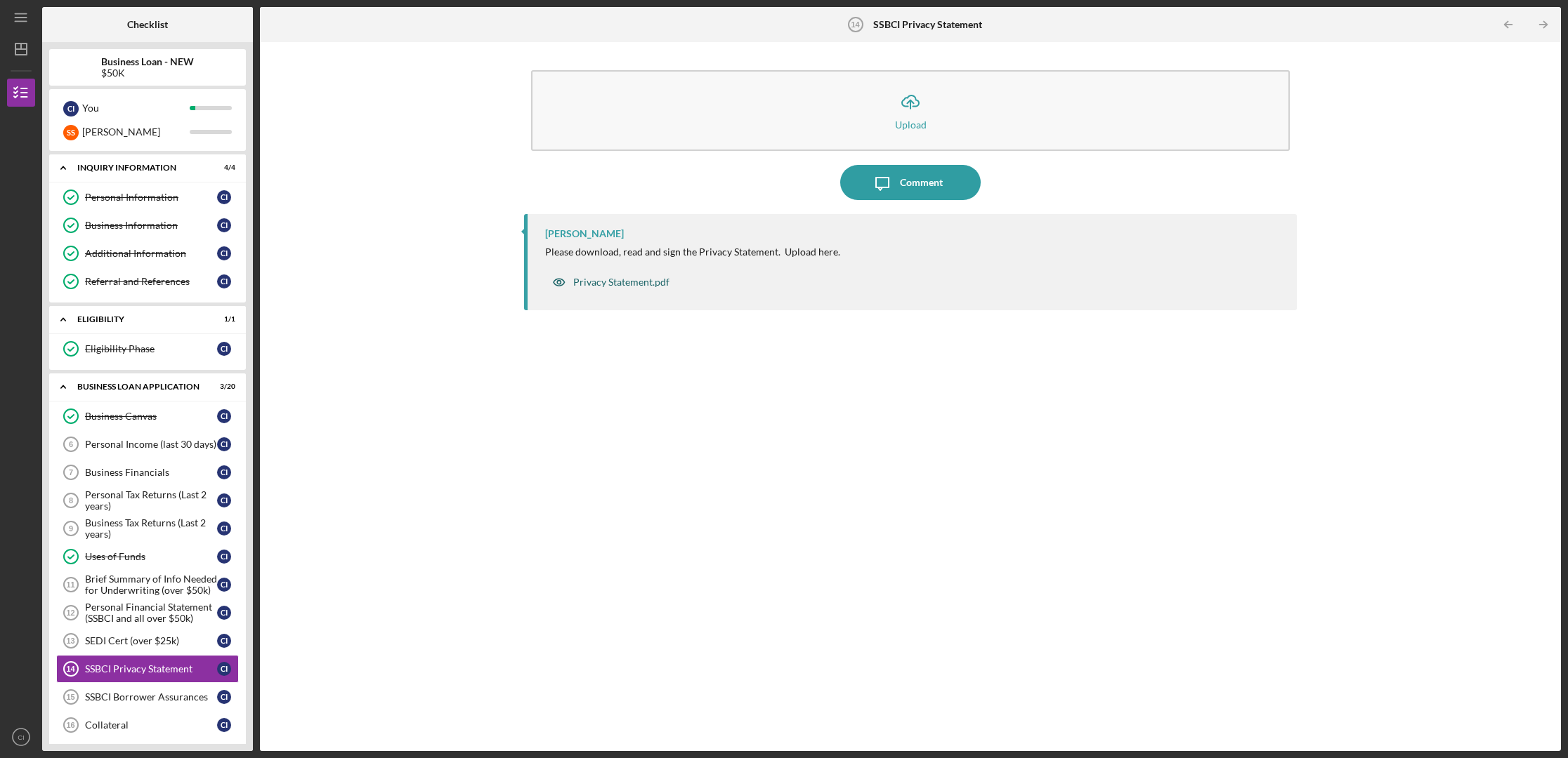
click at [615, 284] on div "Privacy Statement.pdf" at bounding box center [621, 282] width 97 height 11
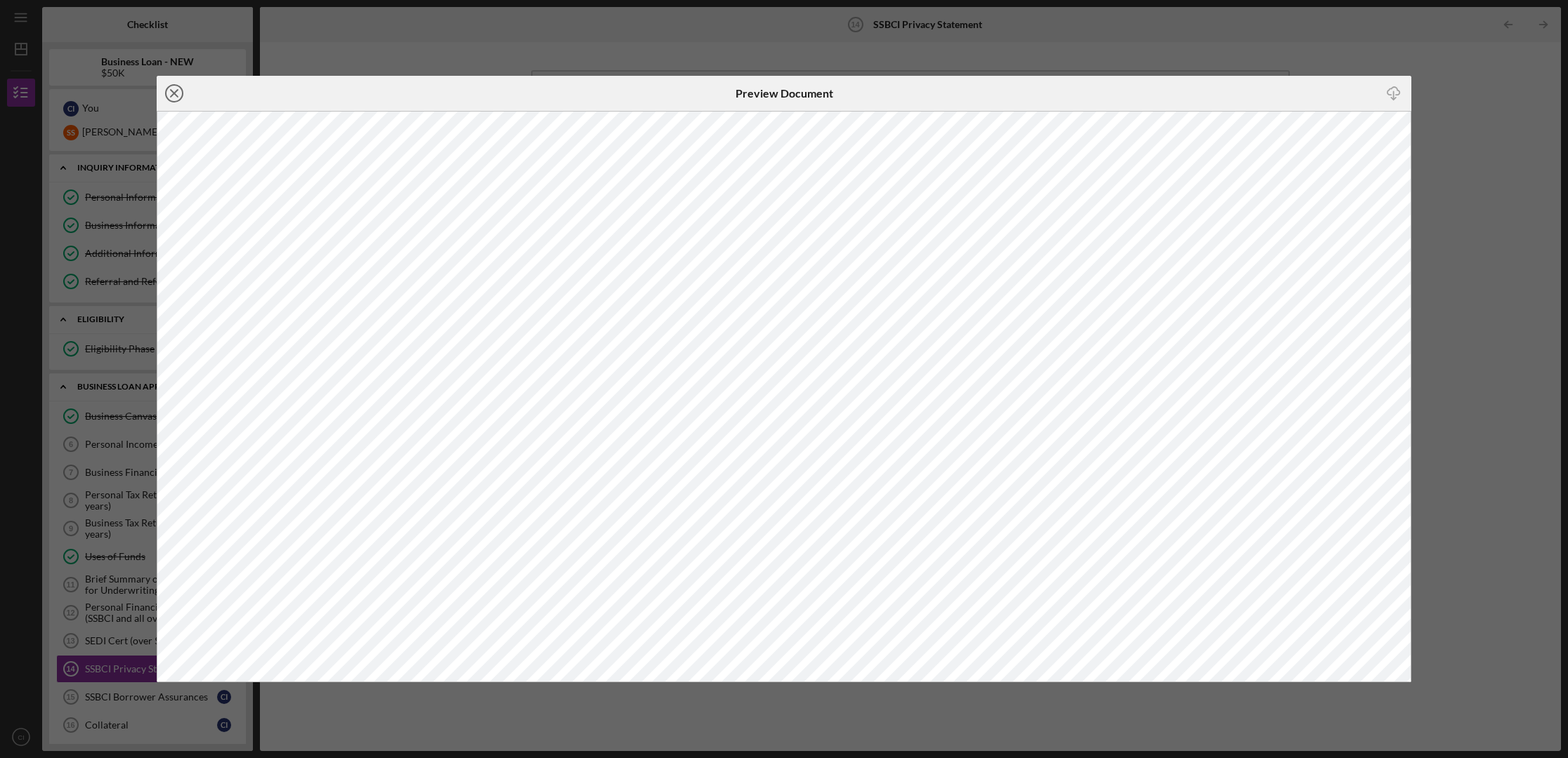
click at [173, 91] on line at bounding box center [175, 94] width 7 height 7
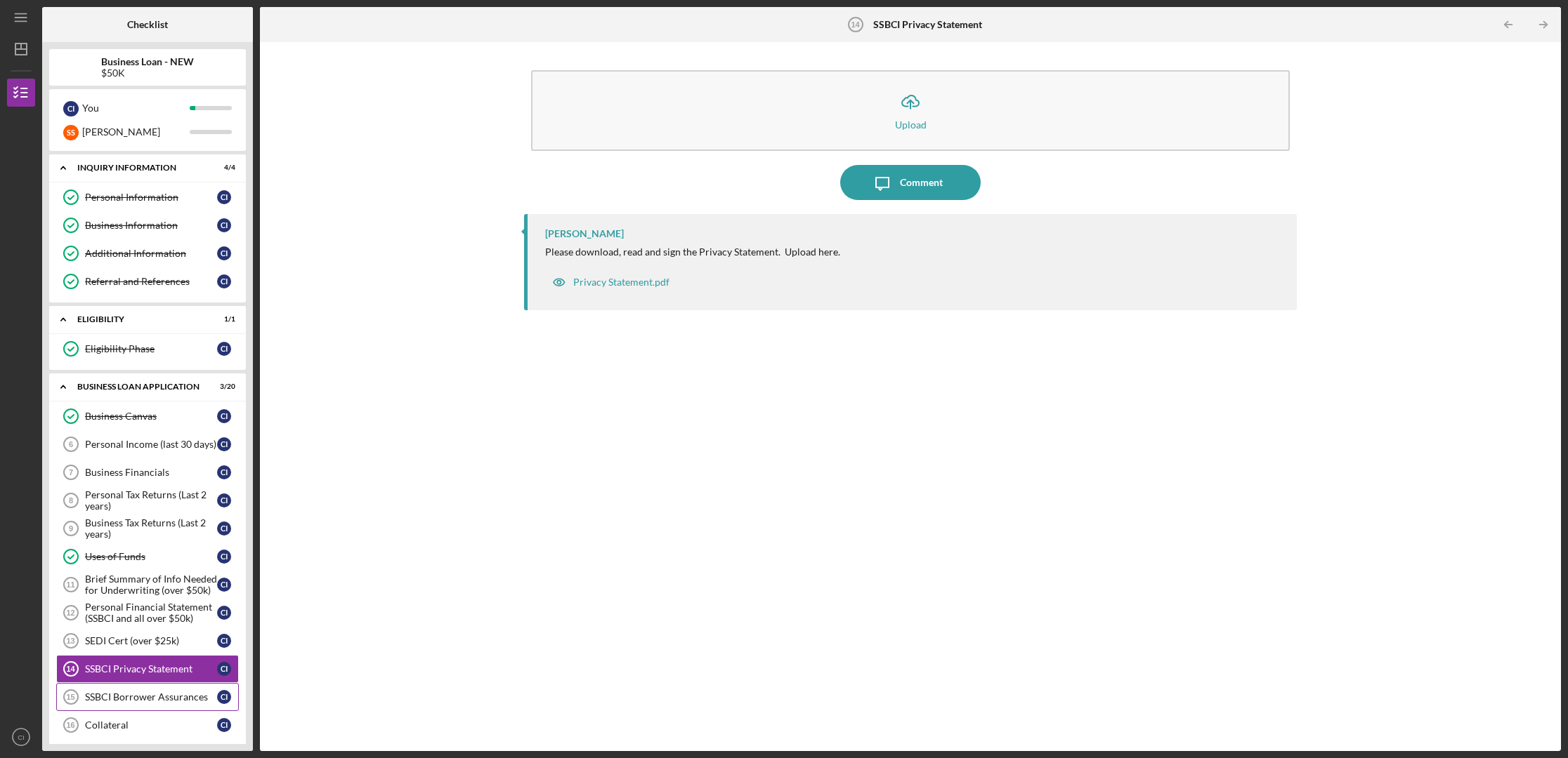
click at [168, 636] on div "SSBCI Borrower Assurances" at bounding box center [151, 697] width 132 height 11
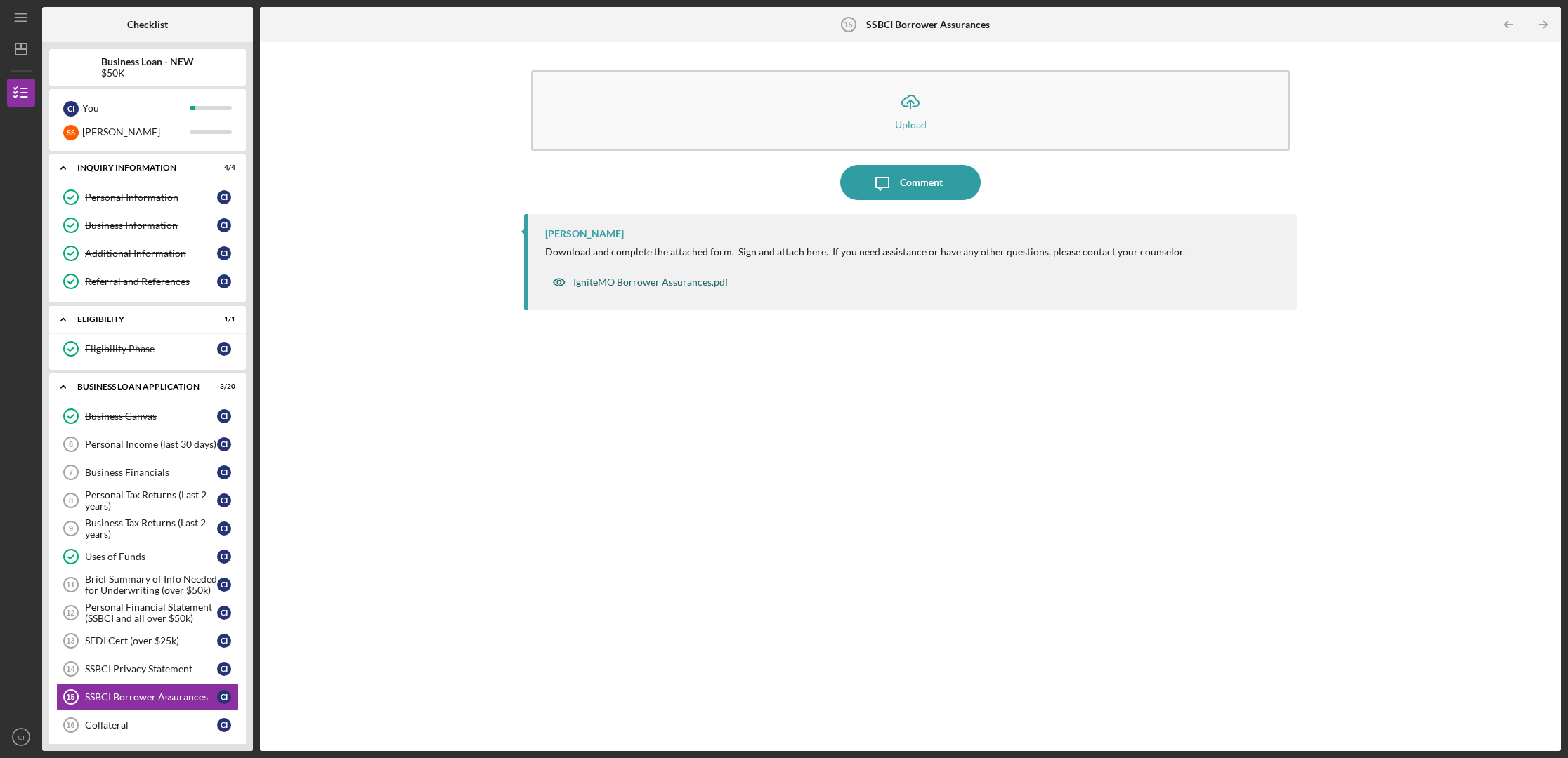
click at [637, 284] on div "IgniteMO Borrower Assurances.pdf" at bounding box center [651, 282] width 155 height 11
click at [1213, 27] on icon "close" at bounding box center [1542, 25] width 10 height 11
click at [681, 284] on div "IgniteMO Borrower Assurances.pdf" at bounding box center [651, 282] width 155 height 11
click at [663, 282] on div "IgniteMO Borrower Assurances.pdf" at bounding box center [651, 282] width 155 height 11
click at [676, 284] on div "IgniteMO Borrower Assurances.pdf" at bounding box center [651, 282] width 155 height 11
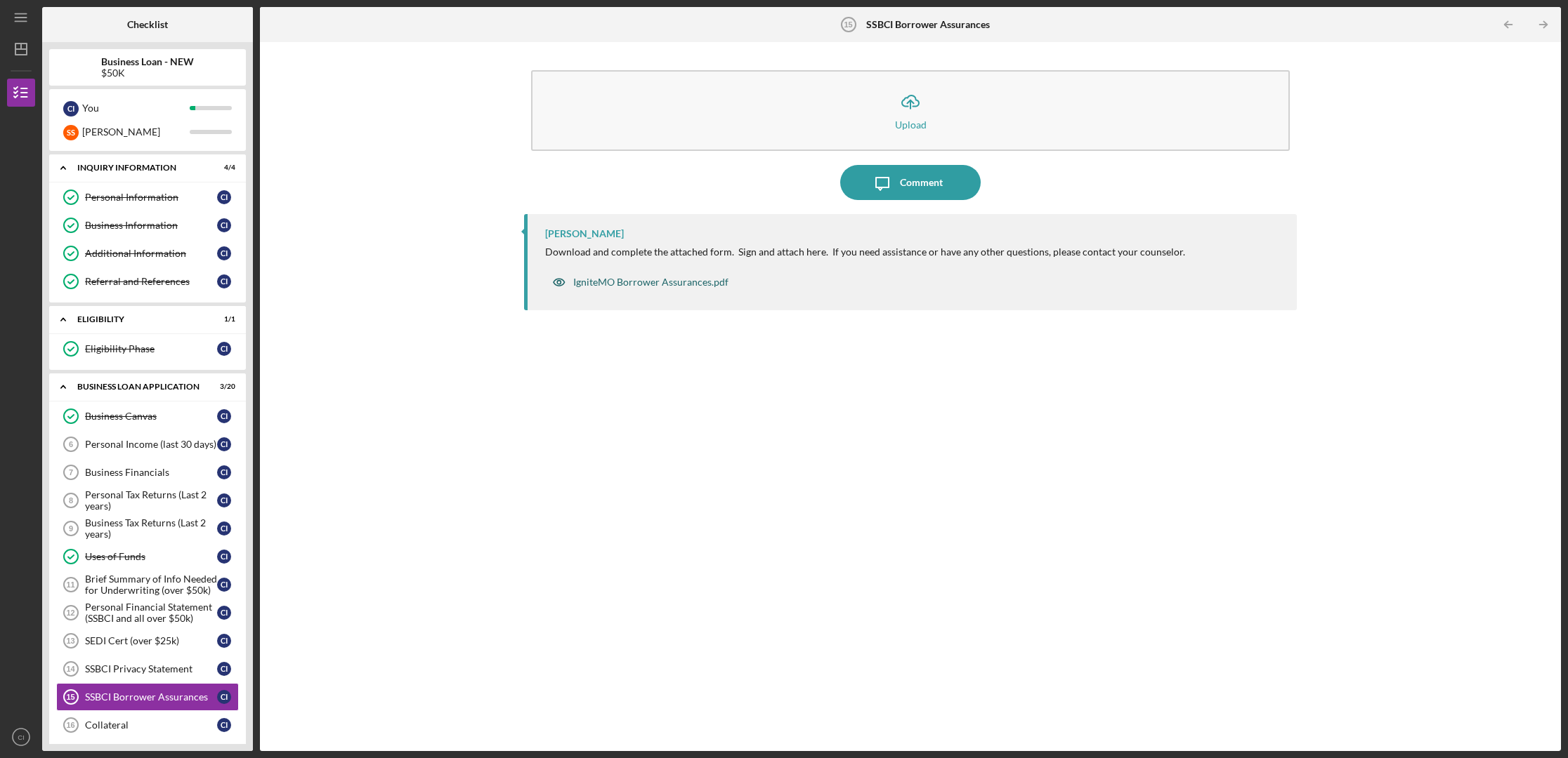
click at [676, 284] on div "IgniteMO Borrower Assurances.pdf" at bounding box center [651, 282] width 155 height 11
drag, startPoint x: 1020, startPoint y: 574, endPoint x: 987, endPoint y: 551, distance: 40.2
click at [996, 558] on div "[PERSON_NAME] Download and complete the attached form. Sign and attach here. If…" at bounding box center [910, 472] width 772 height 516
click at [660, 281] on div "IgniteMO Borrower Assurances.pdf" at bounding box center [651, 282] width 155 height 11
click at [937, 187] on div "Comment" at bounding box center [921, 183] width 43 height 35
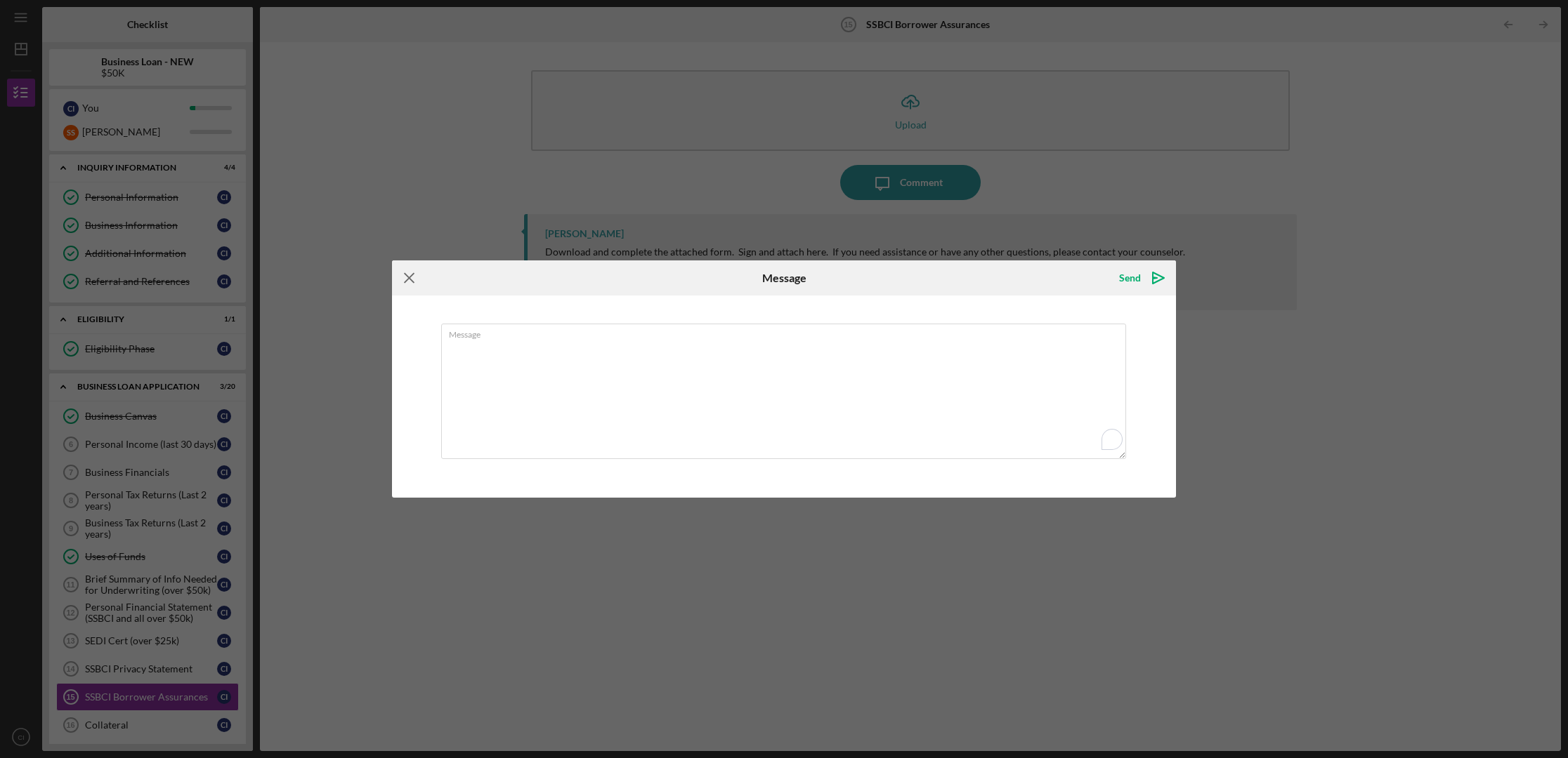
click at [411, 280] on icon "Icon/Menu Close" at bounding box center [409, 277] width 35 height 35
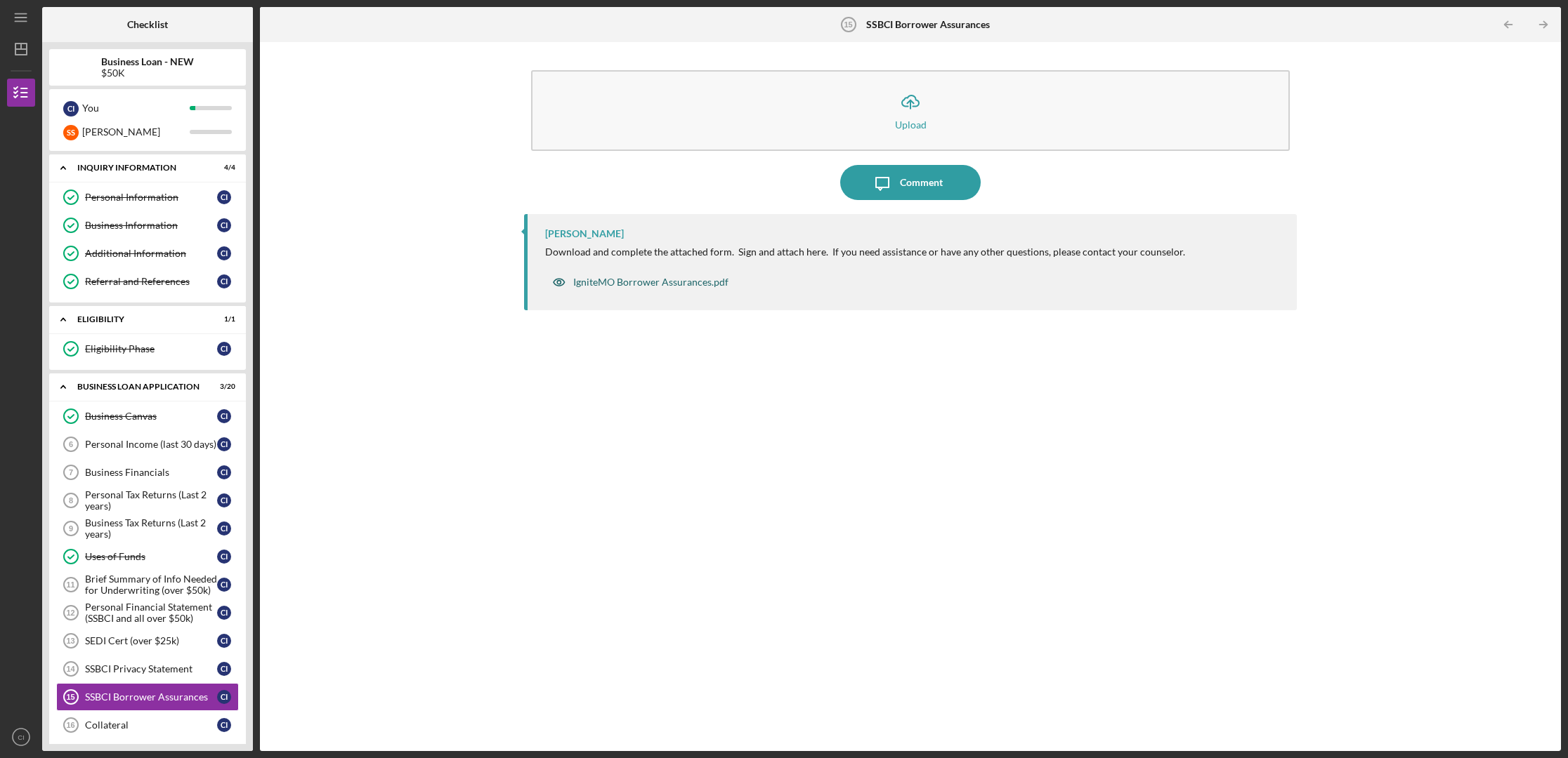
click at [657, 284] on div "IgniteMO Borrower Assurances.pdf" at bounding box center [651, 282] width 155 height 11
click at [678, 280] on div "IgniteMO Borrower Assurances.pdf" at bounding box center [651, 282] width 155 height 11
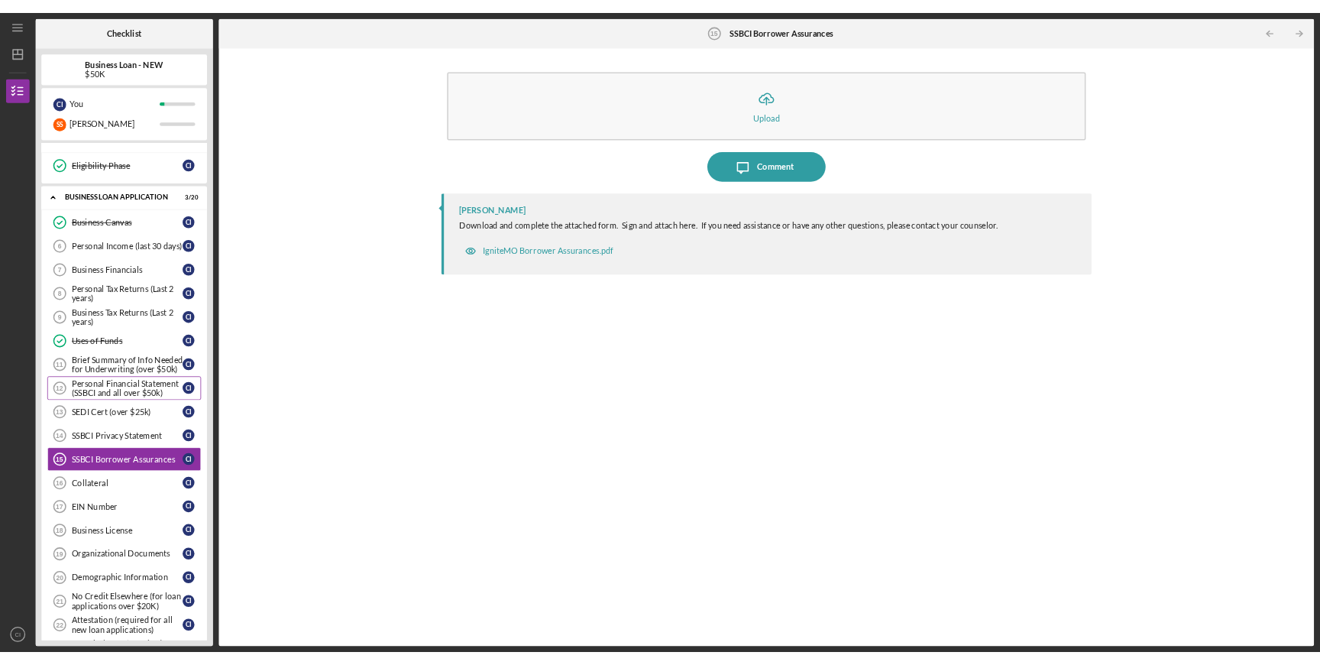
scroll to position [103, 0]
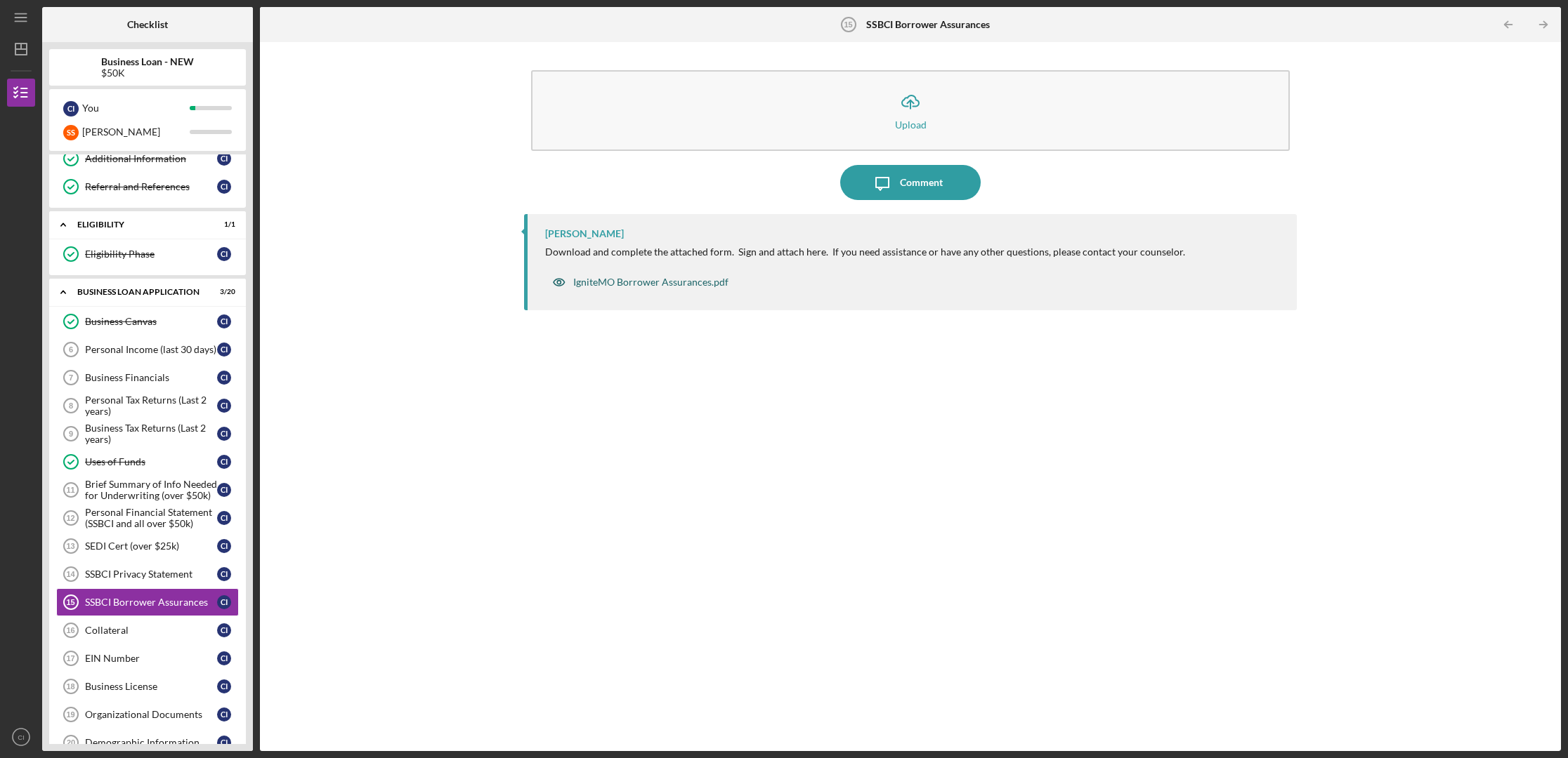
click at [683, 283] on div "IgniteMO Borrower Assurances.pdf" at bounding box center [651, 282] width 155 height 11
click at [689, 282] on div "IgniteMO Borrower Assurances.pdf" at bounding box center [651, 282] width 155 height 11
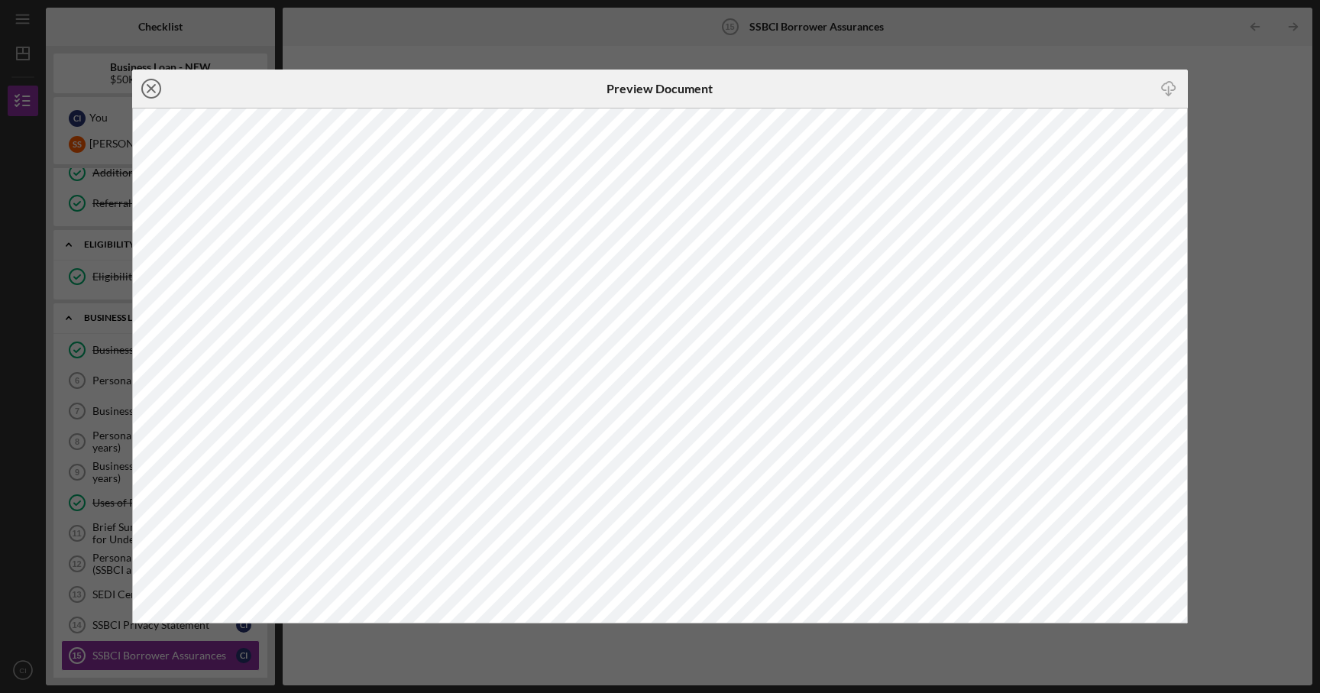
click at [154, 87] on icon "Icon/Close" at bounding box center [151, 89] width 38 height 38
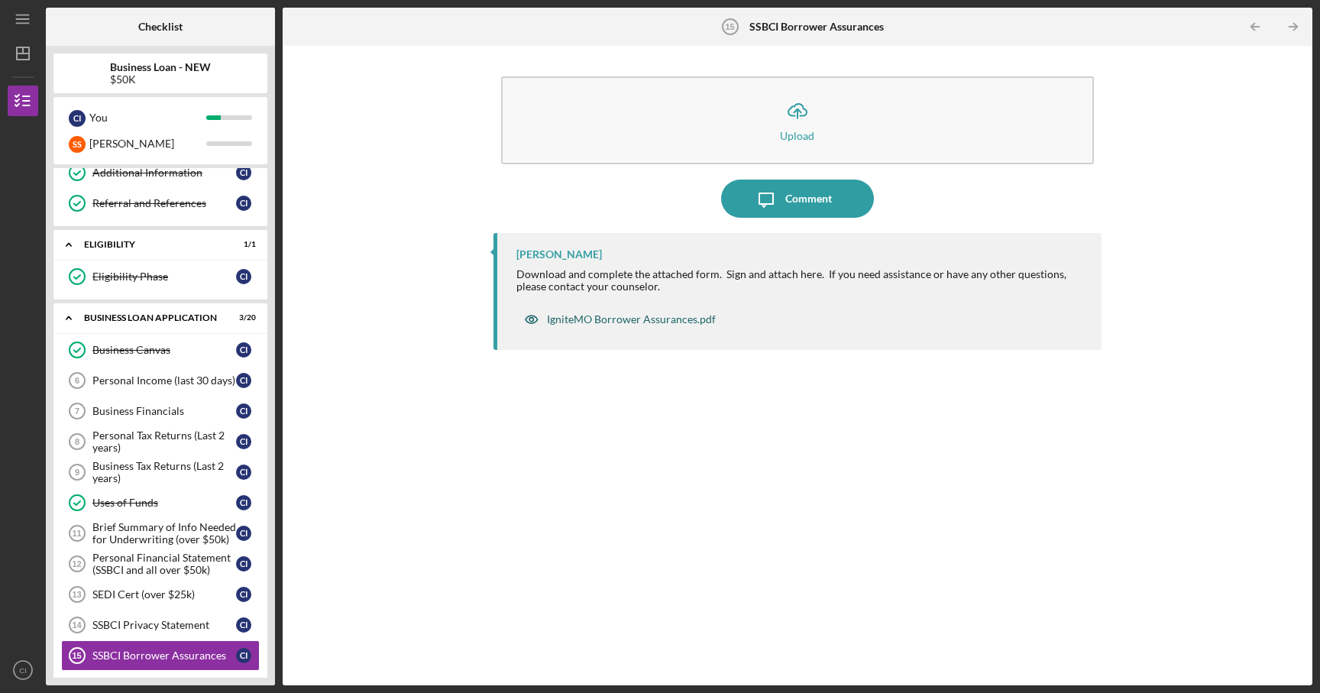
click at [604, 316] on div "IgniteMO Borrower Assurances.pdf" at bounding box center [631, 319] width 169 height 12
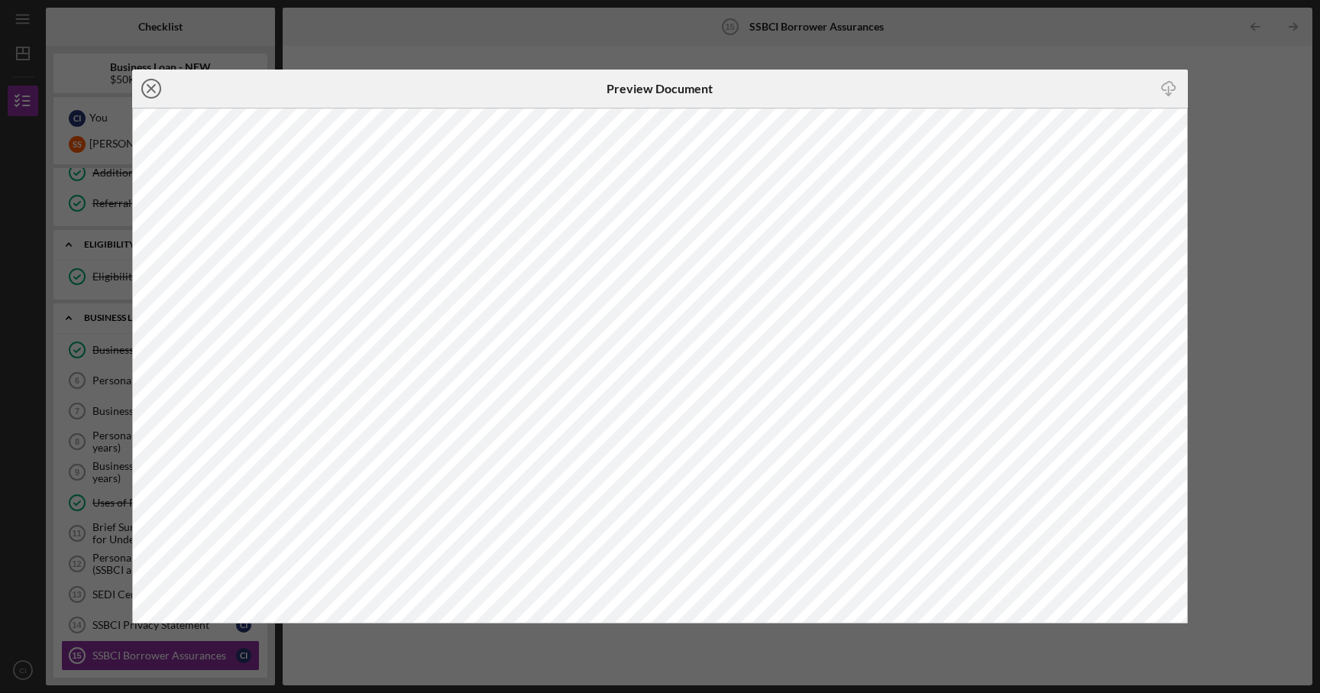
click at [153, 88] on icon "Icon/Close" at bounding box center [151, 89] width 38 height 38
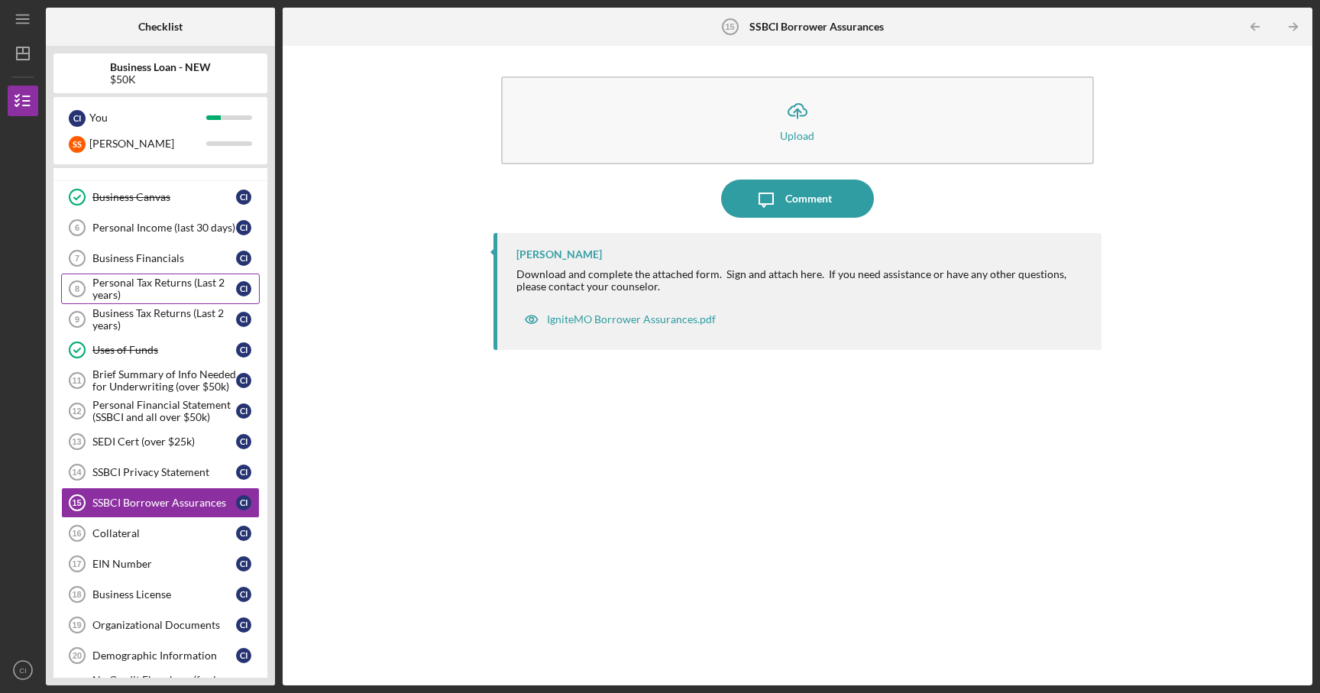
scroll to position [258, 0]
click at [128, 532] on div "Collateral" at bounding box center [164, 532] width 144 height 12
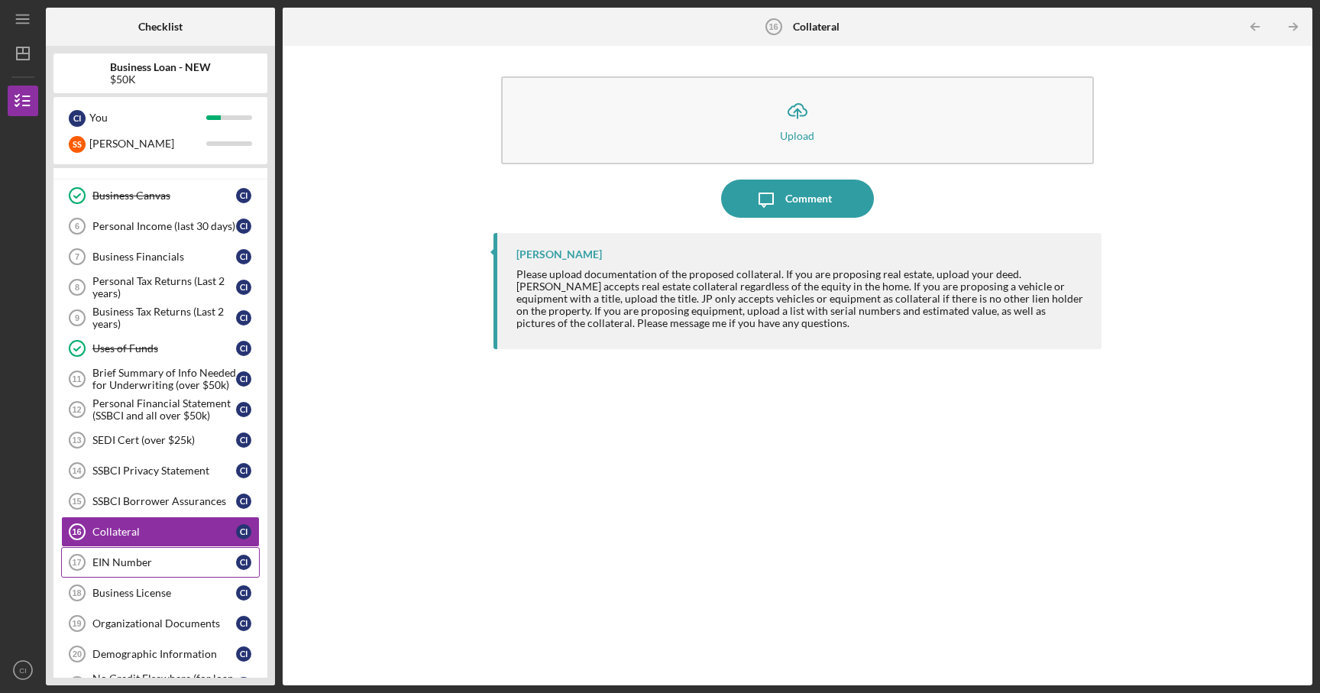
click at [138, 564] on div "EIN Number" at bounding box center [164, 562] width 144 height 12
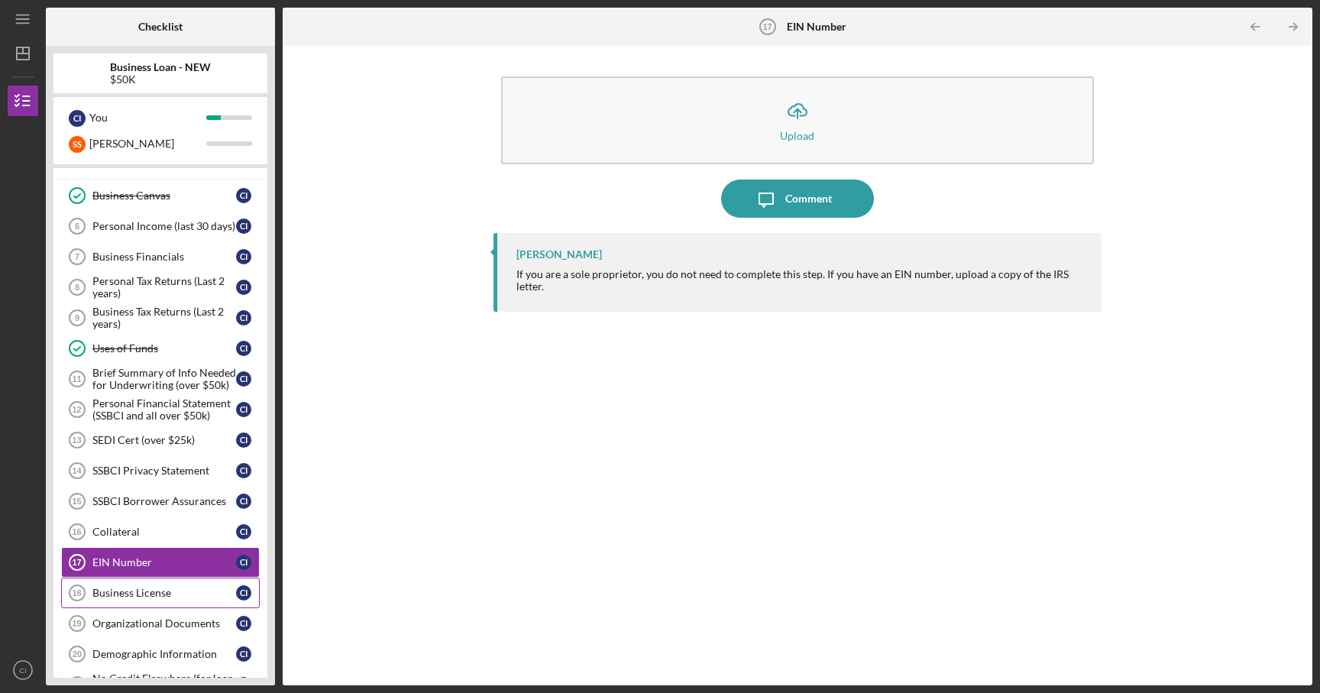
click at [185, 596] on div "Business License" at bounding box center [164, 593] width 144 height 12
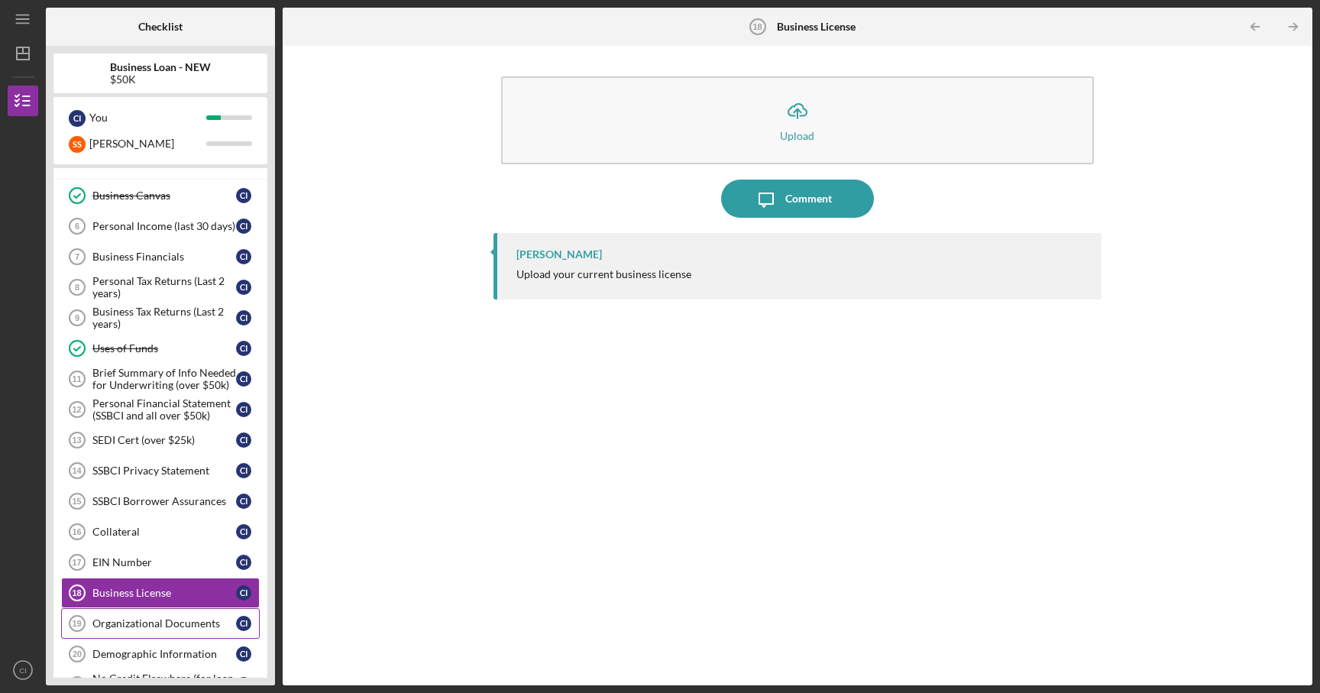
click at [155, 624] on div "Organizational Documents" at bounding box center [164, 623] width 144 height 12
